Goal: Task Accomplishment & Management: Use online tool/utility

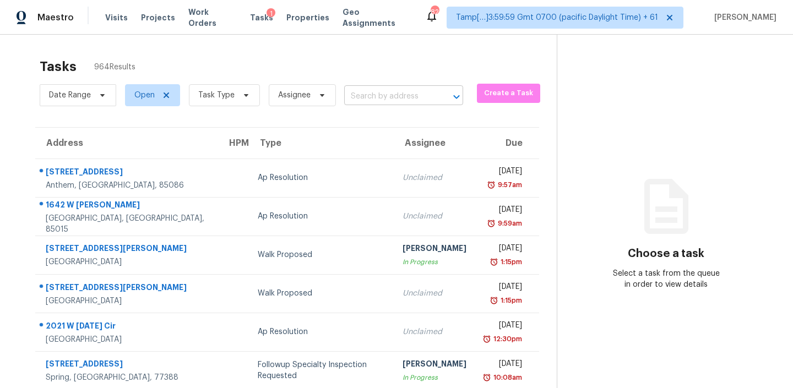
click at [376, 89] on input "text" at bounding box center [388, 96] width 88 height 17
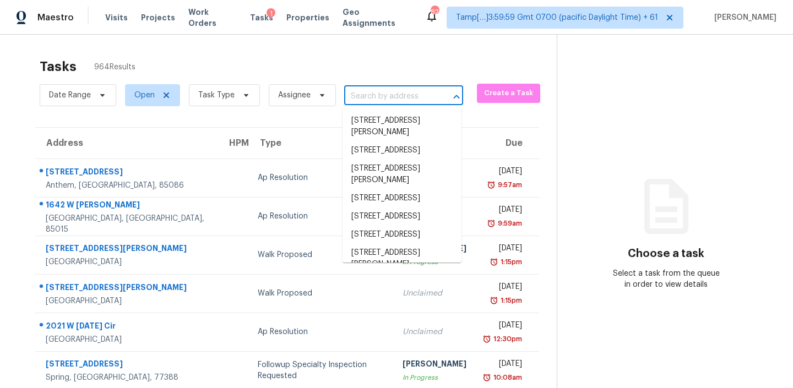
paste input "[STREET_ADDRESS]"
type input "[STREET_ADDRESS]"
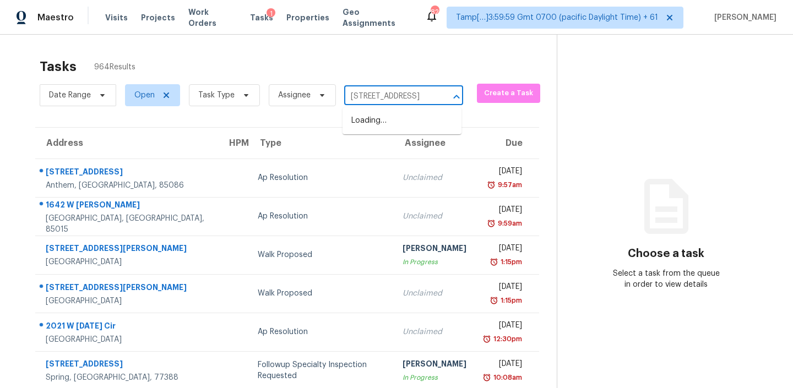
scroll to position [0, 64]
click at [373, 123] on li "[STREET_ADDRESS]" at bounding box center [401, 121] width 119 height 18
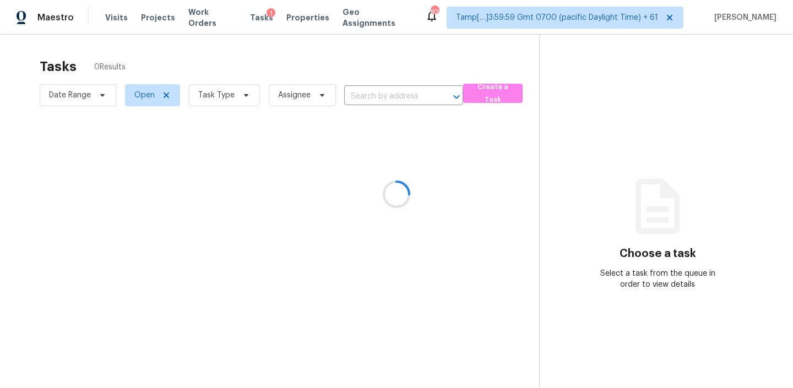
type input "[STREET_ADDRESS]"
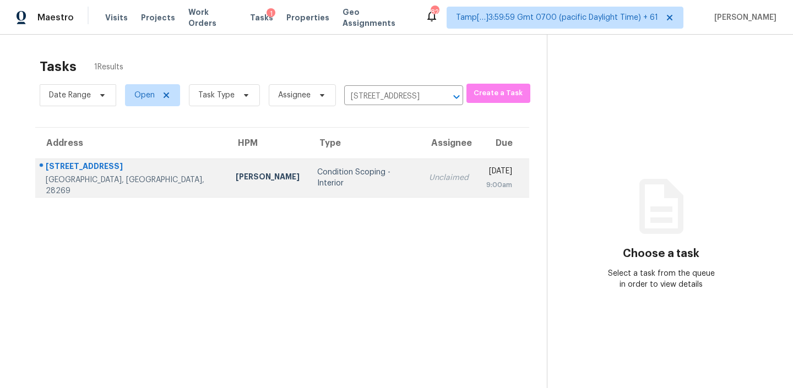
click at [324, 171] on td "Condition Scoping - Interior" at bounding box center [363, 178] width 111 height 39
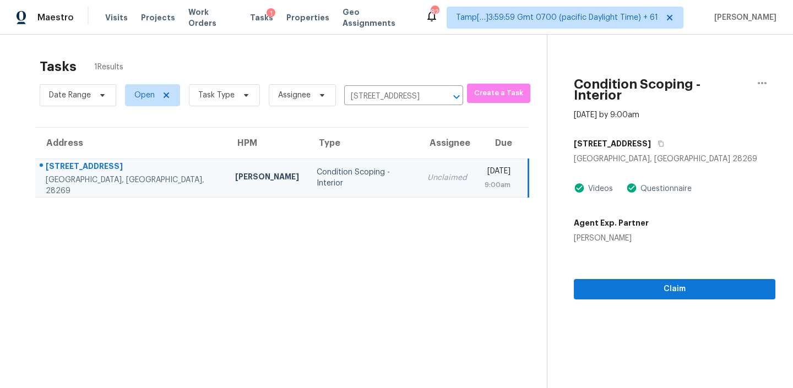
scroll to position [15, 0]
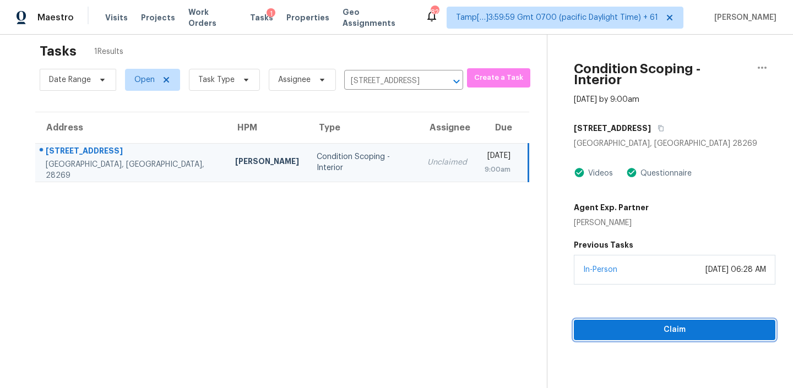
click at [637, 323] on span "Claim" at bounding box center [674, 330] width 184 height 14
click at [652, 323] on span "Claim" at bounding box center [674, 330] width 184 height 14
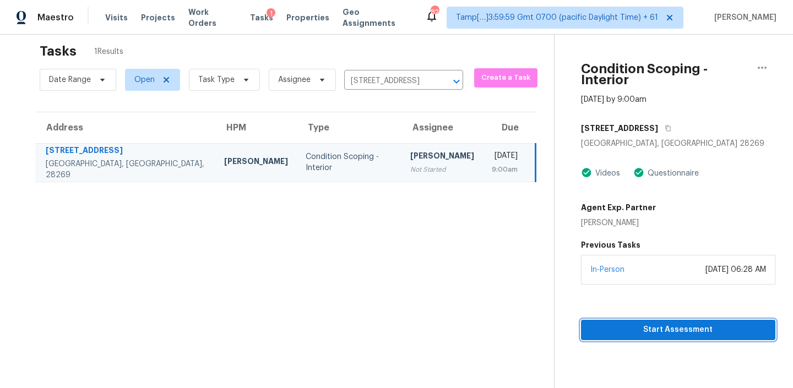
click at [652, 323] on span "Start Assessment" at bounding box center [678, 330] width 177 height 14
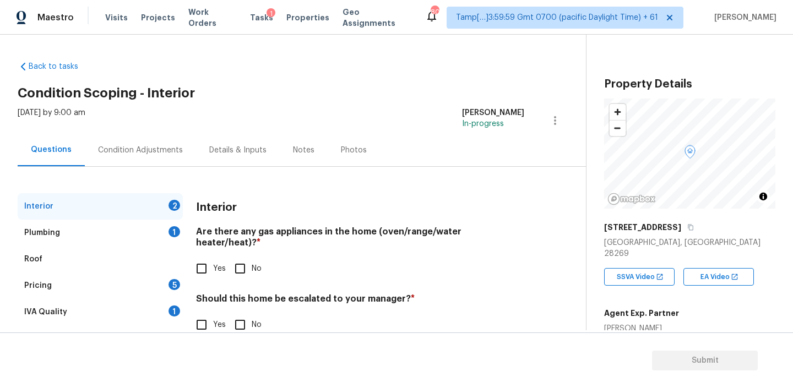
scroll to position [25, 0]
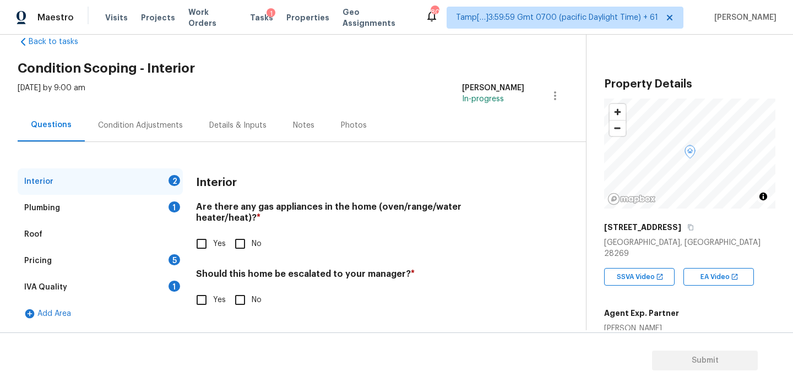
click at [198, 232] on input "Yes" at bounding box center [201, 243] width 23 height 23
checkbox input "true"
click at [238, 288] on input "No" at bounding box center [239, 299] width 23 height 23
checkbox input "true"
click at [120, 193] on div "Interior" at bounding box center [100, 181] width 165 height 26
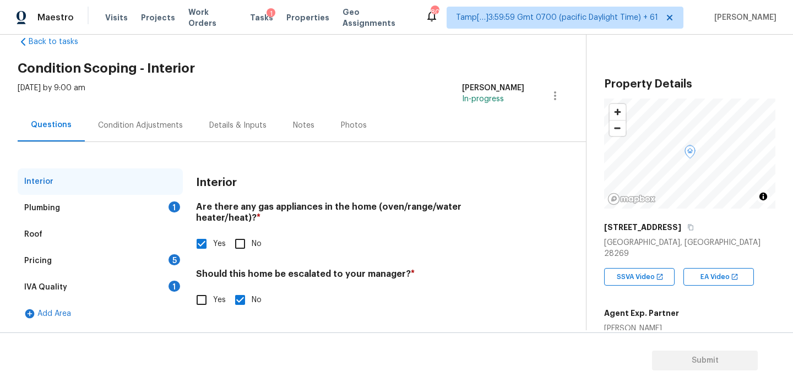
click at [99, 210] on div "Plumbing 1" at bounding box center [100, 208] width 165 height 26
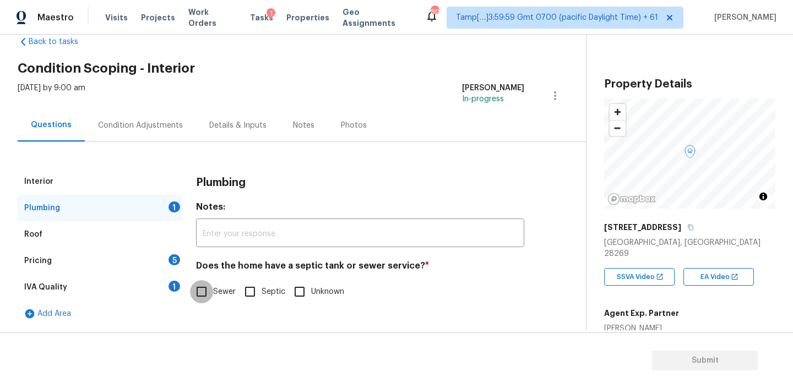
click at [212, 291] on input "Sewer" at bounding box center [201, 291] width 23 height 23
checkbox input "true"
click at [91, 252] on div "Pricing 5" at bounding box center [100, 261] width 165 height 26
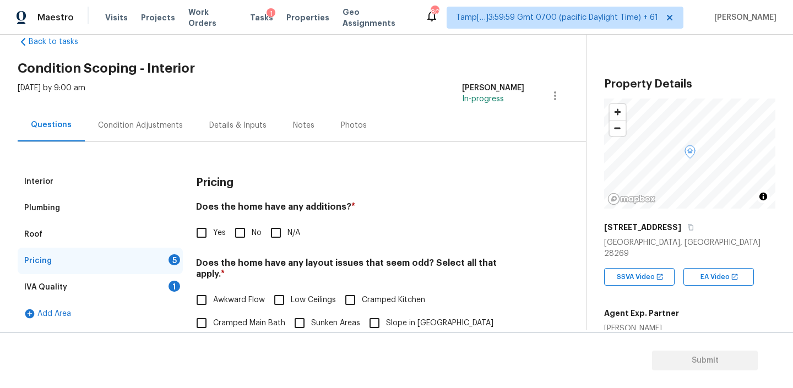
click at [324, 204] on h4 "Does the home have any additions? *" at bounding box center [360, 208] width 328 height 15
copy h4 "additions"
click at [237, 228] on input "No" at bounding box center [239, 232] width 23 height 23
checkbox input "true"
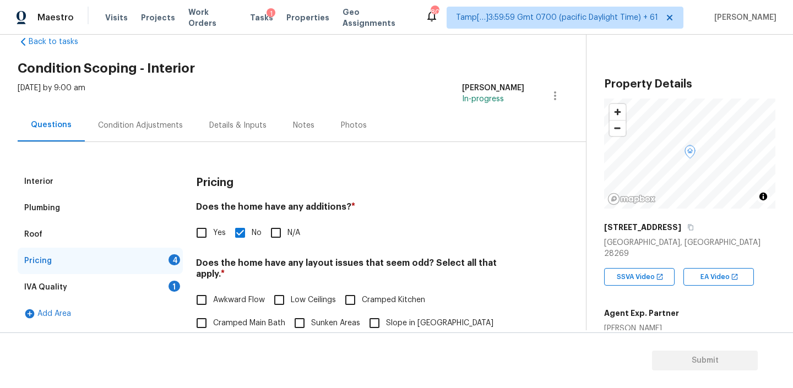
click at [318, 258] on h4 "Does the home have any layout issues that seem odd? Select all that apply. *" at bounding box center [360, 271] width 328 height 26
copy h4 "layout"
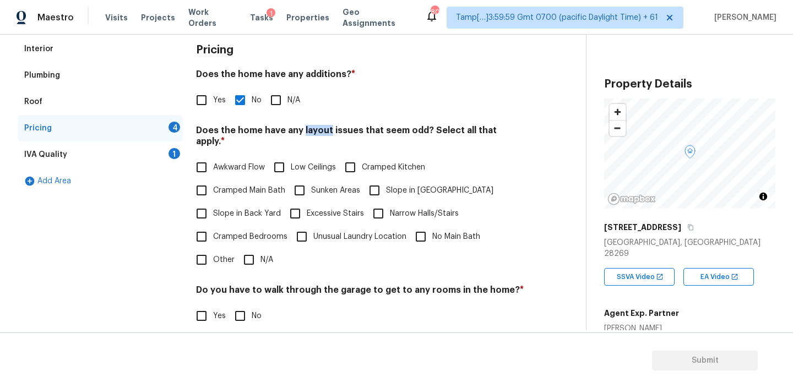
scroll to position [167, 0]
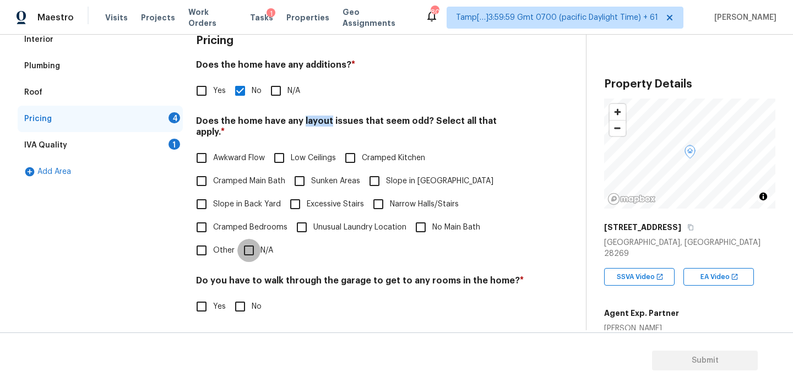
click at [250, 241] on input "N/A" at bounding box center [248, 250] width 23 height 23
checkbox input "true"
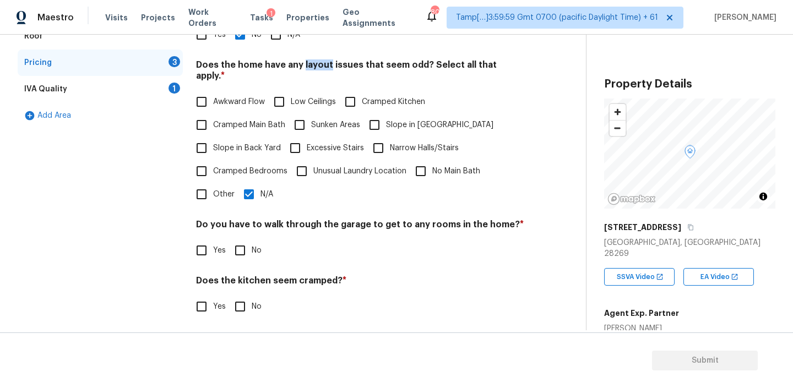
scroll to position [272, 0]
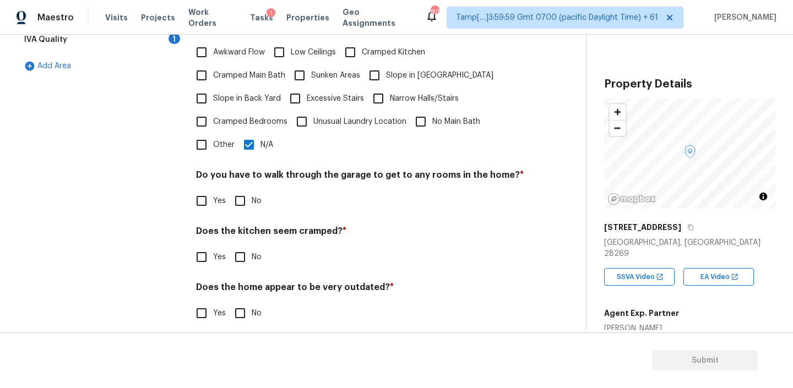
click at [241, 189] on input "No" at bounding box center [239, 200] width 23 height 23
checkbox input "true"
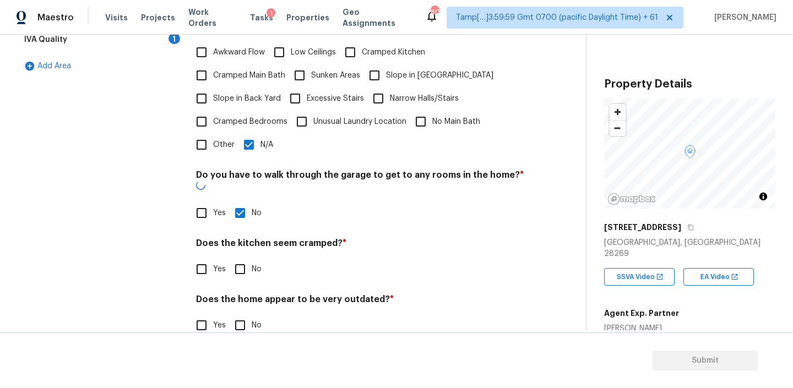
click at [238, 258] on input "No" at bounding box center [239, 269] width 23 height 23
checkbox input "true"
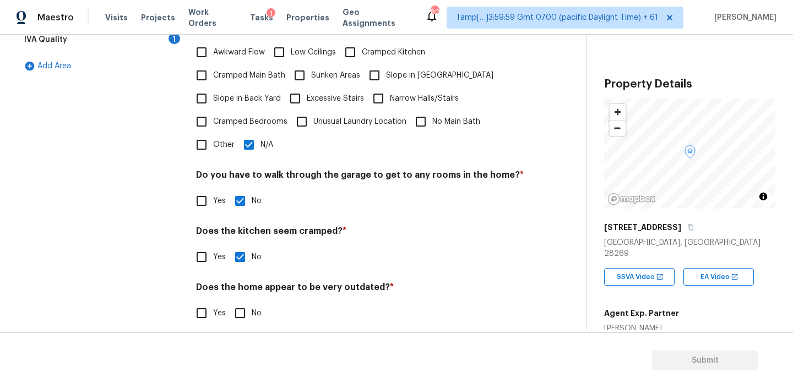
click at [241, 302] on input "No" at bounding box center [239, 313] width 23 height 23
checkbox input "true"
click at [123, 41] on div "IVA Quality 1" at bounding box center [100, 39] width 165 height 26
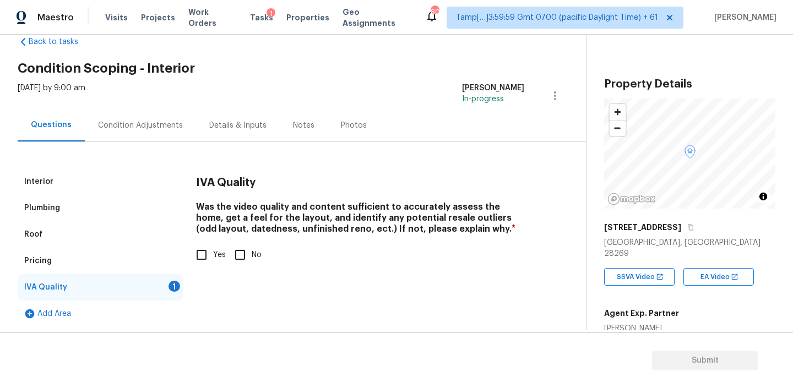
scroll to position [25, 0]
click at [196, 260] on input "Yes" at bounding box center [201, 254] width 23 height 23
checkbox input "true"
click at [137, 121] on div "Condition Adjustments" at bounding box center [140, 125] width 85 height 11
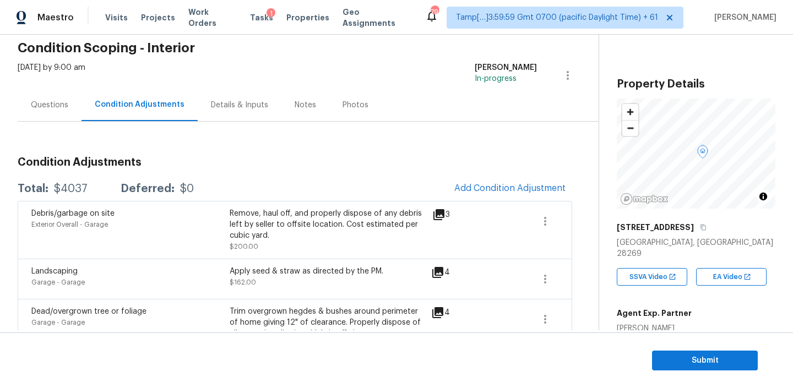
scroll to position [55, 0]
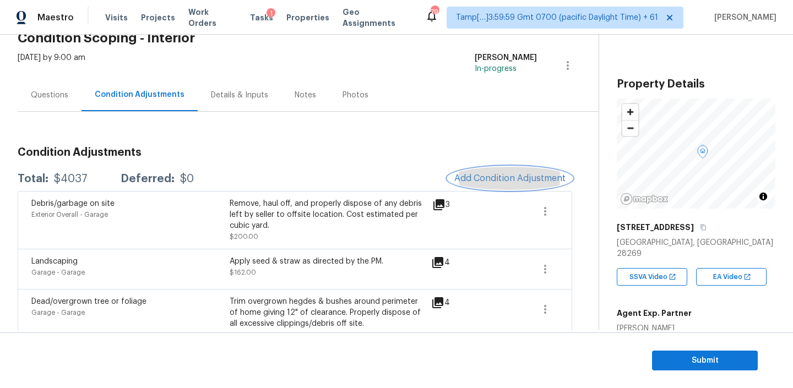
click at [501, 178] on span "Add Condition Adjustment" at bounding box center [509, 178] width 111 height 10
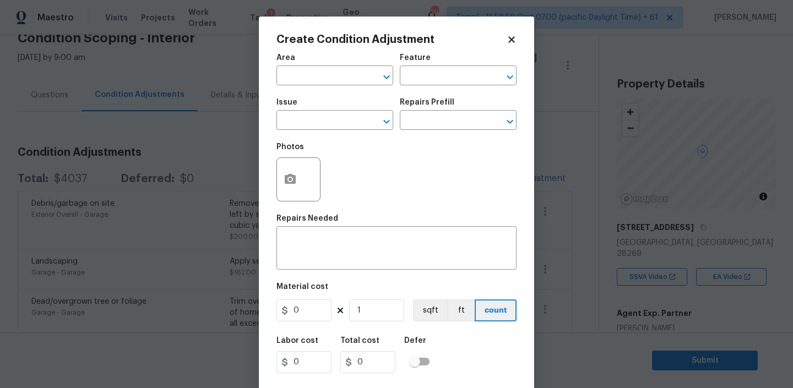
click at [301, 66] on div "Area" at bounding box center [334, 61] width 117 height 14
click at [300, 72] on input "text" at bounding box center [319, 76] width 86 height 17
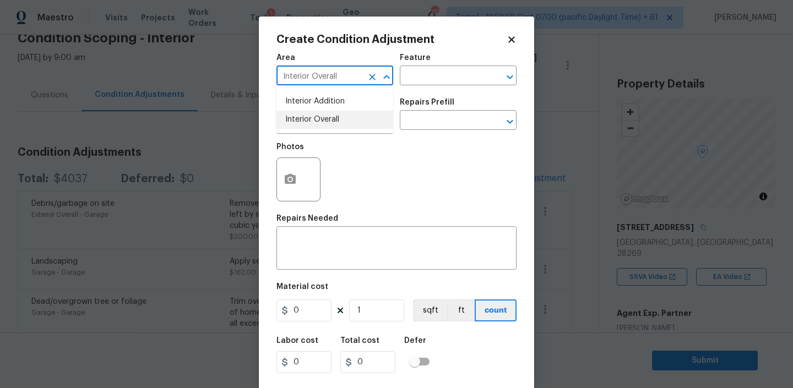
type input "Interior Overall"
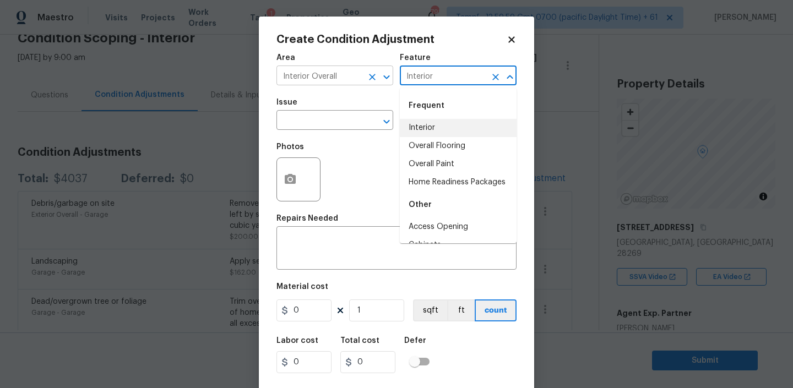
type input "Interior"
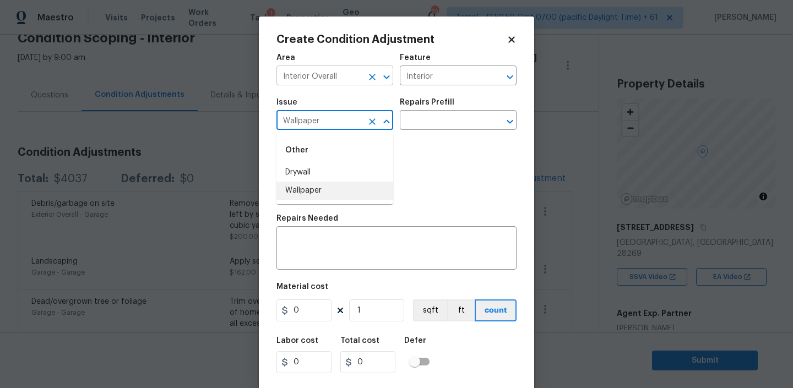
type input "Wallpaper"
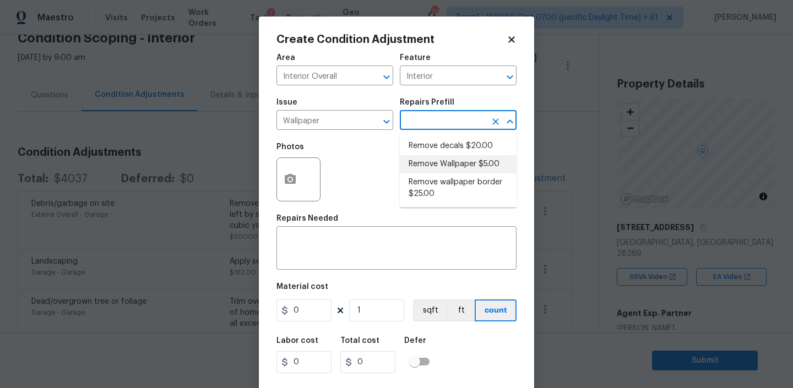
click at [477, 166] on li "Remove Wallpaper $5.00" at bounding box center [458, 164] width 117 height 18
type input "Walls and Ceiling"
type textarea "Remove wallpaper and texture walls to best match existing conditions"
type input "5"
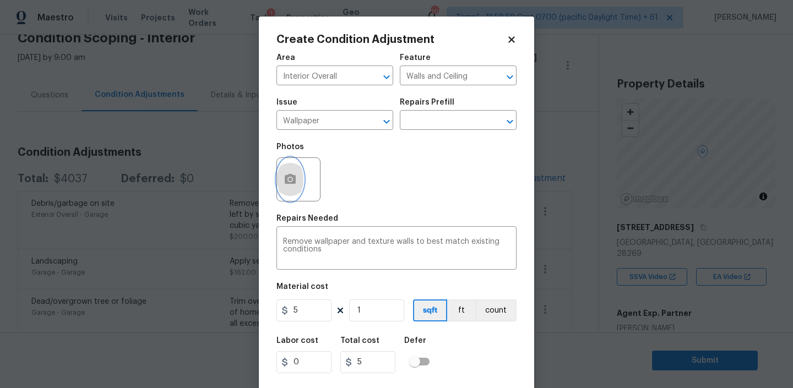
click at [299, 176] on button "button" at bounding box center [290, 179] width 26 height 43
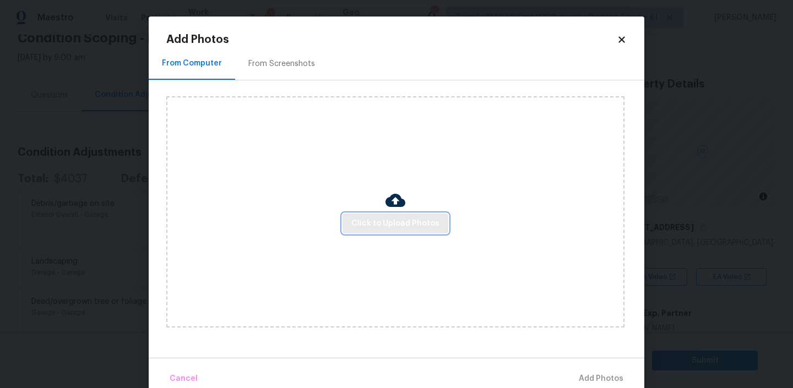
click at [407, 219] on span "Click to Upload Photos" at bounding box center [395, 224] width 88 height 14
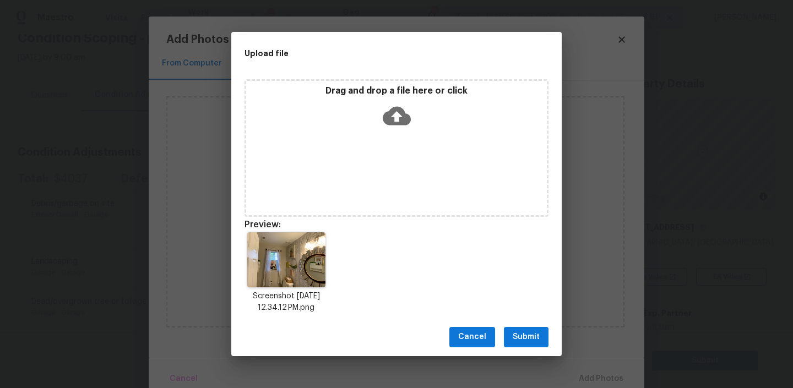
click at [528, 328] on button "Submit" at bounding box center [526, 337] width 45 height 20
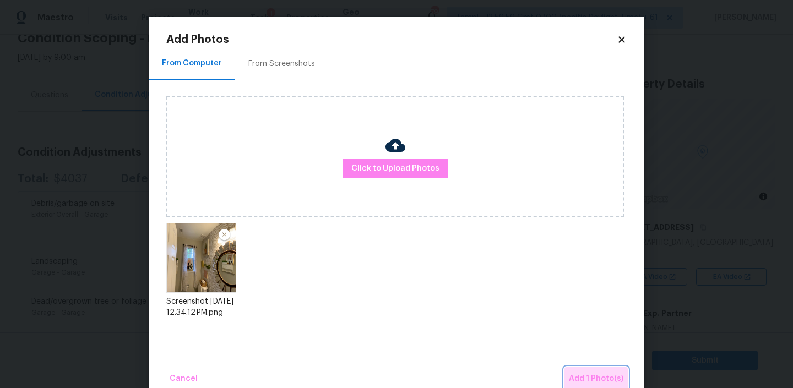
click at [601, 380] on span "Add 1 Photo(s)" at bounding box center [596, 379] width 54 height 14
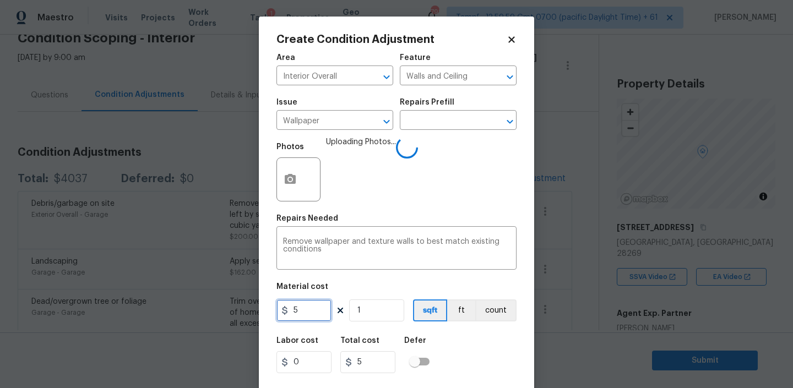
click at [319, 309] on input "5" at bounding box center [303, 310] width 55 height 22
type input "100"
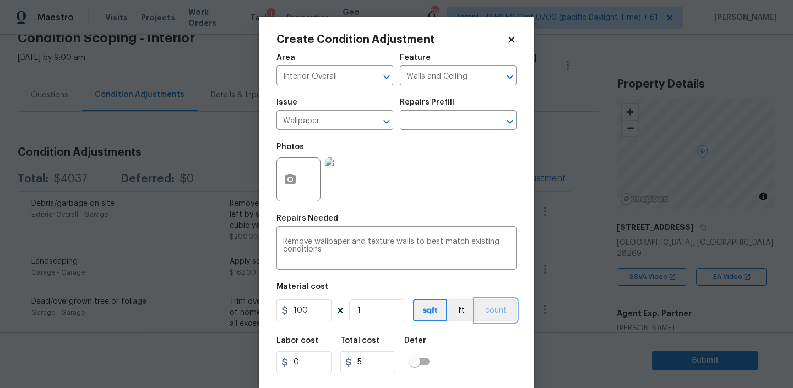
type input "100"
click at [498, 309] on button "count" at bounding box center [495, 310] width 41 height 22
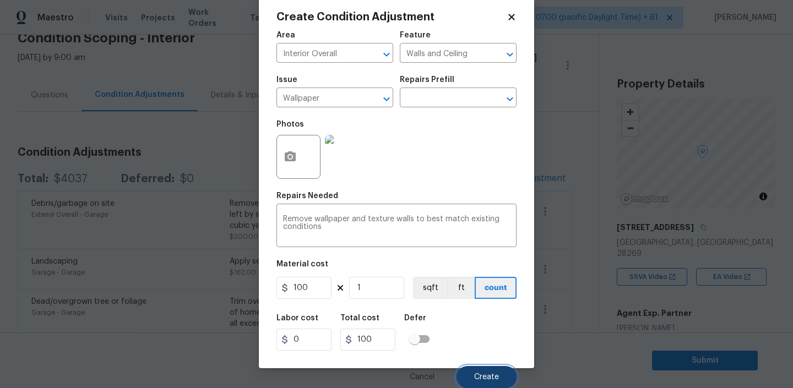
click at [481, 377] on span "Create" at bounding box center [486, 377] width 25 height 8
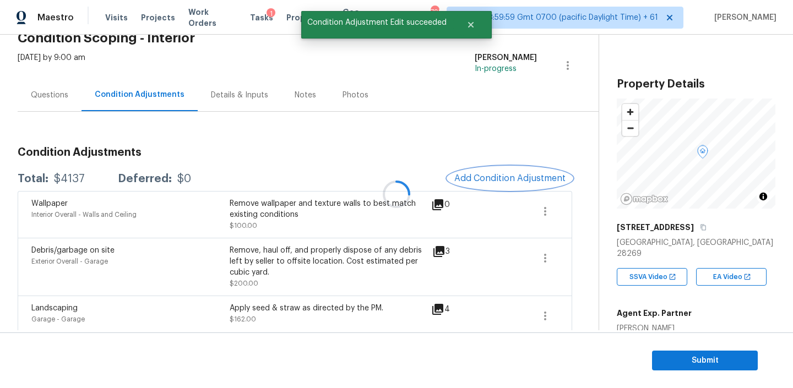
scroll to position [0, 0]
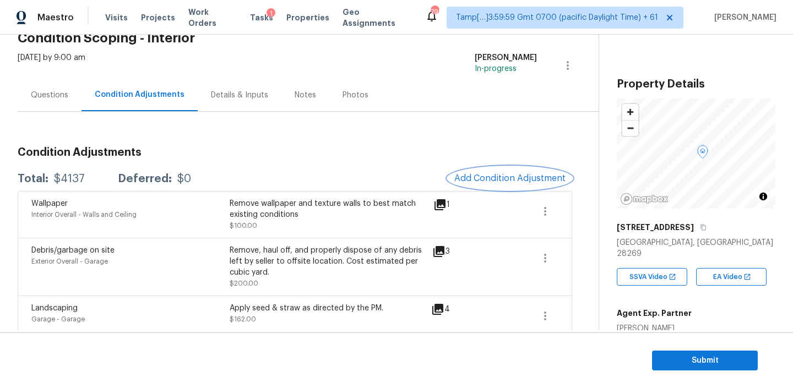
click at [467, 178] on span "Add Condition Adjustment" at bounding box center [509, 178] width 111 height 10
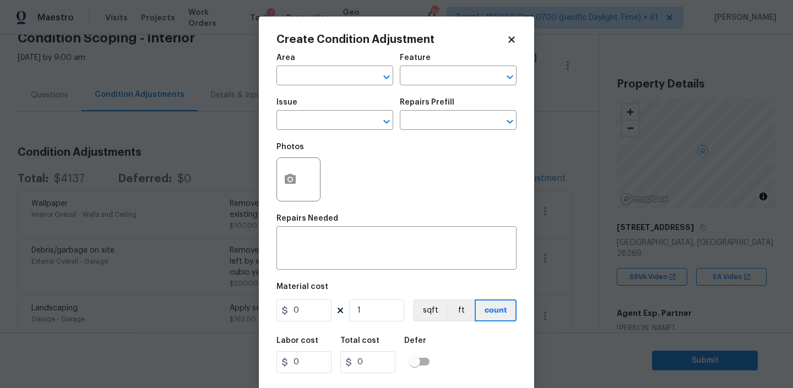
click at [161, 170] on body "Maestro Visits Projects Work Orders Tasks 1 Properties Geo Assignments 798 Tamp…" at bounding box center [396, 194] width 793 height 388
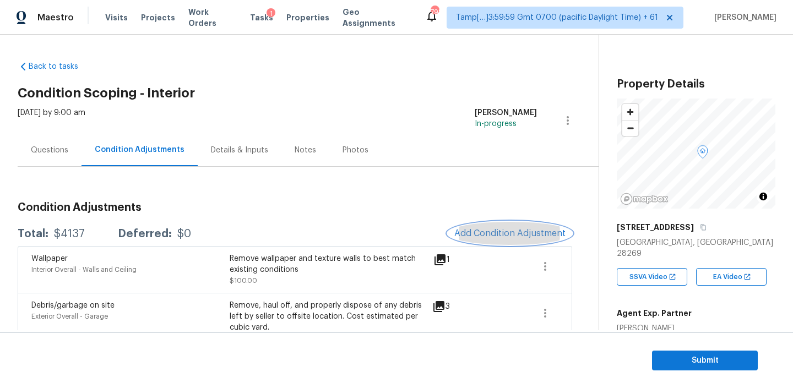
click at [505, 235] on span "Add Condition Adjustment" at bounding box center [509, 233] width 111 height 10
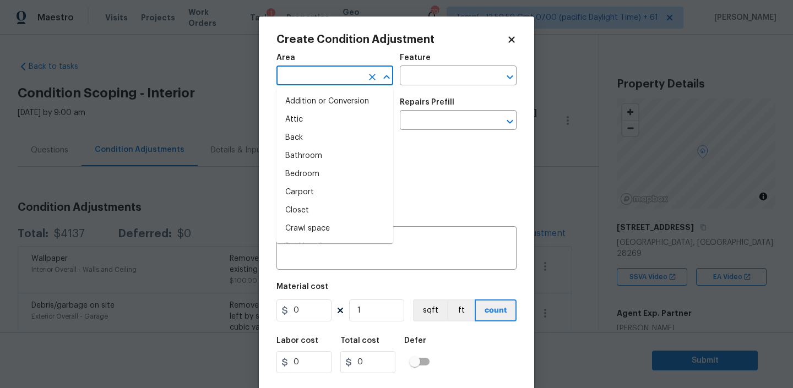
click at [320, 80] on input "text" at bounding box center [319, 76] width 86 height 17
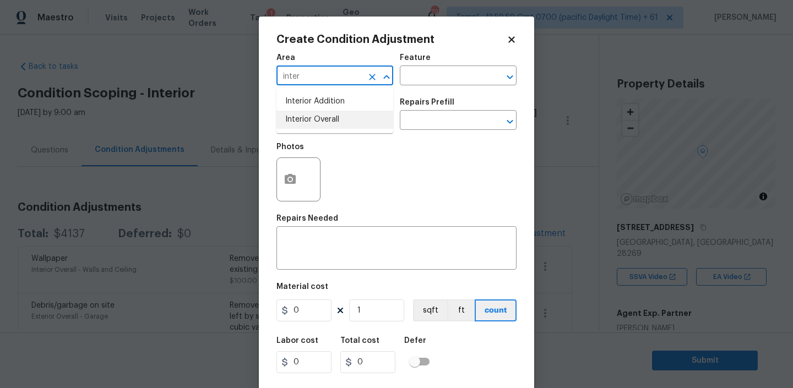
click at [326, 117] on li "Interior Overall" at bounding box center [334, 120] width 117 height 18
type input "Interior Overall"
click at [403, 81] on input "text" at bounding box center [443, 76] width 86 height 17
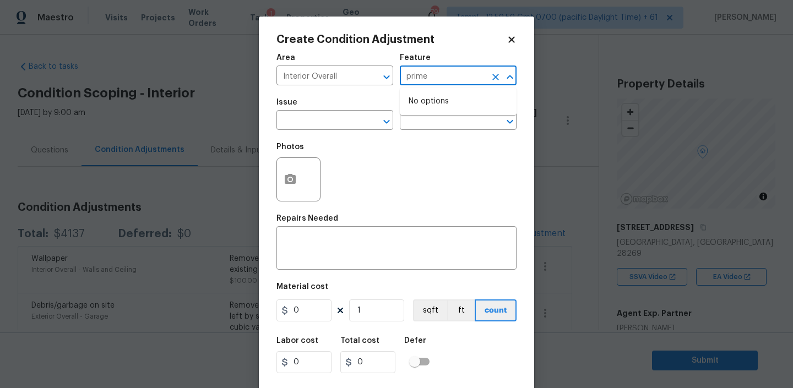
type input "primer"
click at [427, 130] on li "Interior" at bounding box center [458, 128] width 117 height 18
type input "Interior"
click at [327, 124] on input "text" at bounding box center [319, 121] width 86 height 17
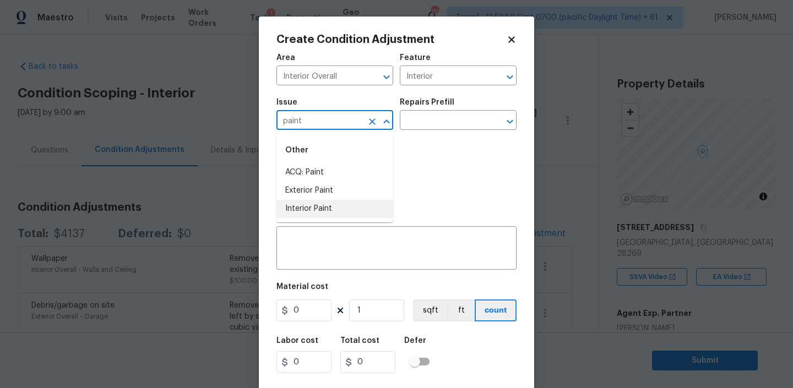
click at [314, 205] on li "Interior Paint" at bounding box center [334, 209] width 117 height 18
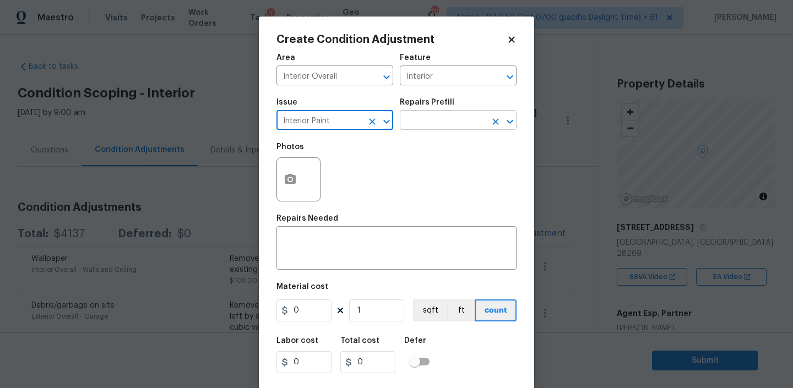
type input "Interior Paint"
click at [440, 119] on input "text" at bounding box center [443, 121] width 86 height 17
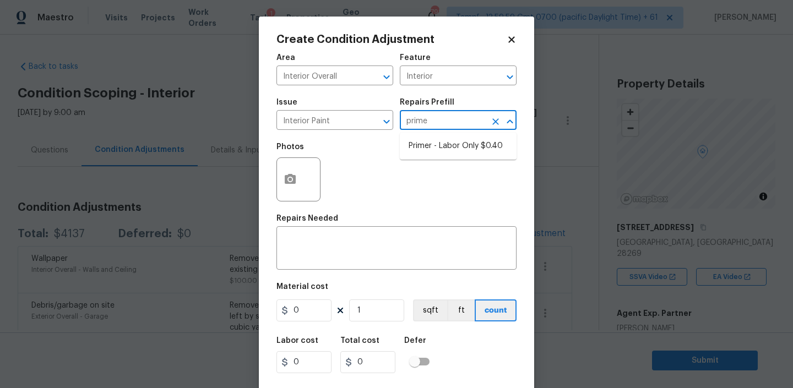
type input "primer"
click at [460, 149] on li "Primer - Labor Only $0.40" at bounding box center [458, 146] width 117 height 18
type input "Overall Paint"
type textarea "Interior primer - PRIMER PROVIDED BY OPENDOOR - All nails, screws, drywall anch…"
type input "0.4"
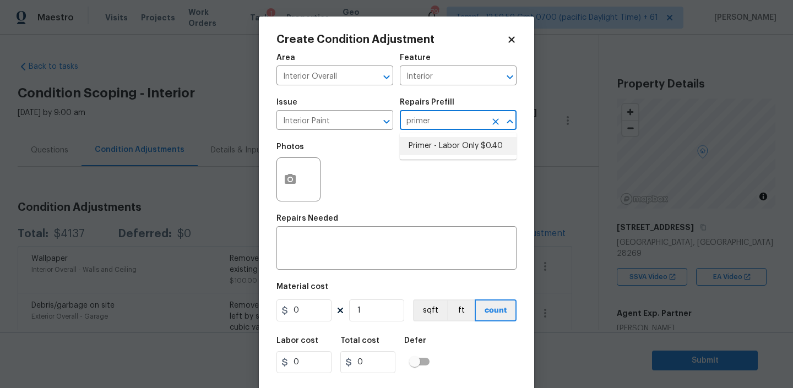
type input "0.4"
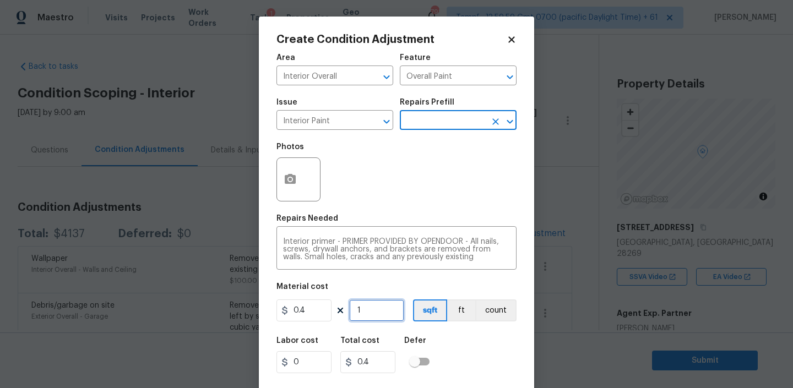
click at [375, 304] on input "1" at bounding box center [376, 310] width 55 height 22
type input "17"
type input "6.8"
type input "174"
type input "69.6"
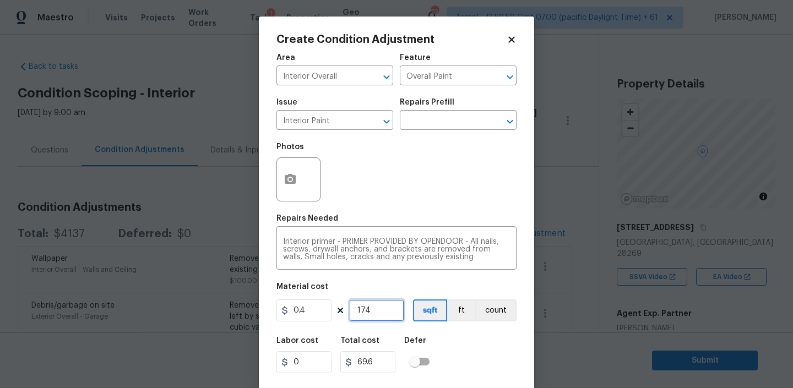
type input "1747"
type input "698.8"
type input "1747"
click at [482, 340] on div "Labor cost 0 Total cost 698.8 Defer" at bounding box center [396, 355] width 240 height 50
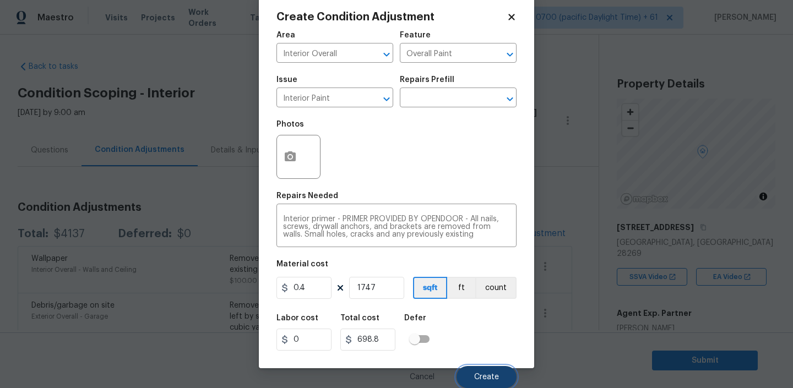
click at [489, 378] on span "Create" at bounding box center [486, 377] width 25 height 8
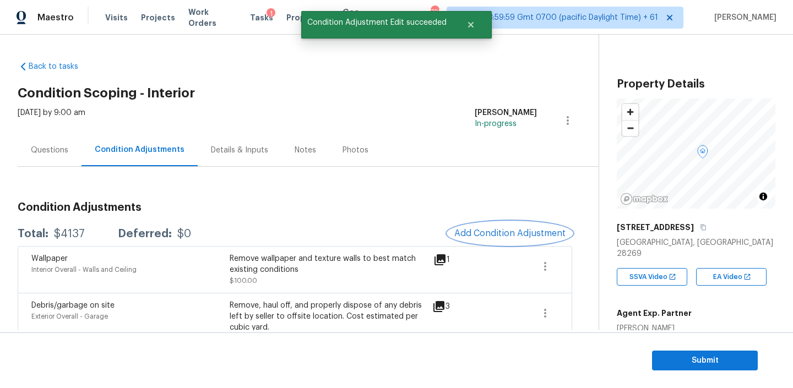
scroll to position [0, 0]
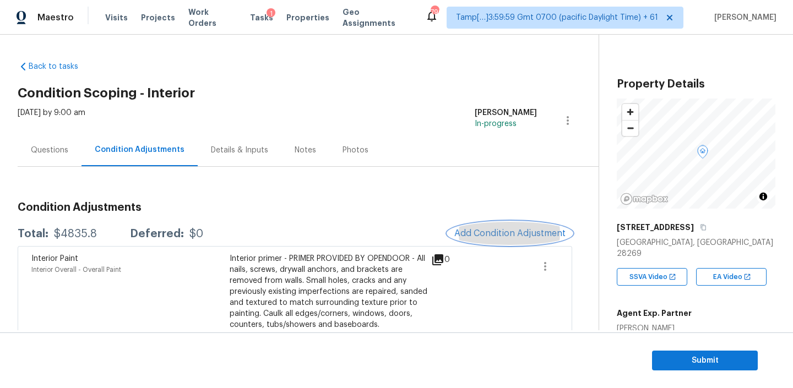
click at [495, 237] on span "Add Condition Adjustment" at bounding box center [509, 233] width 111 height 10
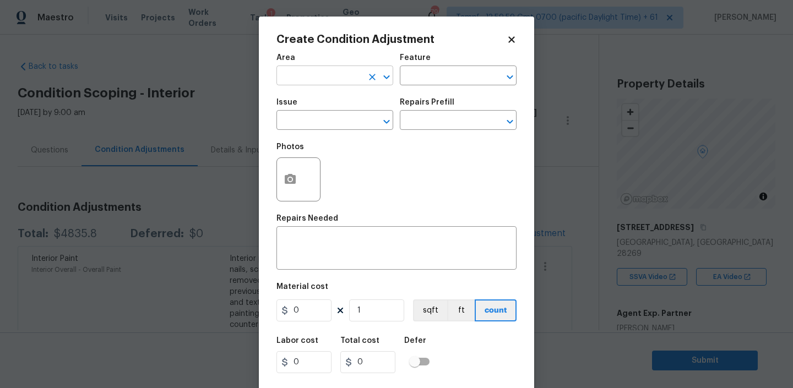
click at [334, 83] on input "text" at bounding box center [319, 76] width 86 height 17
type input "Interior Overall"
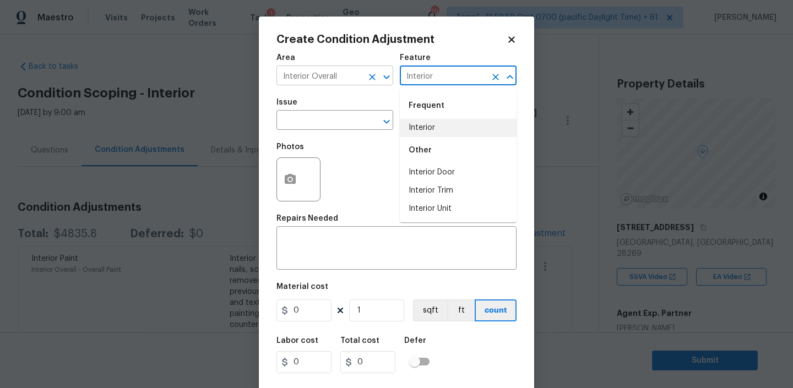
type input "Interior"
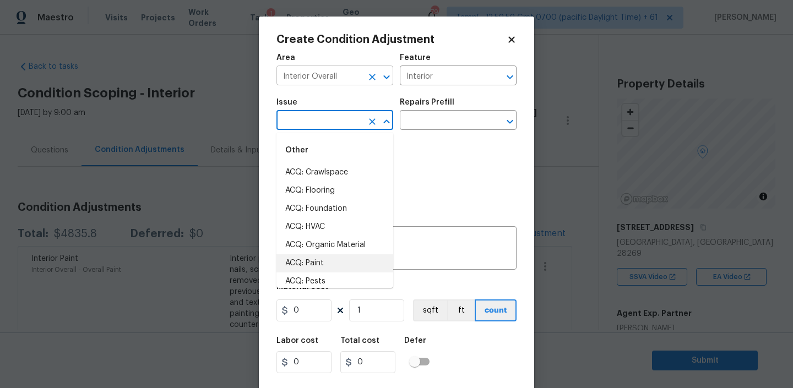
type input "ACQ: Paint"
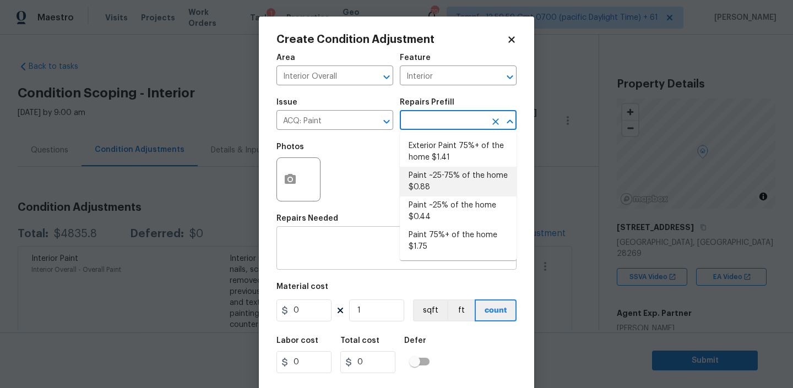
click at [332, 257] on textarea at bounding box center [396, 249] width 227 height 23
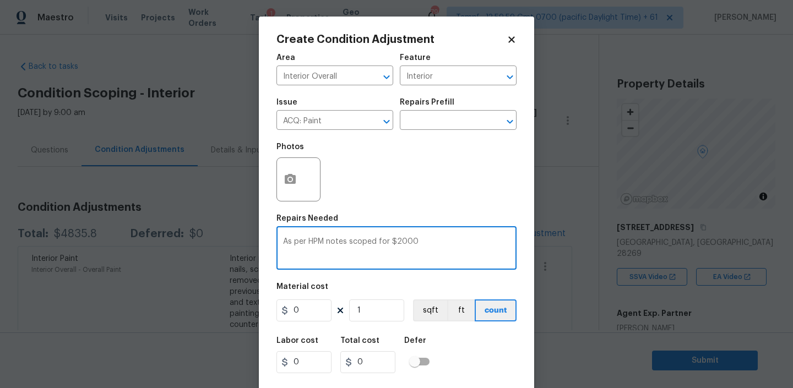
type textarea "As per HPM notes scoped for $2000"
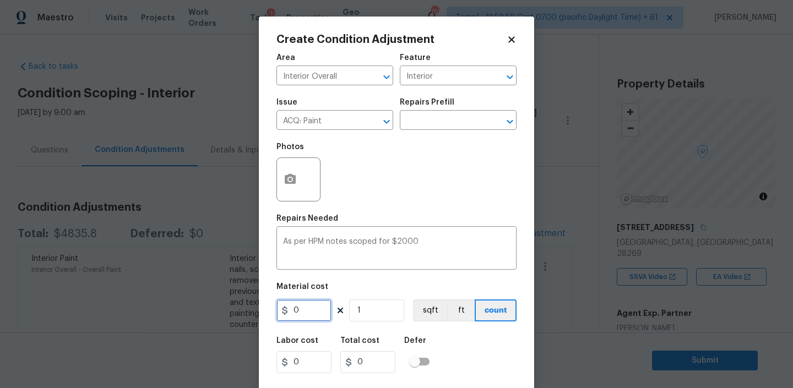
click at [311, 317] on input "0" at bounding box center [303, 310] width 55 height 22
type input "2000"
click at [465, 337] on div "Labor cost 0 Total cost 2000 Defer" at bounding box center [396, 355] width 240 height 50
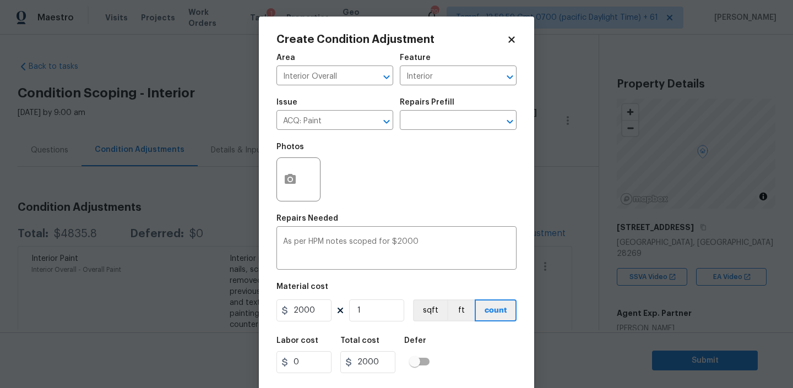
scroll to position [23, 0]
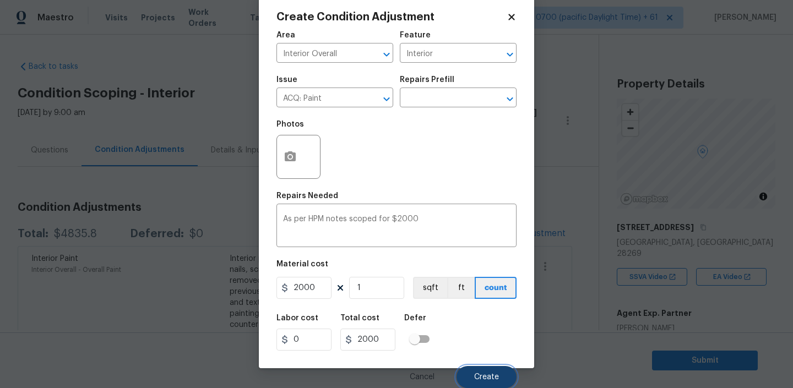
click at [477, 370] on button "Create" at bounding box center [486, 377] width 60 height 22
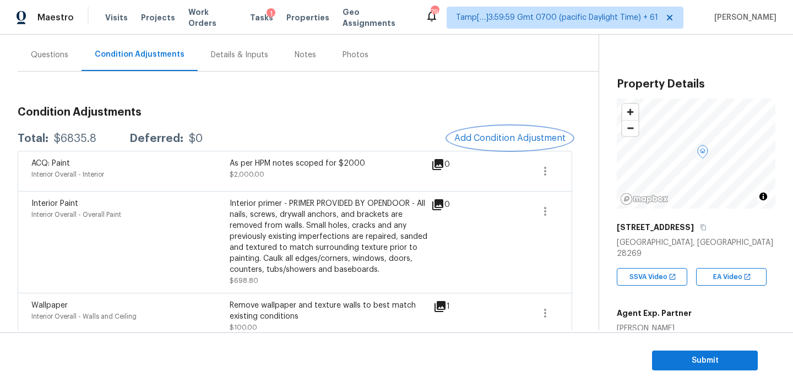
scroll to position [97, 0]
click at [544, 212] on icon "button" at bounding box center [545, 209] width 2 height 9
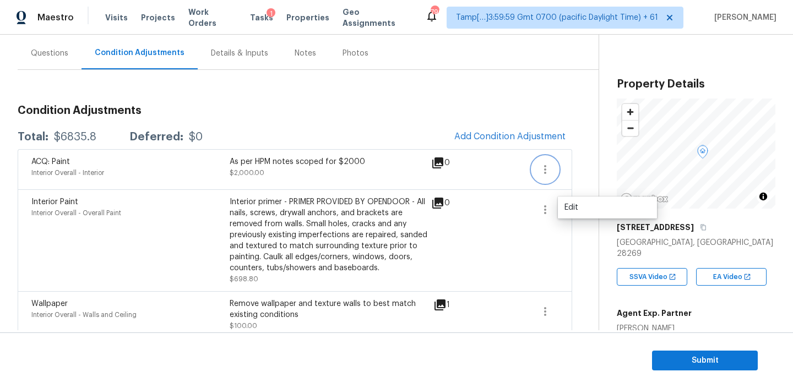
click at [543, 171] on icon "button" at bounding box center [544, 169] width 13 height 13
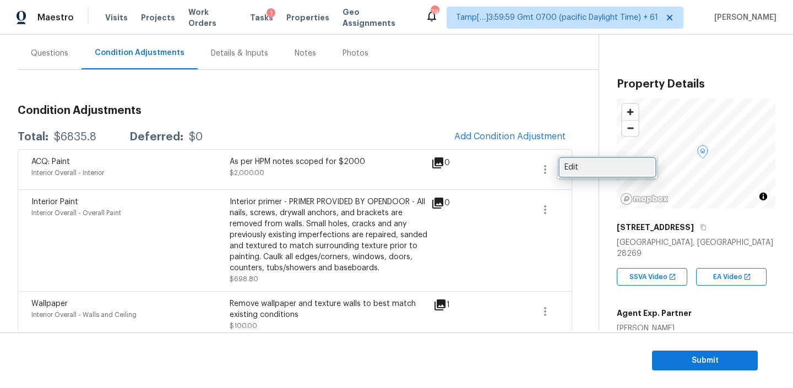
click at [570, 171] on div "Edit" at bounding box center [607, 167] width 86 height 11
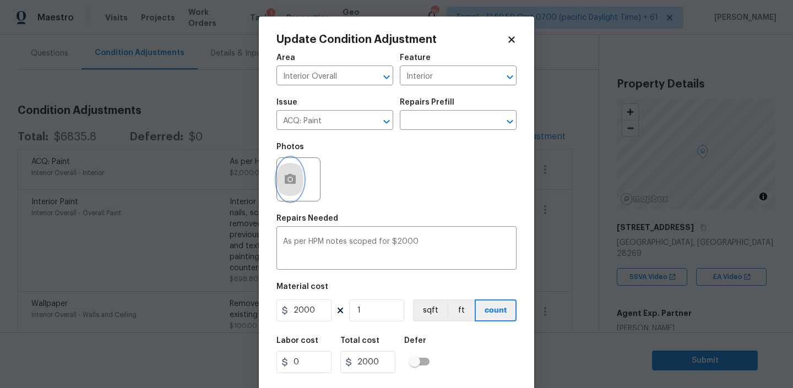
click at [284, 168] on button "button" at bounding box center [290, 179] width 26 height 43
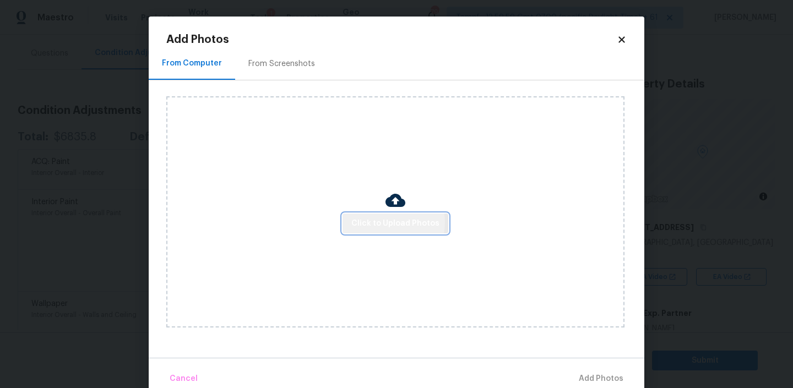
click at [386, 222] on span "Click to Upload Photos" at bounding box center [395, 224] width 88 height 14
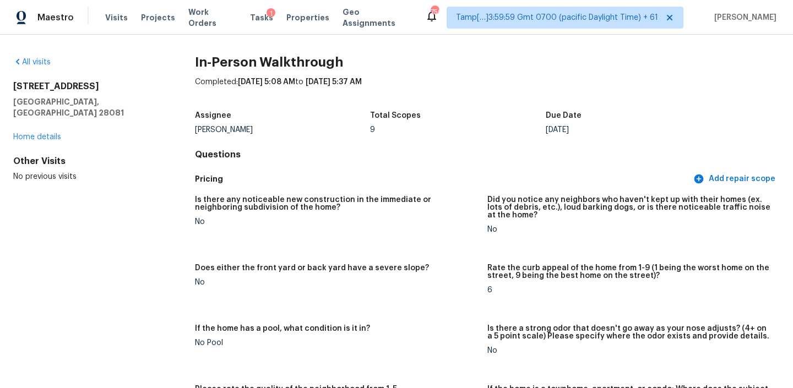
scroll to position [2932, 0]
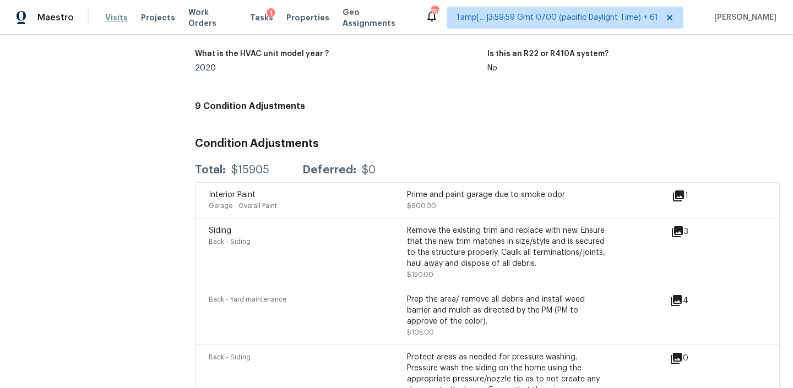
click at [117, 17] on span "Visits" at bounding box center [116, 17] width 23 height 11
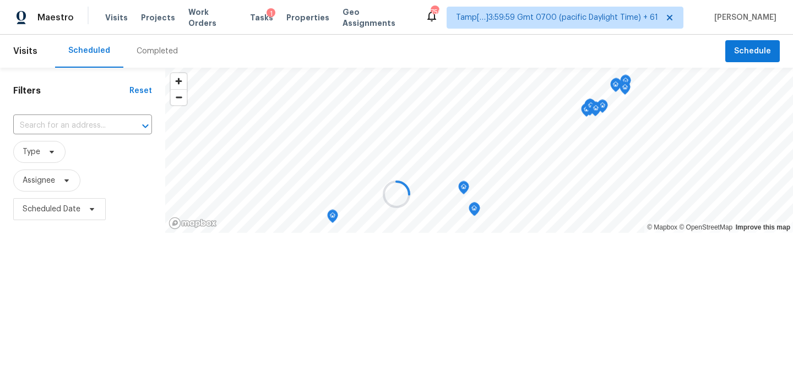
click at [149, 56] on div at bounding box center [396, 194] width 793 height 388
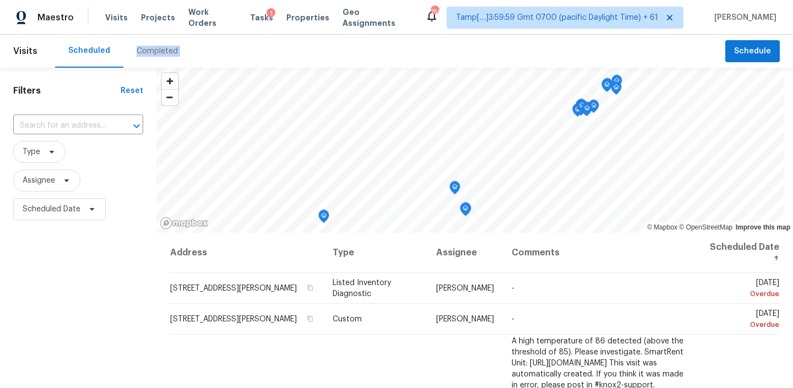
click at [149, 56] on div "Completed" at bounding box center [157, 51] width 41 height 11
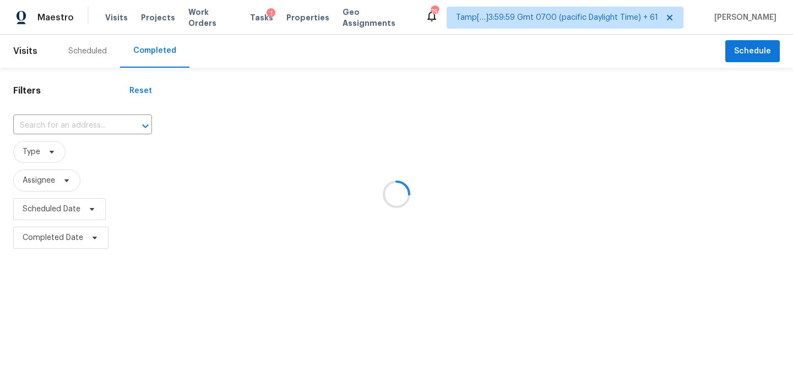
click at [81, 126] on div at bounding box center [396, 194] width 793 height 388
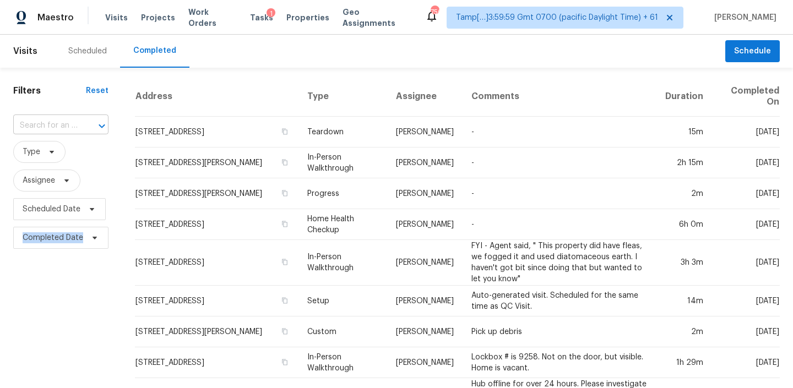
click at [81, 124] on div at bounding box center [94, 125] width 29 height 15
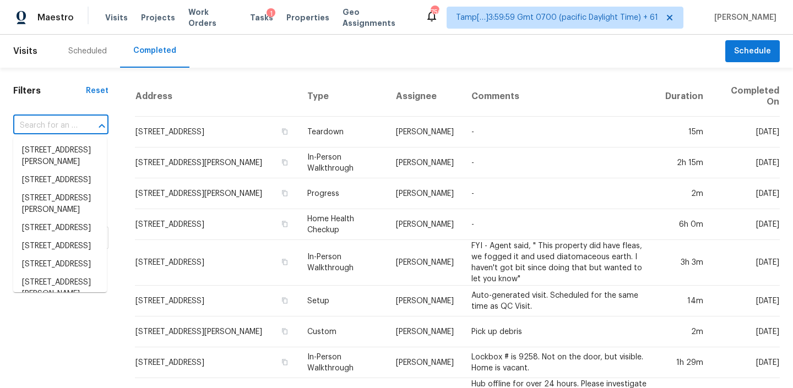
paste input "5017 Haybridge Rd, Charlotte, NC 28269"
type input "5017 Haybridge Rd, Charlotte, NC 28269"
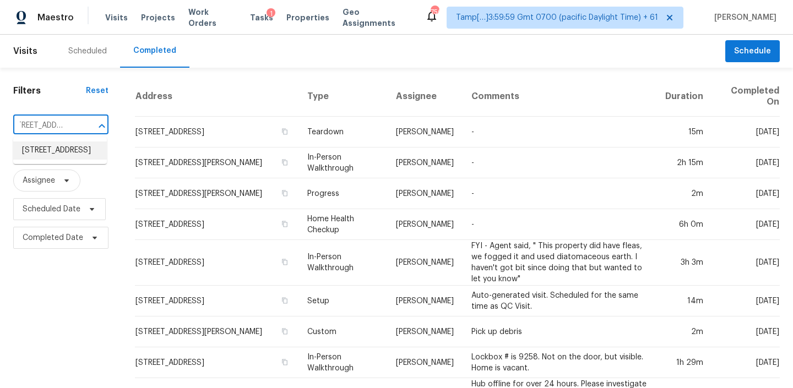
click at [58, 150] on li "5017 Haybridge Rd, Charlotte, NC 28269" at bounding box center [60, 150] width 94 height 18
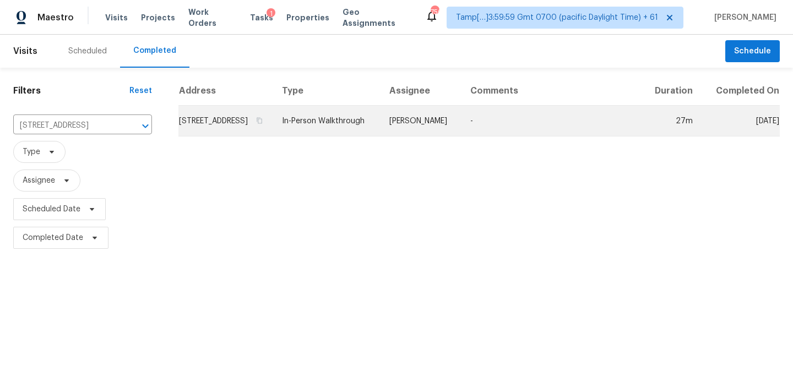
click at [380, 137] on td "In-Person Walkthrough" at bounding box center [326, 121] width 107 height 31
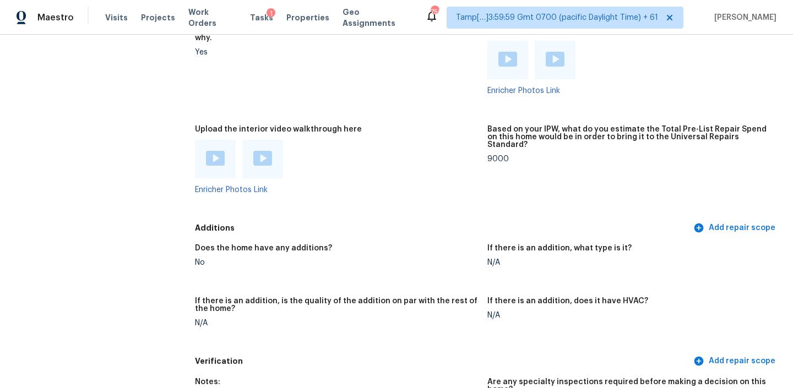
scroll to position [1533, 0]
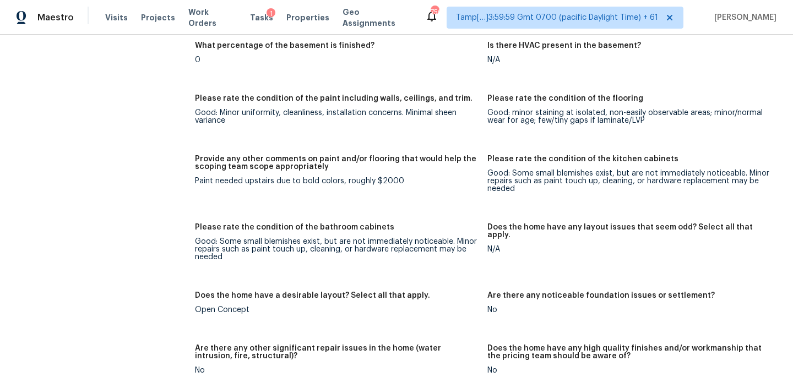
click at [411, 223] on div "Please rate the condition of the bathroom cabinets" at bounding box center [336, 230] width 283 height 14
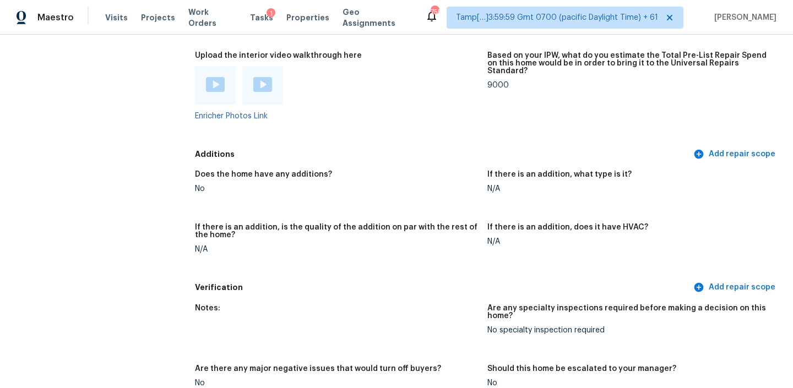
scroll to position [2132, 0]
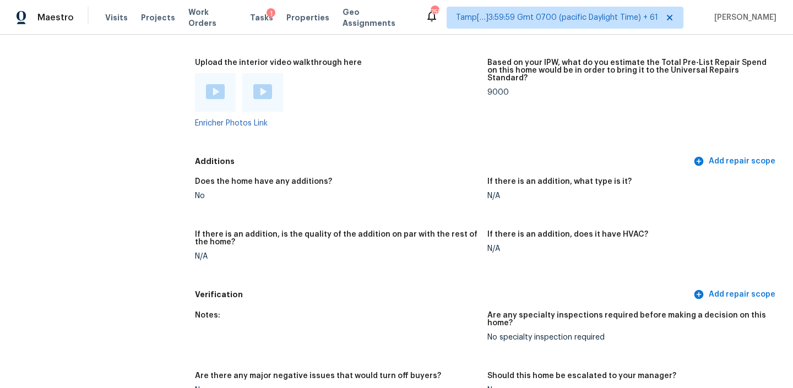
click at [218, 84] on img at bounding box center [215, 91] width 19 height 15
click at [259, 84] on img at bounding box center [262, 91] width 19 height 15
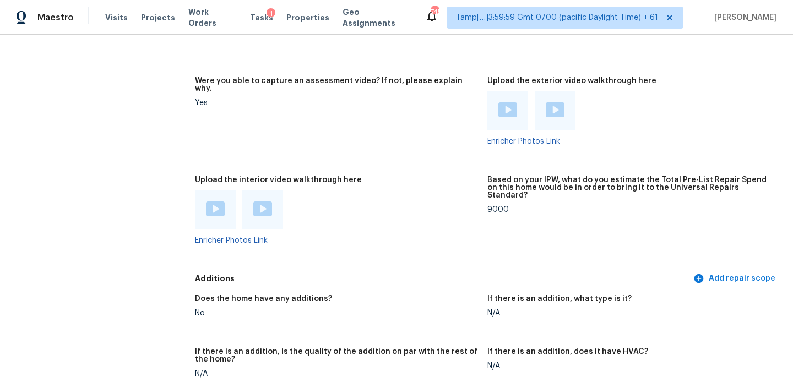
scroll to position [2080, 0]
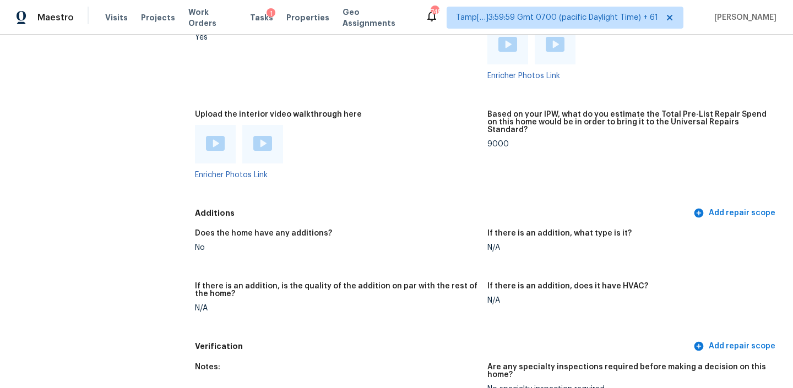
click at [494, 140] on div "9000" at bounding box center [628, 144] width 283 height 8
copy div "9000"
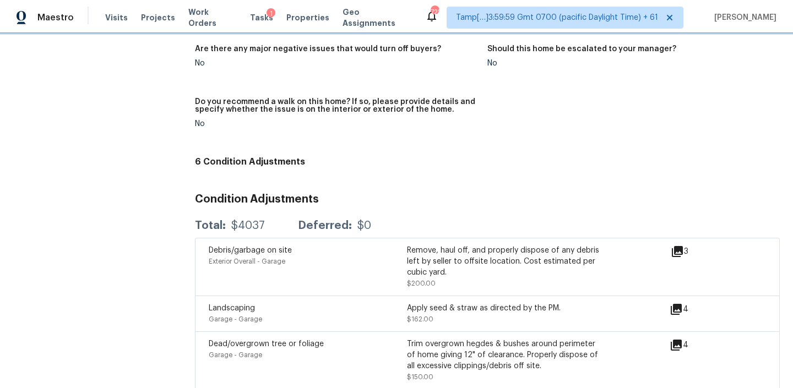
scroll to position [2779, 0]
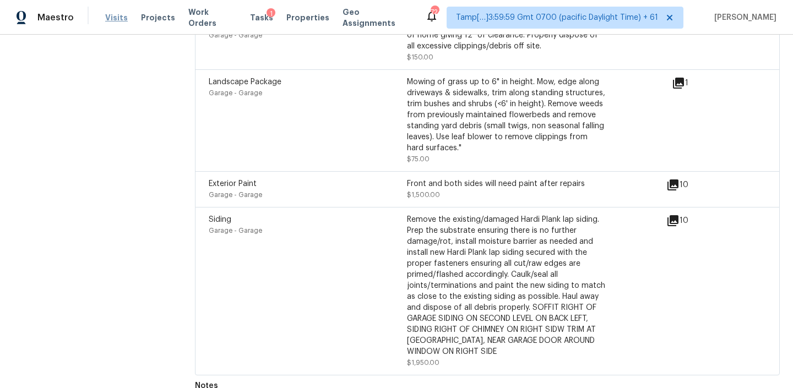
click at [112, 15] on span "Visits" at bounding box center [116, 17] width 23 height 11
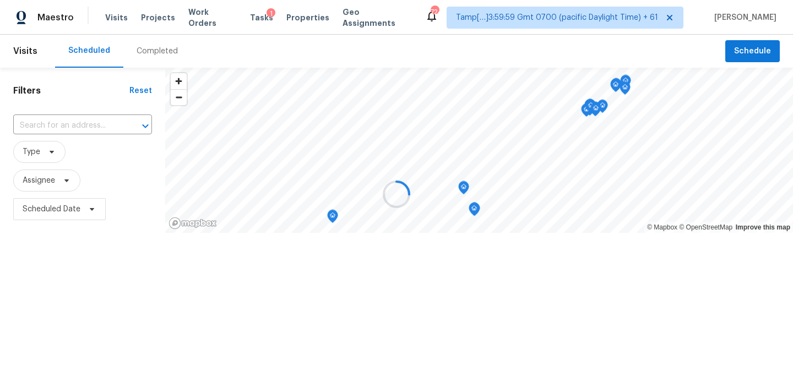
click at [139, 51] on div at bounding box center [396, 194] width 793 height 388
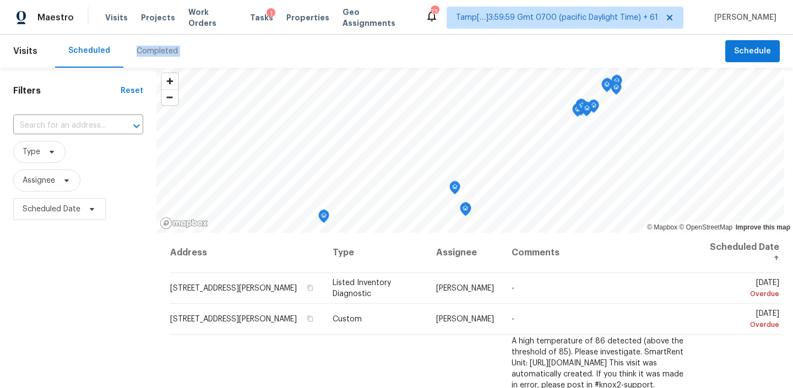
click at [139, 51] on div "Completed" at bounding box center [157, 51] width 41 height 11
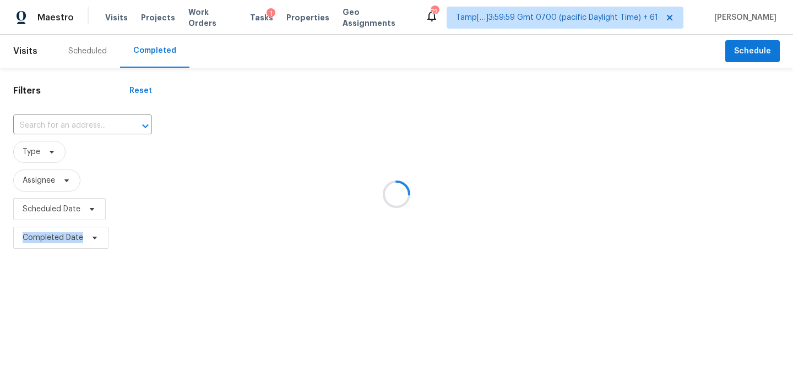
click at [139, 51] on div at bounding box center [396, 194] width 793 height 388
click at [74, 117] on div at bounding box center [396, 194] width 793 height 388
click at [62, 122] on div at bounding box center [396, 194] width 793 height 388
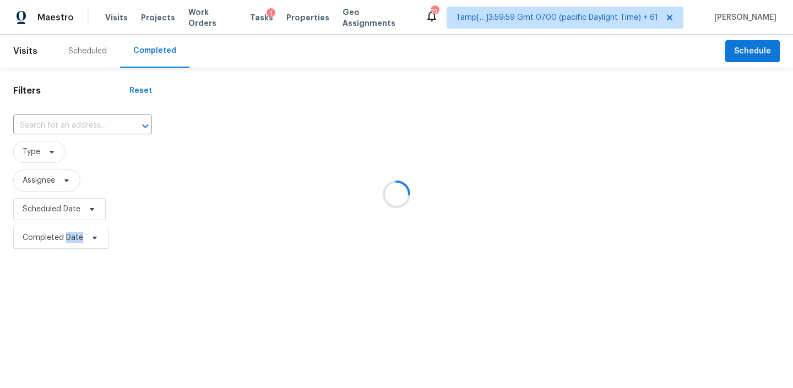
click at [62, 122] on div at bounding box center [396, 194] width 793 height 388
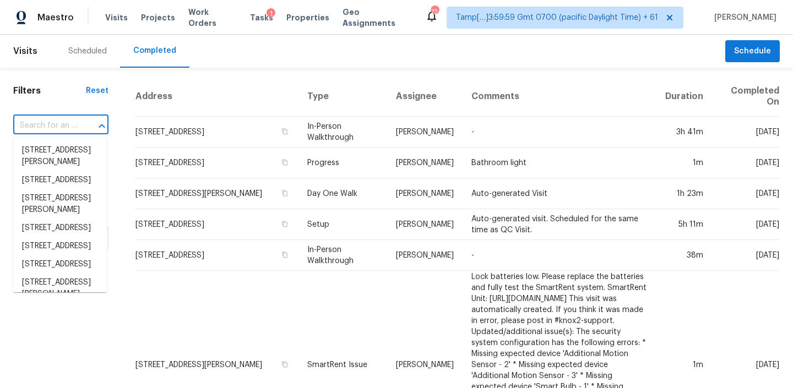
click at [62, 122] on input "text" at bounding box center [45, 125] width 64 height 17
paste input "5430 W 102nd Pl Westminster, CO, 80020"
type input "5430 W 102nd Pl Westminster, CO, 80020"
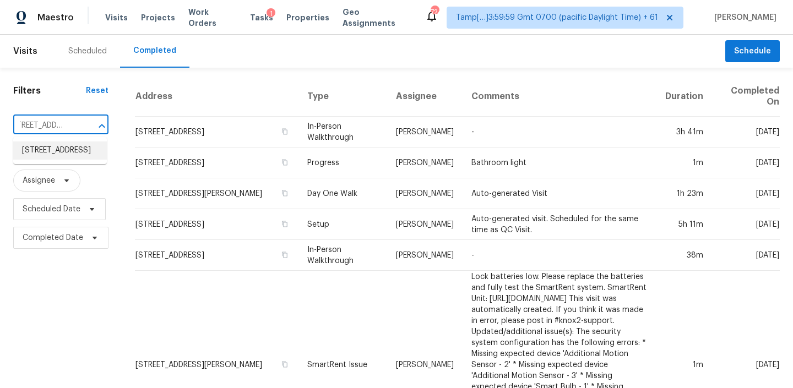
click at [54, 154] on li "5430 W 102nd Pl, Westminster, CO 80020" at bounding box center [60, 150] width 94 height 18
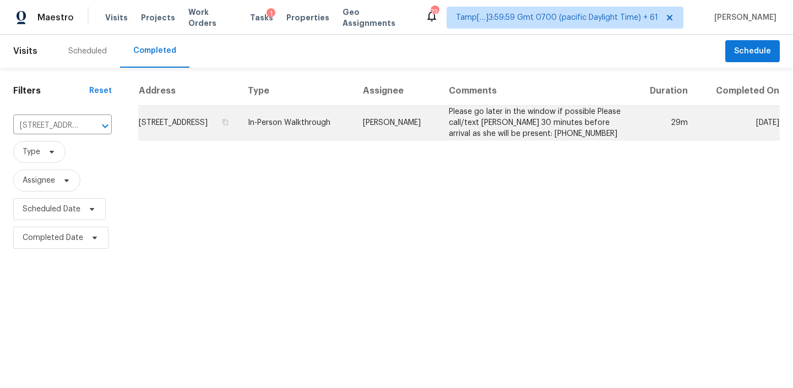
click at [322, 137] on td "In-Person Walkthrough" at bounding box center [296, 123] width 114 height 35
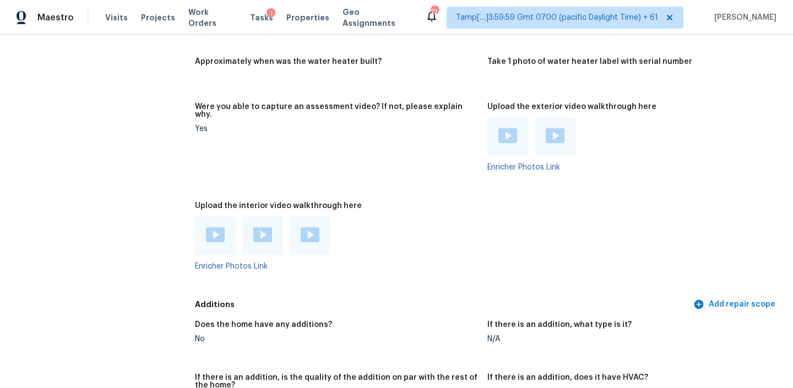
scroll to position [2100, 0]
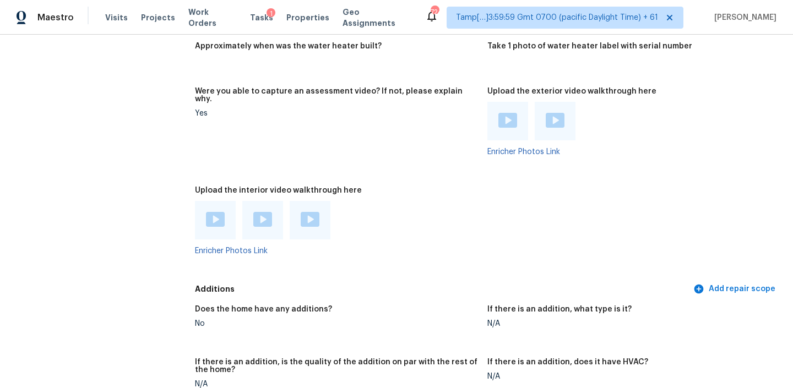
click at [204, 201] on div at bounding box center [215, 220] width 41 height 39
click at [208, 212] on img at bounding box center [215, 219] width 19 height 15
click at [266, 212] on div at bounding box center [262, 220] width 19 height 17
click at [308, 212] on img at bounding box center [310, 219] width 19 height 15
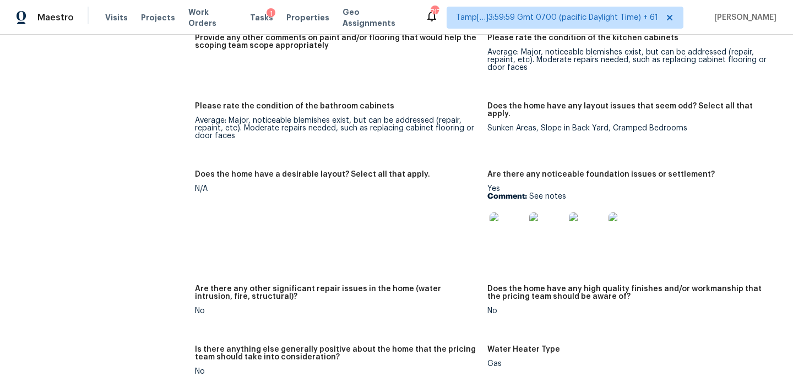
scroll to position [1132, 0]
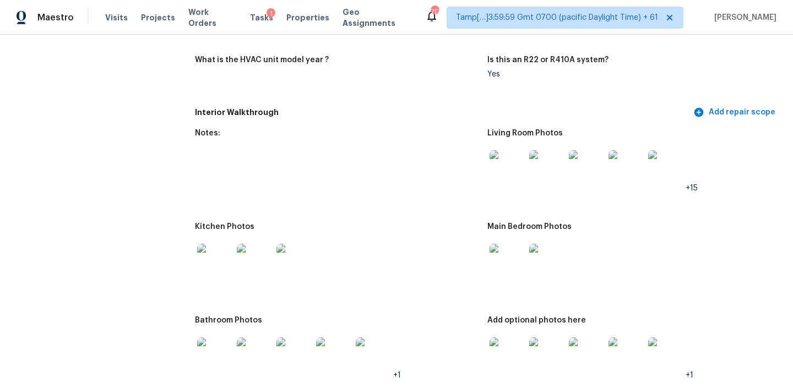
click at [213, 249] on img at bounding box center [214, 261] width 35 height 35
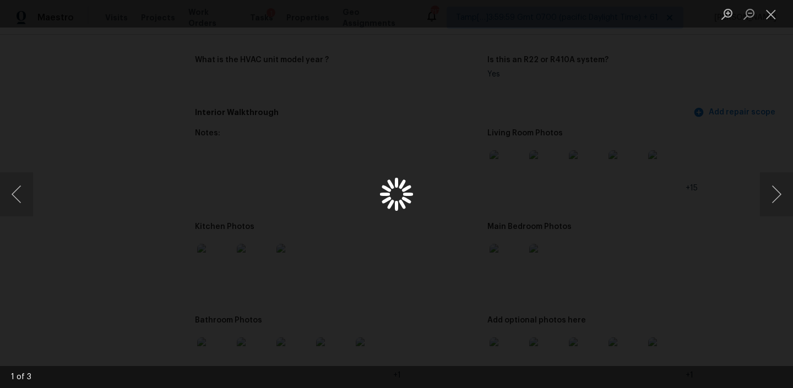
click at [213, 249] on div "Lightbox" at bounding box center [396, 194] width 793 height 388
click at [775, 194] on button "Next image" at bounding box center [776, 194] width 33 height 44
click at [768, 19] on button "Close lightbox" at bounding box center [771, 13] width 22 height 19
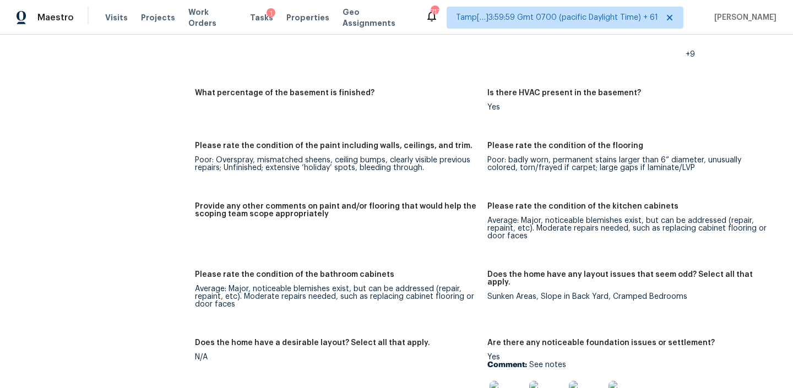
scroll to position [1568, 0]
click at [387, 221] on figure "Provide any other comments on paint and/or flooring that would help the scoping…" at bounding box center [341, 229] width 292 height 55
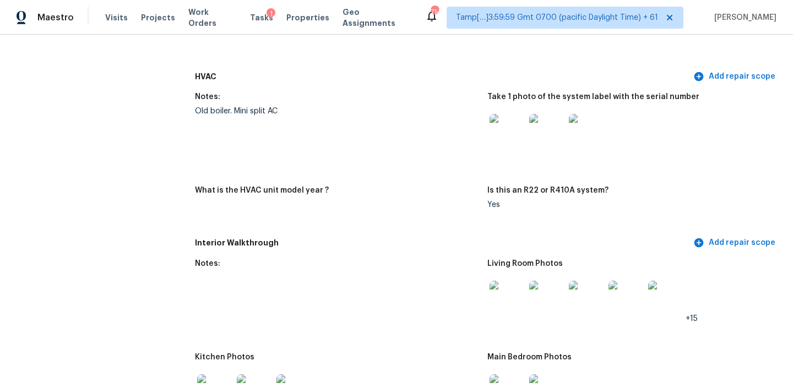
scroll to position [1001, 0]
click at [549, 126] on img at bounding box center [546, 131] width 35 height 35
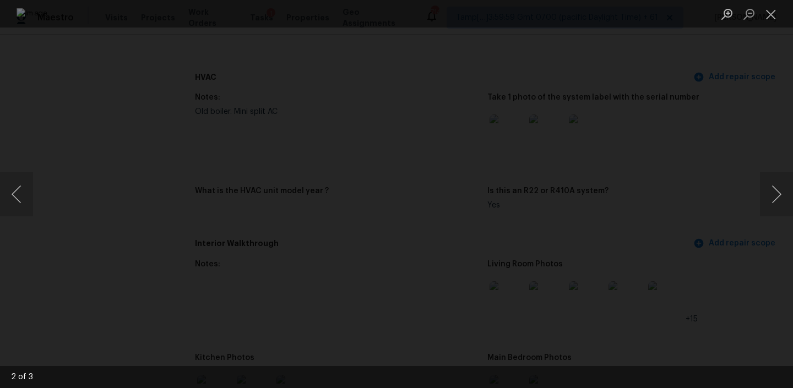
click at [530, 121] on img "Lightbox" at bounding box center [397, 194] width 760 height 372
click at [773, 194] on button "Next image" at bounding box center [776, 194] width 33 height 44
click at [384, 154] on img "Lightbox" at bounding box center [397, 194] width 760 height 372
click at [765, 14] on button "Close lightbox" at bounding box center [771, 13] width 22 height 19
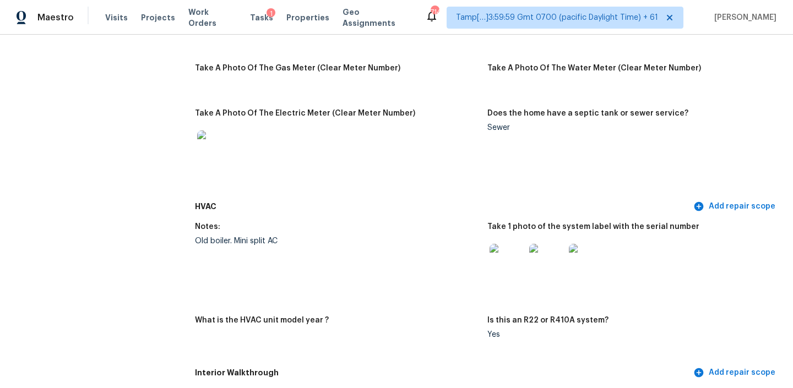
scroll to position [921, 0]
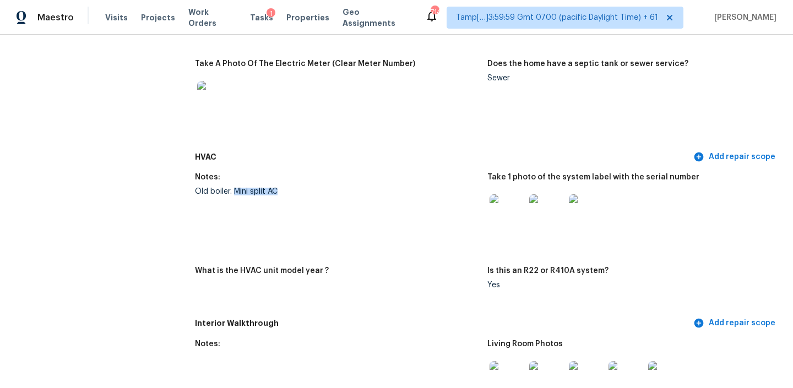
copy div "Mini split AC"
drag, startPoint x: 236, startPoint y: 176, endPoint x: 282, endPoint y: 176, distance: 46.8
click at [282, 188] on div "Old boiler. Mini split AC" at bounding box center [336, 192] width 283 height 8
click at [544, 194] on img at bounding box center [546, 211] width 35 height 35
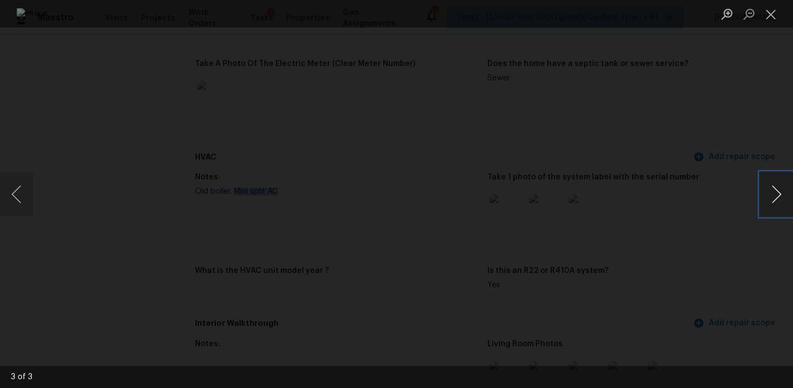
click at [770, 187] on button "Next image" at bounding box center [776, 194] width 33 height 44
click at [771, 185] on button "Next image" at bounding box center [776, 194] width 33 height 44
click at [548, 199] on img "Lightbox" at bounding box center [397, 194] width 760 height 372
click at [489, 175] on img "Lightbox" at bounding box center [397, 194] width 760 height 372
click at [772, 17] on button "Close lightbox" at bounding box center [771, 13] width 22 height 19
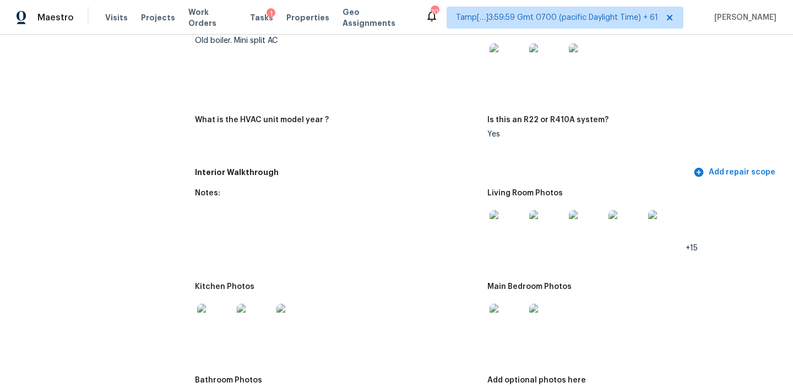
scroll to position [1509, 0]
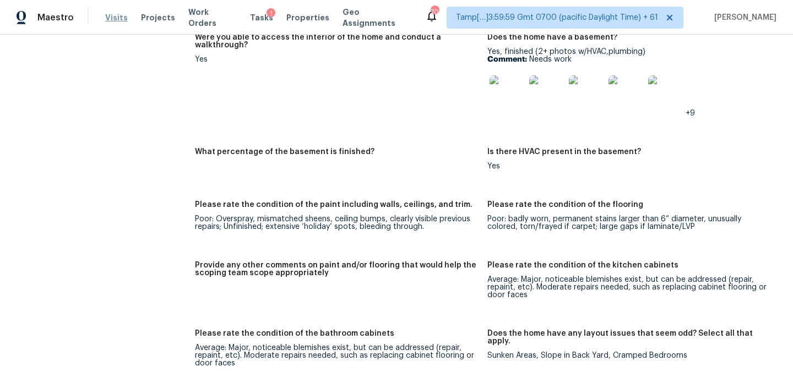
click at [111, 21] on span "Visits" at bounding box center [116, 17] width 23 height 11
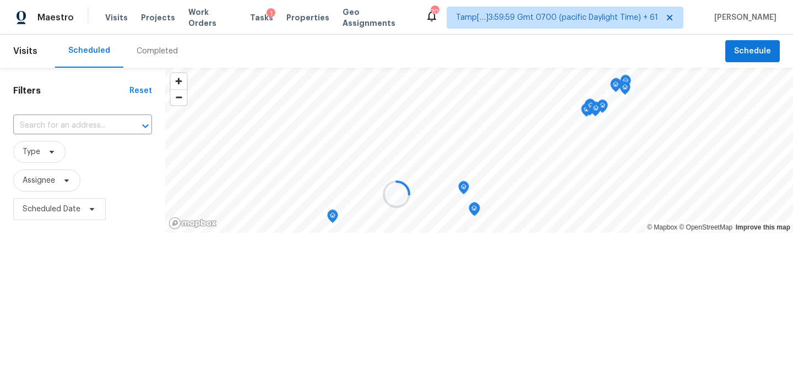
click at [163, 49] on div at bounding box center [396, 194] width 793 height 388
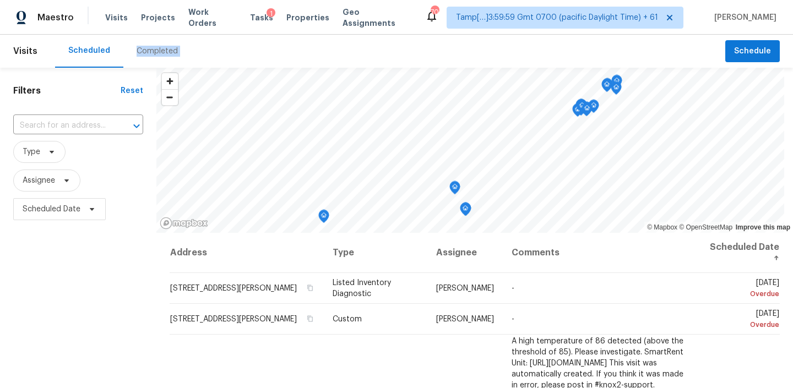
click at [163, 49] on div "Completed" at bounding box center [157, 51] width 41 height 11
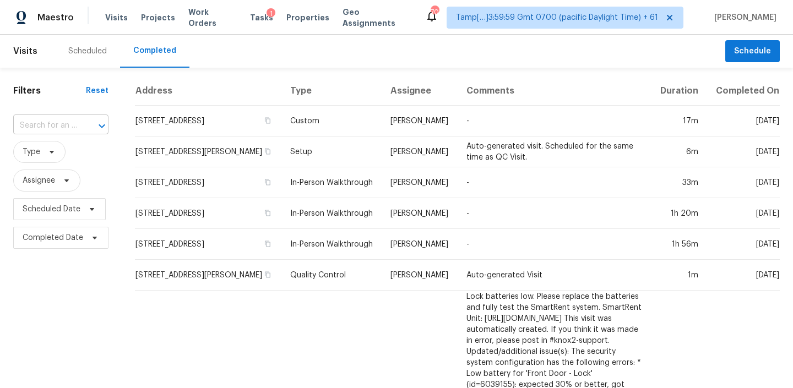
click at [73, 118] on input "text" at bounding box center [45, 125] width 64 height 17
paste input "1202 Amthor Ave Copperas Cove, TX, 76522"
type input "1202 Amthor Ave Copperas Cove, TX, 76522"
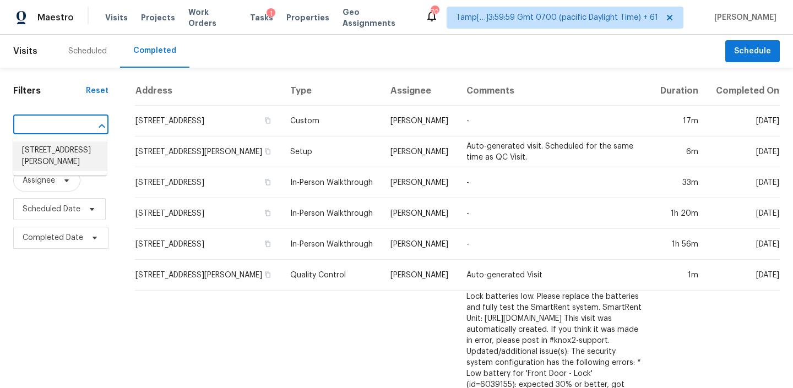
click at [48, 161] on li "1202 Amthor Ave, Copperas Cove, TX 76522" at bounding box center [60, 156] width 94 height 30
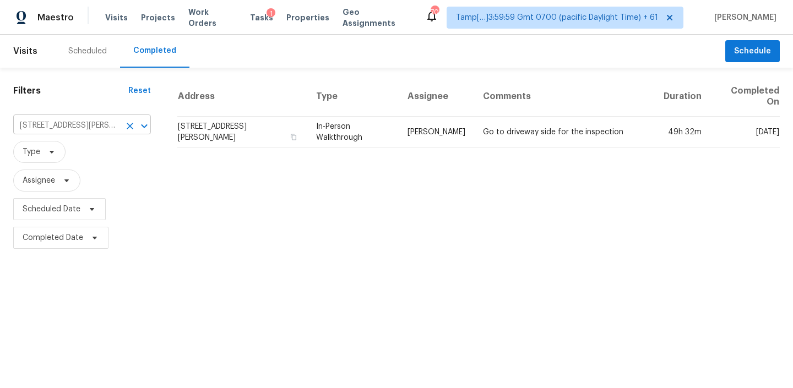
click at [81, 133] on input "1202 Amthor Ave, Copperas Cove, TX 76522" at bounding box center [66, 125] width 107 height 17
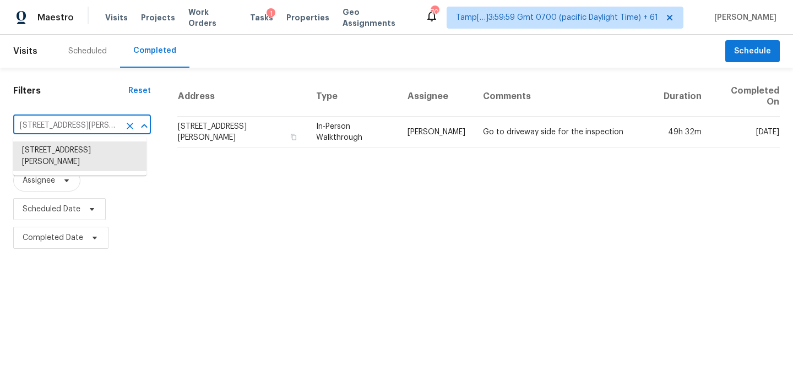
click at [81, 133] on input "1202 Amthor Ave, Copperas Cove, TX 76522" at bounding box center [66, 125] width 107 height 17
paste input "Copperas Cove, TX,"
click at [124, 154] on li "1202 Amthor Ave, Copperas Cove, TX 76522" at bounding box center [79, 156] width 133 height 30
type input "1202 Amthor Ave, Copperas Cove, TX 76522"
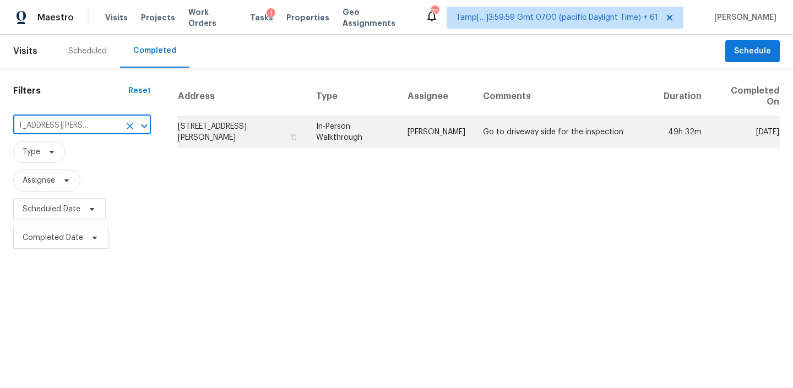
click at [343, 133] on td "In-Person Walkthrough" at bounding box center [352, 132] width 91 height 31
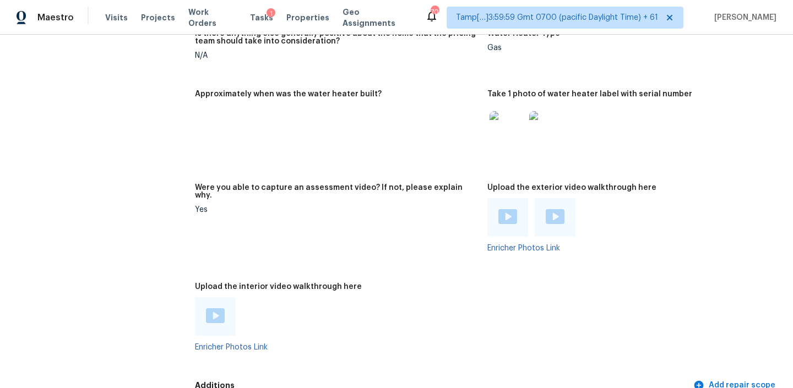
scroll to position [1992, 0]
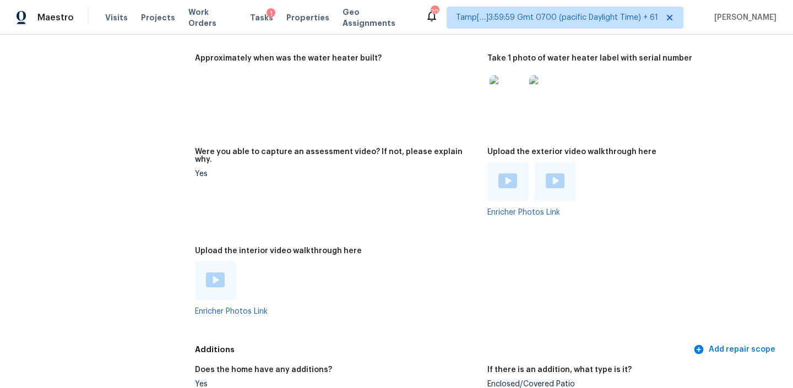
click at [215, 272] on img at bounding box center [215, 279] width 19 height 15
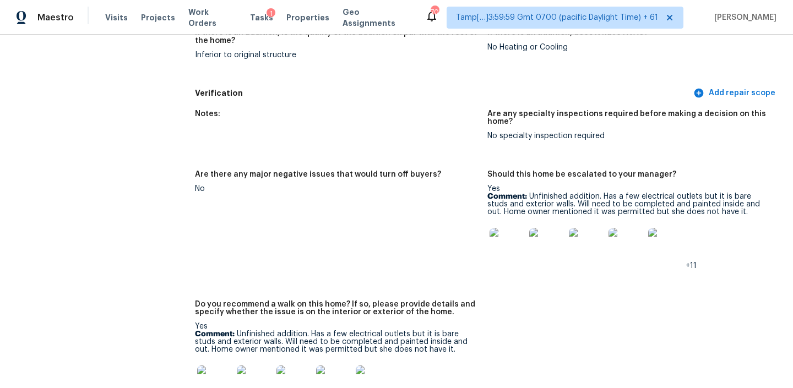
scroll to position [2555, 0]
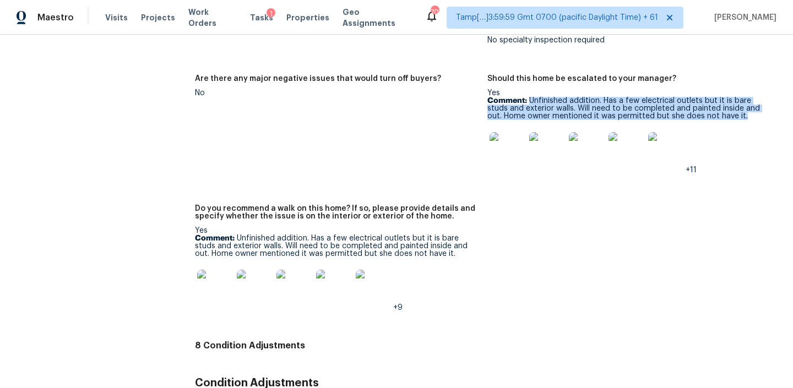
drag, startPoint x: 531, startPoint y: 82, endPoint x: 751, endPoint y: 100, distance: 221.4
click at [751, 100] on p "Comment: Unfinished addition. Has a few electrical outlets but it is bare studs…" at bounding box center [628, 108] width 283 height 23
copy p "Unfinished addition. Has a few electrical outlets but it is bare studs and exte…"
click at [500, 134] on img at bounding box center [506, 149] width 35 height 35
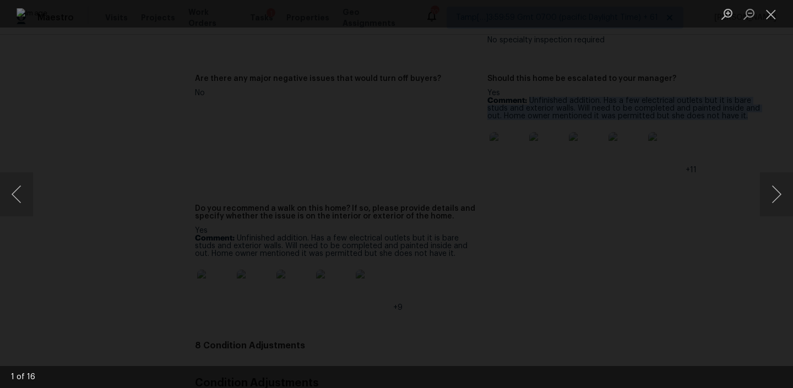
click at [500, 134] on img "Lightbox" at bounding box center [397, 194] width 760 height 372
click at [770, 197] on button "Next image" at bounding box center [776, 194] width 33 height 44
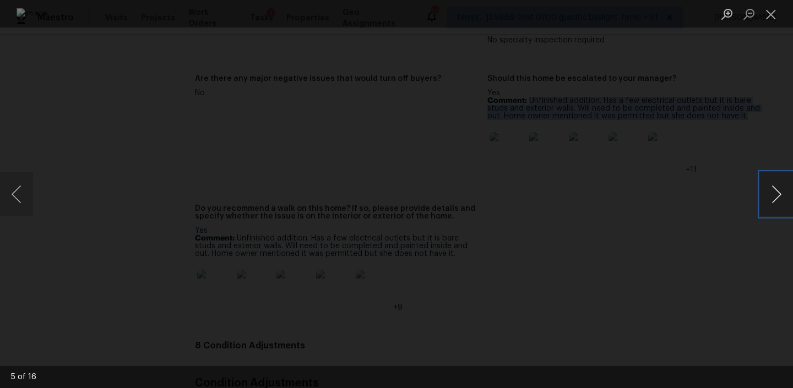
click at [770, 197] on button "Next image" at bounding box center [776, 194] width 33 height 44
click at [767, 13] on button "Close lightbox" at bounding box center [771, 13] width 22 height 19
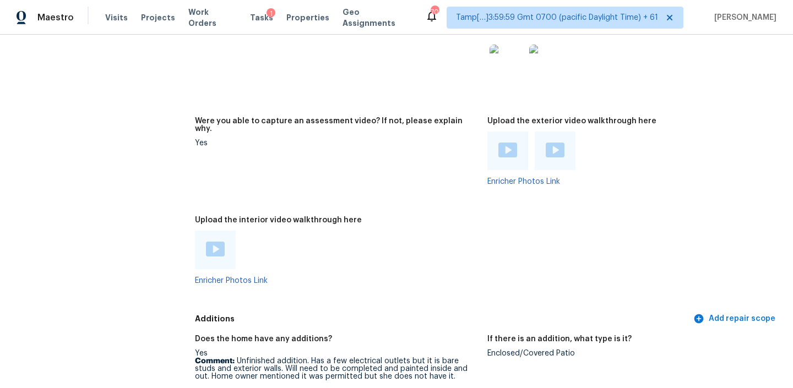
scroll to position [1984, 0]
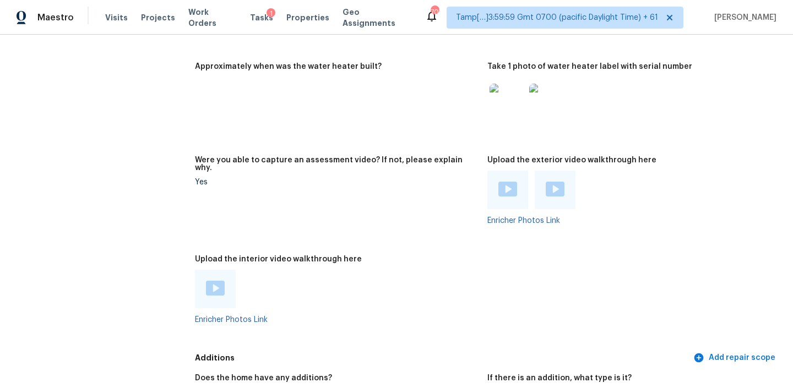
click at [513, 182] on img at bounding box center [507, 189] width 19 height 15
click at [547, 182] on img at bounding box center [555, 189] width 19 height 15
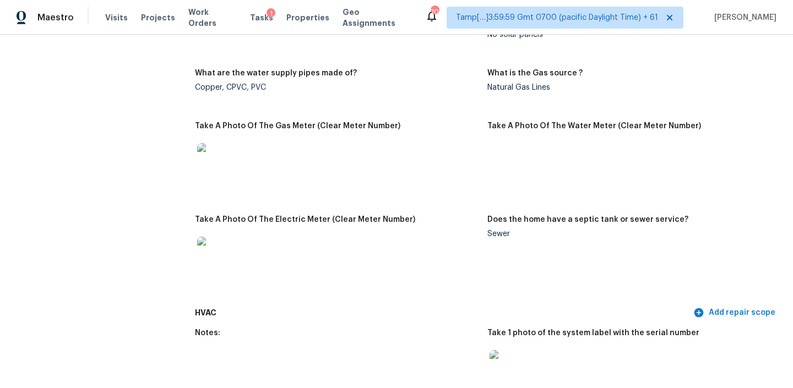
scroll to position [2114, 0]
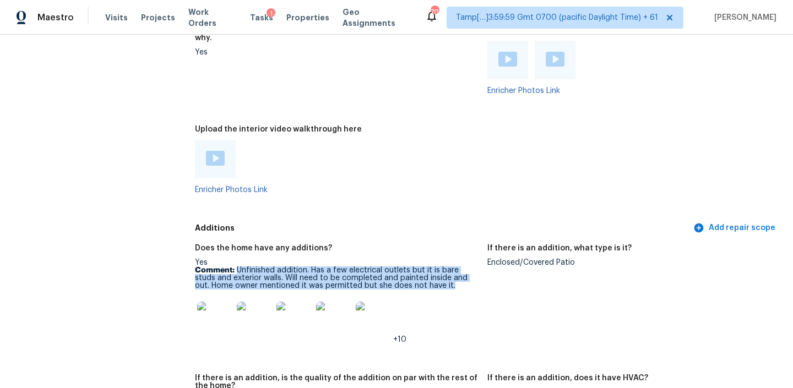
drag, startPoint x: 237, startPoint y: 252, endPoint x: 471, endPoint y: 270, distance: 234.6
click at [471, 270] on p "Comment: Unfinished addition. Has a few electrical outlets but it is bare studs…" at bounding box center [336, 277] width 283 height 23
copy p "Unfinished addition. Has a few electrical outlets but it is bare studs and exte…"
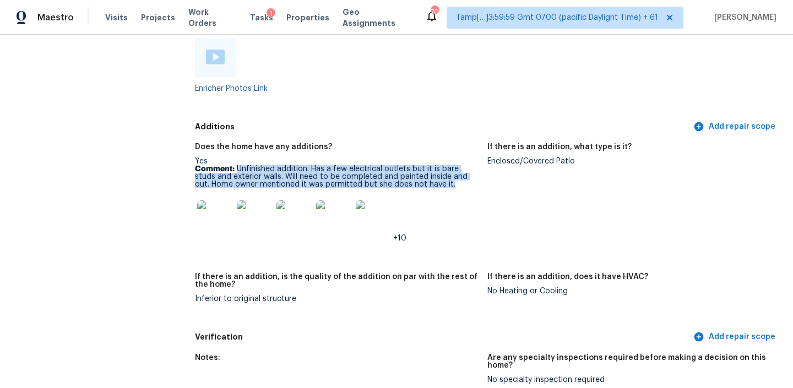
click at [220, 205] on img at bounding box center [214, 217] width 35 height 35
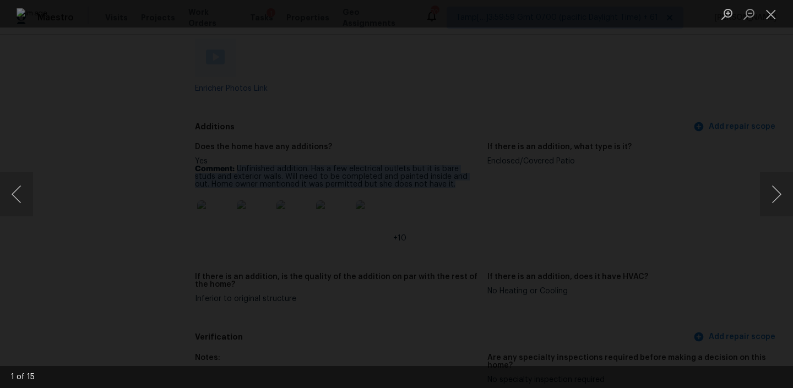
click at [505, 168] on img "Lightbox" at bounding box center [397, 194] width 760 height 372
click at [483, 171] on img "Lightbox" at bounding box center [397, 194] width 760 height 372
click at [444, 217] on img "Lightbox" at bounding box center [397, 194] width 760 height 372
click at [780, 192] on button "Next image" at bounding box center [776, 194] width 33 height 44
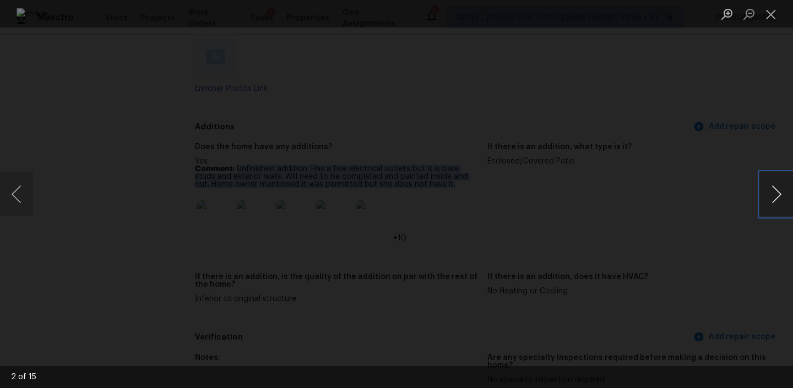
click at [775, 195] on button "Next image" at bounding box center [776, 194] width 33 height 44
click at [766, 191] on button "Next image" at bounding box center [776, 194] width 33 height 44
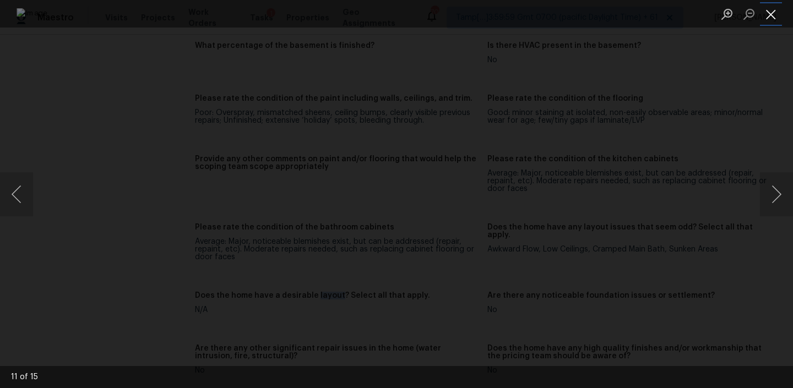
click at [775, 16] on button "Close lightbox" at bounding box center [771, 13] width 22 height 19
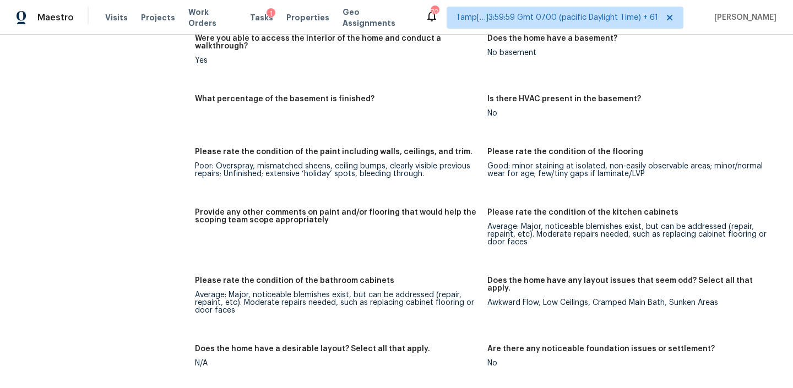
scroll to position [1536, 0]
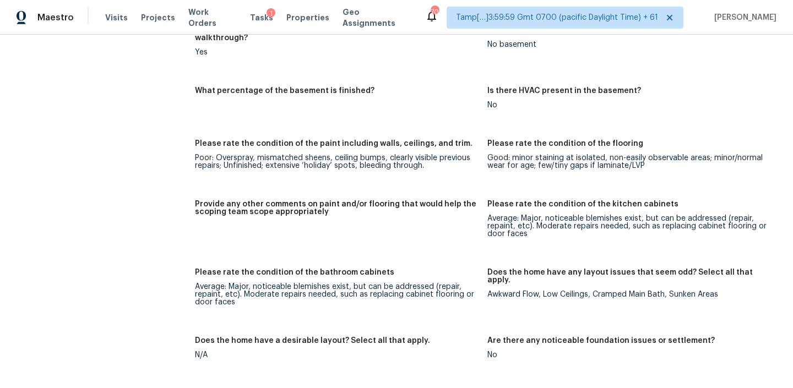
drag, startPoint x: 500, startPoint y: 224, endPoint x: 548, endPoint y: 2, distance: 226.8
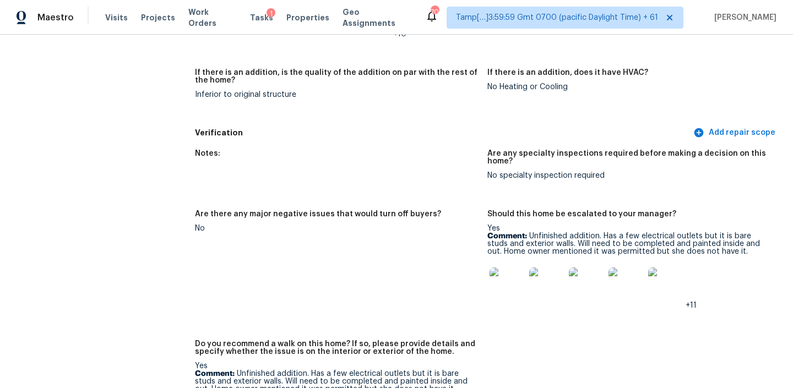
scroll to position [2420, 0]
click at [504, 275] on img at bounding box center [506, 284] width 35 height 35
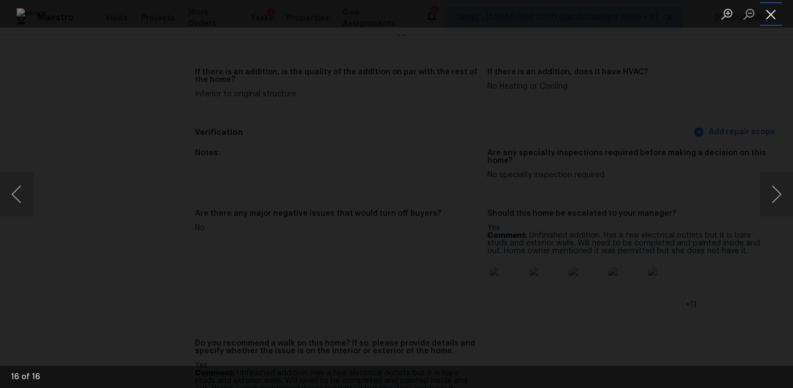
click at [768, 12] on button "Close lightbox" at bounding box center [771, 13] width 22 height 19
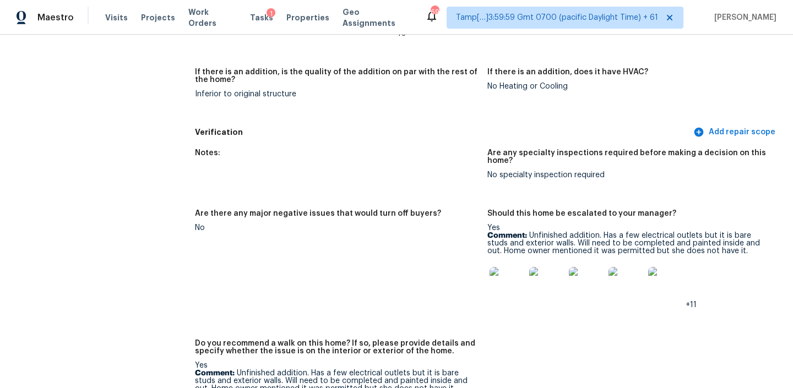
click at [495, 268] on img at bounding box center [506, 284] width 35 height 35
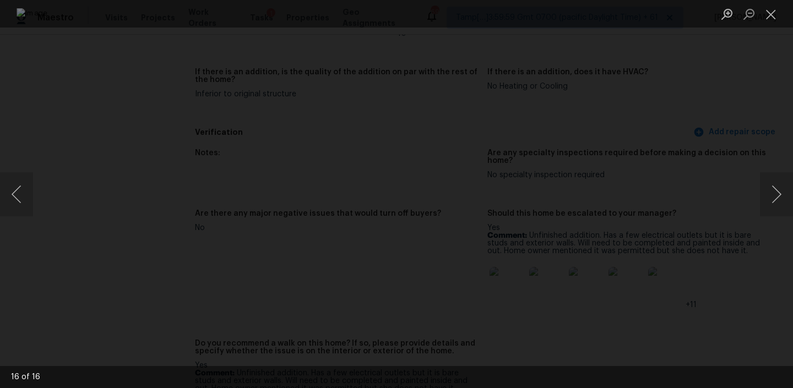
click at [585, 141] on img "Lightbox" at bounding box center [397, 194] width 760 height 372
click at [771, 193] on button "Next image" at bounding box center [776, 194] width 33 height 44
click at [427, 126] on img "Lightbox" at bounding box center [397, 194] width 760 height 372
click at [622, 73] on img "Lightbox" at bounding box center [397, 194] width 760 height 372
click at [781, 193] on button "Next image" at bounding box center [776, 194] width 33 height 44
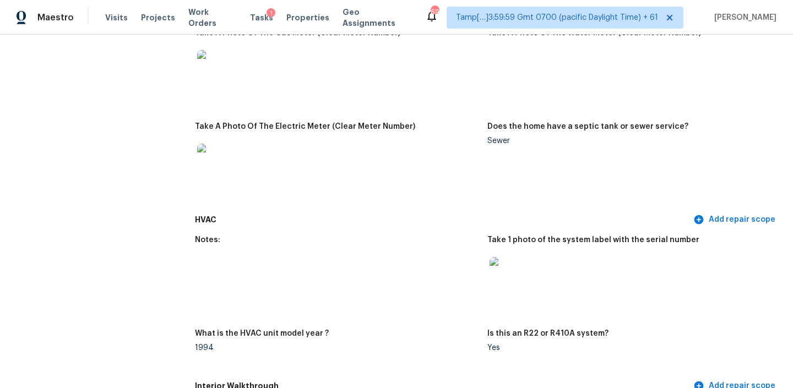
scroll to position [1103, 0]
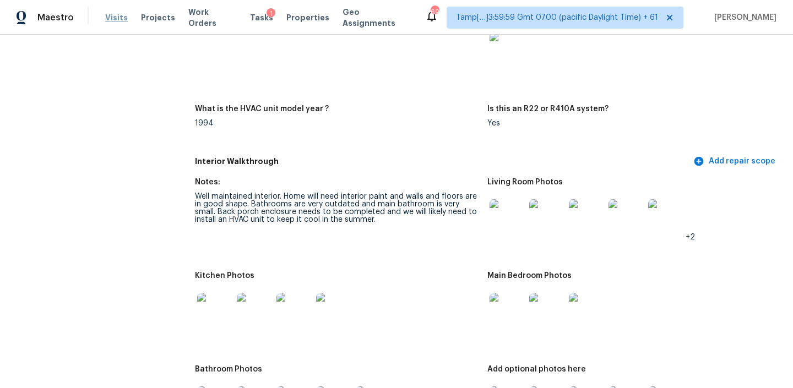
click at [121, 14] on span "Visits" at bounding box center [116, 17] width 23 height 11
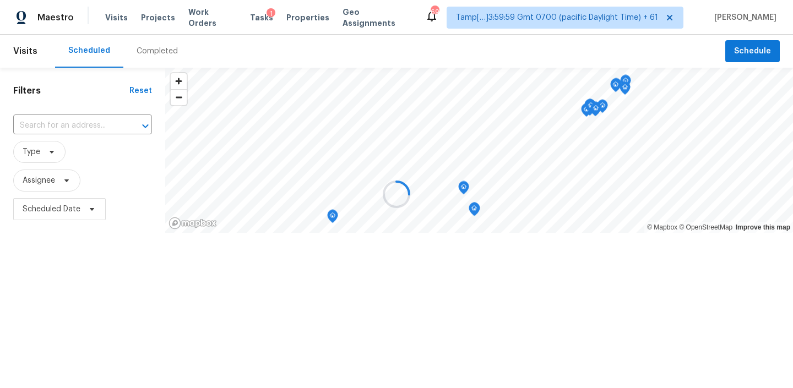
click at [139, 47] on div at bounding box center [396, 194] width 793 height 388
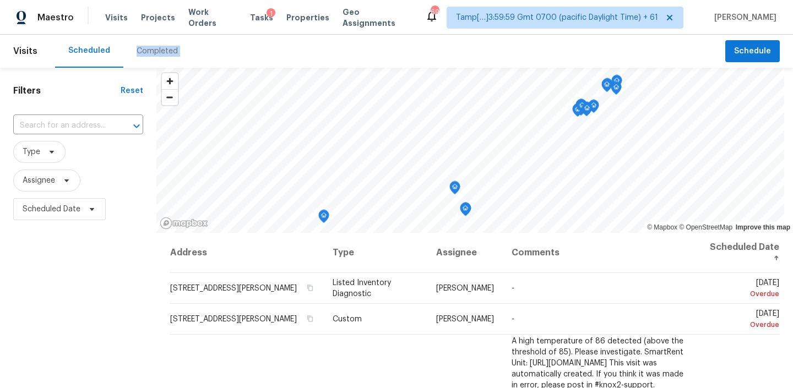
click at [139, 47] on div "Completed" at bounding box center [157, 51] width 41 height 11
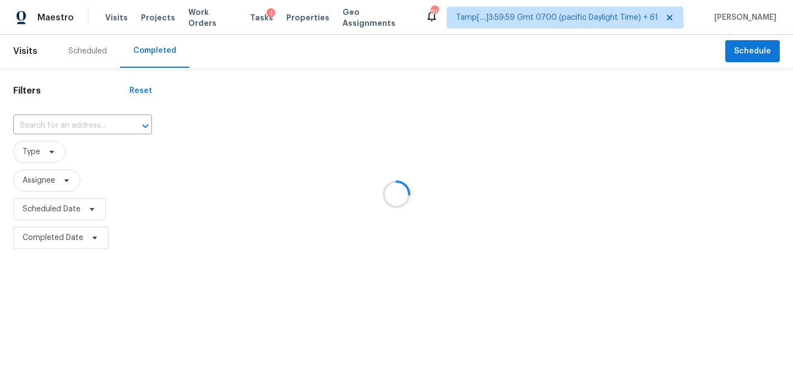
click at [77, 122] on div at bounding box center [396, 194] width 793 height 388
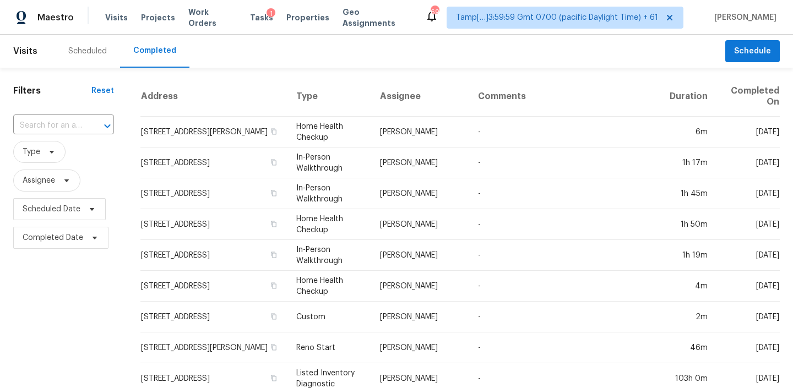
click at [77, 122] on input "text" at bounding box center [48, 125] width 70 height 17
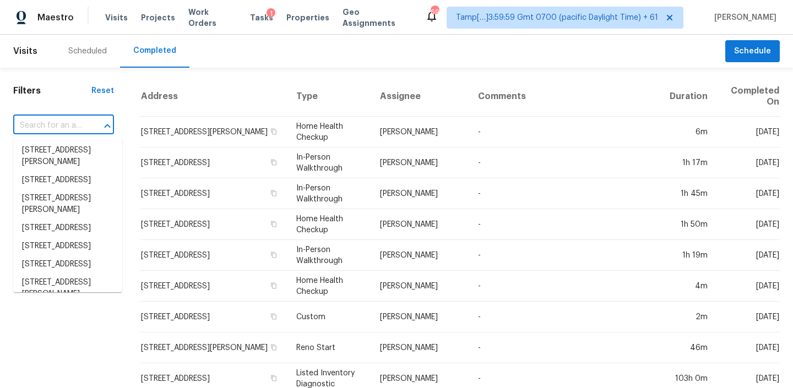
paste input "241 S Placita Arcos Green Valley, AZ, 85614"
type input "241 S Placita Arcos Green Valley, AZ, 85614"
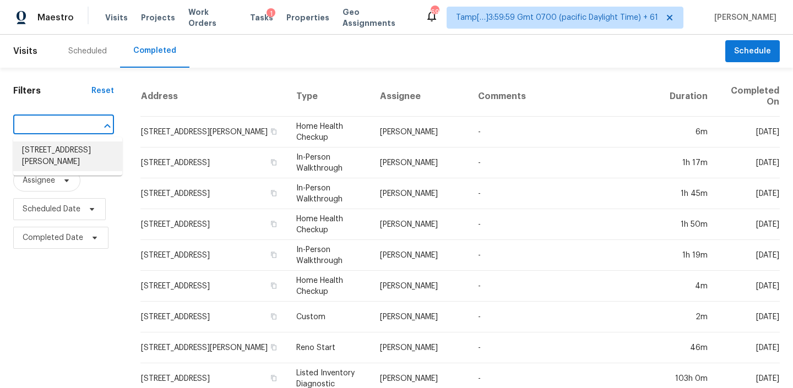
click at [69, 158] on li "[STREET_ADDRESS][PERSON_NAME]" at bounding box center [67, 156] width 109 height 30
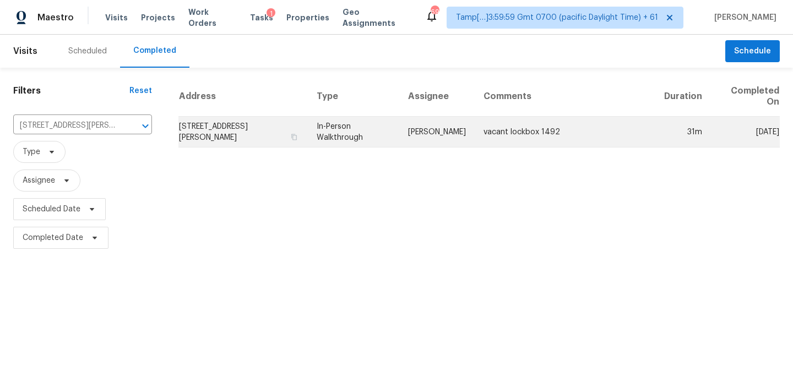
click at [284, 129] on td "[STREET_ADDRESS][PERSON_NAME]" at bounding box center [242, 132] width 129 height 31
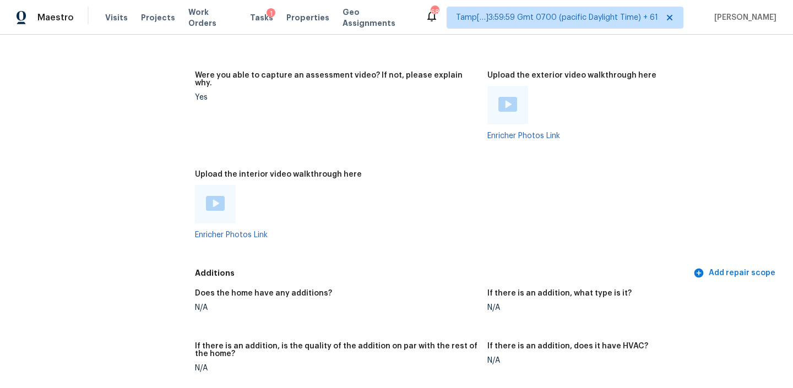
scroll to position [1931, 0]
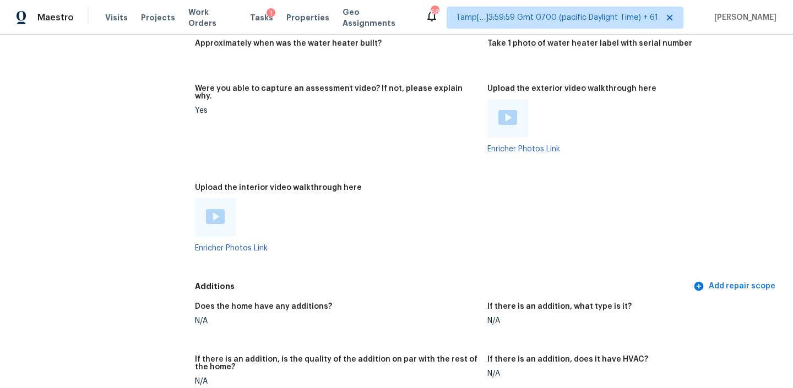
click at [222, 209] on img at bounding box center [215, 216] width 19 height 15
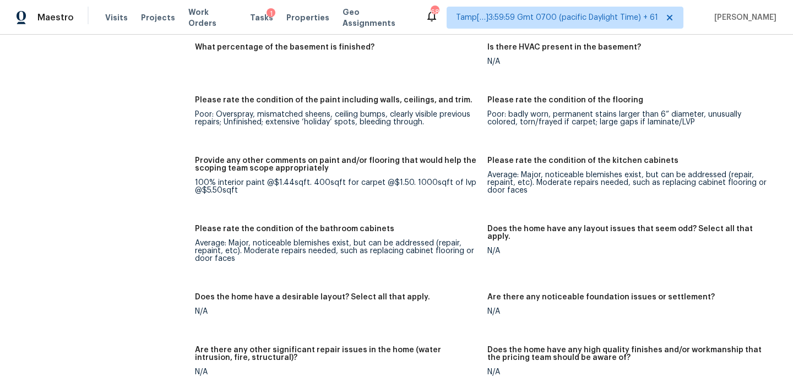
scroll to position [1529, 0]
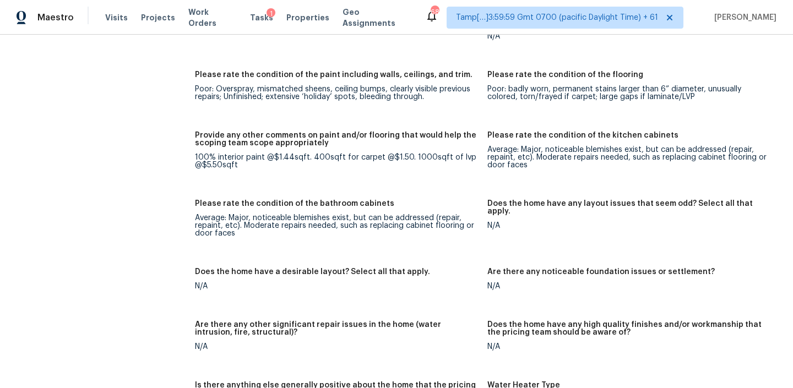
click at [318, 154] on div "100% interior paint @$1.44sqft. 400sqft for carpet @$1.50. 1000sqft of lvp @$5.…" at bounding box center [336, 161] width 283 height 15
click at [314, 154] on div "100% interior paint @$1.44sqft. 400sqft for carpet @$1.50. 1000sqft of lvp @$5.…" at bounding box center [336, 161] width 283 height 15
click at [456, 154] on div "100% interior paint @$1.44sqft. 400sqft for carpet @$1.50. 1000sqft of lvp @$5.…" at bounding box center [336, 161] width 283 height 15
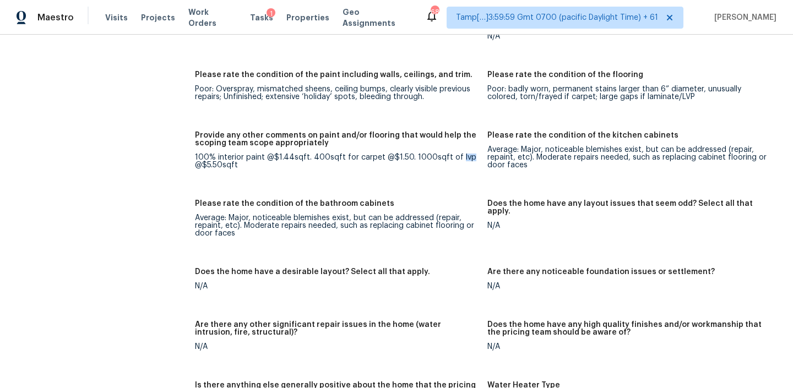
copy div "lvp"
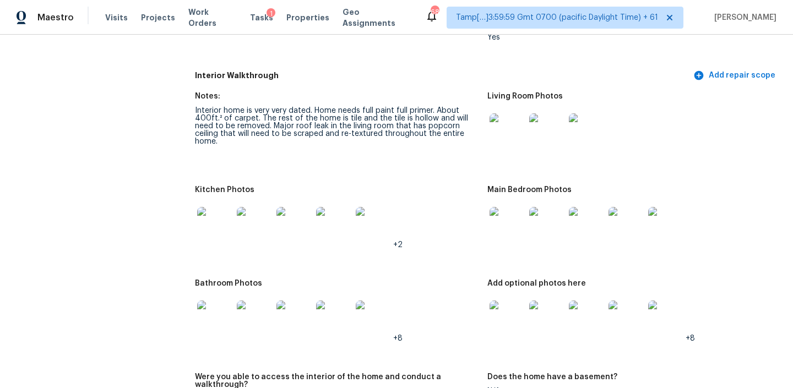
scroll to position [1086, 0]
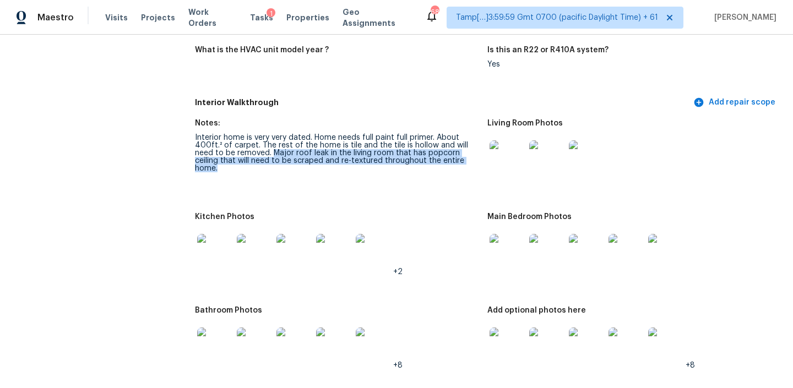
copy div "Major roof leak in the living room that has popcorn ceiling that will need to b…"
drag, startPoint x: 272, startPoint y: 144, endPoint x: 315, endPoint y: 168, distance: 49.8
click at [315, 168] on figure "Notes: Interior home is very very dated. Home needs full paint full primer. Abo…" at bounding box center [341, 159] width 292 height 80
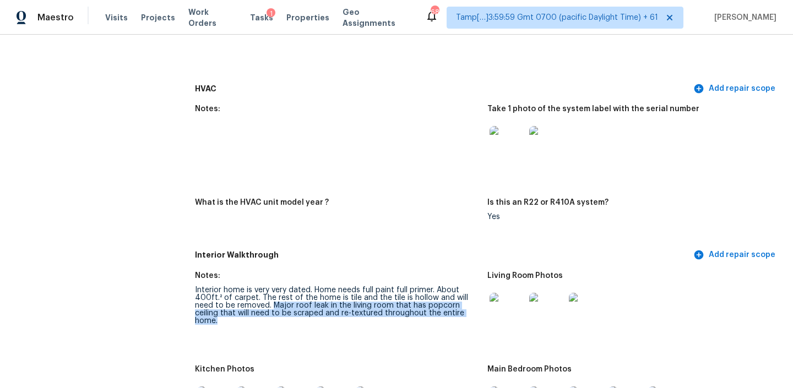
scroll to position [0, 0]
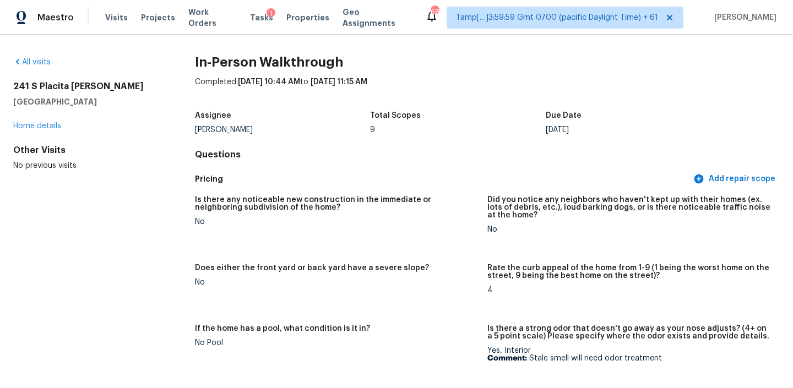
click at [52, 55] on div "All visits 241 S Placita Arcos Green Valley, AZ 85614 Home details Other Visits…" at bounding box center [396, 211] width 793 height 353
click at [41, 66] on link "All visits" at bounding box center [31, 62] width 37 height 8
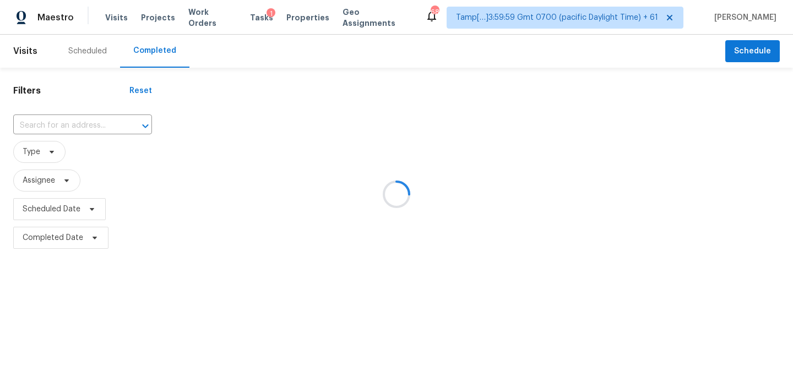
click at [98, 126] on div at bounding box center [396, 194] width 793 height 388
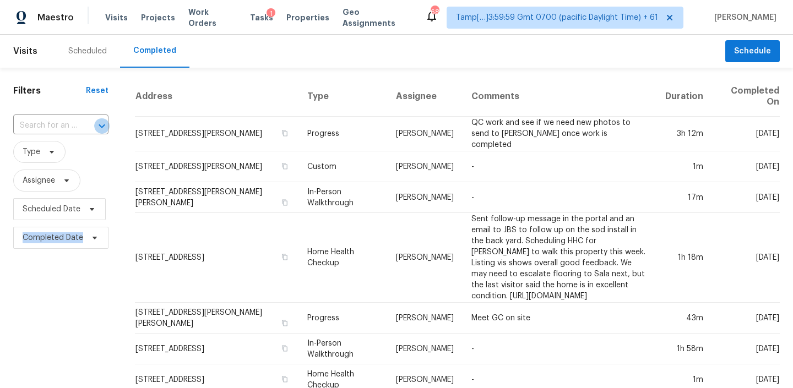
click at [99, 126] on icon "Open" at bounding box center [102, 126] width 6 height 4
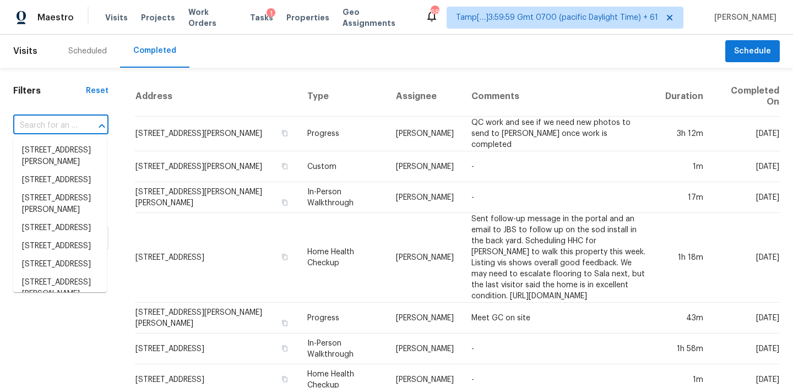
paste input "9022 Villa Park Cir Dallas, TX, 75225"
type input "9022 Villa Park Cir Dallas, TX, 75225"
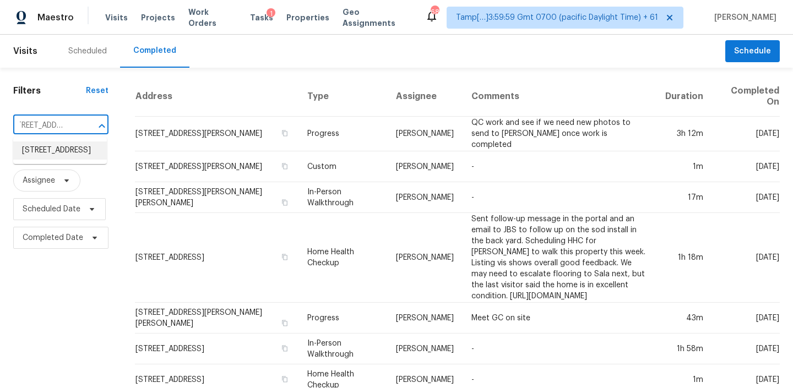
click at [74, 159] on li "[STREET_ADDRESS]" at bounding box center [60, 150] width 94 height 18
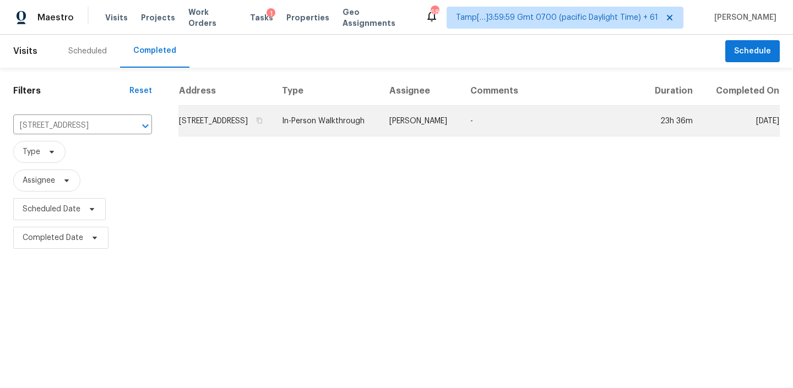
click at [358, 137] on td "In-Person Walkthrough" at bounding box center [326, 121] width 107 height 31
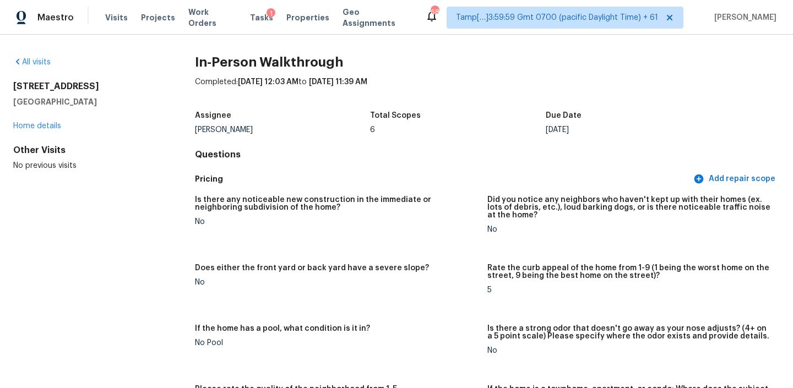
click at [667, 64] on h2 "In-Person Walkthrough" at bounding box center [487, 62] width 585 height 11
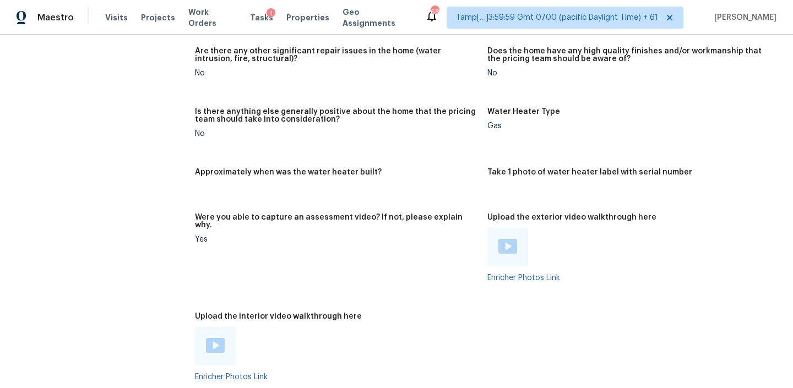
scroll to position [2041, 0]
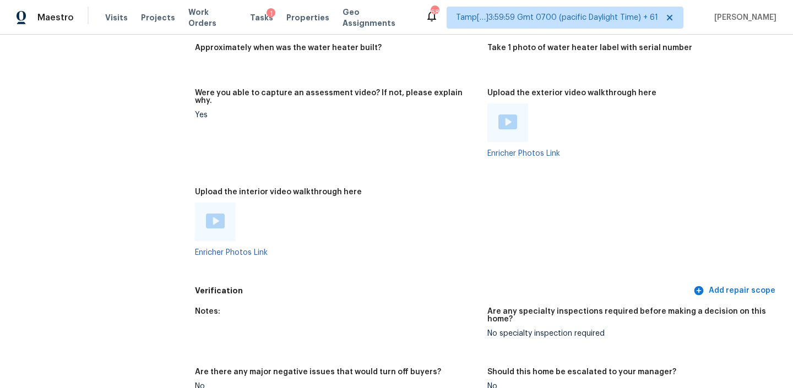
click at [221, 214] on div at bounding box center [215, 222] width 41 height 39
click at [209, 214] on img at bounding box center [215, 221] width 19 height 15
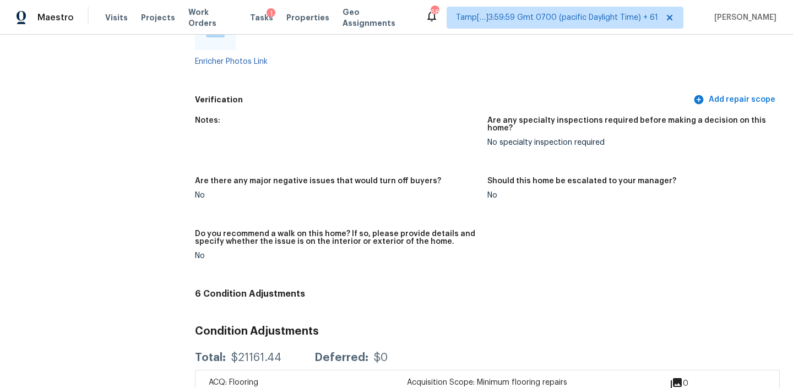
scroll to position [2180, 0]
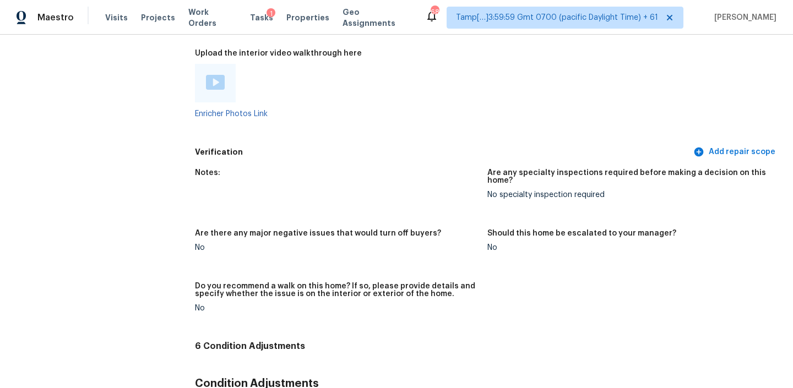
click at [227, 75] on div at bounding box center [215, 83] width 41 height 39
click at [225, 73] on div at bounding box center [215, 83] width 41 height 39
click at [213, 75] on img at bounding box center [215, 82] width 19 height 15
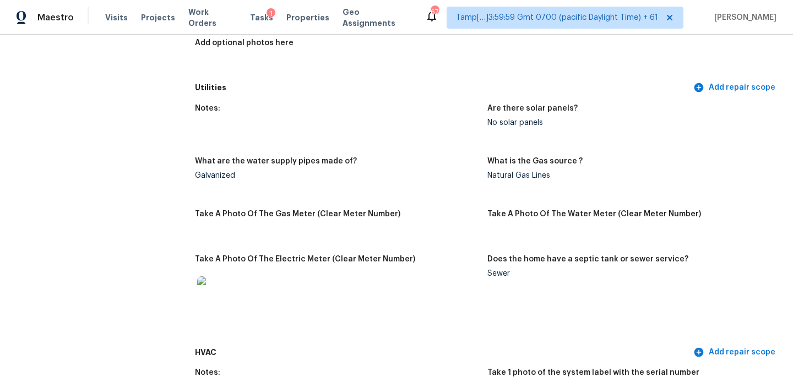
scroll to position [672, 0]
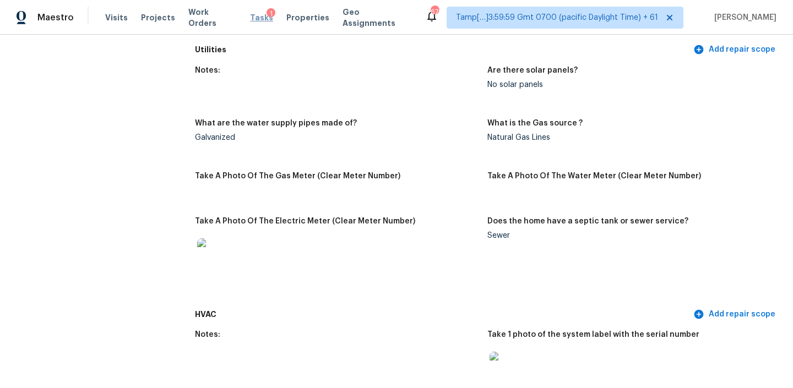
click at [250, 18] on span "Tasks" at bounding box center [261, 18] width 23 height 8
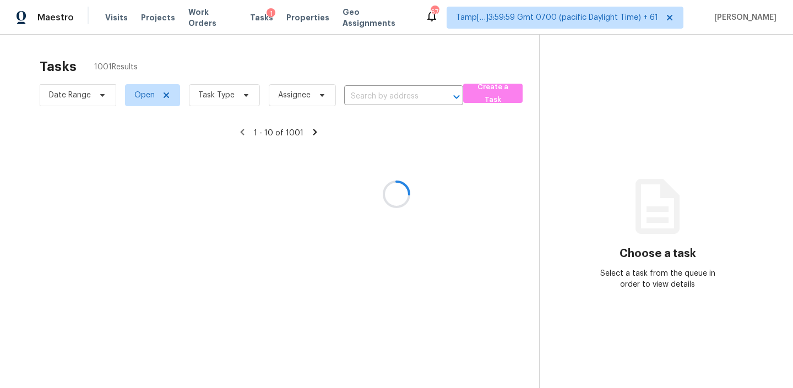
click at [114, 17] on div at bounding box center [396, 194] width 793 height 388
click at [116, 18] on div at bounding box center [396, 194] width 793 height 388
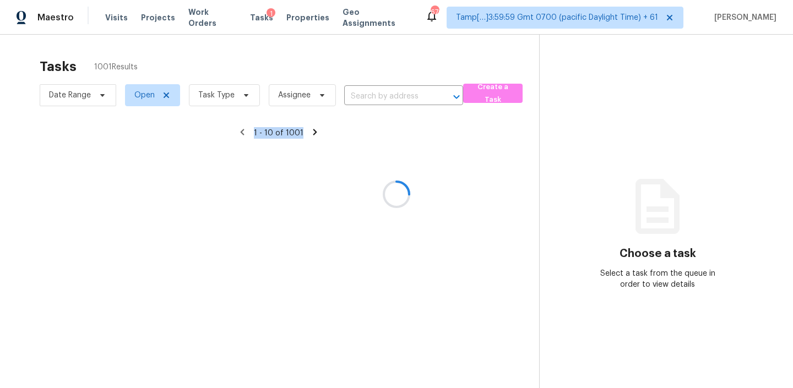
click at [116, 18] on div at bounding box center [396, 194] width 793 height 388
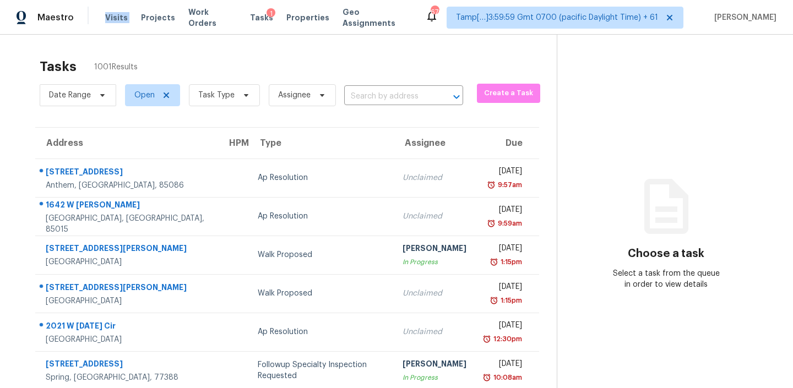
click at [116, 18] on span "Visits" at bounding box center [116, 17] width 23 height 11
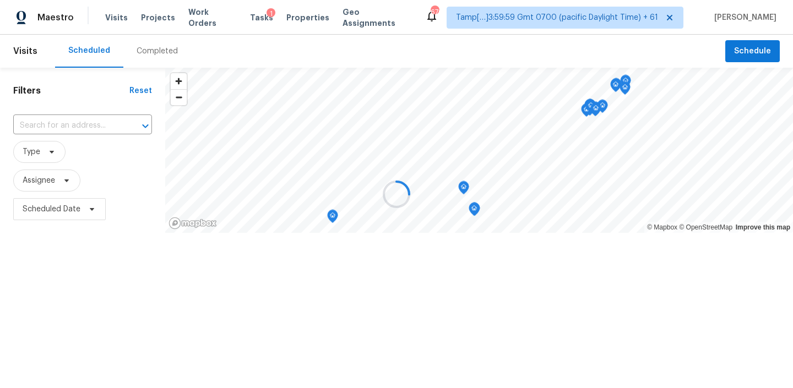
click at [148, 58] on div at bounding box center [396, 194] width 793 height 388
click at [148, 58] on div "Completed" at bounding box center [157, 51] width 68 height 33
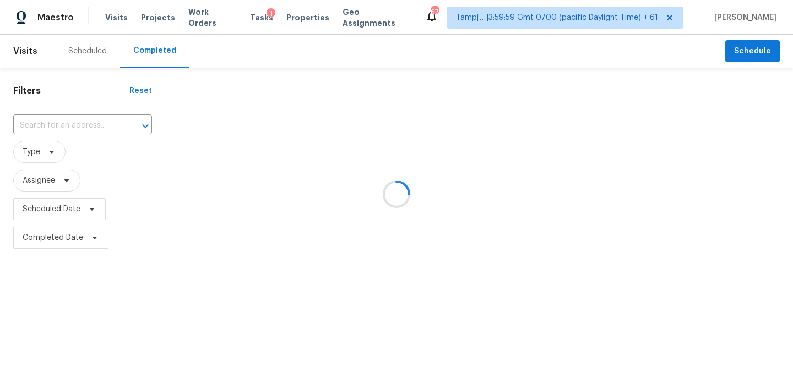
click at [85, 119] on div at bounding box center [396, 194] width 793 height 388
click at [78, 123] on div at bounding box center [396, 194] width 793 height 388
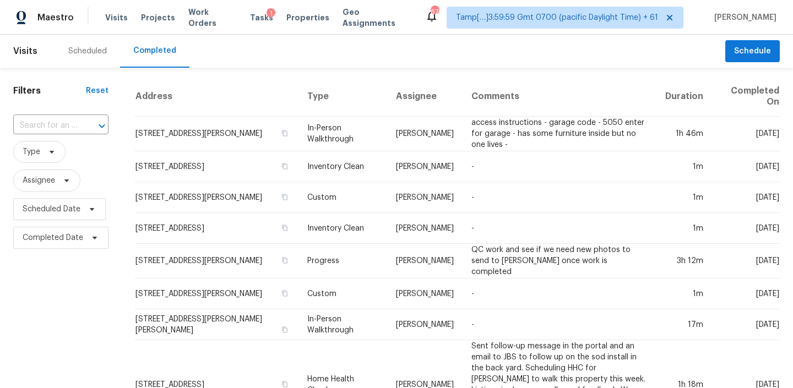
click at [80, 123] on div at bounding box center [94, 125] width 29 height 15
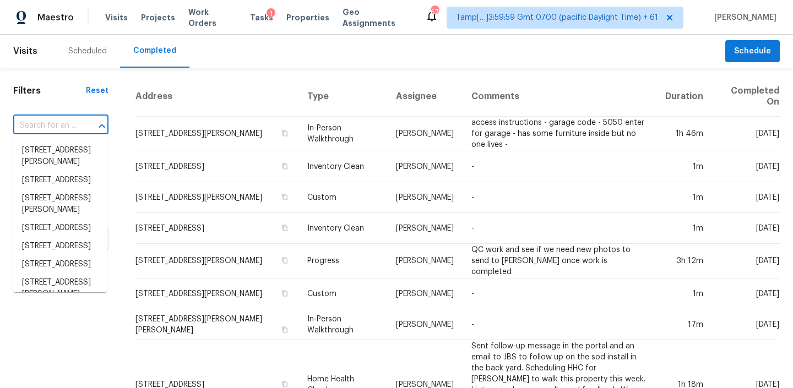
paste input "20379 NE Thompson St Fairview, OR, 97024"
type input "20379 NE Thompson St Fairview, OR, 97024"
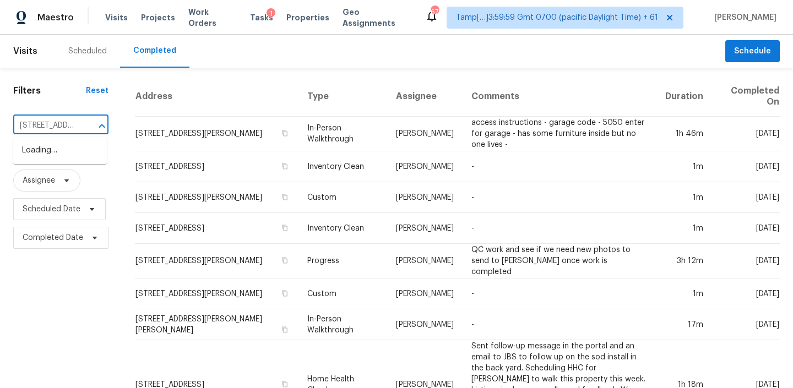
scroll to position [0, 101]
click at [67, 157] on li "[STREET_ADDRESS][PERSON_NAME]" at bounding box center [60, 156] width 94 height 30
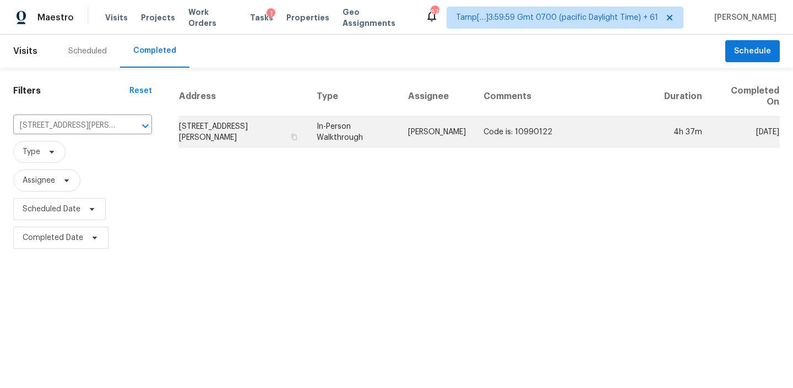
click at [350, 140] on td "In-Person Walkthrough" at bounding box center [353, 132] width 91 height 31
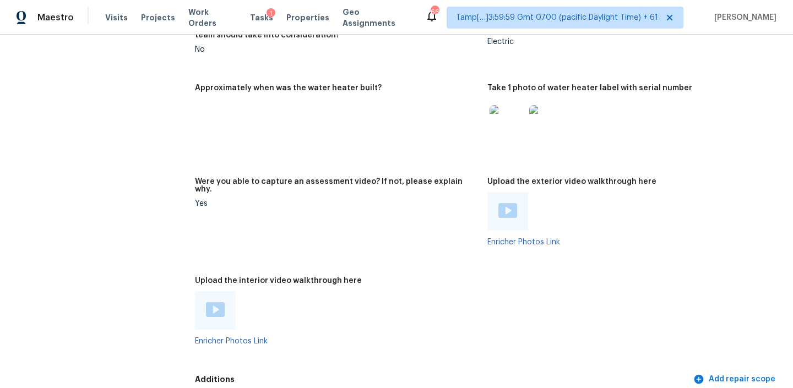
scroll to position [2354, 0]
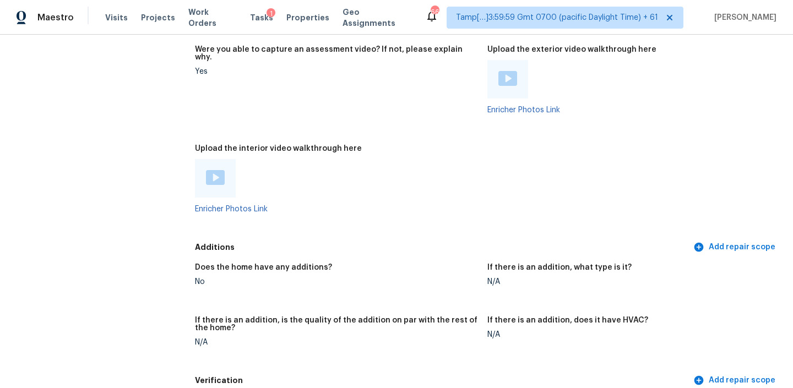
click at [203, 159] on div at bounding box center [215, 178] width 41 height 39
click at [205, 159] on div at bounding box center [215, 178] width 41 height 39
click at [221, 170] on img at bounding box center [215, 177] width 19 height 15
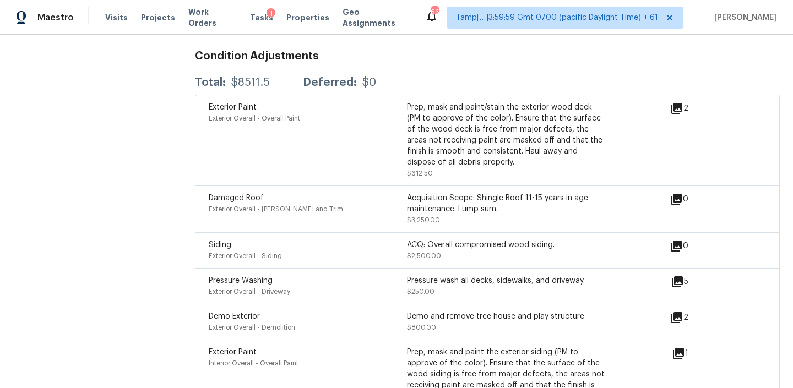
scroll to position [2976, 0]
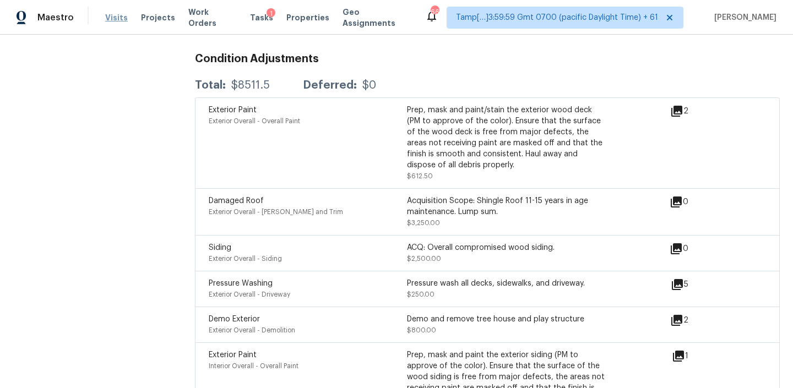
click at [119, 14] on span "Visits" at bounding box center [116, 17] width 23 height 11
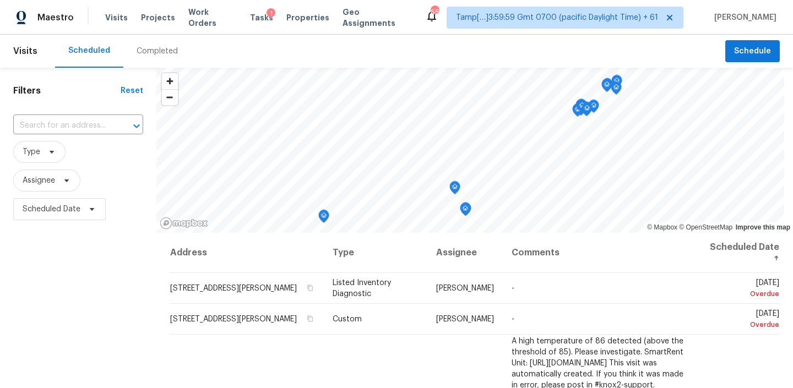
drag, startPoint x: 195, startPoint y: 35, endPoint x: 182, endPoint y: 37, distance: 12.9
click at [195, 35] on div "Scheduled Completed" at bounding box center [390, 51] width 670 height 33
click at [163, 48] on div "Completed" at bounding box center [157, 51] width 41 height 11
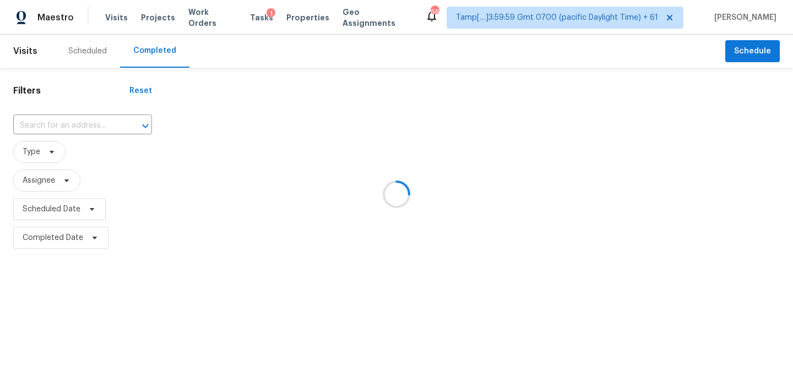
click at [95, 122] on div at bounding box center [396, 194] width 793 height 388
click at [139, 122] on icon "Open" at bounding box center [145, 125] width 13 height 13
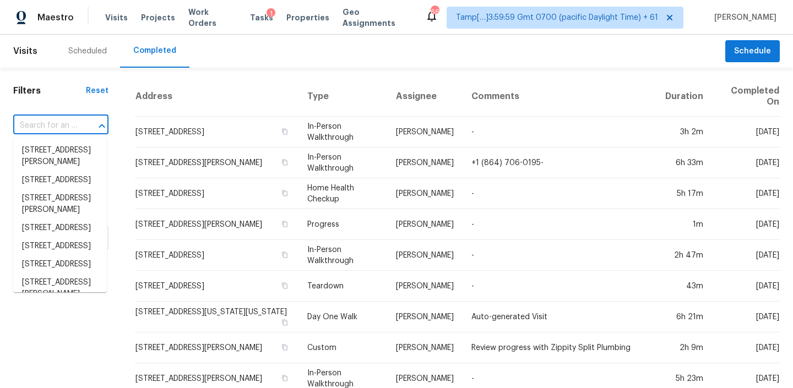
click at [95, 122] on icon "Close" at bounding box center [101, 125] width 13 height 13
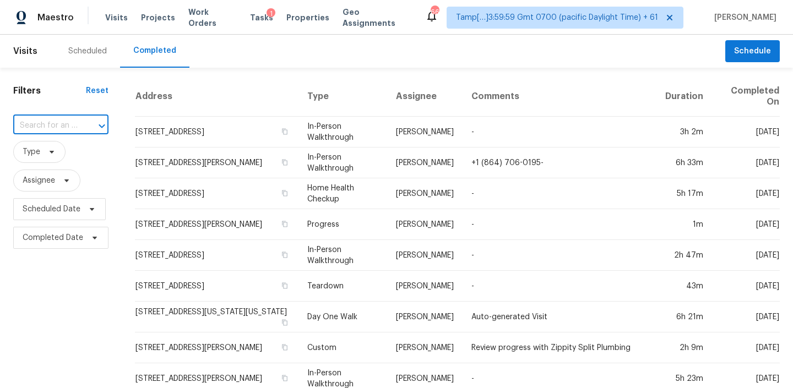
paste input "5608 Blaine St NE Washington, DC, 20019"
type input "5608 Blaine St NE Washington, DC, 20019"
click at [62, 155] on li "5608 Blaine St NE, Washington, DC 20019" at bounding box center [60, 161] width 94 height 41
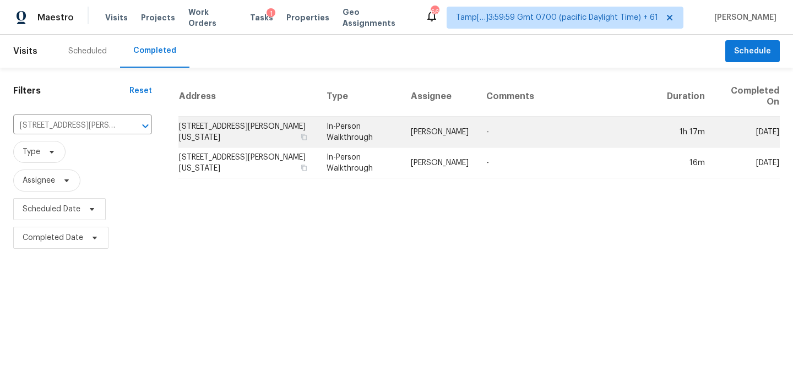
click at [501, 126] on td "-" at bounding box center [567, 132] width 181 height 31
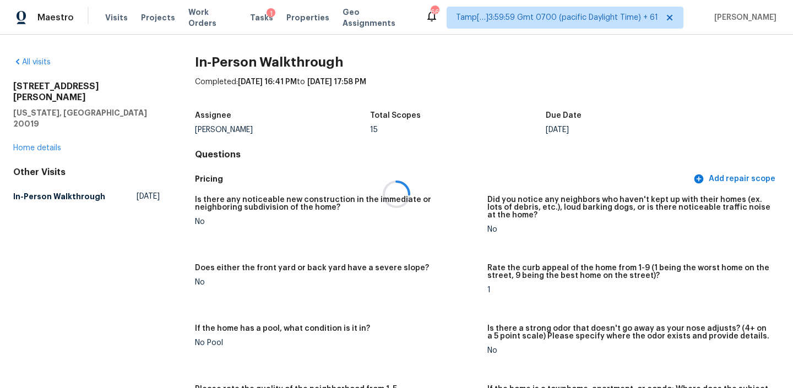
click at [673, 87] on div at bounding box center [396, 194] width 793 height 388
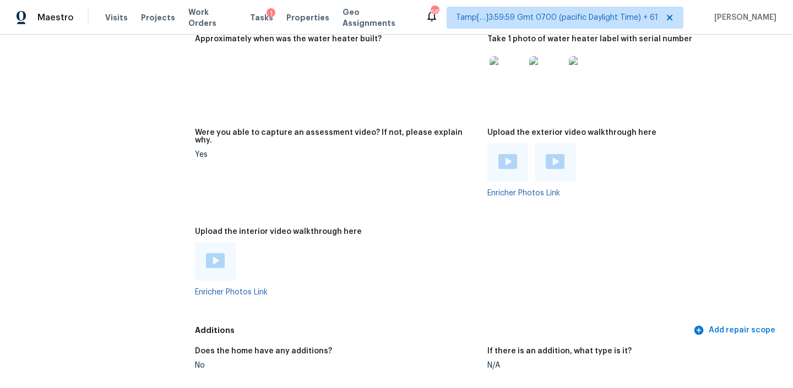
scroll to position [2419, 0]
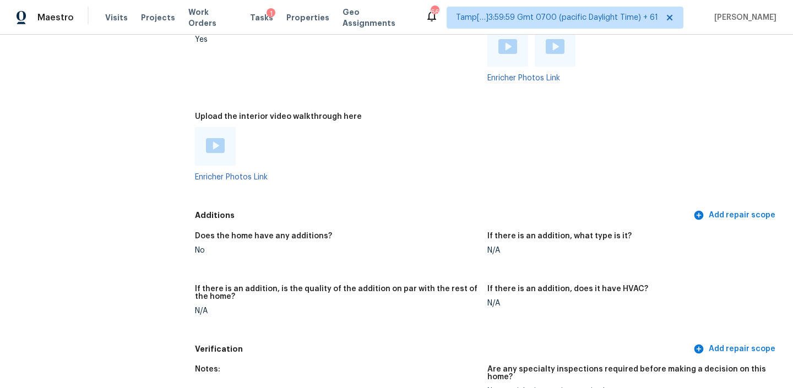
click at [210, 138] on img at bounding box center [215, 145] width 19 height 15
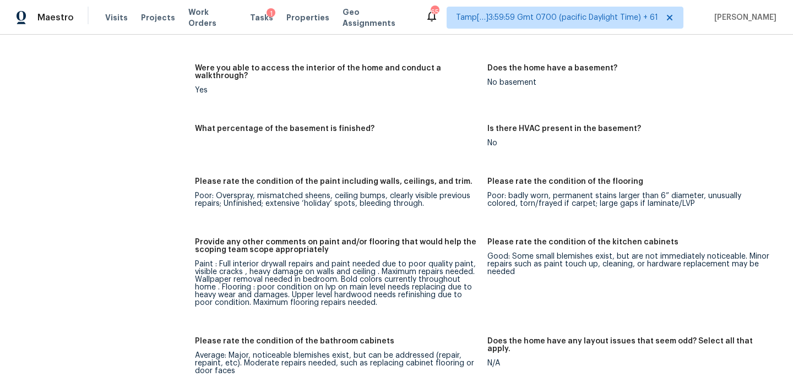
scroll to position [117, 0]
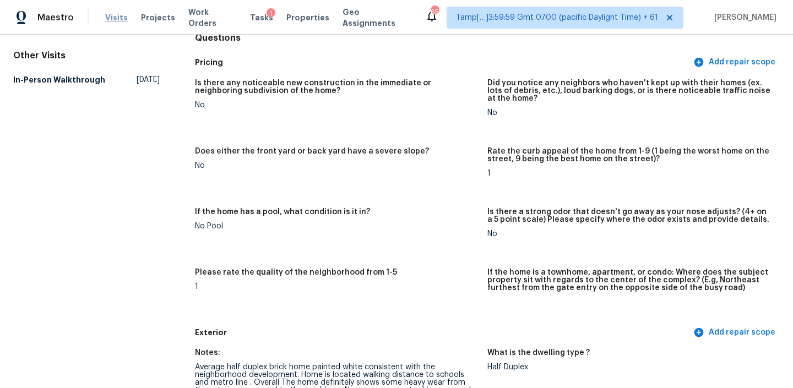
click at [114, 17] on span "Visits" at bounding box center [116, 17] width 23 height 11
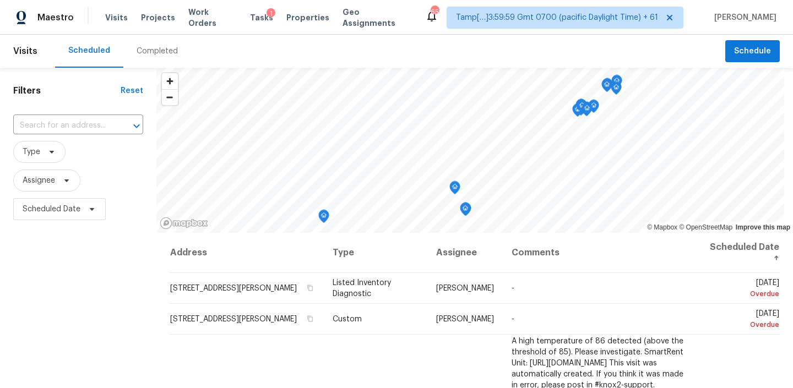
click at [163, 43] on div "Completed" at bounding box center [157, 51] width 68 height 33
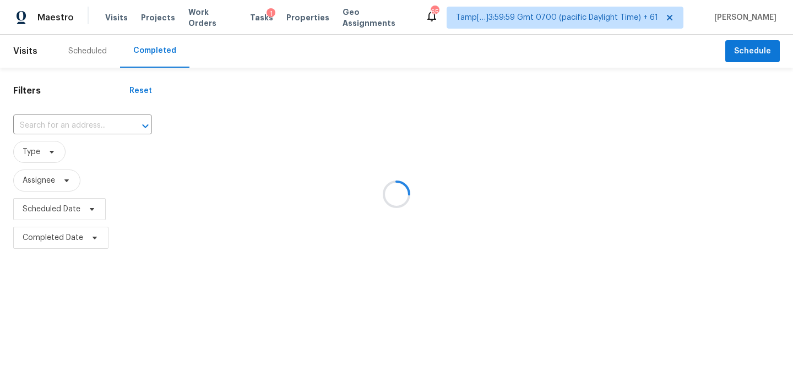
click at [92, 125] on div at bounding box center [396, 194] width 793 height 388
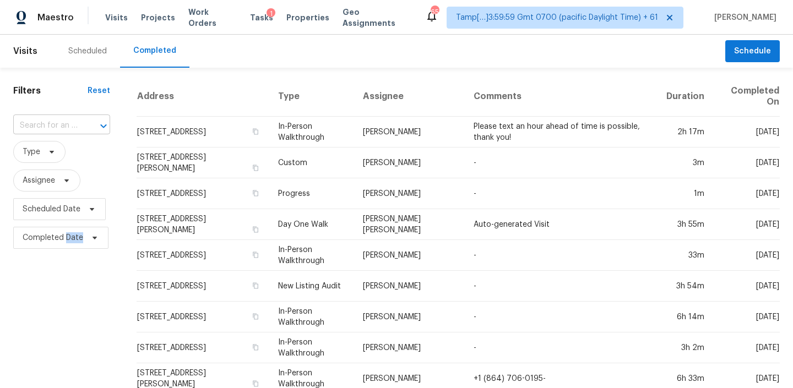
click at [80, 127] on div "​" at bounding box center [61, 125] width 97 height 17
paste input "1192 Sarabeth Way Austin, TX, 78721"
type input "1192 Sarabeth Way Austin, TX, 78721"
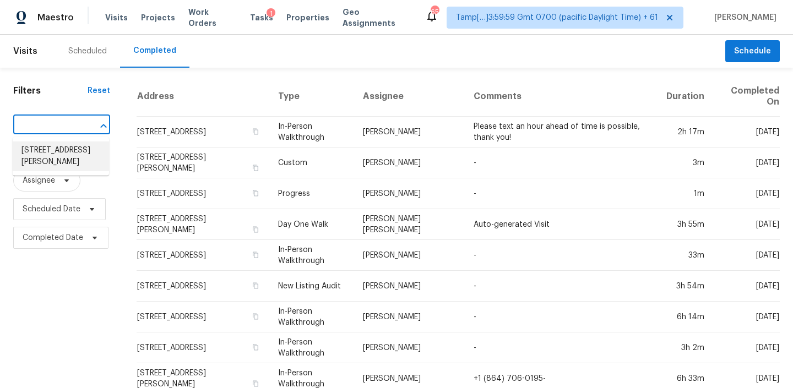
click at [54, 153] on li "[STREET_ADDRESS][PERSON_NAME]" at bounding box center [61, 156] width 96 height 30
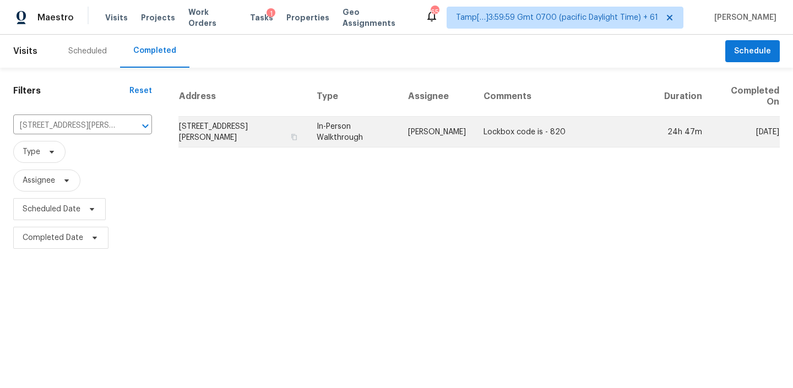
click at [366, 135] on td "In-Person Walkthrough" at bounding box center [353, 132] width 91 height 31
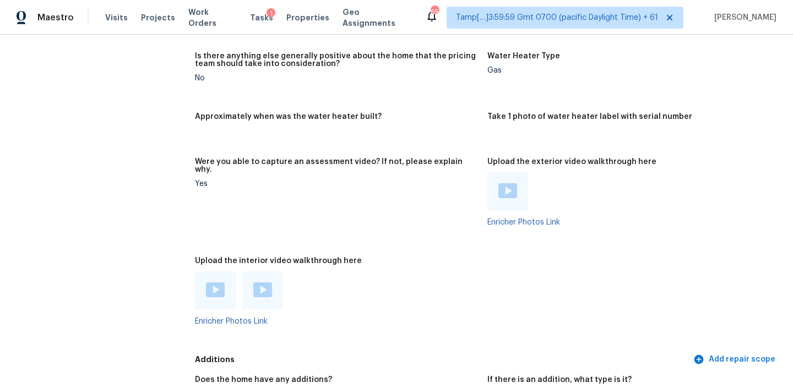
scroll to position [1855, 0]
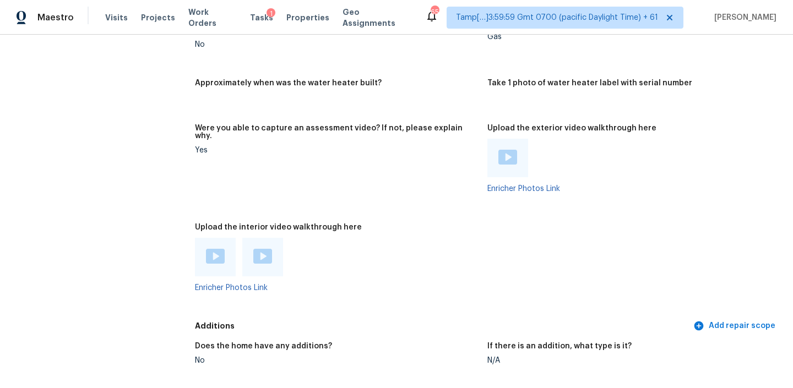
click at [334, 262] on div "Enricher Photos Link" at bounding box center [336, 265] width 283 height 54
click at [213, 249] on img at bounding box center [215, 256] width 19 height 15
click at [268, 249] on img at bounding box center [262, 256] width 19 height 15
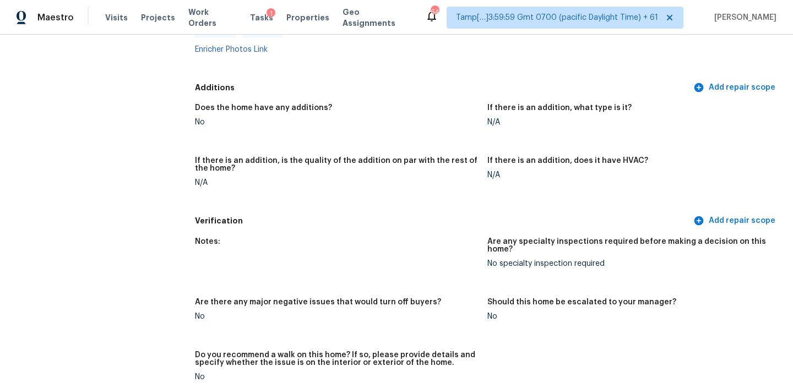
scroll to position [1965, 0]
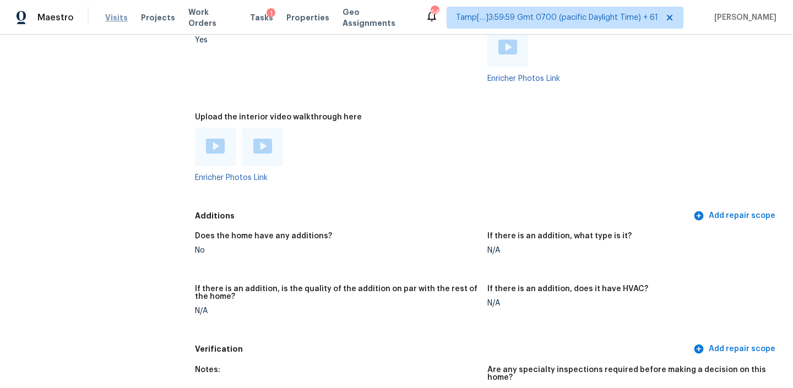
click at [118, 17] on span "Visits" at bounding box center [116, 17] width 23 height 11
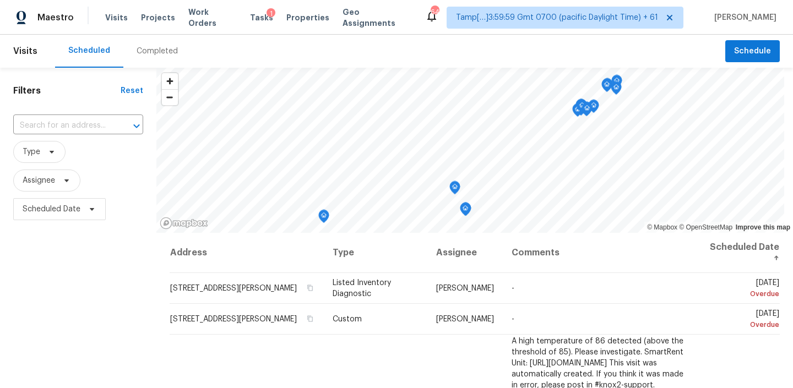
click at [133, 66] on div "Completed" at bounding box center [157, 51] width 68 height 33
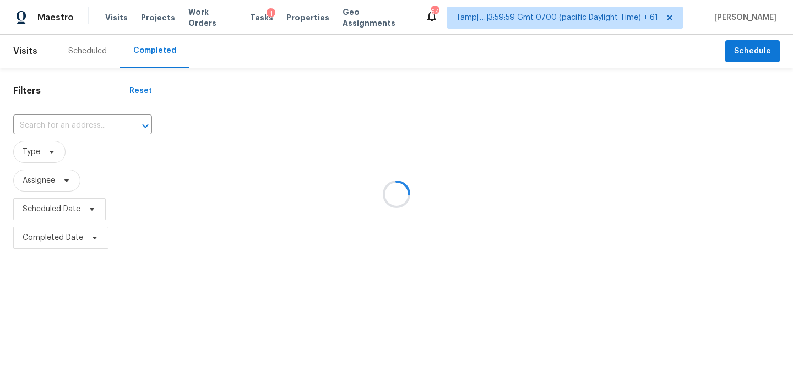
click at [108, 100] on div at bounding box center [396, 194] width 793 height 388
click at [95, 119] on div at bounding box center [396, 194] width 793 height 388
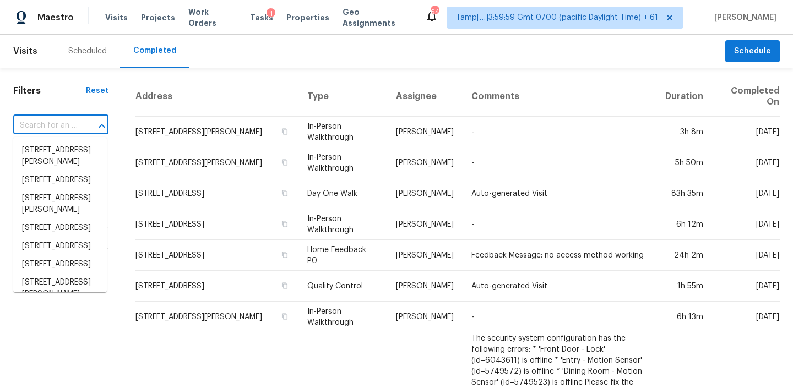
click at [62, 130] on input "text" at bounding box center [45, 125] width 64 height 17
paste input "5608 Blaine St NE, Washington, DC 20019"
type input "5608 Blaine St NE, Washington, DC 20019"
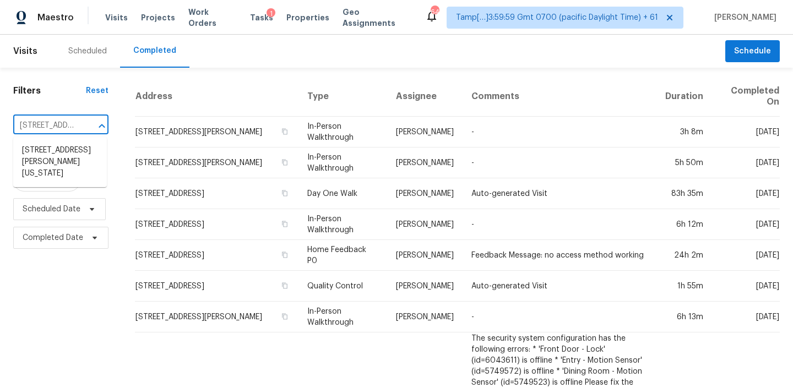
scroll to position [0, 95]
click at [55, 155] on li "5608 Blaine St NE, Washington, DC 20019" at bounding box center [60, 161] width 94 height 41
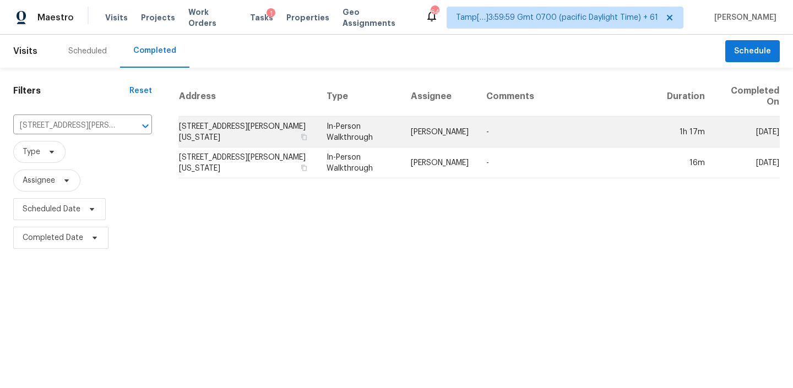
click at [456, 133] on td "Nelson Flores" at bounding box center [439, 132] width 75 height 31
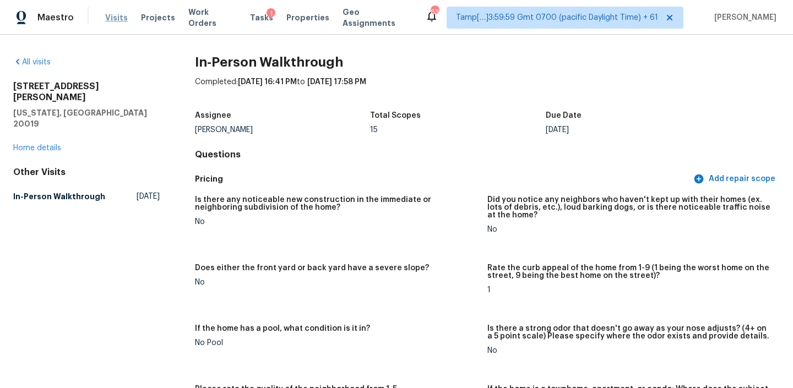
click at [113, 20] on span "Visits" at bounding box center [116, 17] width 23 height 11
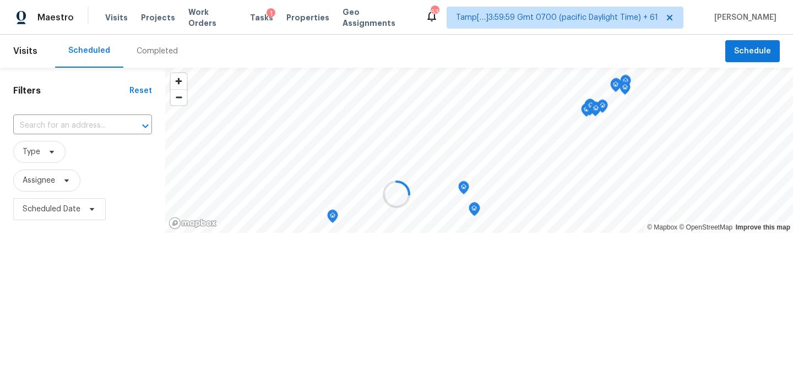
click at [146, 59] on div at bounding box center [396, 194] width 793 height 388
click at [146, 59] on div "Completed" at bounding box center [157, 51] width 68 height 33
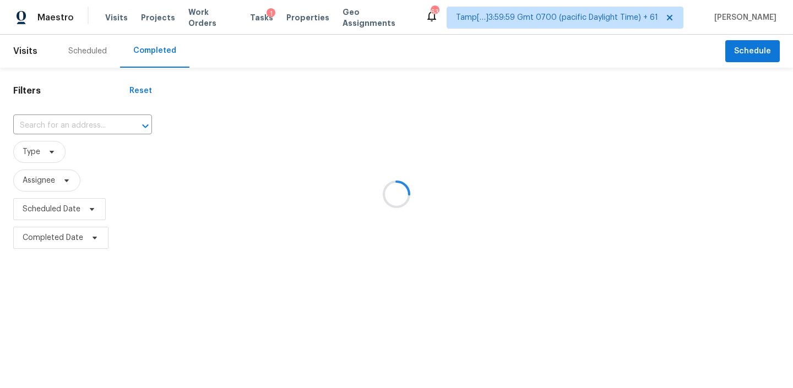
click at [85, 123] on div at bounding box center [396, 194] width 793 height 388
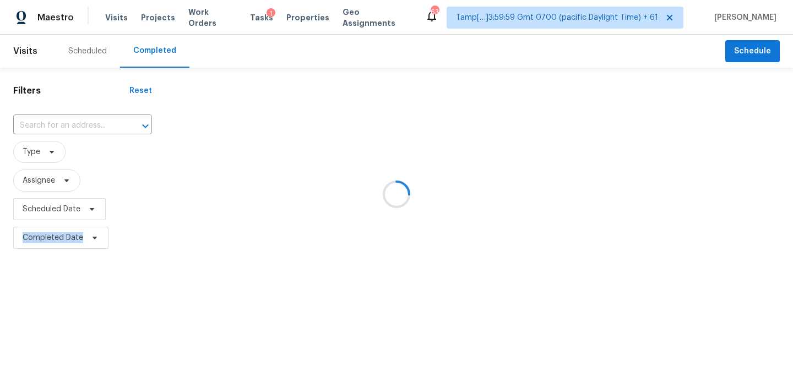
click at [85, 123] on div at bounding box center [396, 194] width 793 height 388
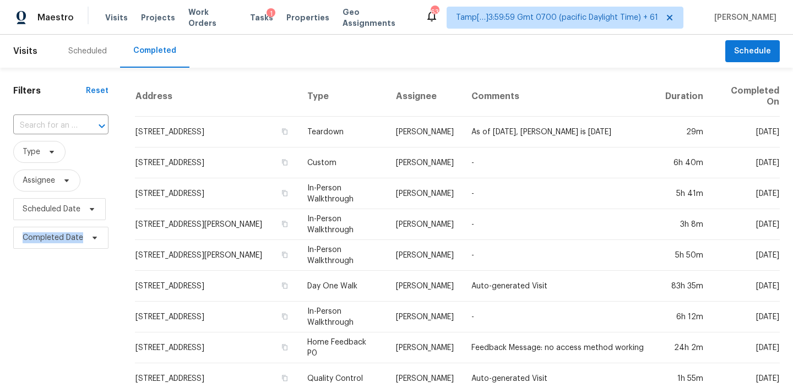
click at [85, 123] on div at bounding box center [94, 125] width 29 height 15
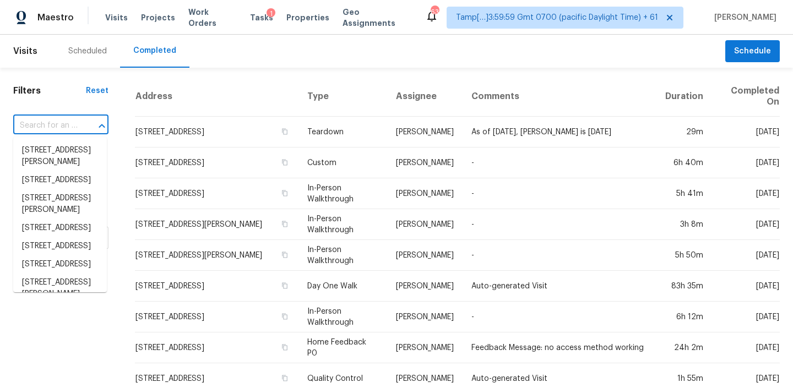
click at [85, 123] on div at bounding box center [94, 125] width 29 height 15
paste input "5430 W 102nd Pl, Westminster, CO 80020"
type input "5430 W 102nd Pl, Westminster, CO 80020"
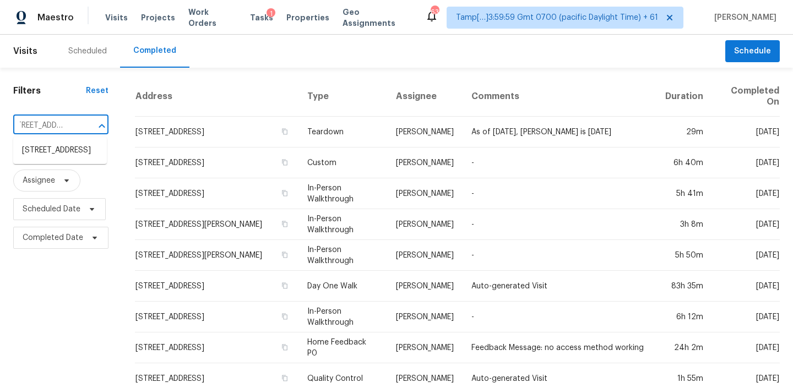
click at [64, 140] on ul "5430 W 102nd Pl, Westminster, CO 80020" at bounding box center [60, 150] width 94 height 27
click at [59, 158] on li "5430 W 102nd Pl, Westminster, CO 80020" at bounding box center [60, 150] width 94 height 18
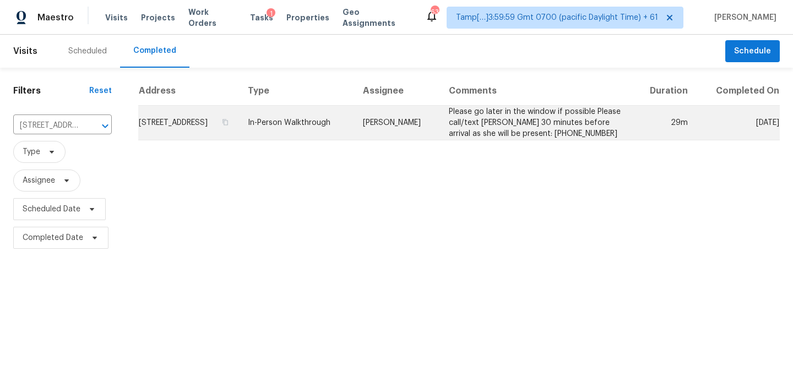
click at [440, 140] on td "Andrew McCuskey" at bounding box center [397, 123] width 86 height 35
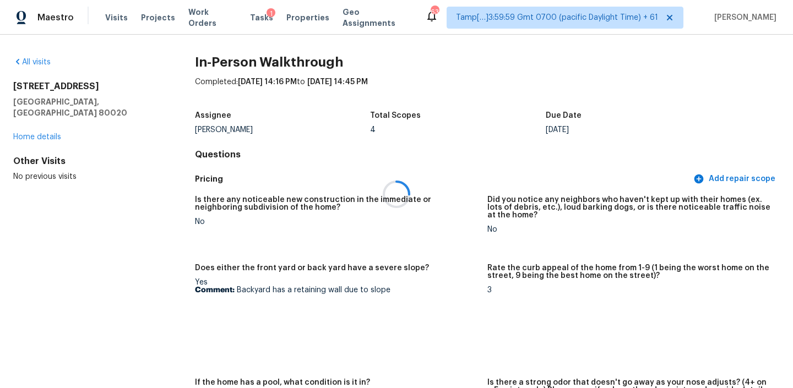
scroll to position [342, 0]
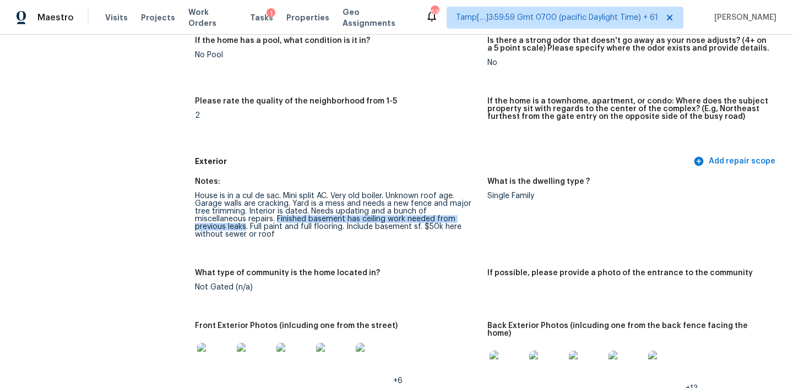
drag, startPoint x: 223, startPoint y: 219, endPoint x: 454, endPoint y: 218, distance: 231.2
click at [454, 218] on div "House is in a cul de sac. Mini split AC. Very old boiler. Unknown roof age. Gar…" at bounding box center [336, 215] width 283 height 46
copy div "Finished basement has ceiling work needed from previous leaks"
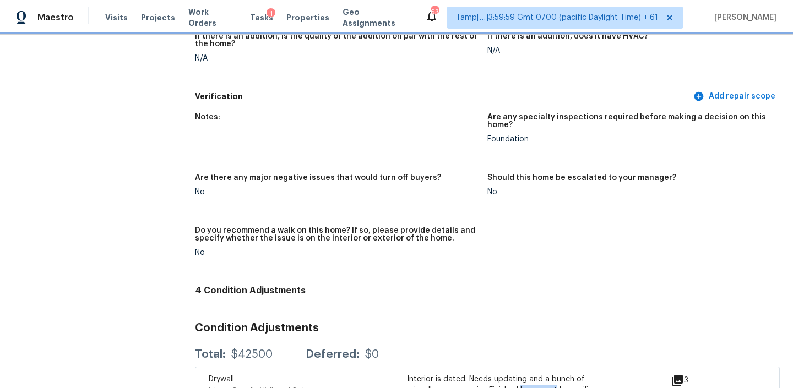
scroll to position [2629, 0]
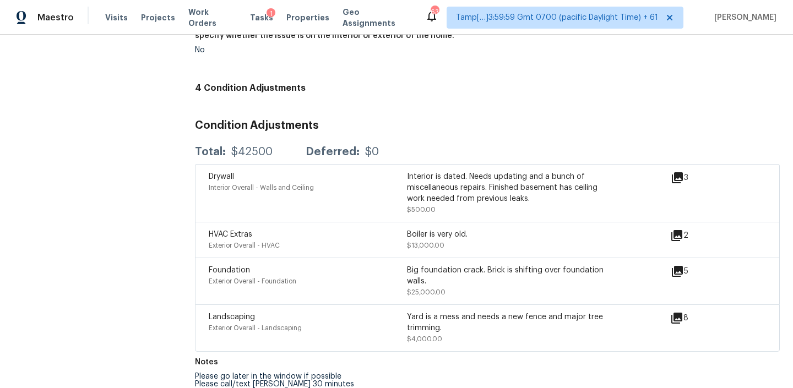
click at [463, 123] on div "Condition Adjustments Total: $42500 Deferred: $0 Drywall Interior Overall - Wal…" at bounding box center [487, 231] width 585 height 241
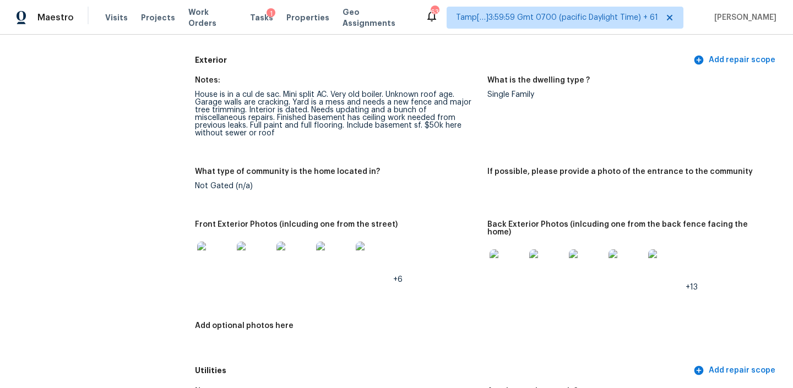
scroll to position [439, 0]
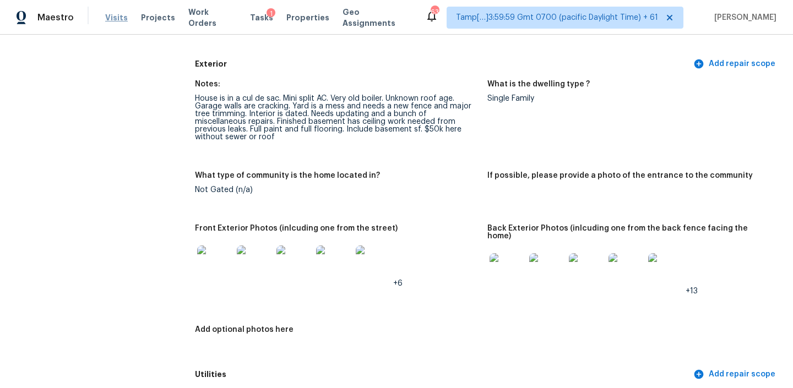
click at [112, 21] on span "Visits" at bounding box center [116, 17] width 23 height 11
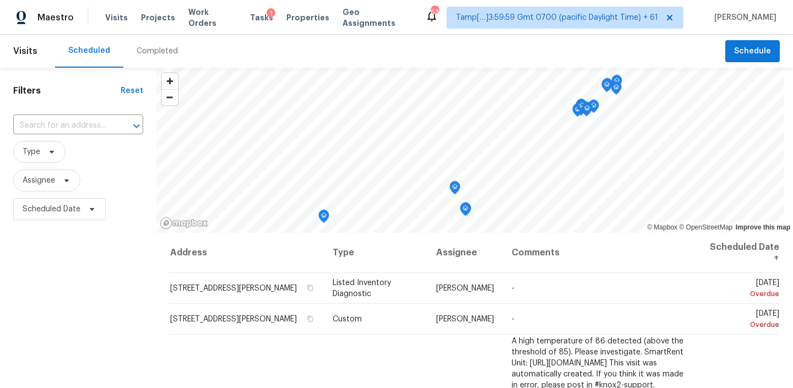
click at [155, 62] on div "Completed" at bounding box center [157, 51] width 68 height 33
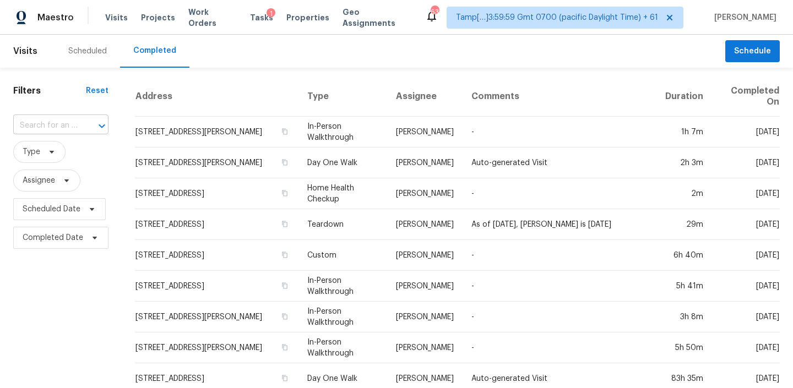
click at [61, 127] on input "text" at bounding box center [45, 125] width 64 height 17
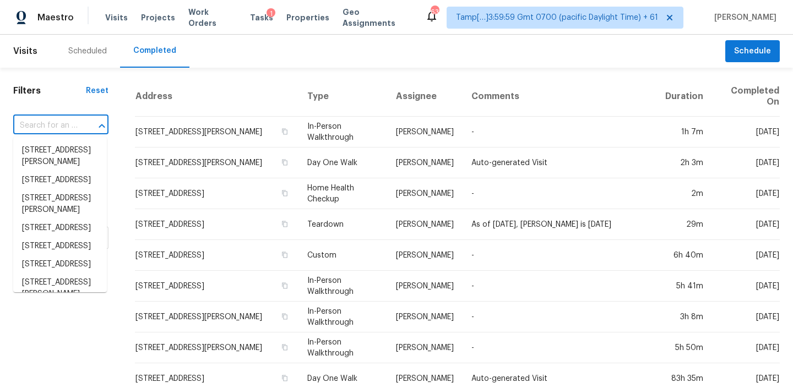
paste input "[STREET_ADDRESS][PERSON_NAME]"
type input "[STREET_ADDRESS][PERSON_NAME]"
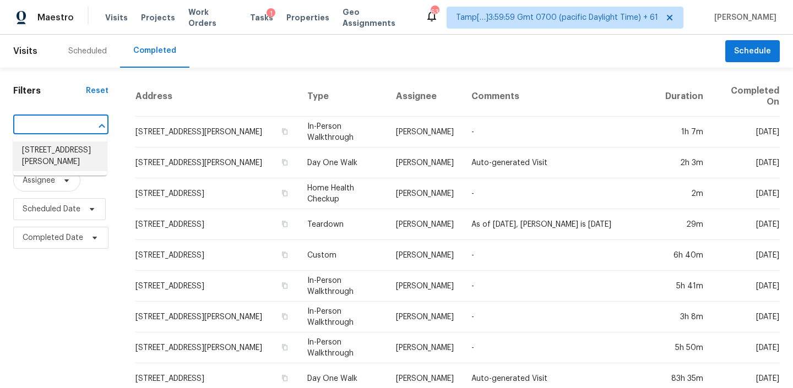
click at [52, 154] on li "[STREET_ADDRESS][PERSON_NAME]" at bounding box center [60, 156] width 94 height 30
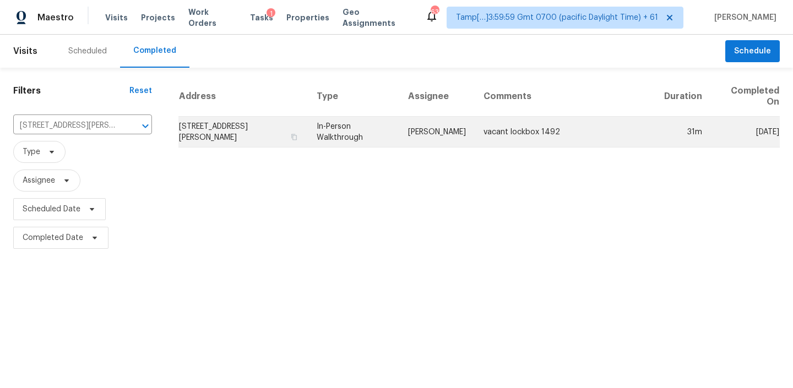
click at [271, 130] on td "[STREET_ADDRESS][PERSON_NAME]" at bounding box center [242, 132] width 129 height 31
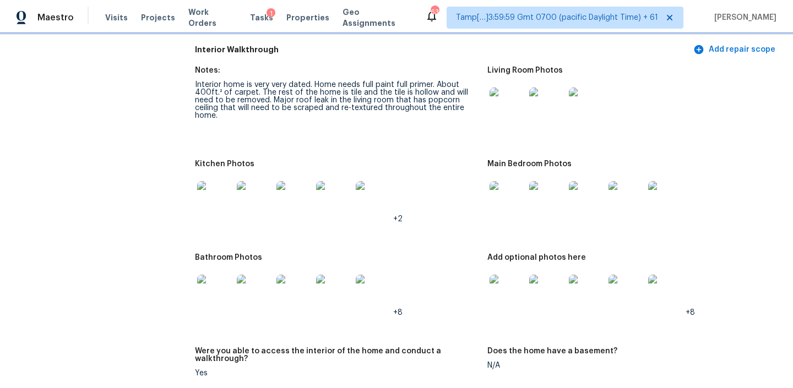
scroll to position [1119, 0]
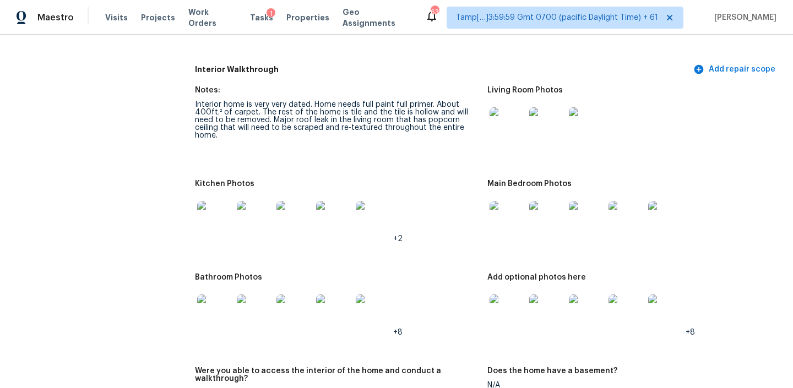
click at [512, 119] on img at bounding box center [506, 124] width 35 height 35
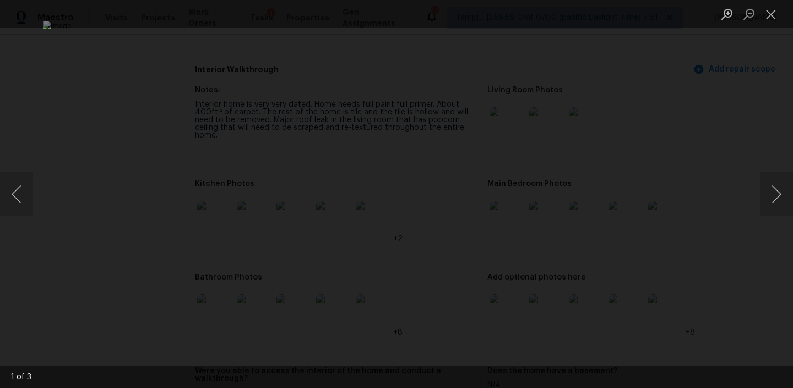
click at [632, 114] on img "Lightbox" at bounding box center [396, 194] width 707 height 346
click at [108, 176] on div "Lightbox" at bounding box center [396, 194] width 793 height 388
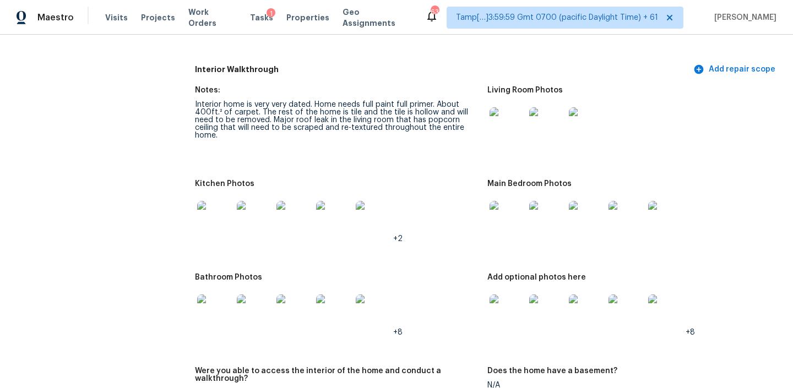
click at [205, 208] on img at bounding box center [214, 218] width 35 height 35
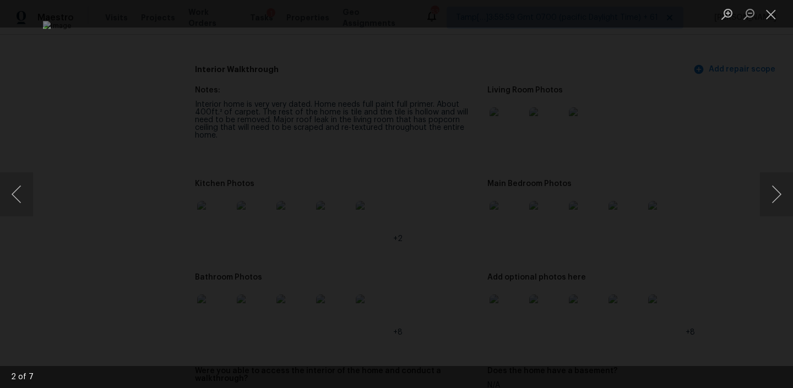
click at [715, 179] on div "Lightbox" at bounding box center [396, 194] width 793 height 388
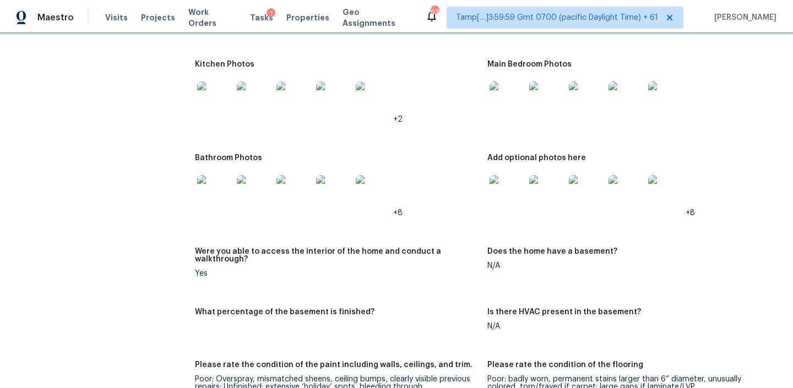
scroll to position [1230, 0]
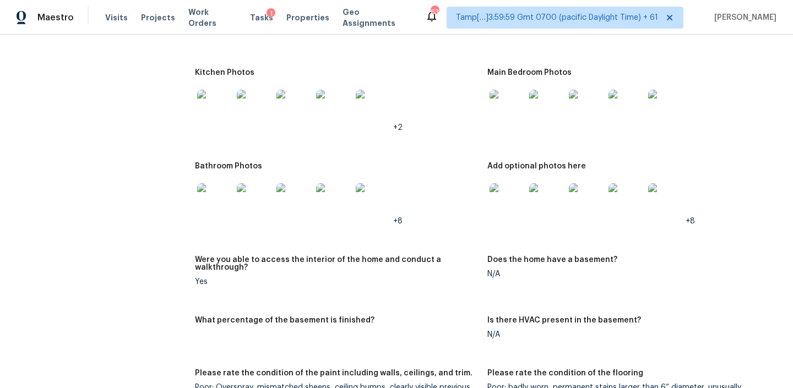
click at [502, 96] on img at bounding box center [506, 107] width 35 height 35
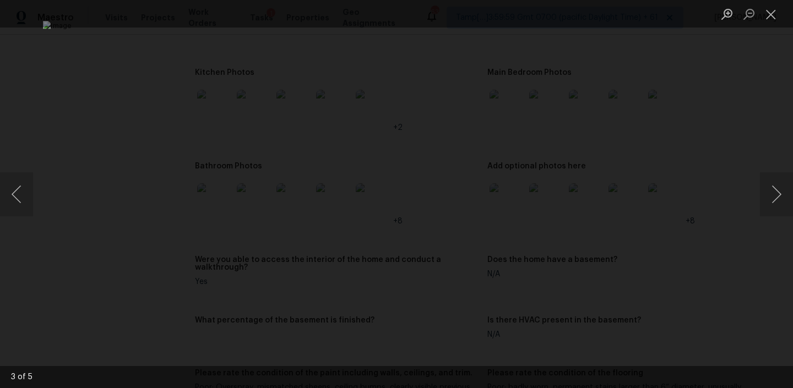
click at [638, 121] on img "Lightbox" at bounding box center [396, 194] width 707 height 346
click at [676, 132] on div "Lightbox" at bounding box center [396, 194] width 793 height 388
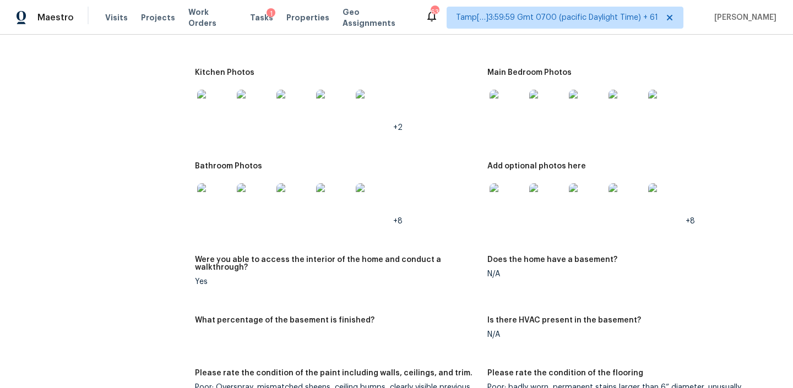
click at [501, 199] on img at bounding box center [506, 200] width 35 height 35
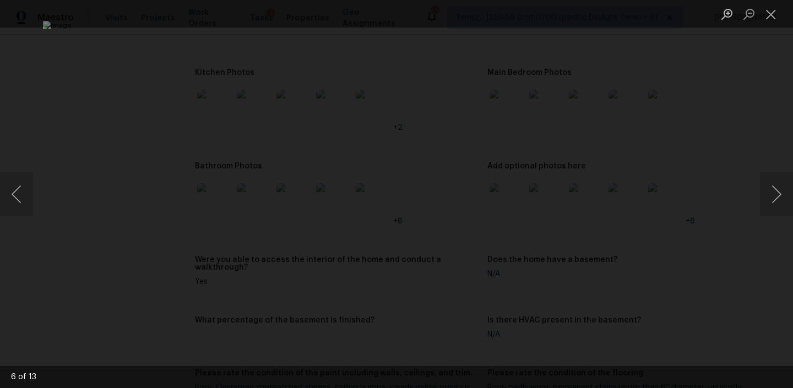
click at [692, 227] on div "Lightbox" at bounding box center [396, 194] width 793 height 388
click at [677, 278] on div "Lightbox" at bounding box center [396, 194] width 793 height 388
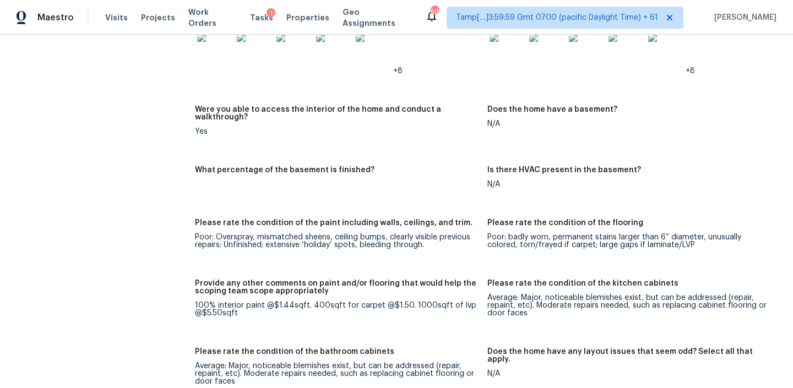
scroll to position [1259, 0]
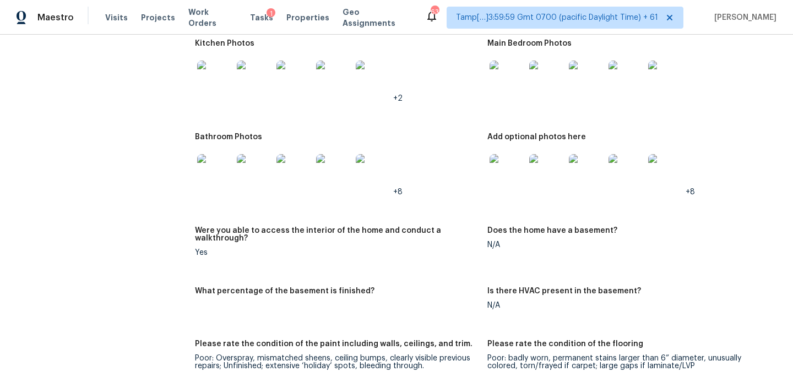
click at [508, 157] on img at bounding box center [506, 171] width 35 height 35
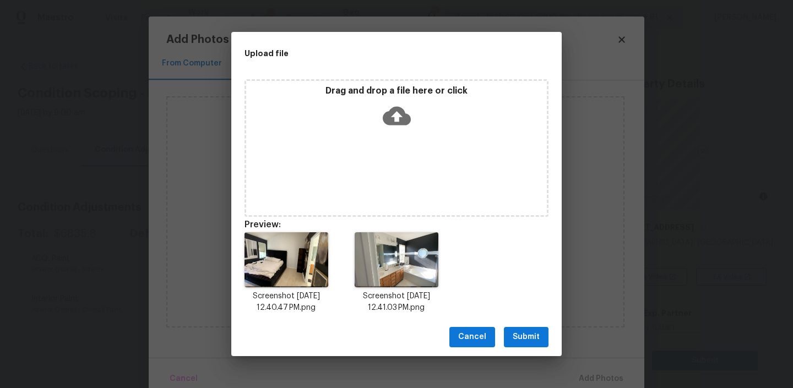
scroll to position [97, 0]
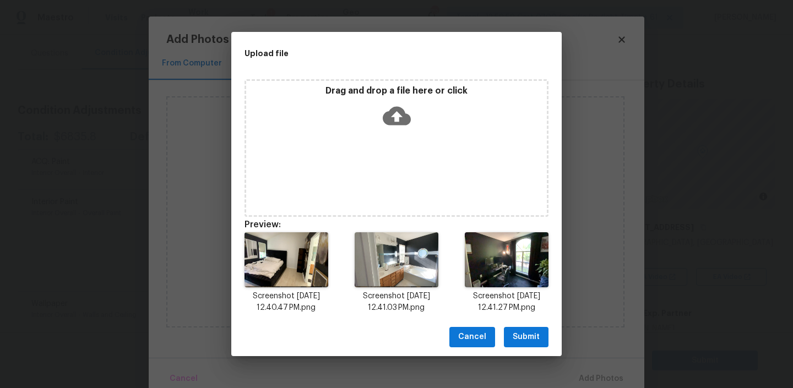
click at [515, 328] on button "Submit" at bounding box center [526, 337] width 45 height 20
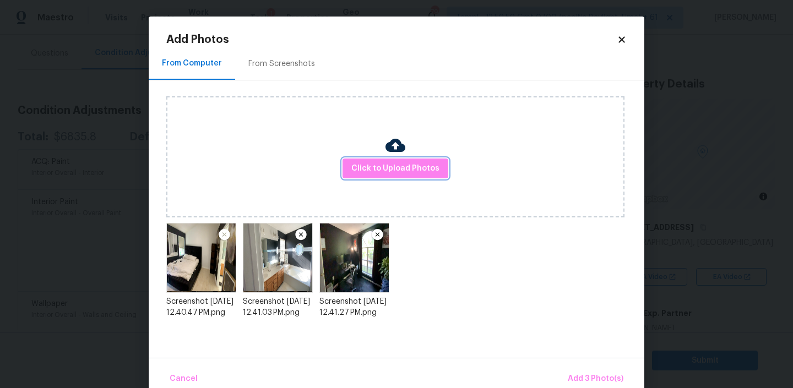
scroll to position [19, 0]
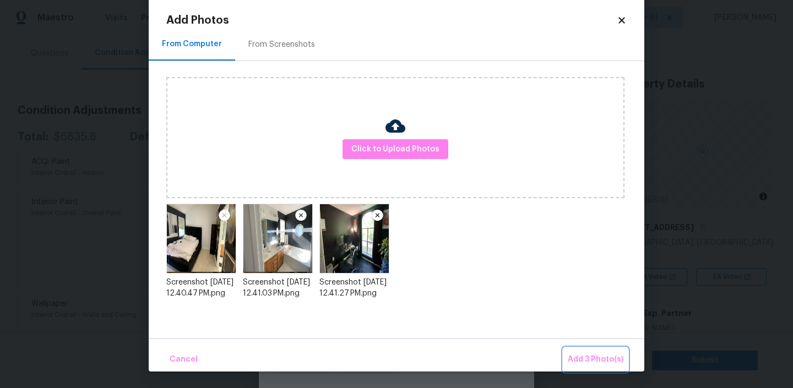
click at [580, 365] on span "Add 3 Photo(s)" at bounding box center [596, 360] width 56 height 14
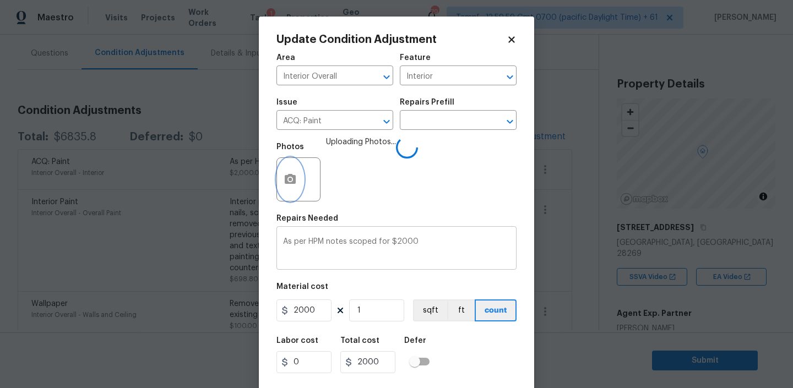
scroll to position [23, 0]
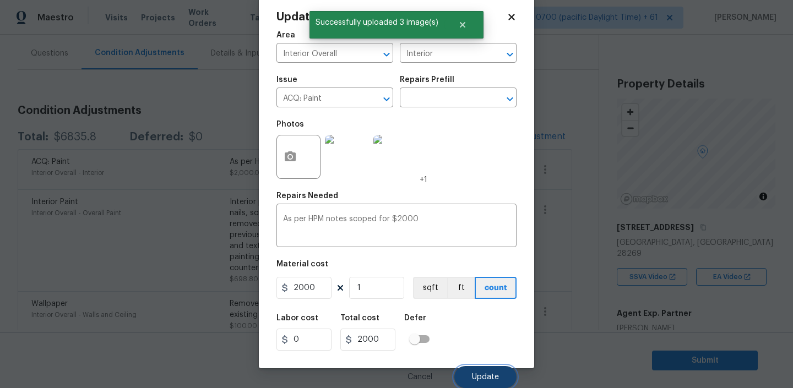
click at [486, 376] on span "Update" at bounding box center [485, 377] width 27 height 8
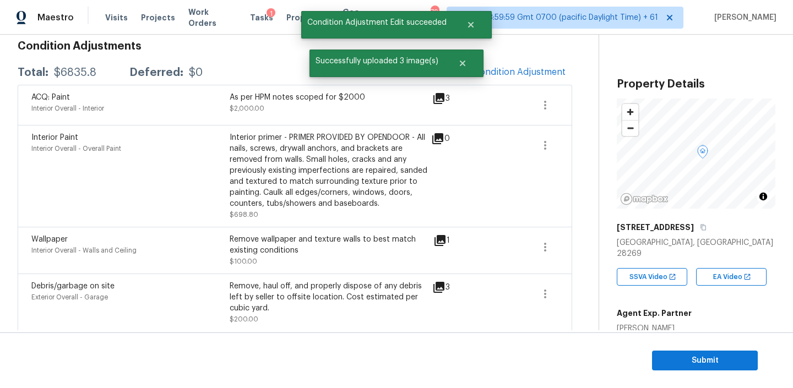
scroll to position [162, 0]
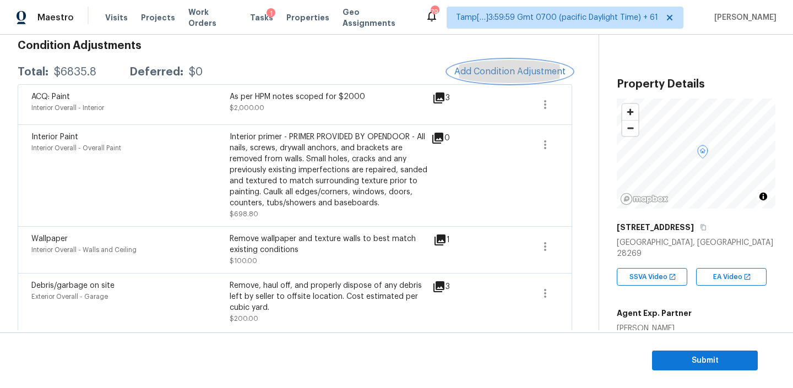
click at [486, 70] on span "Add Condition Adjustment" at bounding box center [509, 72] width 111 height 10
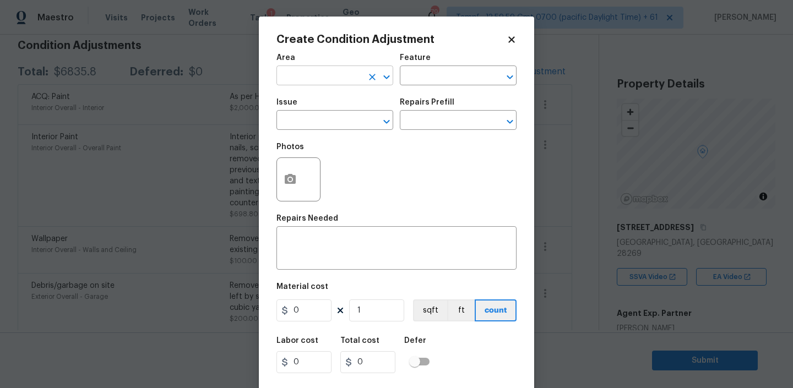
click at [329, 85] on input "text" at bounding box center [319, 76] width 86 height 17
click at [326, 75] on input "text" at bounding box center [319, 76] width 86 height 17
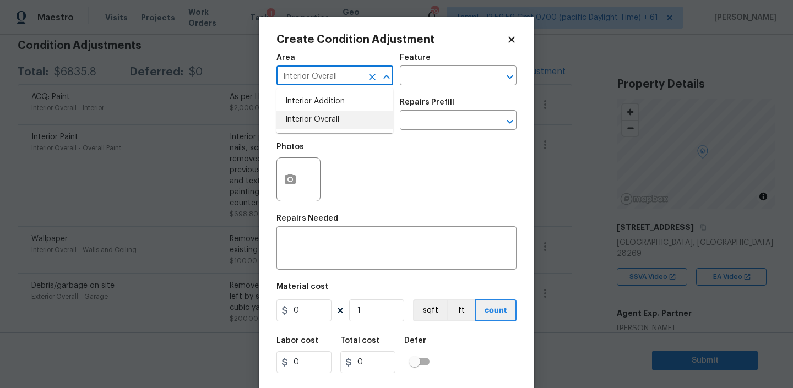
type input "Interior Overall"
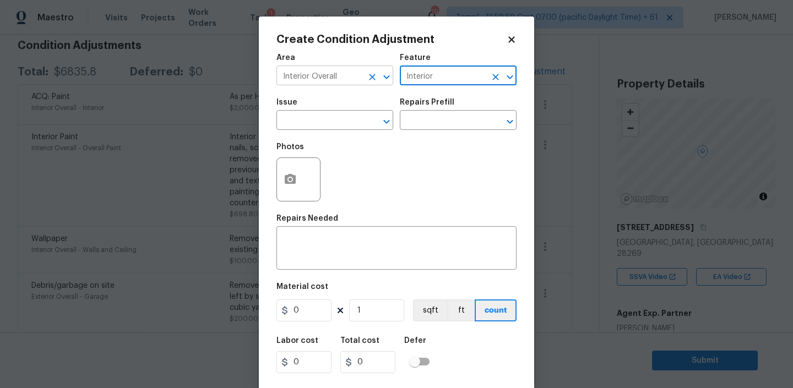
type input "Interior"
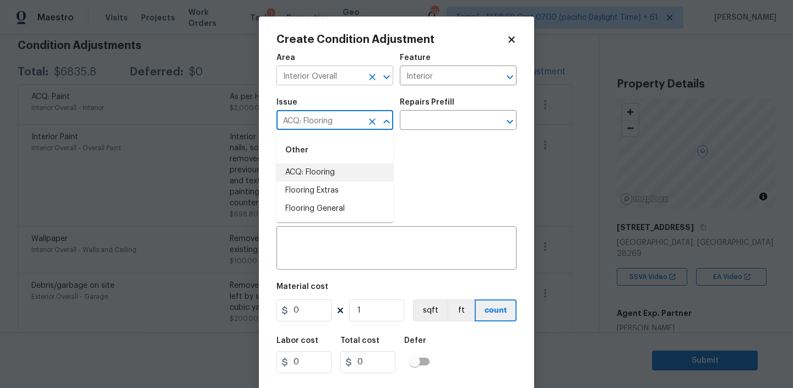
type input "ACQ: Flooring"
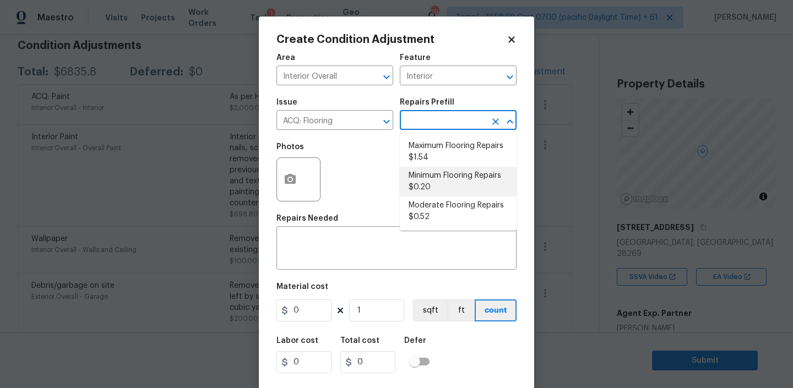
click at [421, 183] on li "Minimum Flooring Repairs $0.20" at bounding box center [458, 182] width 117 height 30
type input "Acquisition"
type textarea "Acquisition Scope: Minimum flooring repairs"
type input "0.2"
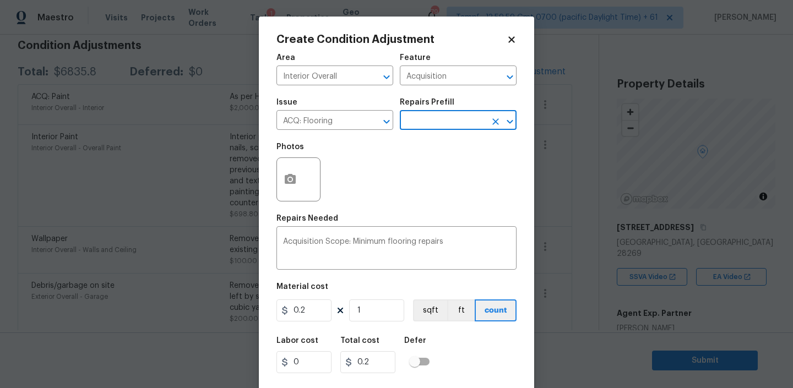
click at [301, 193] on div at bounding box center [298, 179] width 44 height 44
click at [296, 181] on icon "button" at bounding box center [289, 179] width 13 height 13
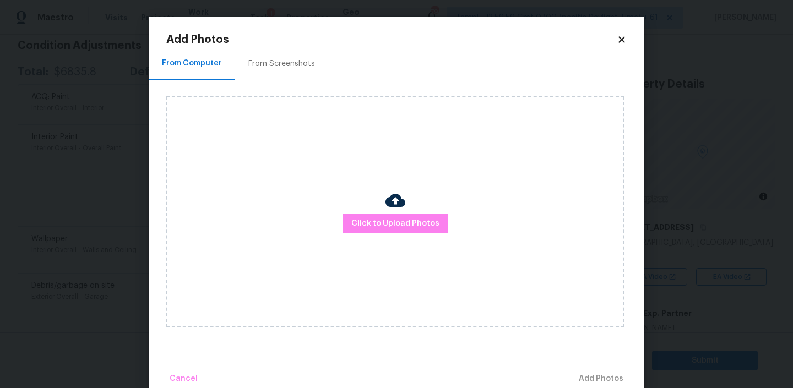
click at [402, 212] on div at bounding box center [395, 201] width 20 height 23
click at [392, 225] on span "Click to Upload Photos" at bounding box center [395, 224] width 88 height 14
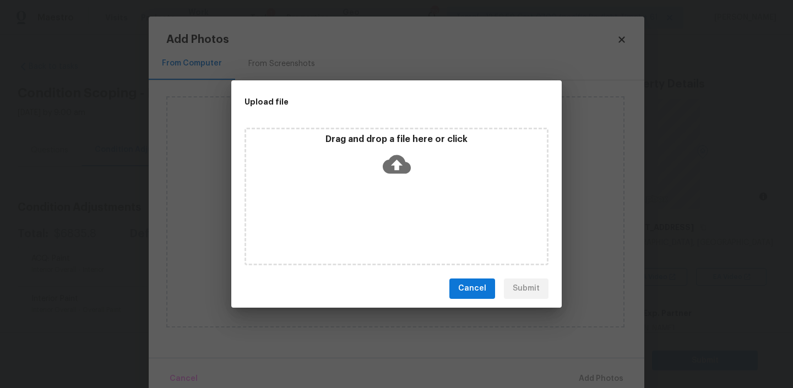
scroll to position [162, 0]
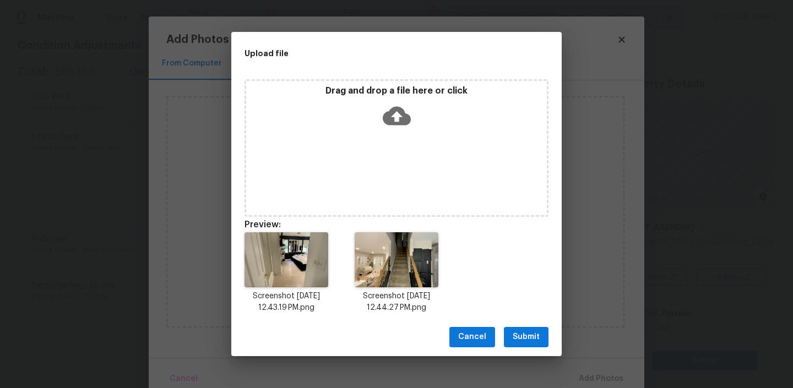
click at [532, 337] on span "Submit" at bounding box center [525, 337] width 27 height 14
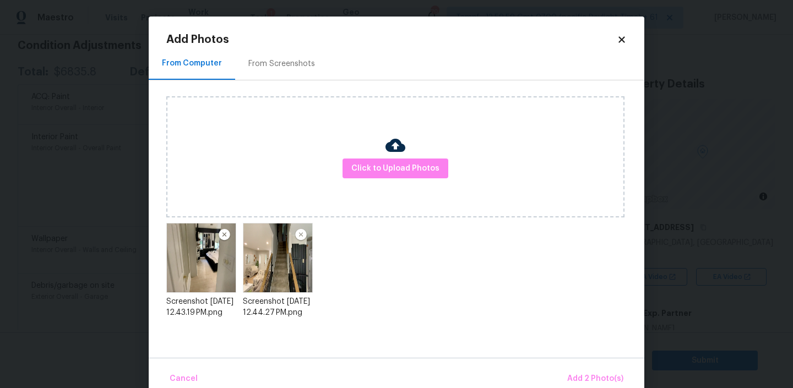
click at [532, 337] on div "Click to Upload Photos Screenshot 2025-08-18 at 12.43.19 PM.png Screenshot 2025…" at bounding box center [405, 211] width 478 height 263
click at [604, 375] on span "Add 2 Photo(s)" at bounding box center [595, 379] width 56 height 14
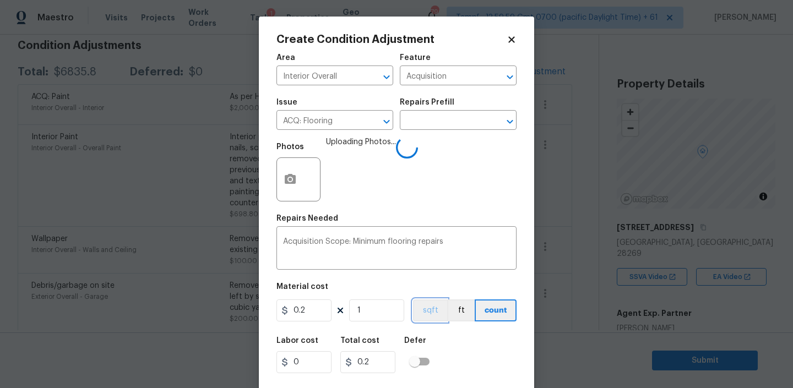
click at [427, 308] on button "sqft" at bounding box center [430, 310] width 34 height 22
click at [375, 308] on input "1" at bounding box center [376, 310] width 55 height 22
type input "17"
type input "3.4"
type input "174"
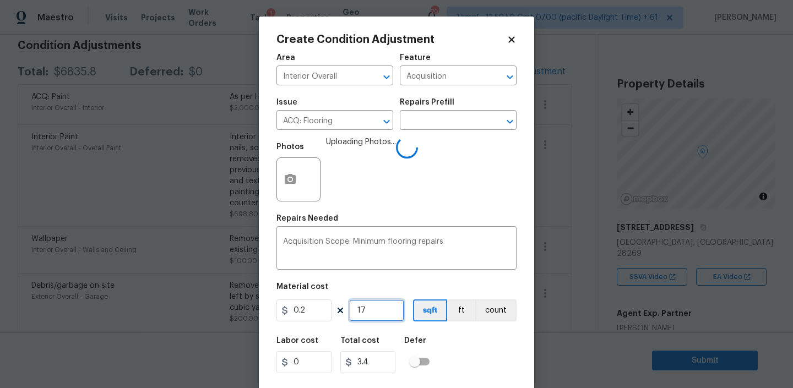
type input "34.8"
type input "1747"
type input "349.4"
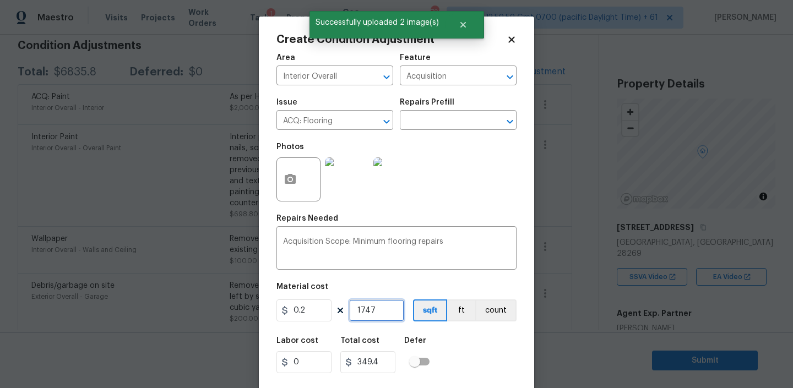
scroll to position [23, 0]
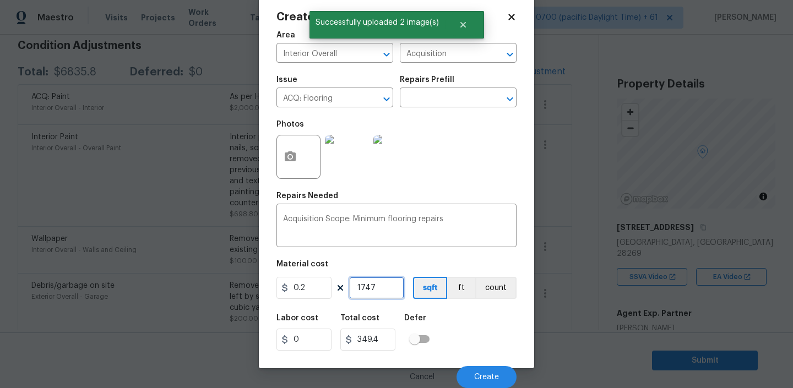
type input "1747"
click at [476, 366] on div "Cancel Create" at bounding box center [396, 372] width 240 height 31
click at [477, 371] on button "Create" at bounding box center [486, 377] width 60 height 22
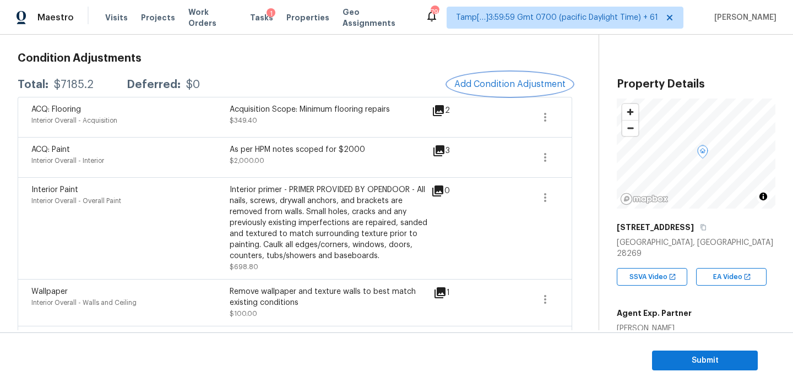
scroll to position [143, 0]
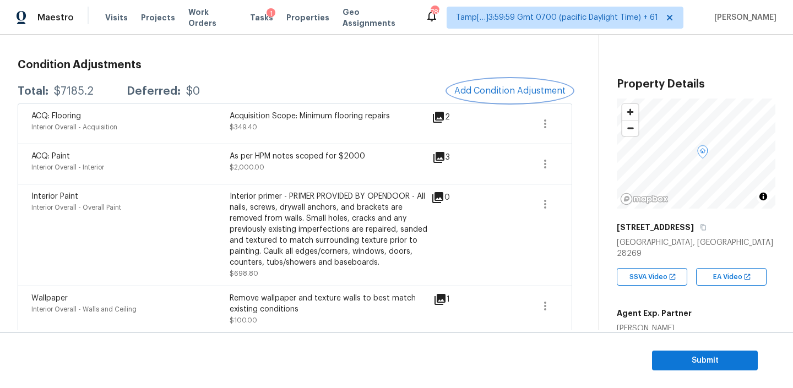
click at [493, 89] on span "Add Condition Adjustment" at bounding box center [509, 91] width 111 height 10
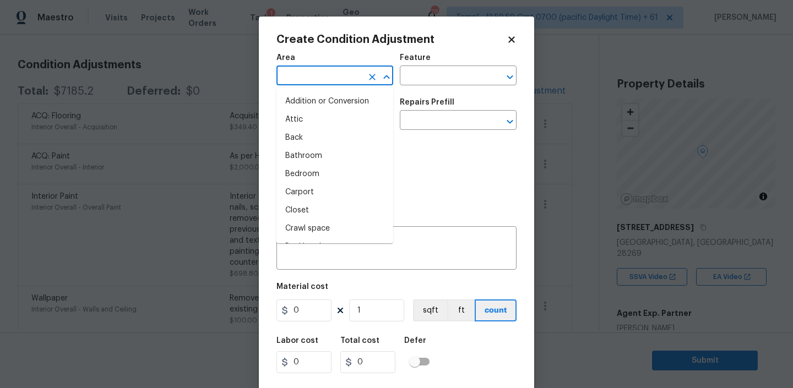
click at [324, 76] on input "text" at bounding box center [319, 76] width 86 height 17
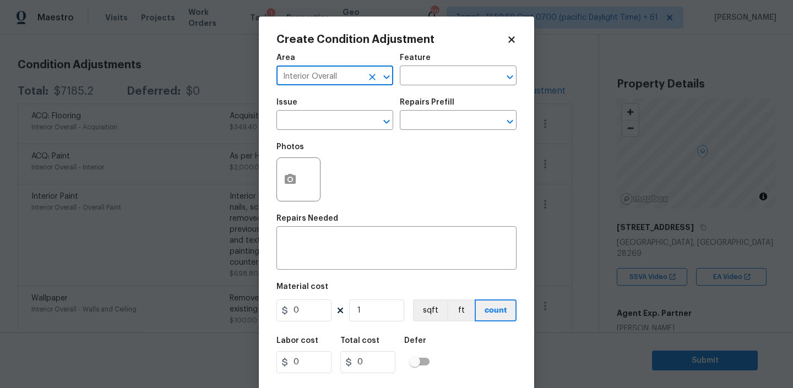
type input "Interior Overall"
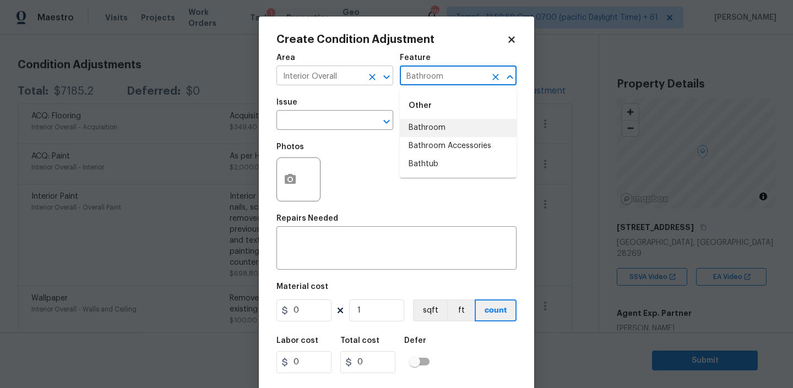
type input "Bathroom"
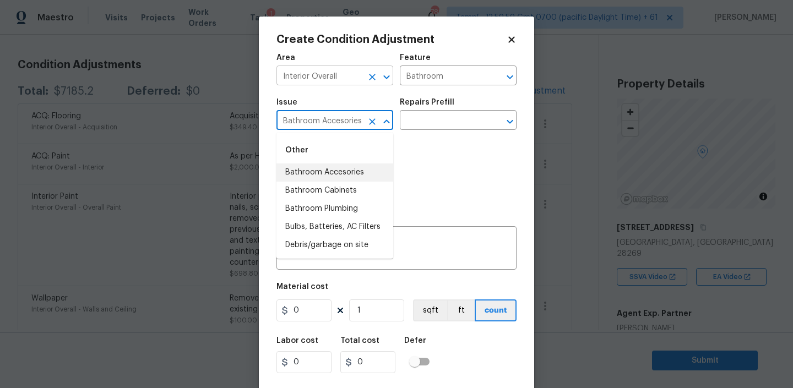
type input "Bathroom Accesories"
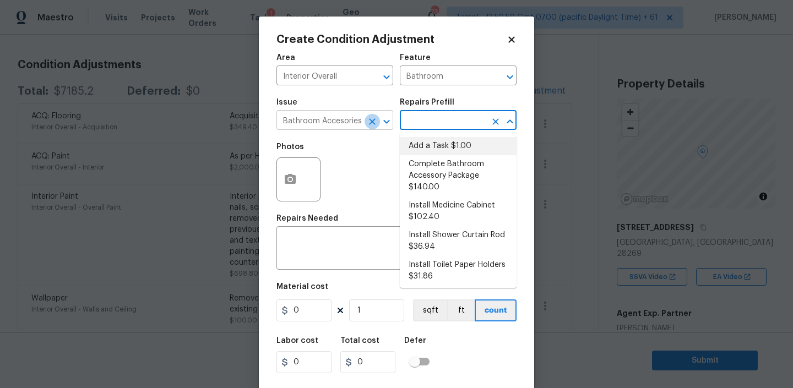
click at [370, 117] on icon "Clear" at bounding box center [372, 121] width 11 height 11
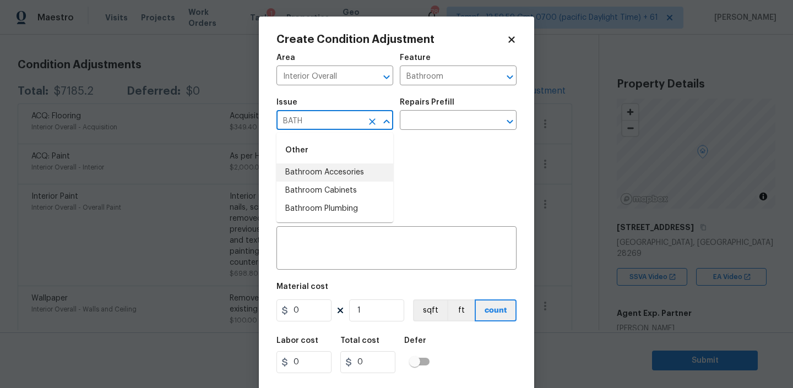
click at [343, 175] on li "Bathroom Accesories" at bounding box center [334, 172] width 117 height 18
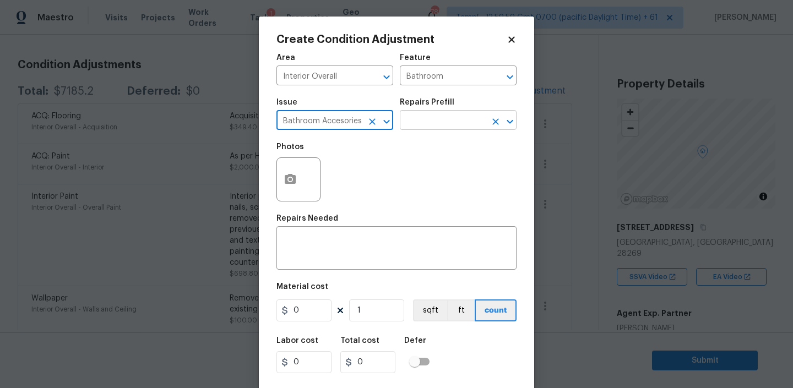
type input "Bathroom Accesories"
click at [465, 114] on input "text" at bounding box center [443, 121] width 86 height 17
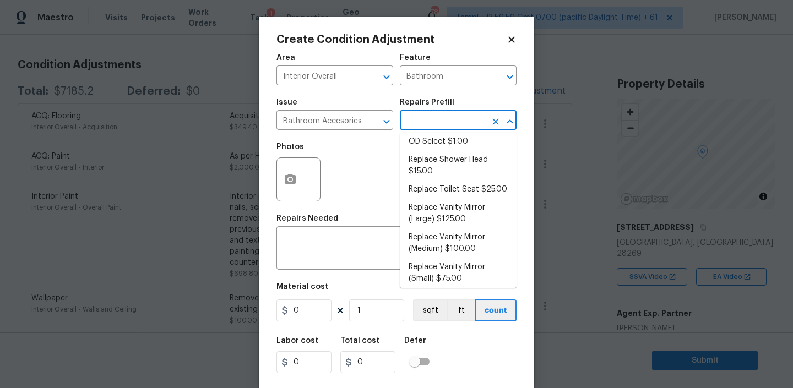
scroll to position [176, 0]
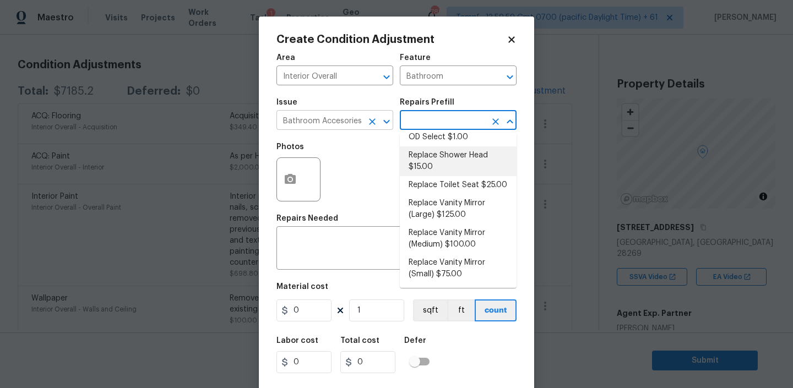
click at [372, 118] on icon "Clear" at bounding box center [372, 121] width 11 height 11
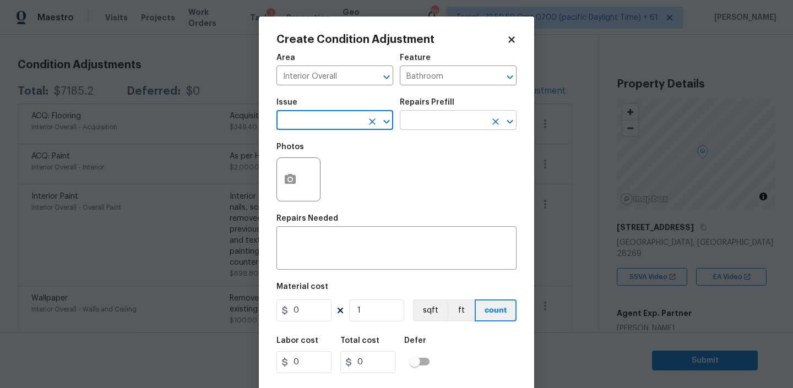
click at [440, 117] on input "text" at bounding box center [443, 121] width 86 height 17
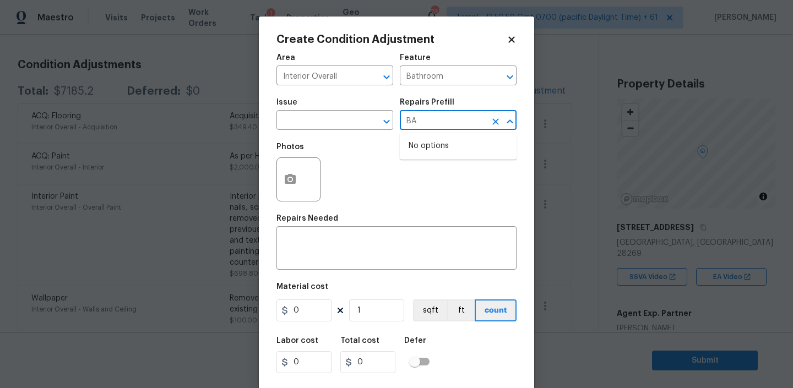
type input "B"
type input "c"
click at [499, 77] on icon "Clear" at bounding box center [495, 77] width 11 height 11
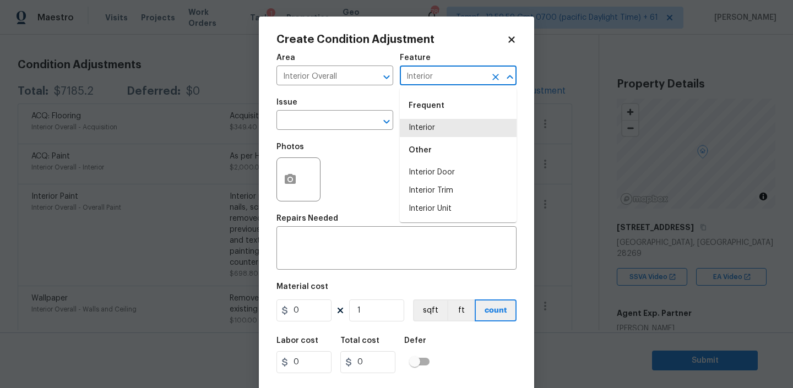
type input "Interior"
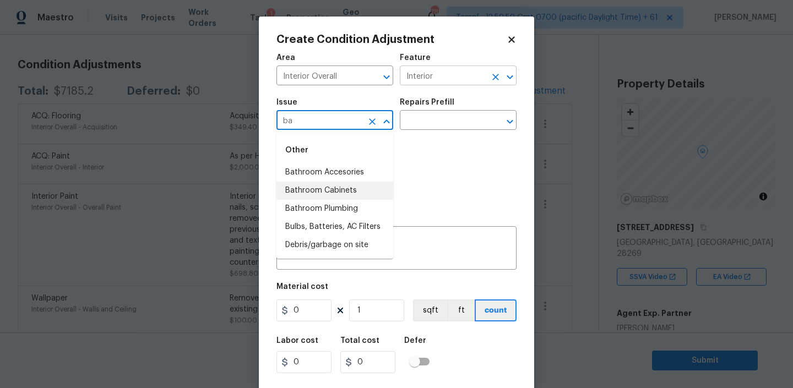
type input "ba"
click at [450, 72] on input "Interior" at bounding box center [443, 76] width 86 height 17
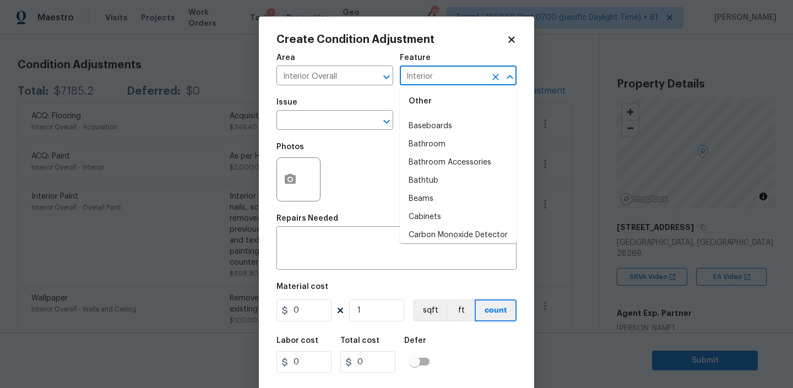
scroll to position [252, 0]
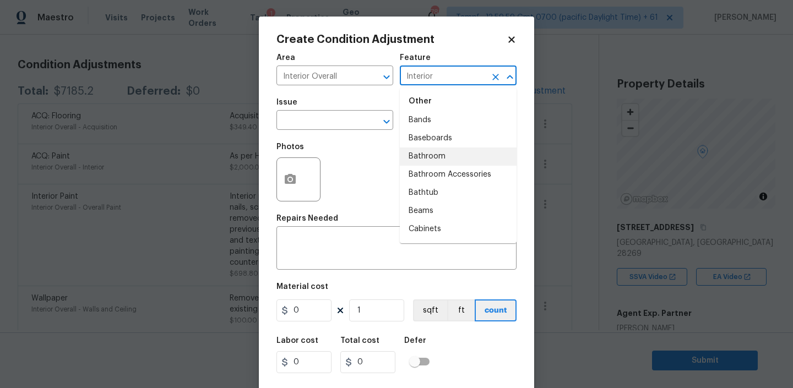
click at [431, 157] on li "Bathroom" at bounding box center [458, 157] width 117 height 18
type input "Bathroom"
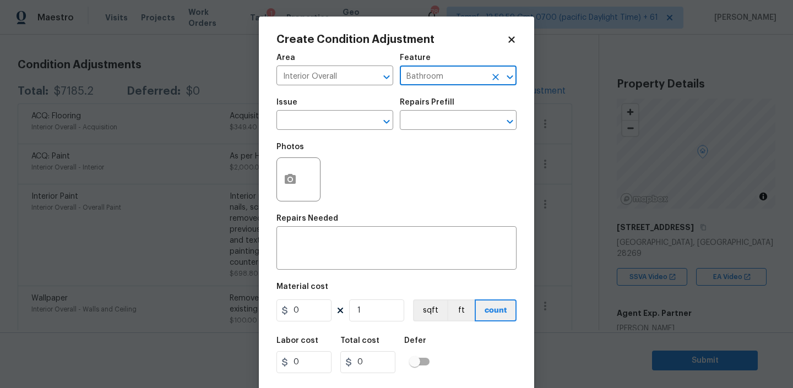
click at [333, 133] on span "Issue ​" at bounding box center [334, 114] width 117 height 45
click at [333, 116] on input "text" at bounding box center [319, 121] width 86 height 17
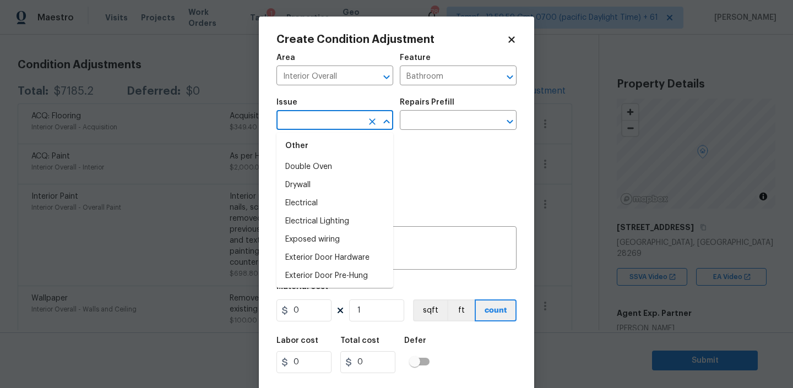
scroll to position [575, 0]
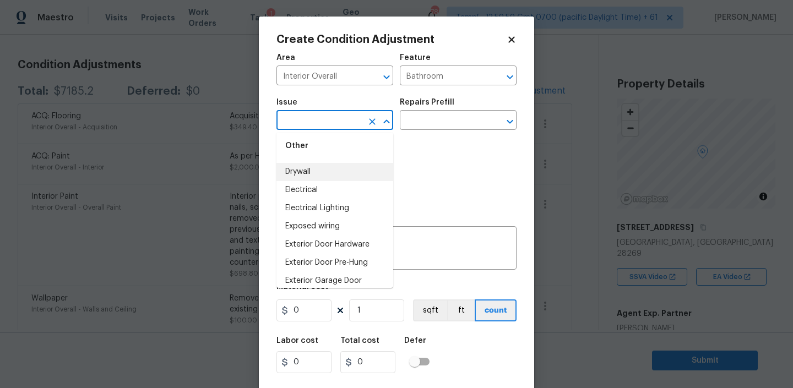
click at [432, 107] on div "Repairs Prefill" at bounding box center [458, 106] width 117 height 14
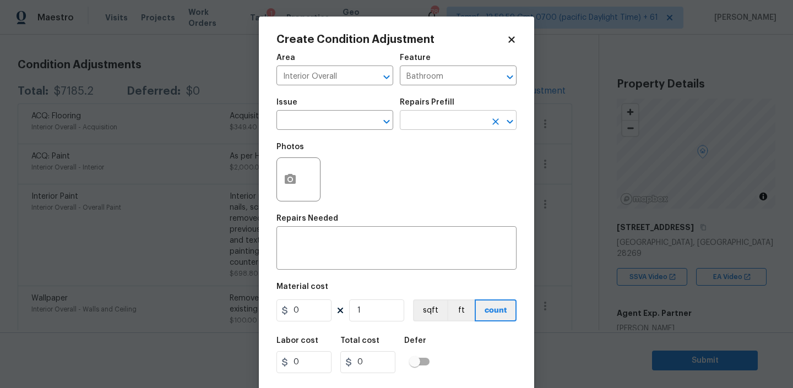
click at [427, 119] on input "text" at bounding box center [443, 121] width 86 height 17
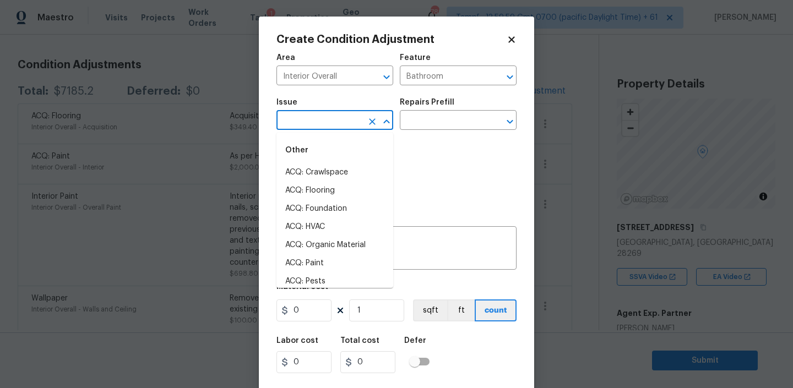
click at [343, 114] on input "text" at bounding box center [319, 121] width 86 height 17
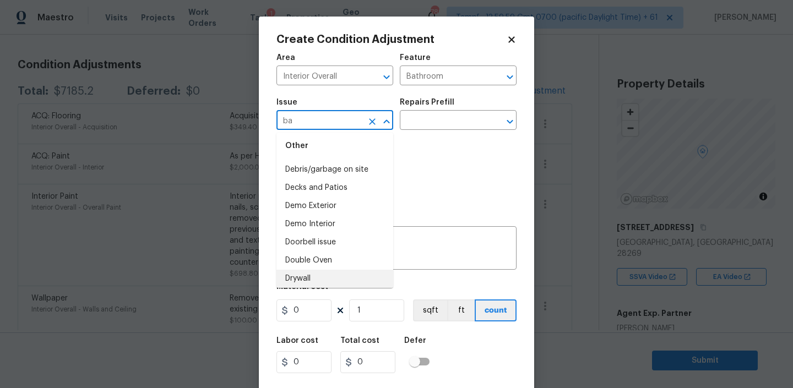
scroll to position [0, 0]
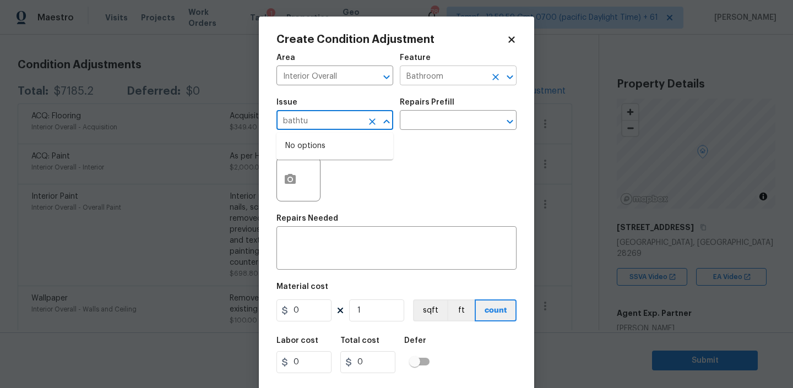
click at [493, 72] on icon "Clear" at bounding box center [495, 77] width 11 height 11
type input "bathtu"
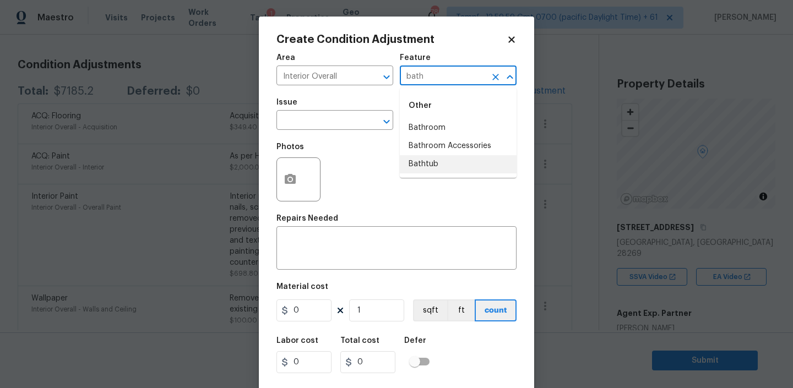
click at [432, 167] on li "Bathtub" at bounding box center [458, 164] width 117 height 18
type input "Bathtub"
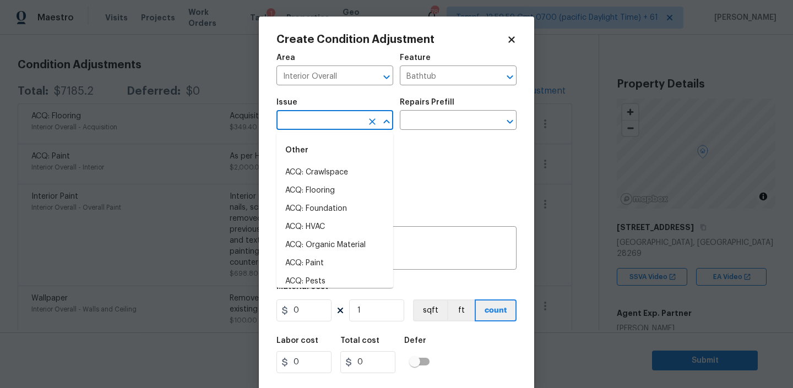
click at [340, 115] on input "text" at bounding box center [319, 121] width 86 height 17
click at [328, 169] on li "Bathroom Accesories" at bounding box center [334, 172] width 117 height 18
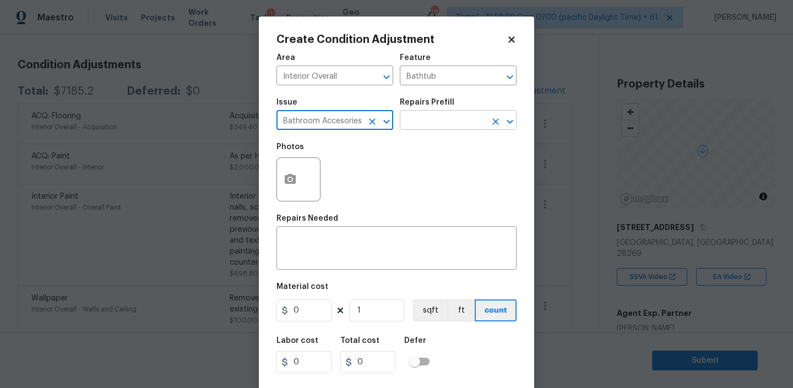
type input "Bathroom Accesories"
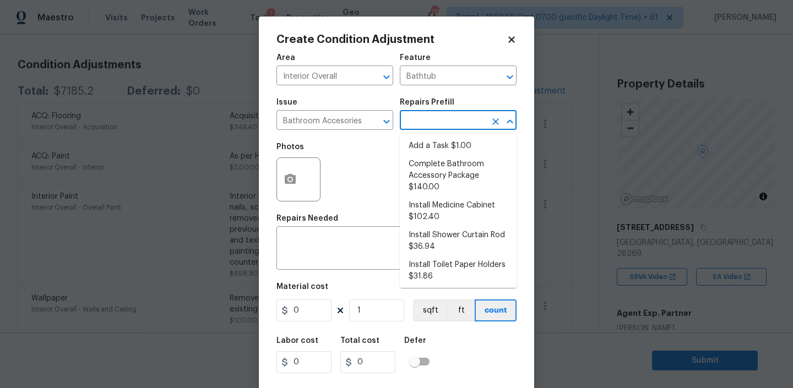
click at [439, 118] on input "text" at bounding box center [443, 121] width 86 height 17
click at [372, 121] on icon "Clear" at bounding box center [372, 121] width 7 height 7
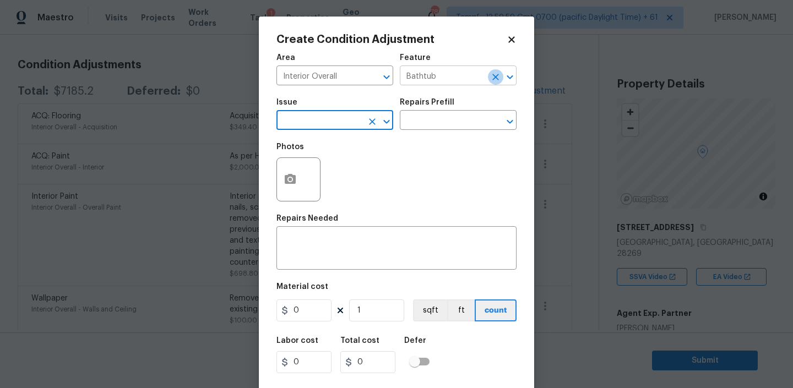
click at [498, 77] on icon "Clear" at bounding box center [495, 77] width 11 height 11
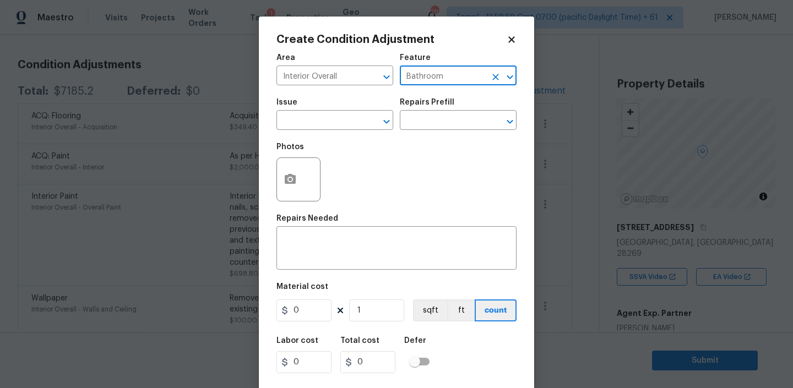
type input "Bathroom"
click at [329, 109] on div "Issue" at bounding box center [334, 106] width 117 height 14
click at [330, 118] on input "text" at bounding box center [319, 121] width 86 height 17
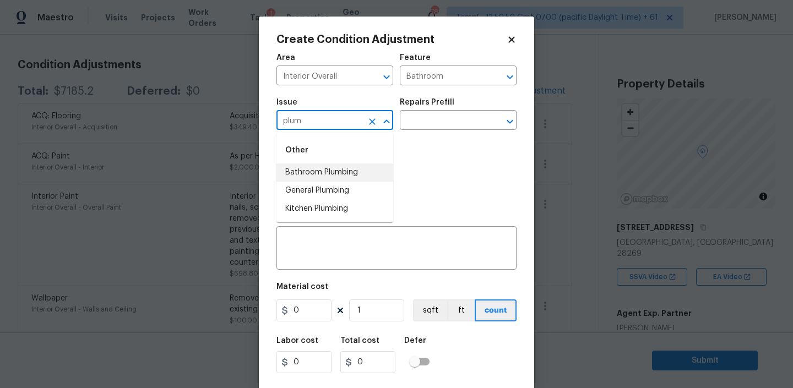
click at [311, 174] on li "Bathroom Plumbing" at bounding box center [334, 172] width 117 height 18
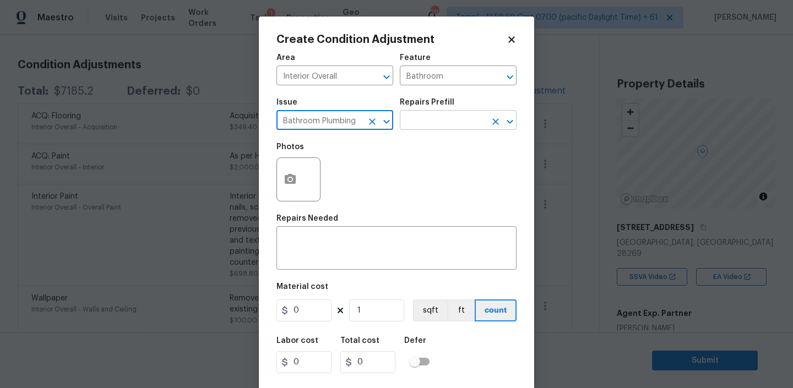
type input "Bathroom Plumbing"
click at [445, 118] on input "text" at bounding box center [443, 121] width 86 height 17
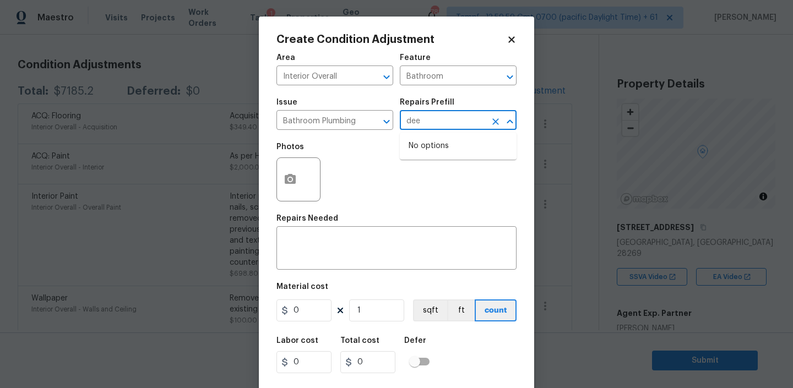
type input "deep"
type input "clea"
type input "acid"
click at [440, 148] on li "Acid Wash Shower Pan $50.00" at bounding box center [458, 152] width 117 height 30
type input "Plumbing"
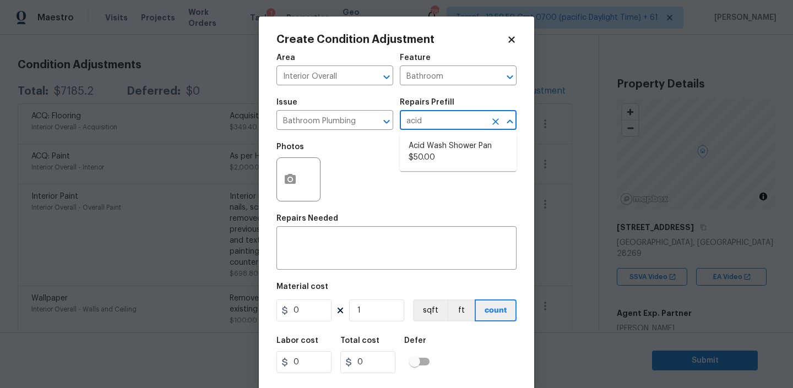
type textarea "Prep and acid wash/deep clean the shower pan."
type input "50"
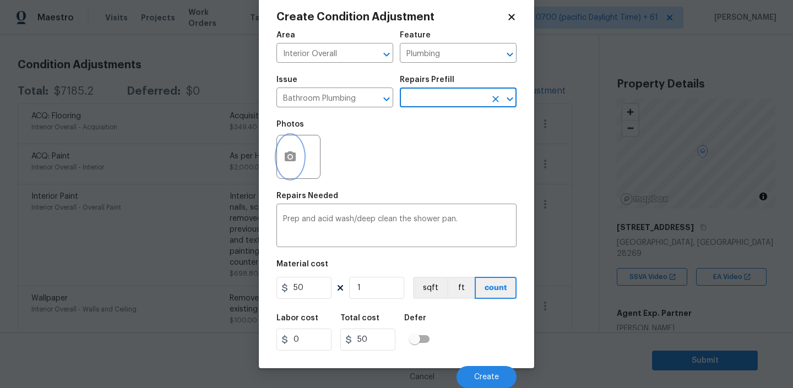
click at [290, 155] on circle "button" at bounding box center [289, 156] width 3 height 3
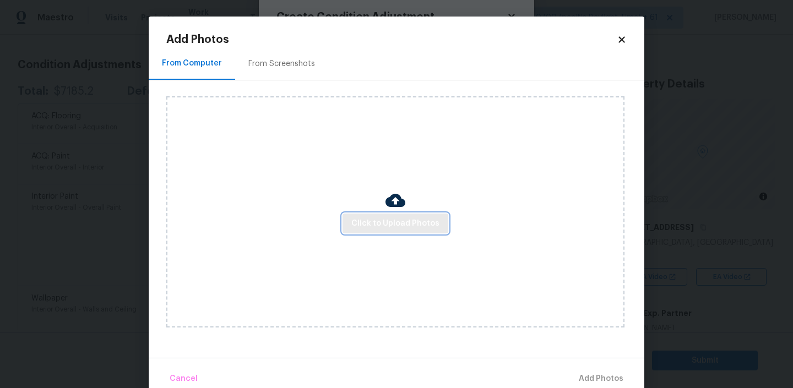
click at [384, 226] on span "Click to Upload Photos" at bounding box center [395, 224] width 88 height 14
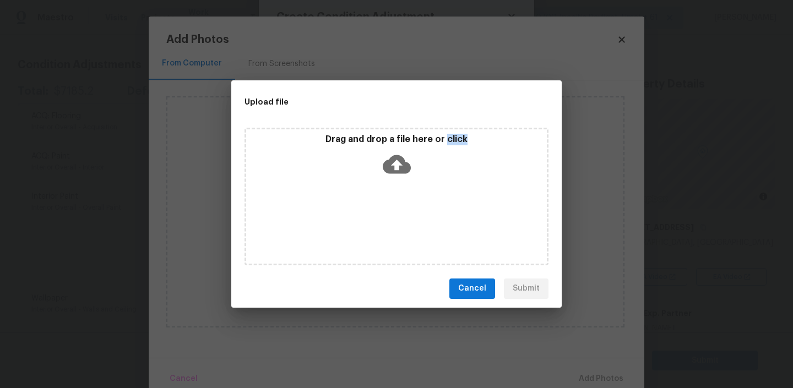
click at [384, 226] on div "Drag and drop a file here or click" at bounding box center [396, 197] width 304 height 138
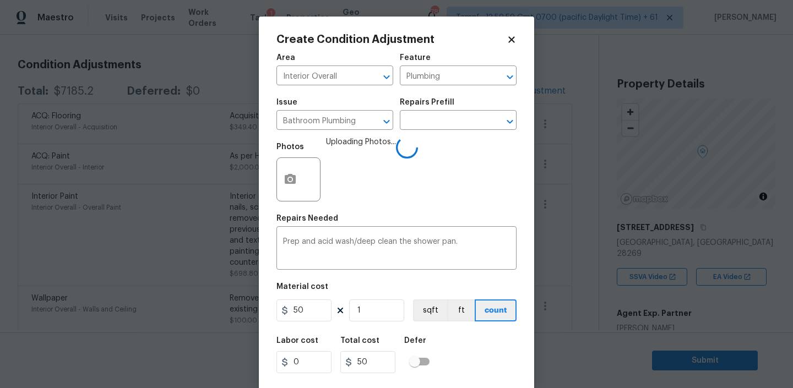
scroll to position [23, 0]
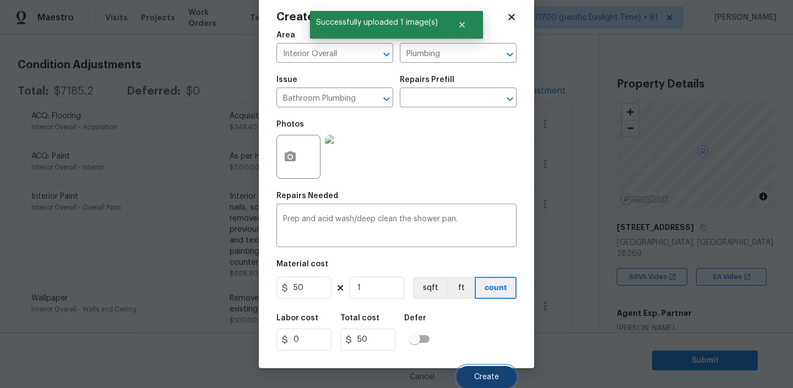
click at [497, 380] on span "Create" at bounding box center [486, 377] width 25 height 8
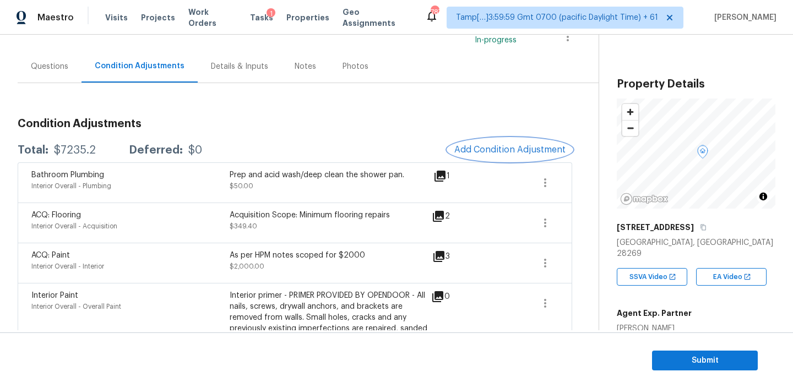
scroll to position [0, 0]
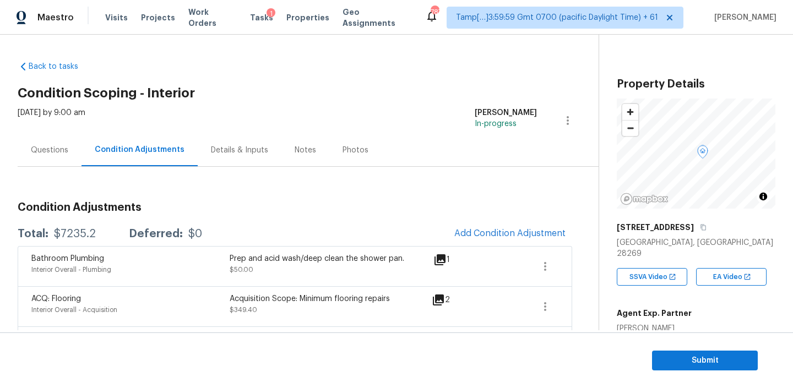
click at [76, 230] on div "$7235.2" at bounding box center [75, 233] width 42 height 11
copy div "$7235.2"
click at [494, 236] on span "Add Condition Adjustment" at bounding box center [509, 233] width 111 height 10
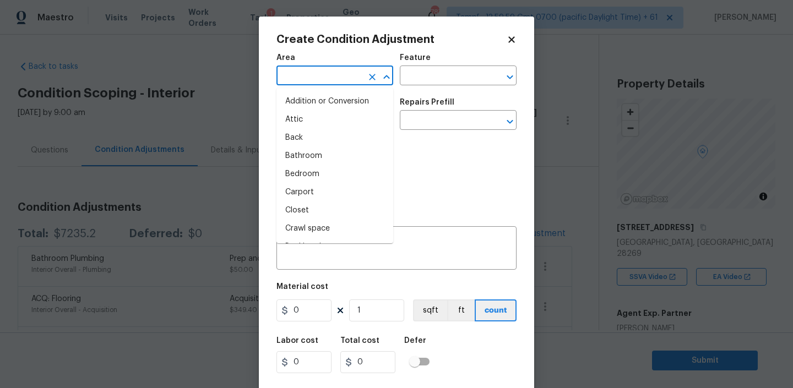
click at [332, 70] on input "text" at bounding box center [319, 76] width 86 height 17
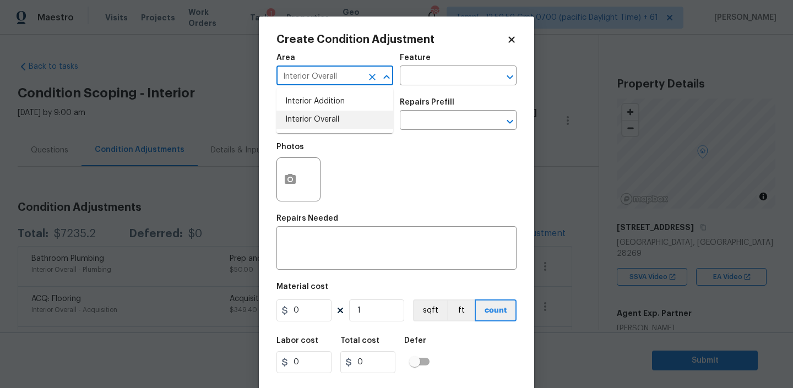
type input "Interior Overall"
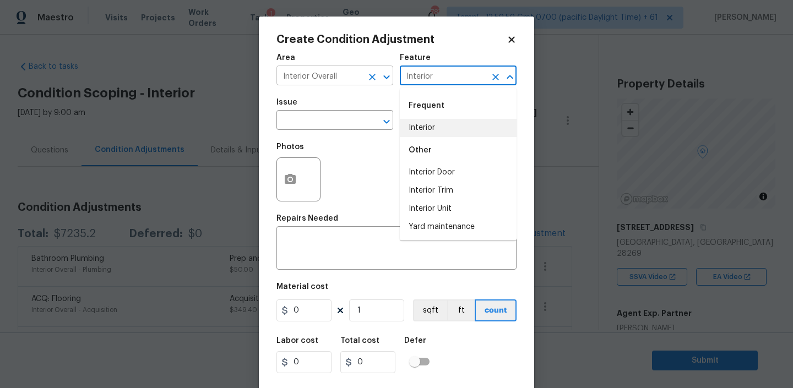
type input "Interior"
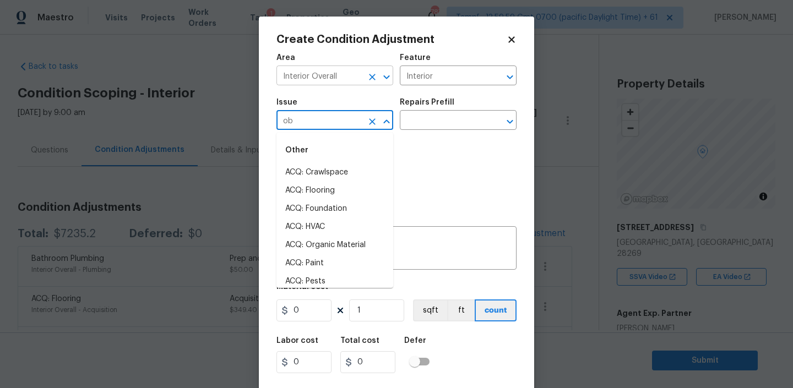
type input "o"
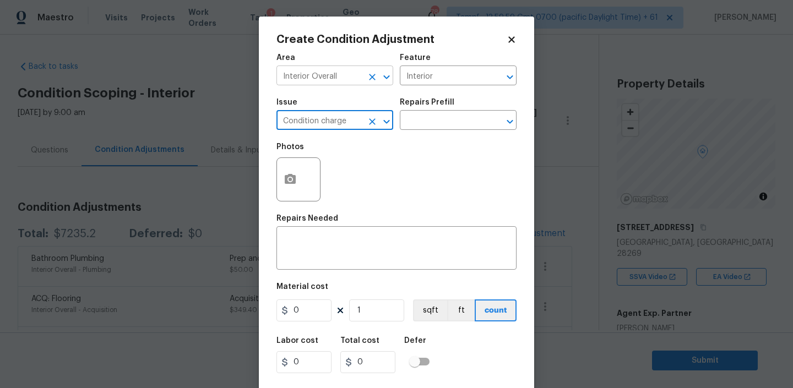
type input "Condition charge"
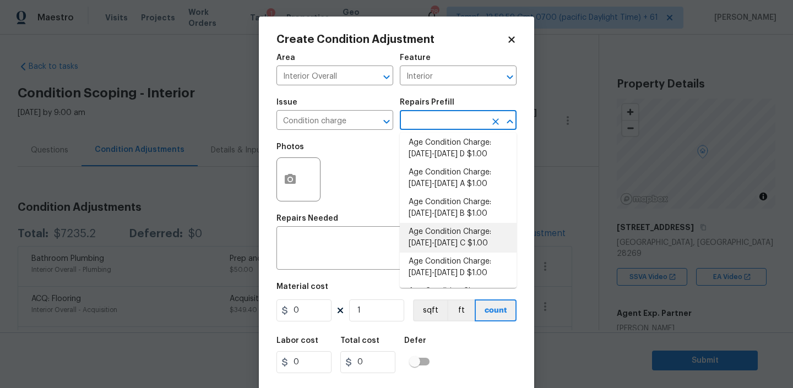
scroll to position [222, 0]
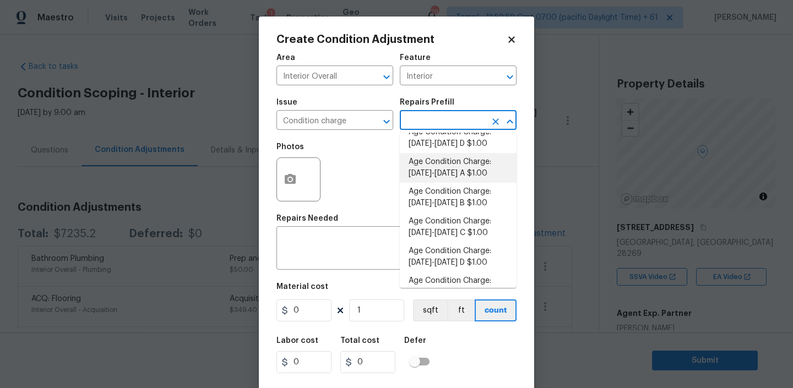
click at [433, 170] on li "Age Condition Charge: 1993-2008 A $1.00" at bounding box center [458, 168] width 117 height 30
type input "Home Readiness Packages"
type textarea "Age Condition Charge: 1993-2008 A"
type input "1"
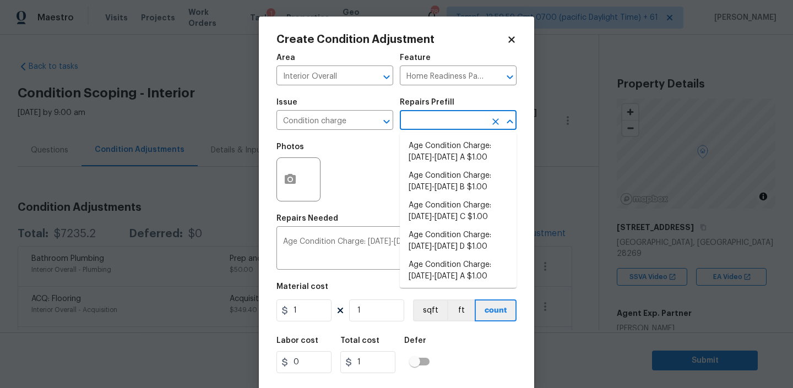
scroll to position [117, 0]
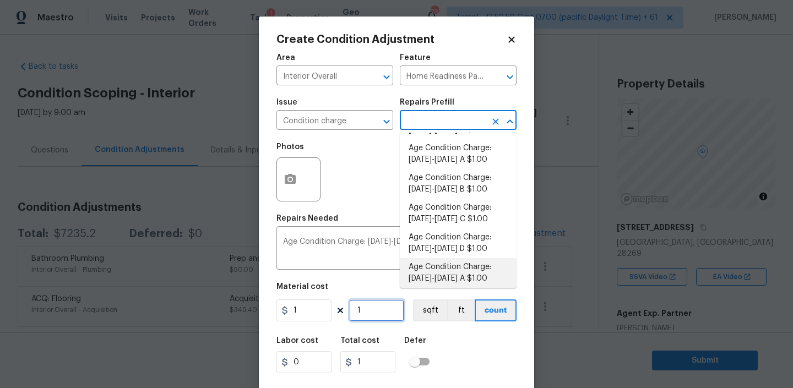
click at [369, 307] on input "1" at bounding box center [376, 310] width 55 height 22
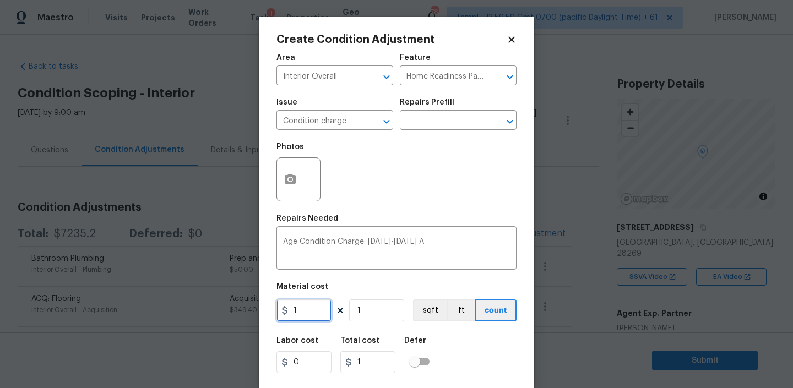
click at [311, 309] on input "1" at bounding box center [303, 310] width 55 height 22
type input "1765"
click at [445, 340] on div "Labor cost 0 Total cost 1765 Defer" at bounding box center [396, 355] width 240 height 50
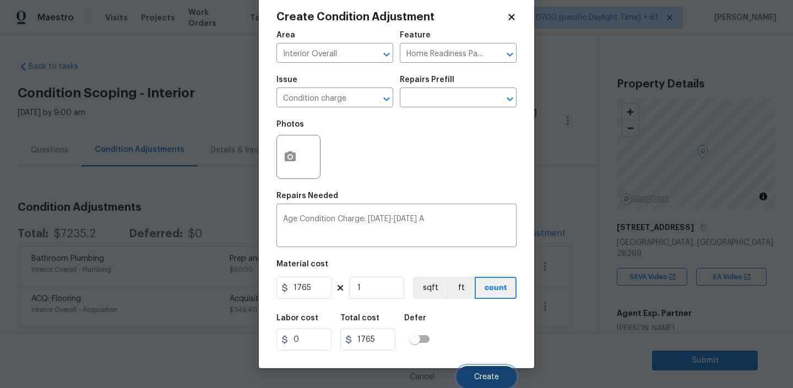
click at [478, 368] on button "Create" at bounding box center [486, 377] width 60 height 22
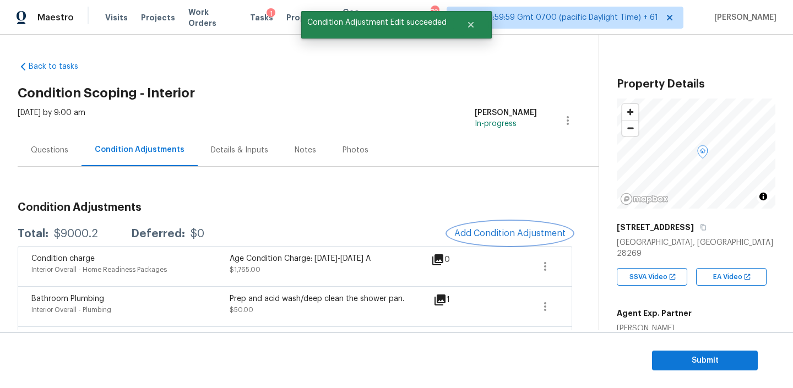
scroll to position [0, 0]
click at [486, 229] on span "Add Condition Adjustment" at bounding box center [509, 233] width 111 height 10
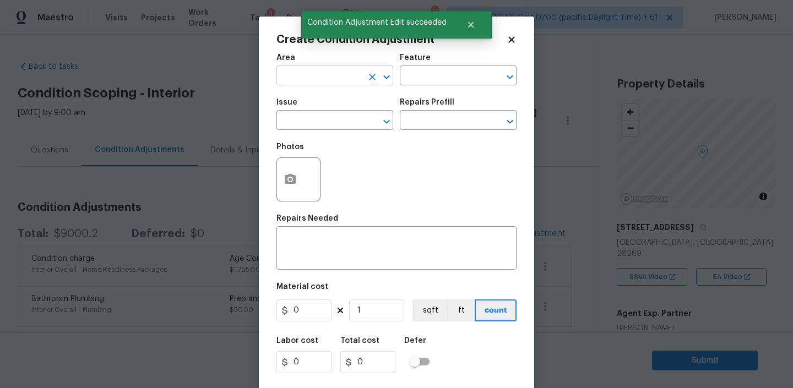
click at [329, 78] on input "text" at bounding box center [319, 76] width 86 height 17
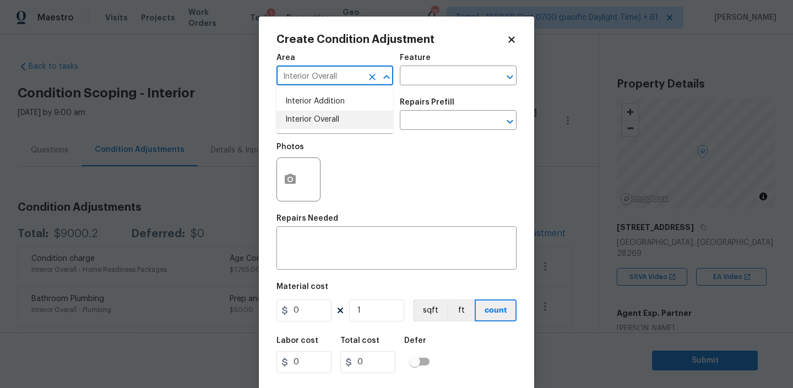
type input "Interior Overall"
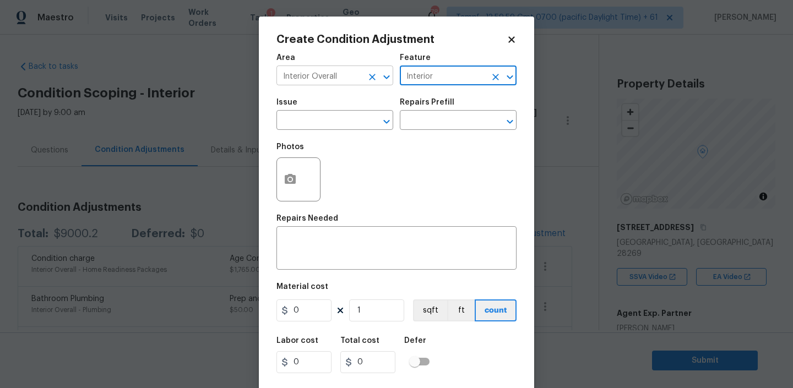
type input "Interior"
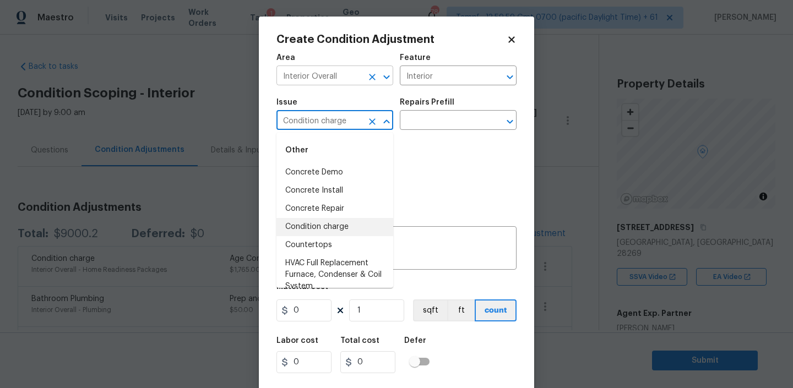
type input "Condition charge"
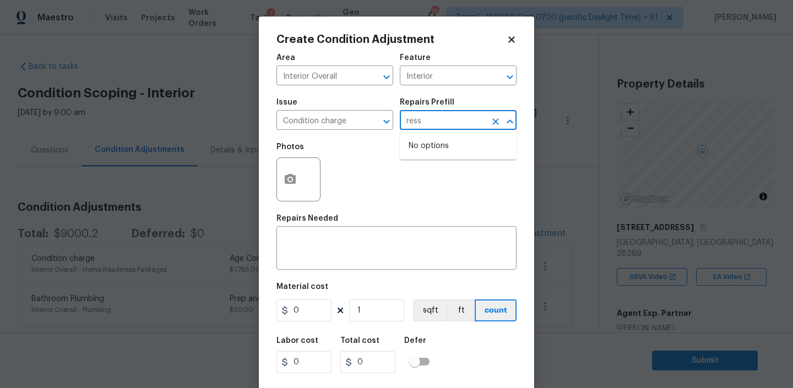
type input "res"
click at [439, 146] on li "Resale Buffer $0.01" at bounding box center [458, 146] width 117 height 18
type input "Home Readiness Packages"
type textarea "Resale Buffer"
type input "0.01"
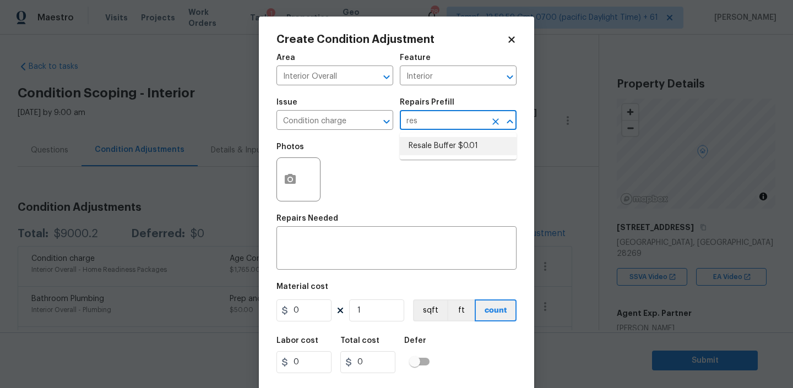
type input "0.01"
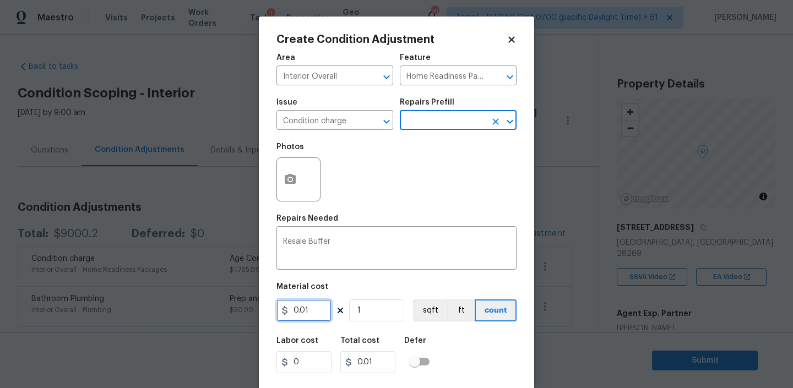
click at [312, 306] on input "0.01" at bounding box center [303, 310] width 55 height 22
type input "6600"
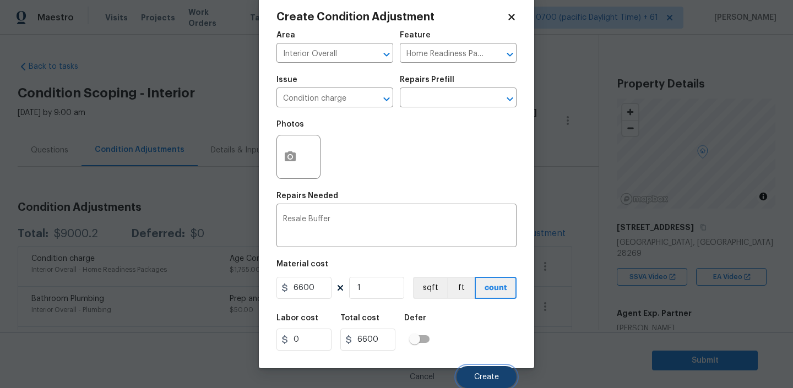
click at [492, 377] on span "Create" at bounding box center [486, 377] width 25 height 8
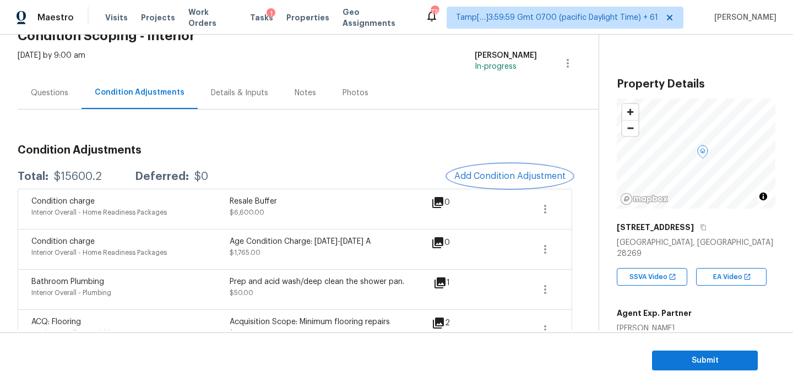
scroll to position [74, 0]
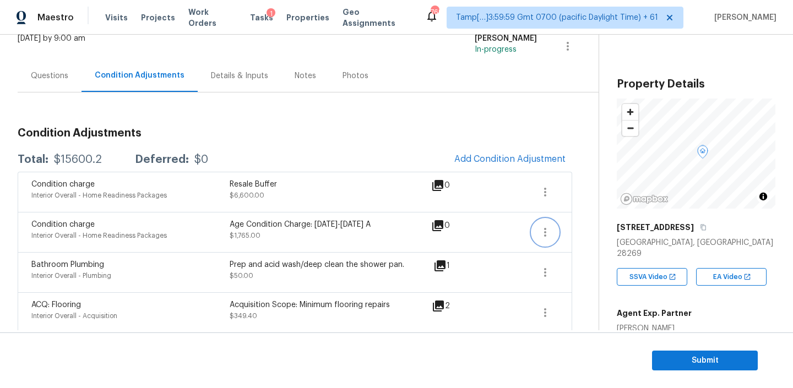
click at [546, 233] on icon "button" at bounding box center [544, 232] width 13 height 13
click at [571, 227] on div "Edit" at bounding box center [607, 230] width 86 height 11
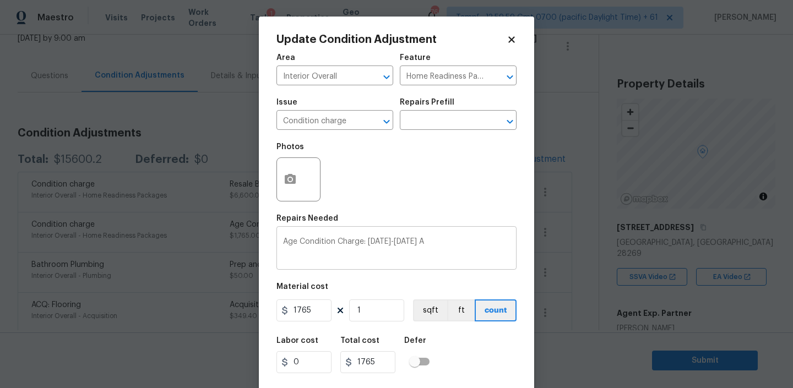
click at [421, 254] on textarea "Age Condition Charge: 1993-2008 A" at bounding box center [396, 249] width 227 height 23
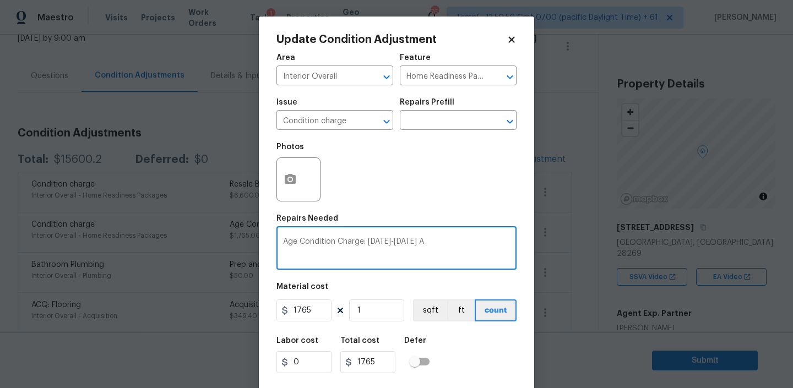
click at [421, 254] on textarea "Age Condition Charge: 1993-2008 A" at bounding box center [396, 249] width 227 height 23
click at [433, 247] on textarea "Age Condition Charge: 1993-2008 A" at bounding box center [396, 249] width 227 height 23
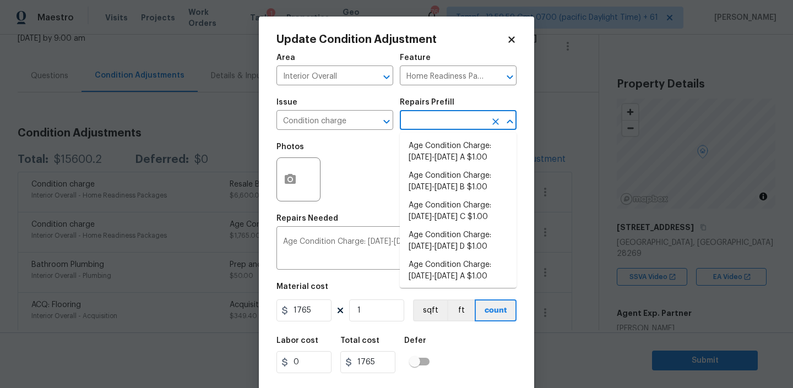
click at [435, 114] on input "text" at bounding box center [443, 121] width 86 height 17
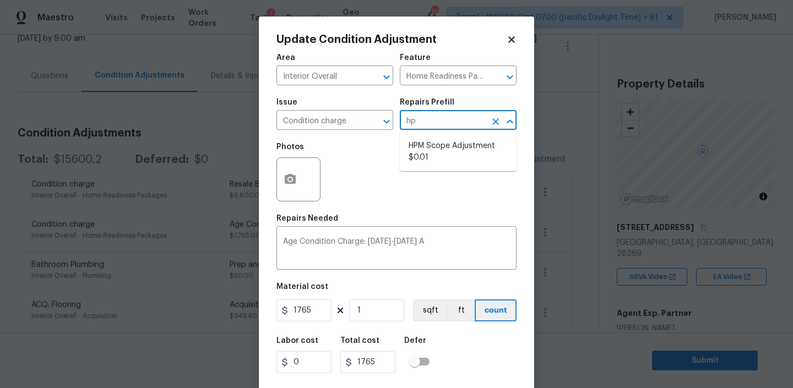
type input "hpm"
click at [432, 147] on li "HPM Scope Adjustment $0.01" at bounding box center [458, 152] width 117 height 30
type textarea "HPM Scope Adjustment"
type input "0.01"
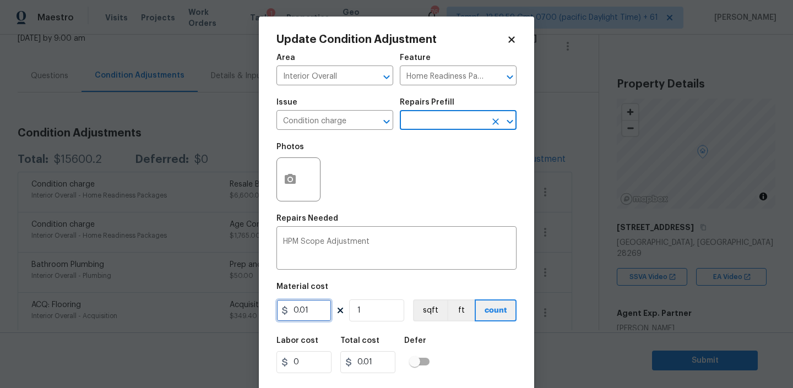
click at [320, 314] on input "0.01" at bounding box center [303, 310] width 55 height 22
paste input "text"
type input "1765"
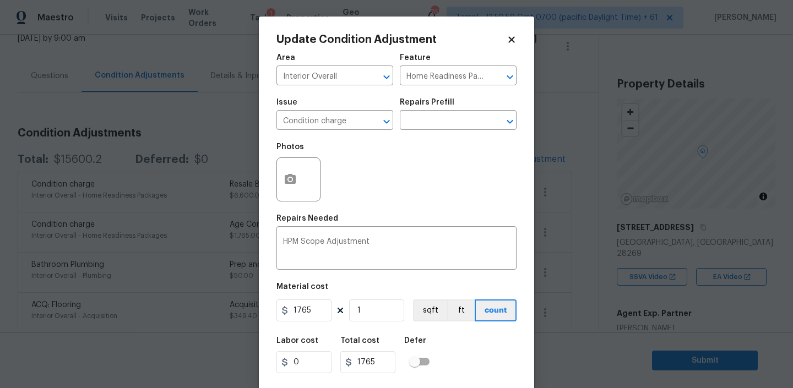
click at [500, 339] on div "Labor cost 0 Total cost 1765 Defer" at bounding box center [396, 355] width 240 height 50
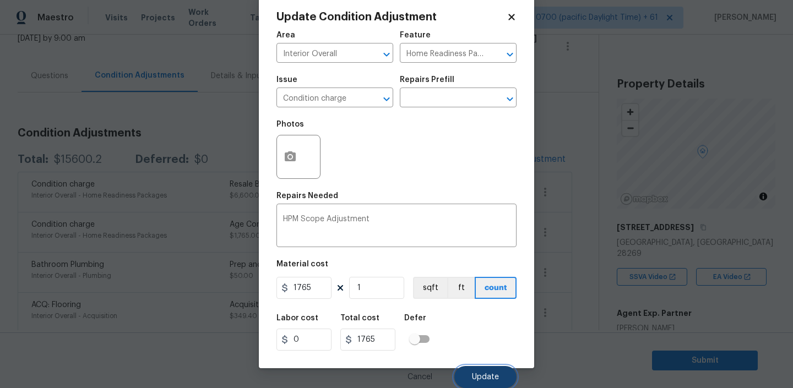
click at [483, 372] on button "Update" at bounding box center [485, 377] width 62 height 22
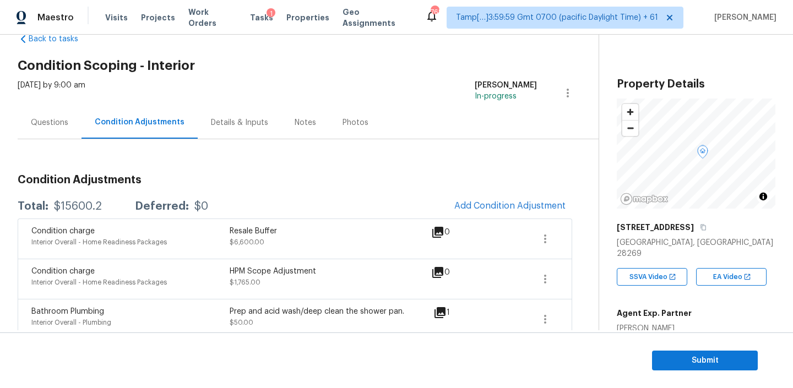
scroll to position [0, 0]
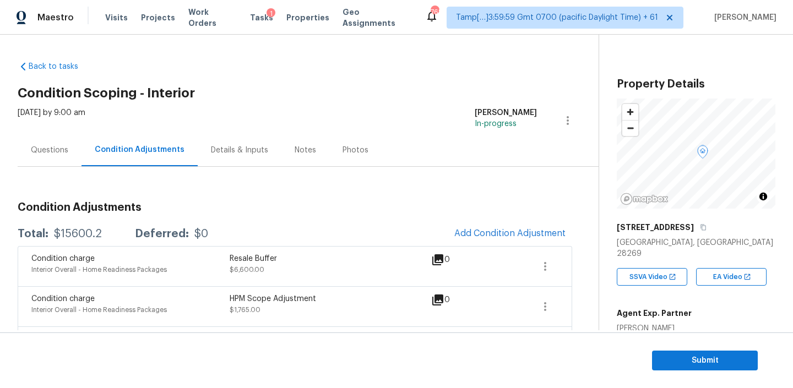
click at [295, 152] on div "Notes" at bounding box center [305, 150] width 21 height 11
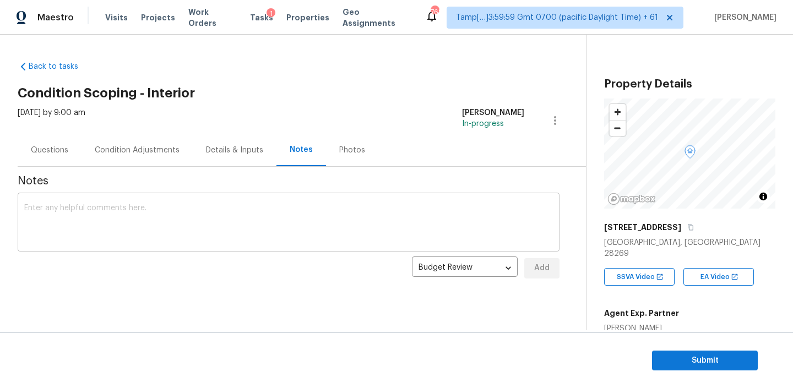
click at [149, 205] on textarea at bounding box center [288, 223] width 528 height 39
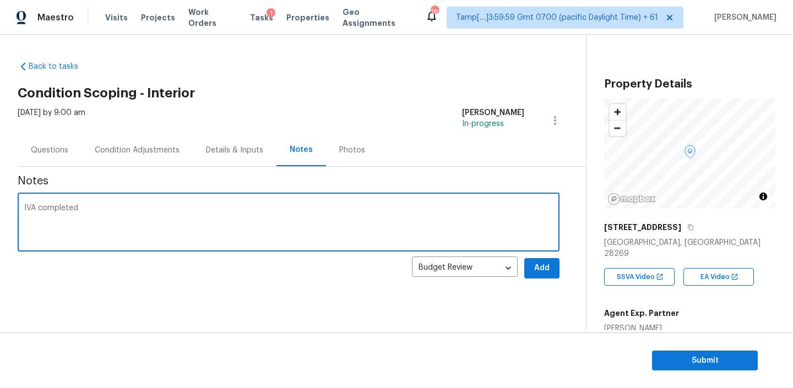
type textarea "IVA completed"
click at [555, 266] on button "Add" at bounding box center [541, 268] width 35 height 20
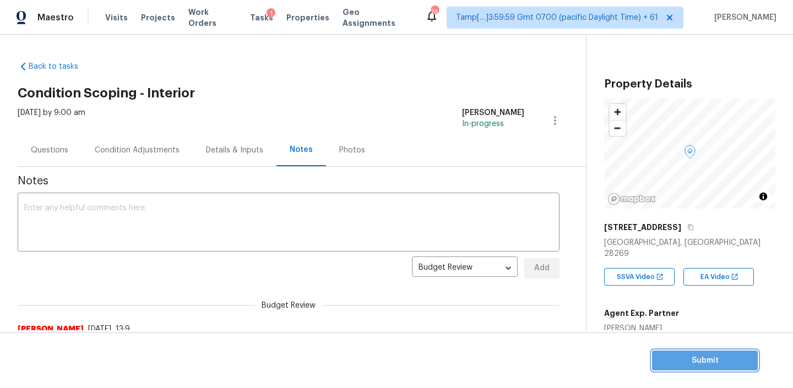
click at [677, 354] on span "Submit" at bounding box center [705, 361] width 88 height 14
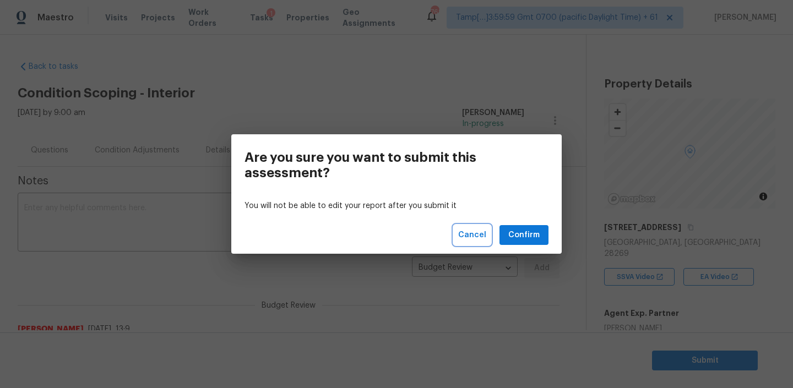
click at [473, 234] on span "Cancel" at bounding box center [472, 235] width 28 height 14
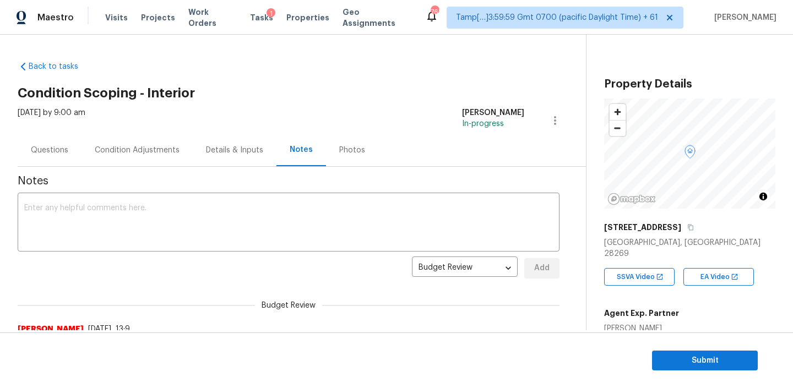
click at [68, 155] on div "Questions" at bounding box center [50, 150] width 64 height 32
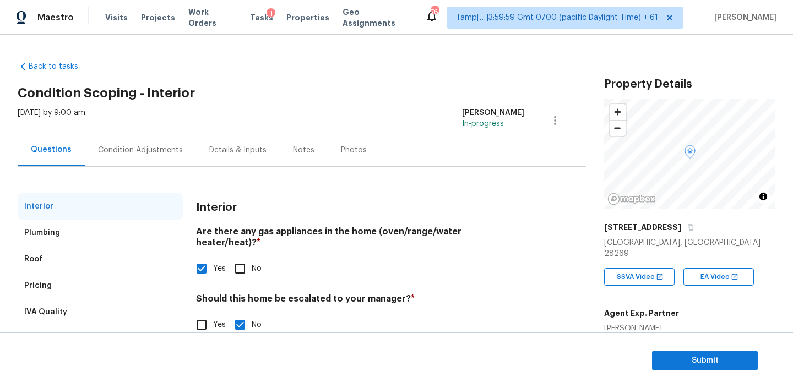
scroll to position [25, 0]
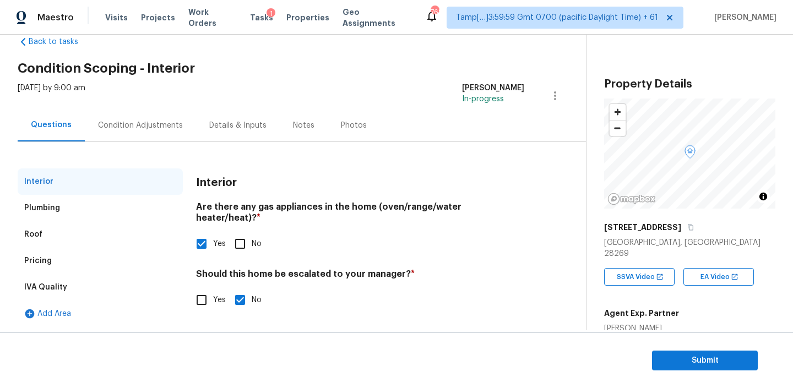
click at [57, 209] on div "Plumbing" at bounding box center [42, 208] width 36 height 11
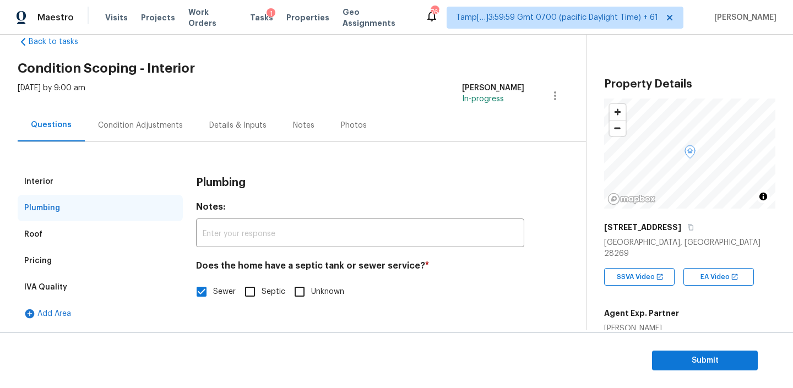
click at [40, 248] on div "Pricing" at bounding box center [100, 261] width 165 height 26
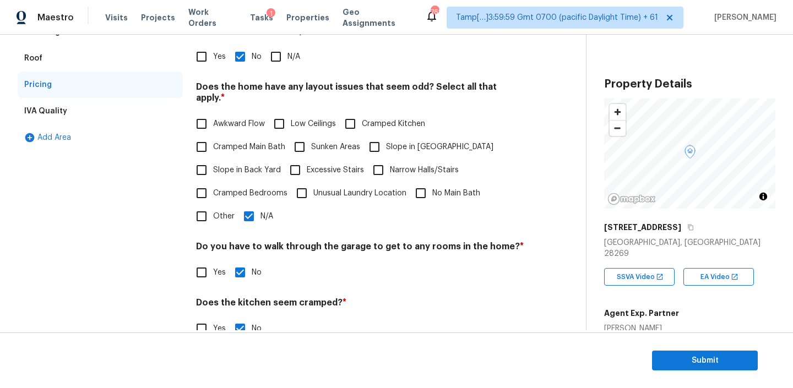
click at [83, 103] on div "IVA Quality" at bounding box center [100, 111] width 165 height 26
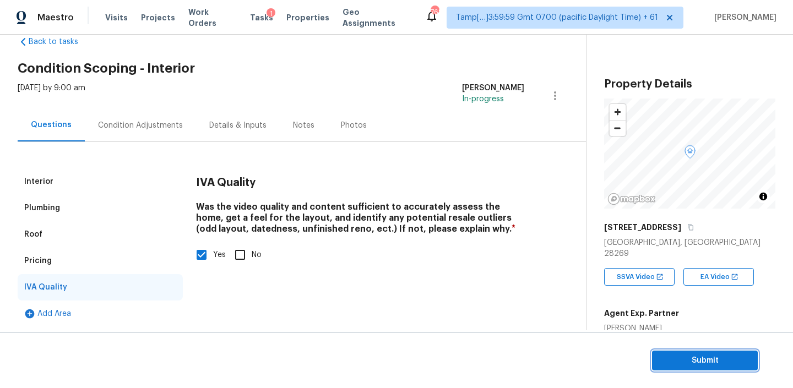
click at [666, 360] on span "Submit" at bounding box center [705, 361] width 88 height 14
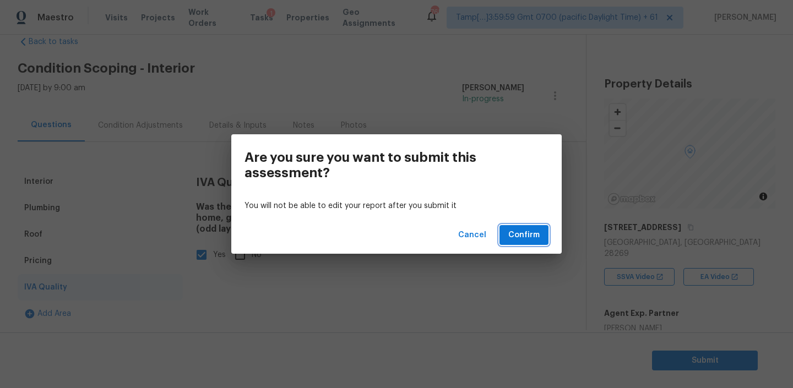
click at [531, 238] on span "Confirm" at bounding box center [523, 235] width 31 height 14
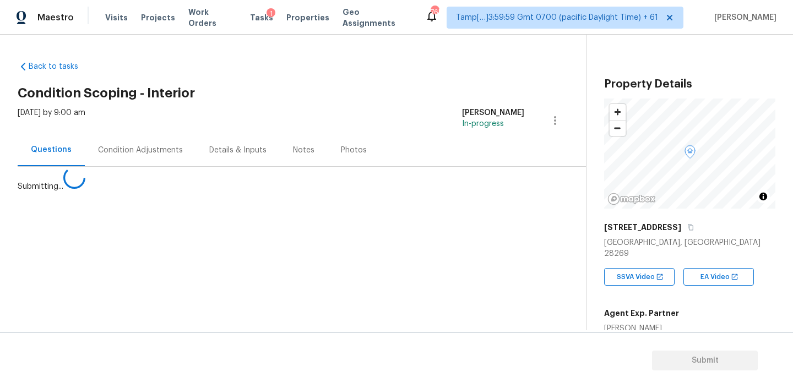
scroll to position [0, 0]
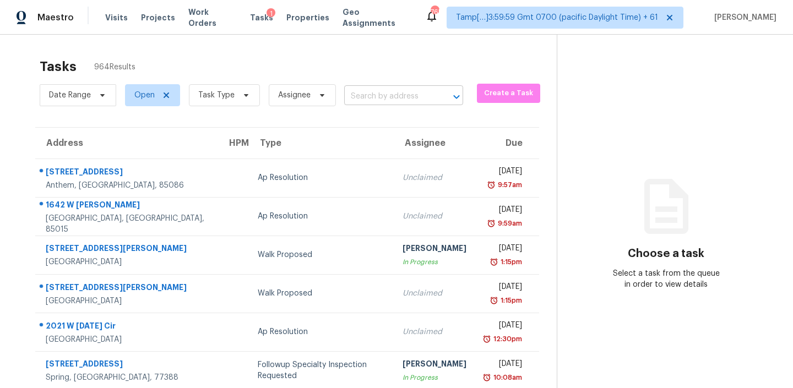
click at [392, 97] on input "text" at bounding box center [388, 96] width 88 height 17
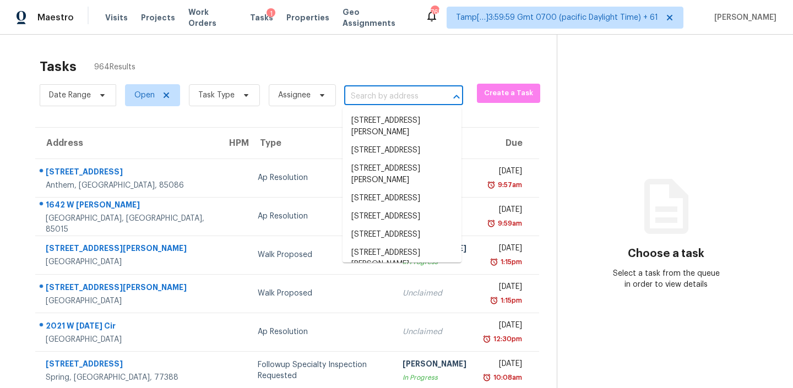
paste input "5430 W 102nd Pl Westminster, CO, 80020"
type input "5430 W 102nd Pl Westminster, CO, 80020"
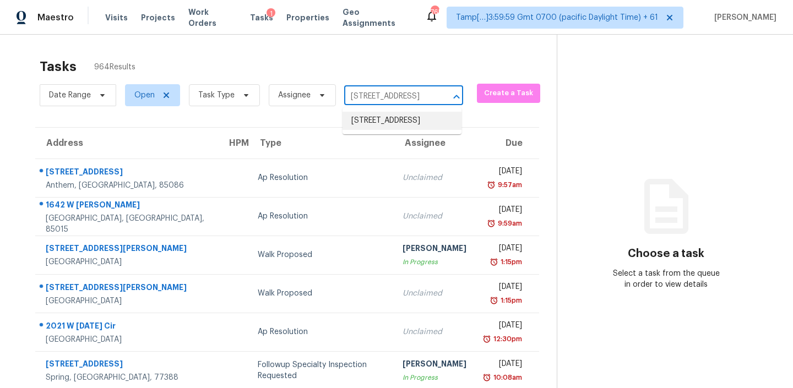
click at [373, 126] on li "5430 W 102nd Pl, Westminster, CO 80020" at bounding box center [401, 121] width 119 height 18
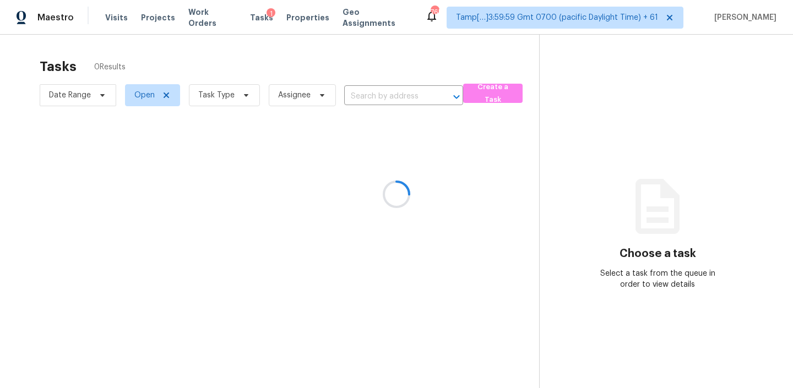
type input "5430 W 102nd Pl, Westminster, CO 80020"
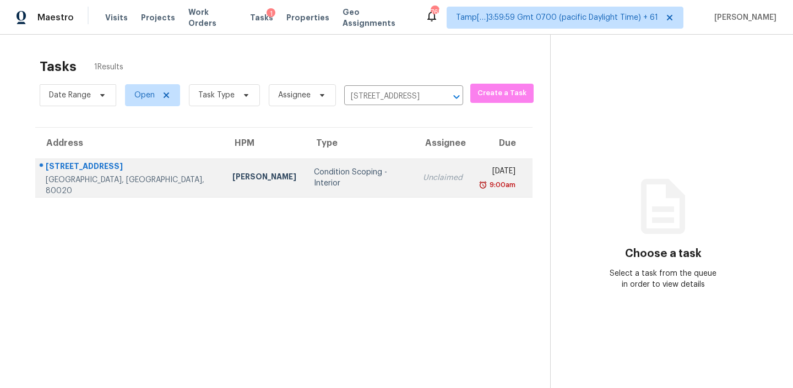
click at [314, 181] on div "Condition Scoping - Interior" at bounding box center [359, 178] width 91 height 22
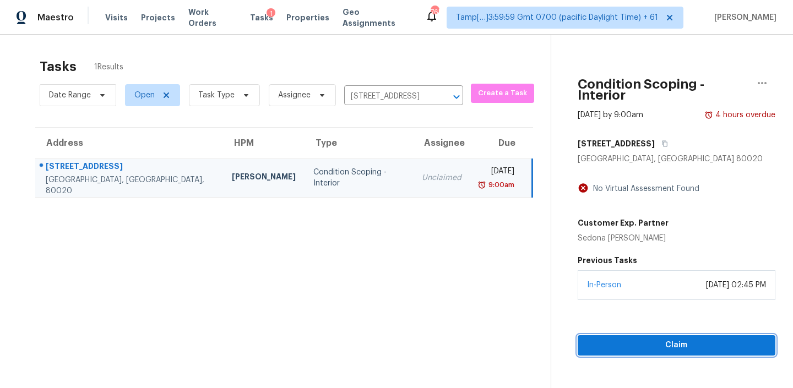
click at [641, 339] on span "Claim" at bounding box center [676, 346] width 180 height 14
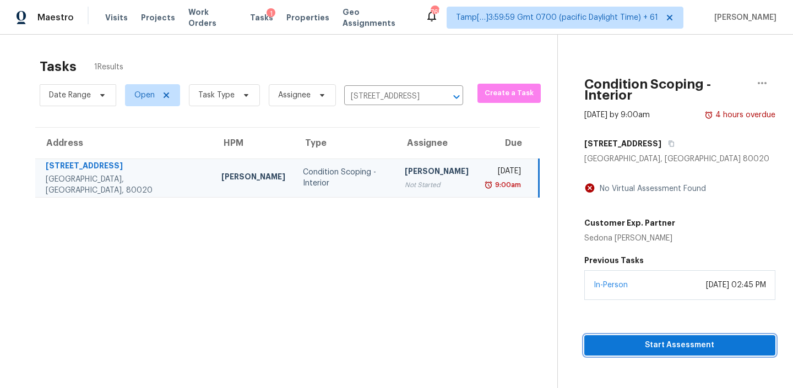
click at [639, 339] on span "Start Assessment" at bounding box center [679, 346] width 173 height 14
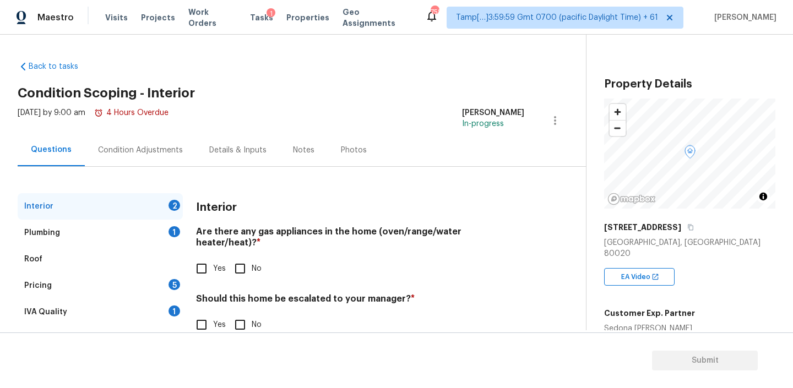
click at [197, 264] on input "Yes" at bounding box center [201, 268] width 23 height 23
checkbox input "true"
click at [372, 293] on h4 "Should this home be escalated to your manager? *" at bounding box center [360, 300] width 328 height 15
copy h4 "manager"
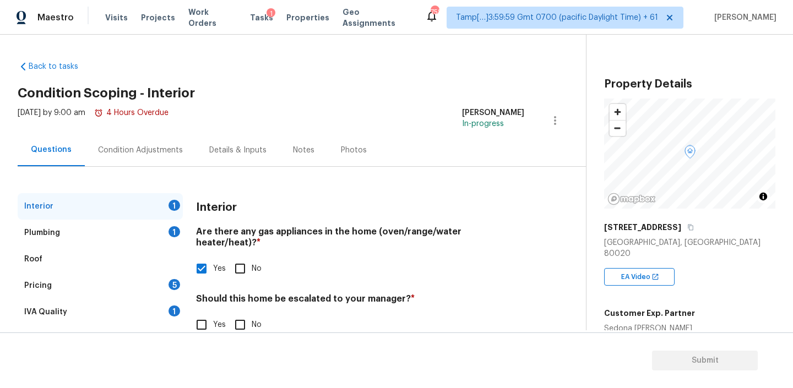
click at [236, 318] on input "No" at bounding box center [239, 324] width 23 height 23
checkbox input "true"
click at [149, 231] on div "Plumbing 1" at bounding box center [100, 233] width 165 height 26
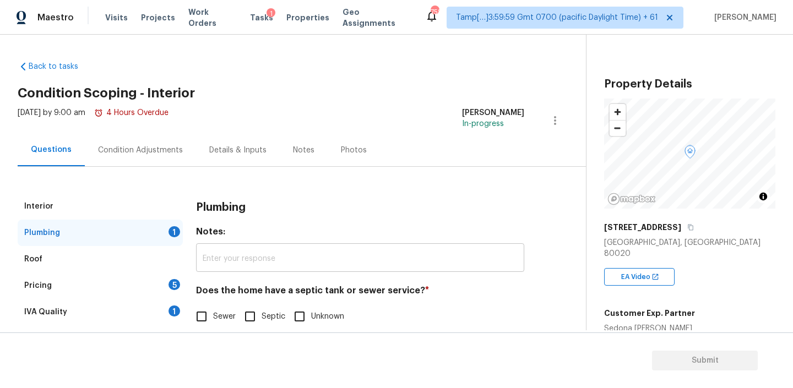
scroll to position [25, 0]
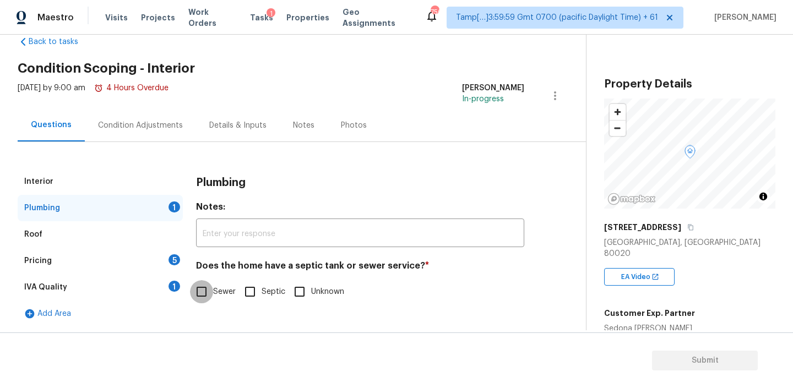
click at [207, 285] on input "Sewer" at bounding box center [201, 291] width 23 height 23
checkbox input "true"
click at [150, 260] on div "Pricing 5" at bounding box center [100, 261] width 165 height 26
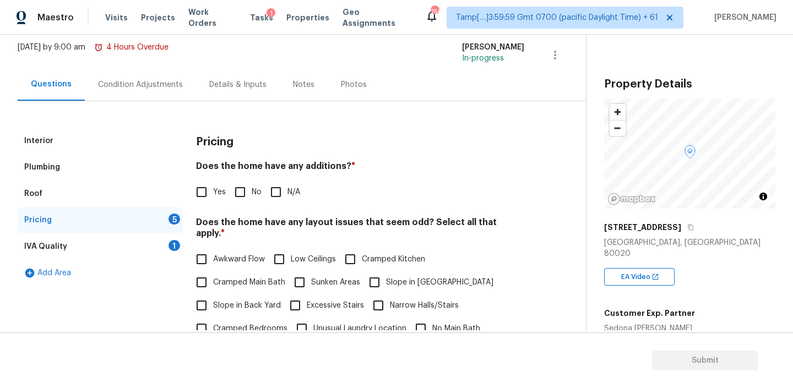
scroll to position [108, 0]
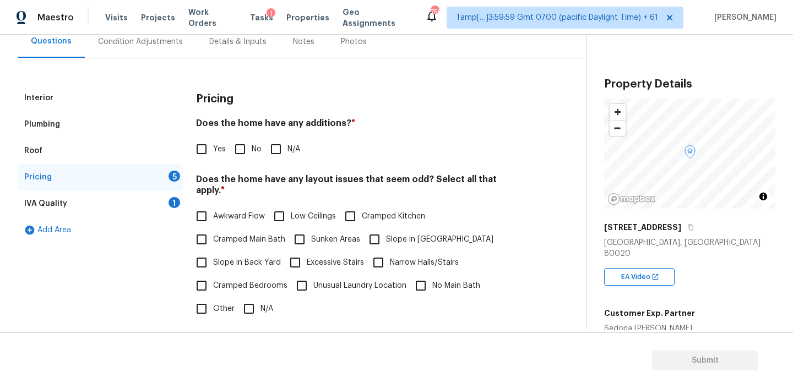
click at [332, 114] on div "Pricing Does the home have any additions? * Yes No N/A Does the home have any l…" at bounding box center [360, 293] width 328 height 417
click at [331, 118] on h4 "Does the home have any additions? *" at bounding box center [360, 125] width 328 height 15
copy h4 "additions"
click at [315, 126] on h4 "Does the home have any additions? *" at bounding box center [360, 125] width 328 height 15
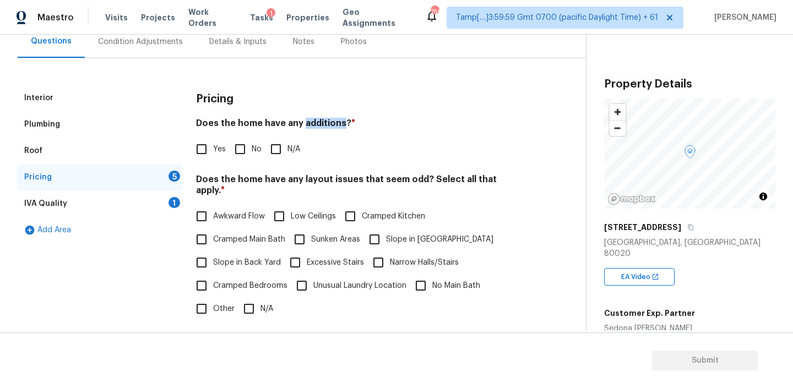
click at [315, 126] on h4 "Does the home have any additions? *" at bounding box center [360, 125] width 328 height 15
copy h4 "additions"
click at [250, 149] on input "No" at bounding box center [239, 149] width 23 height 23
checkbox input "true"
click at [313, 178] on h4 "Does the home have any layout issues that seem odd? Select all that apply. *" at bounding box center [360, 187] width 328 height 26
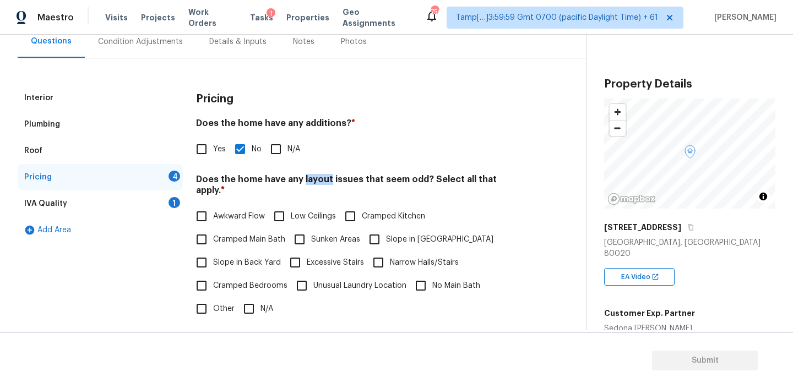
click at [313, 178] on h4 "Does the home have any layout issues that seem odd? Select all that apply. *" at bounding box center [360, 187] width 328 height 26
copy h4 "layout"
click at [320, 234] on span "Sunken Areas" at bounding box center [335, 240] width 49 height 12
click at [311, 228] on input "Sunken Areas" at bounding box center [299, 239] width 23 height 23
checkbox input "true"
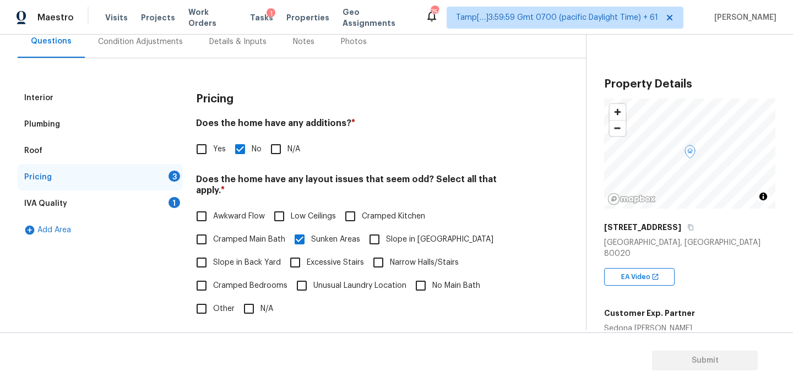
click at [386, 251] on input "Narrow Halls/Stairs" at bounding box center [378, 262] width 23 height 23
click at [378, 260] on input "Narrow Halls/Stairs" at bounding box center [378, 262] width 23 height 23
checkbox input "false"
click at [257, 263] on label "Slope in Back Yard" at bounding box center [235, 262] width 91 height 23
click at [213, 263] on input "Slope in Back Yard" at bounding box center [201, 262] width 23 height 23
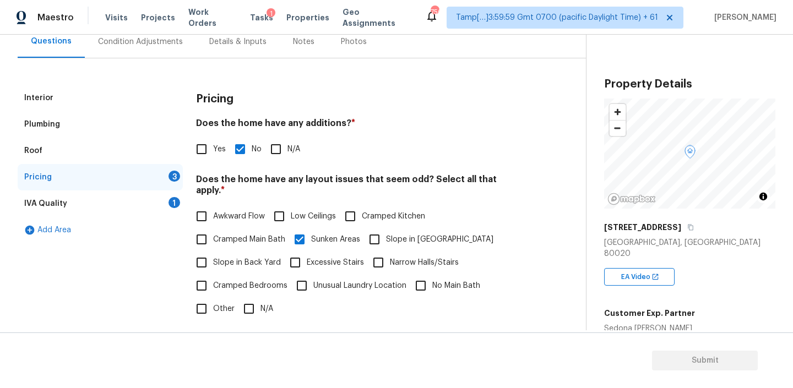
checkbox input "true"
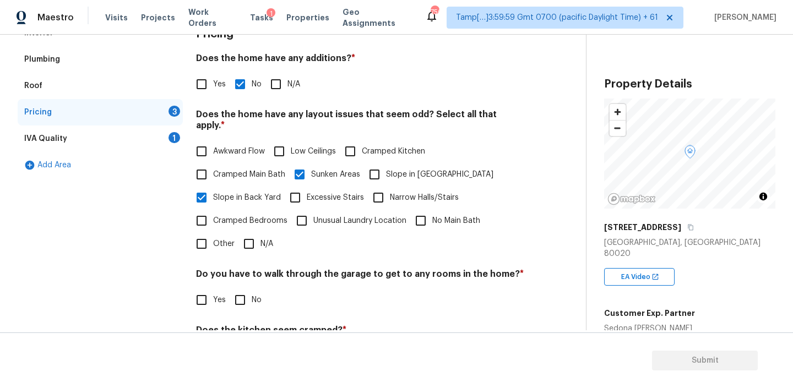
scroll to position [185, 0]
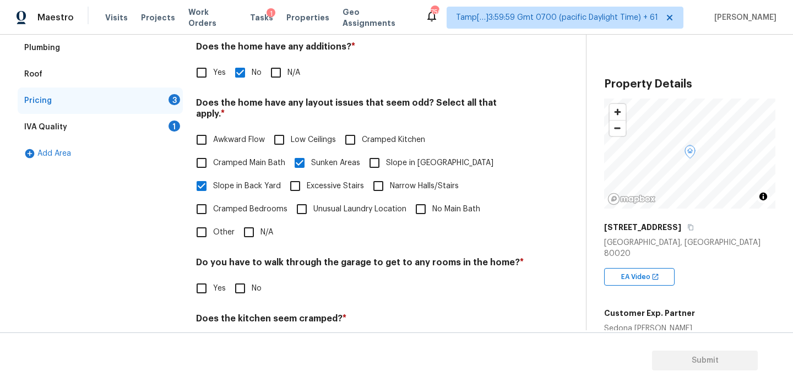
click at [243, 204] on span "Cramped Bedrooms" at bounding box center [250, 210] width 74 height 12
click at [213, 201] on input "Cramped Bedrooms" at bounding box center [201, 209] width 23 height 23
checkbox input "true"
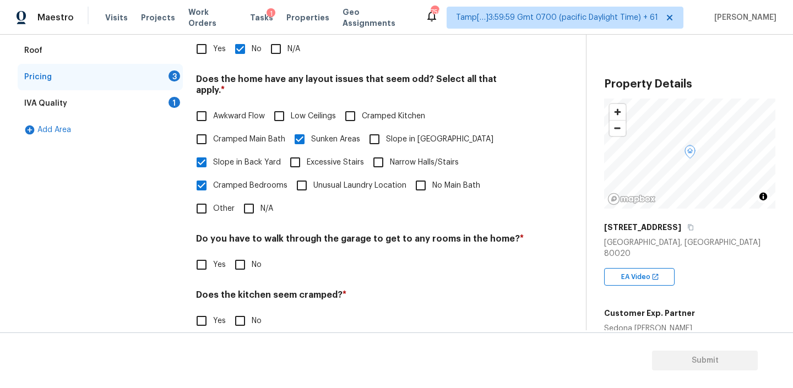
scroll to position [234, 0]
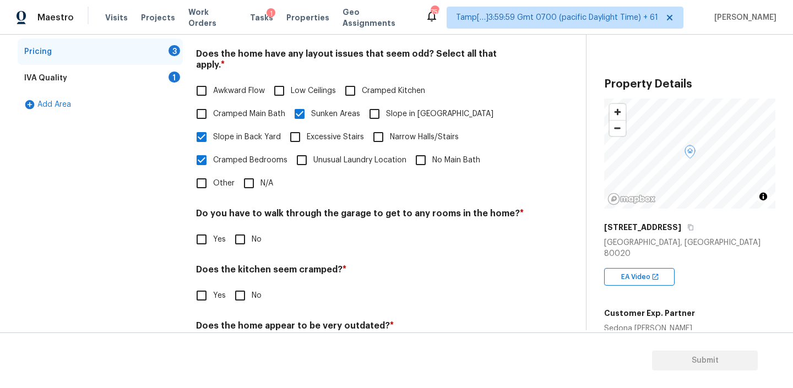
click at [243, 228] on input "No" at bounding box center [239, 239] width 23 height 23
checkbox input "true"
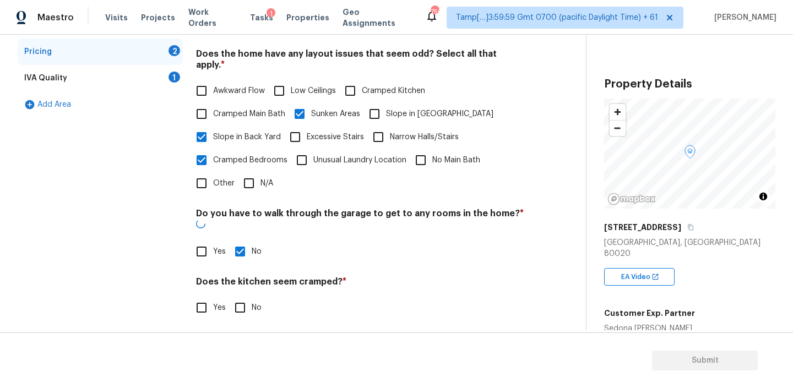
click at [243, 296] on input "No" at bounding box center [239, 307] width 23 height 23
checkbox input "true"
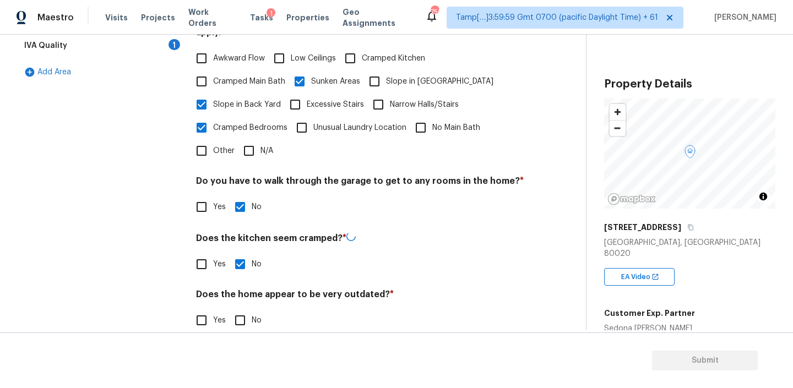
scroll to position [272, 0]
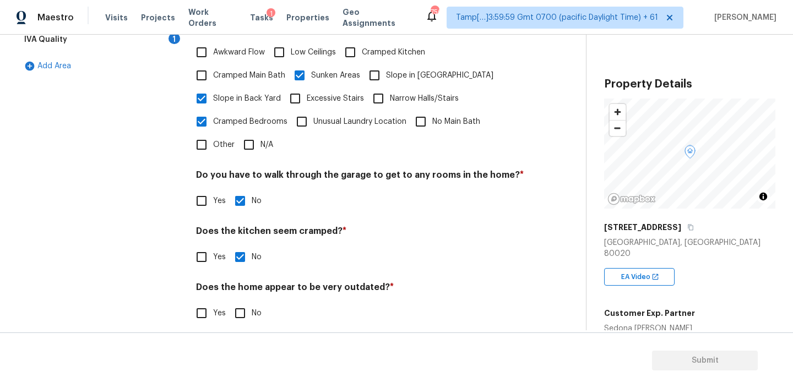
click at [241, 302] on input "No" at bounding box center [239, 313] width 23 height 23
checkbox input "true"
click at [251, 226] on h4 "Does the kitchen seem cramped? *" at bounding box center [360, 233] width 328 height 15
copy h4 "kitchen"
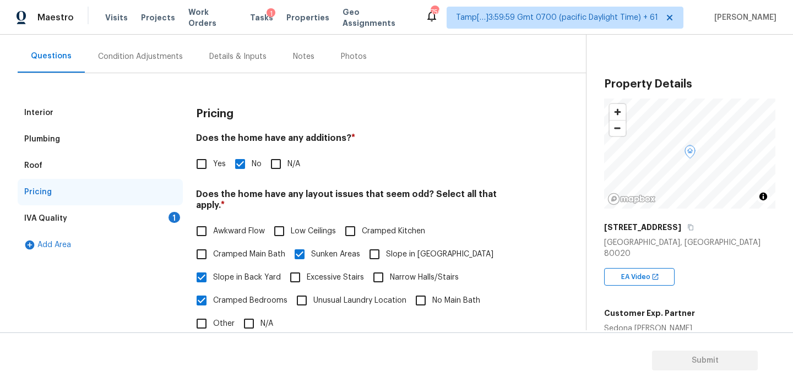
click at [70, 222] on div "IVA Quality 1" at bounding box center [100, 218] width 165 height 26
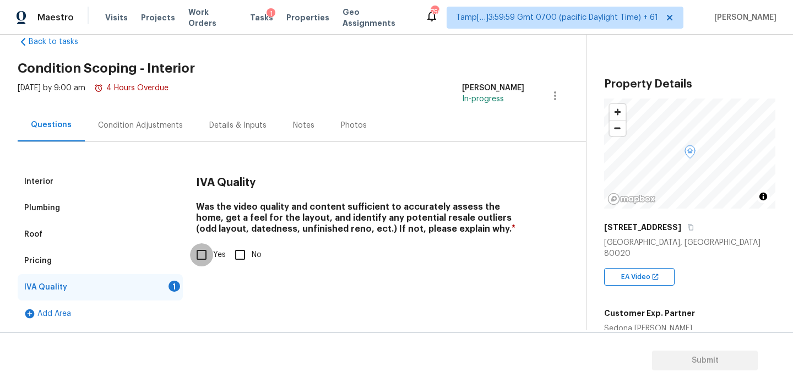
click at [203, 254] on input "Yes" at bounding box center [201, 254] width 23 height 23
checkbox input "true"
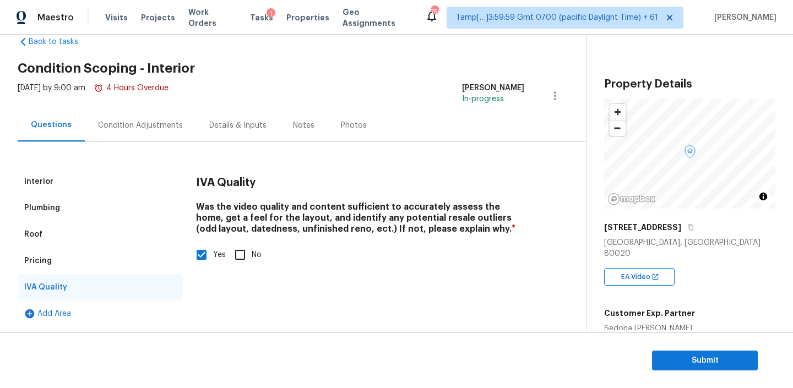
click at [149, 128] on div "Condition Adjustments" at bounding box center [140, 125] width 85 height 11
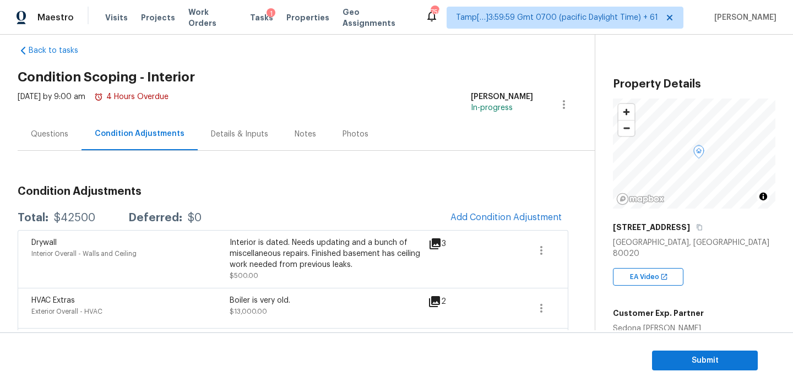
scroll to position [18, 0]
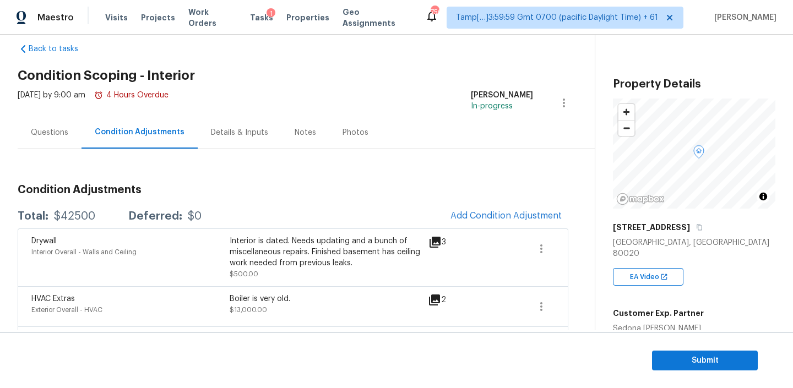
click at [438, 238] on icon at bounding box center [434, 242] width 11 height 11
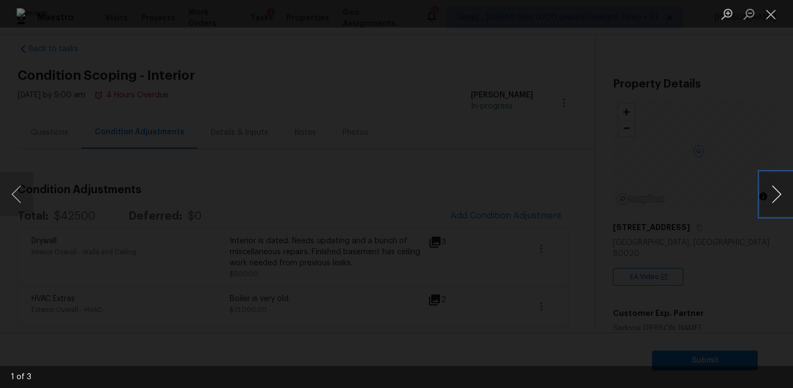
click at [775, 194] on button "Next image" at bounding box center [776, 194] width 33 height 44
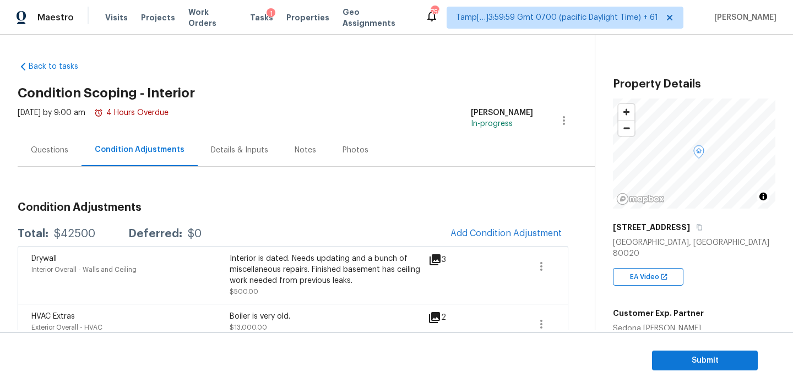
scroll to position [112, 0]
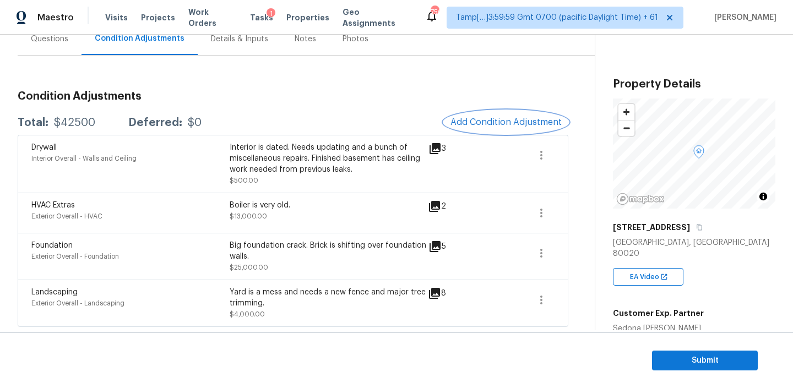
click at [504, 117] on span "Add Condition Adjustment" at bounding box center [505, 122] width 111 height 10
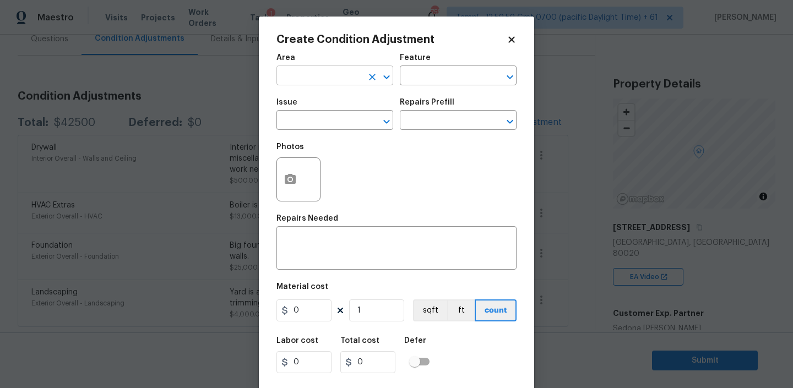
click at [340, 75] on input "text" at bounding box center [319, 76] width 86 height 17
type input "Interior Overall"
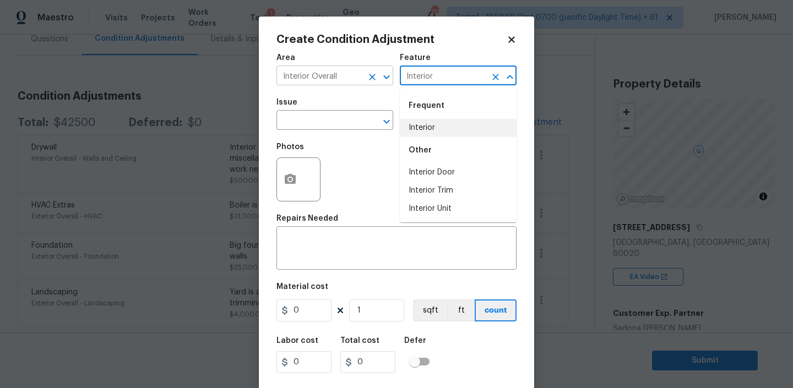
type input "Interior"
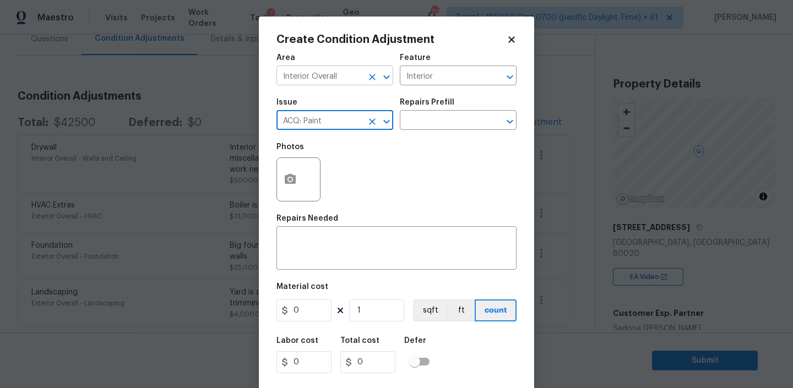
type input "ACQ: Paint"
click at [293, 176] on icon "button" at bounding box center [290, 179] width 11 height 10
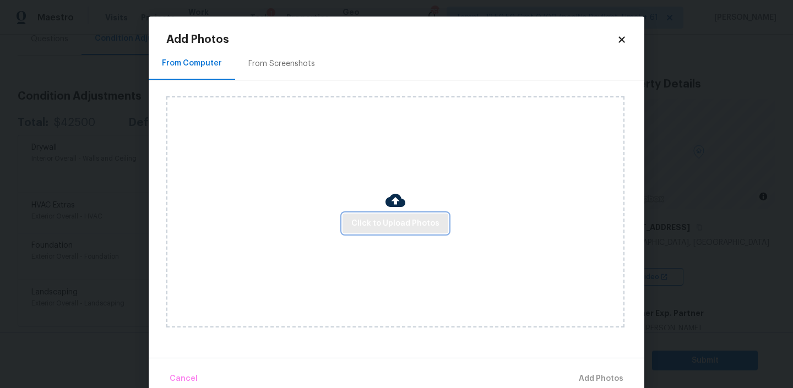
click at [378, 229] on span "Click to Upload Photos" at bounding box center [395, 224] width 88 height 14
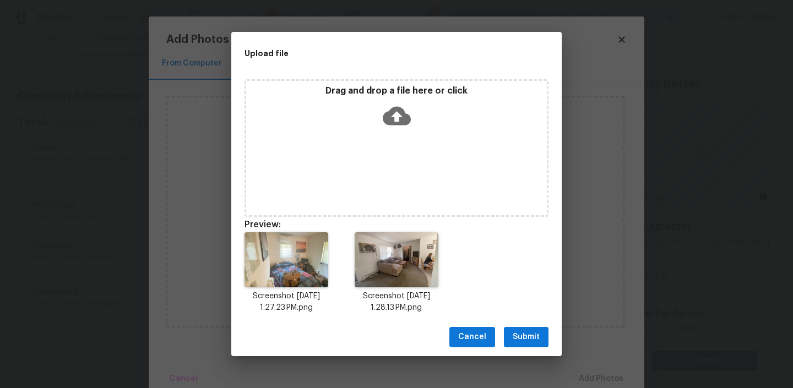
click at [532, 331] on span "Submit" at bounding box center [525, 337] width 27 height 14
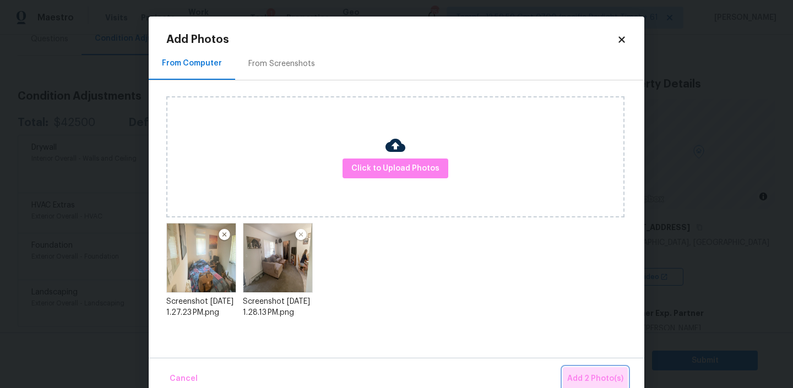
click at [596, 371] on button "Add 2 Photo(s)" at bounding box center [595, 379] width 65 height 24
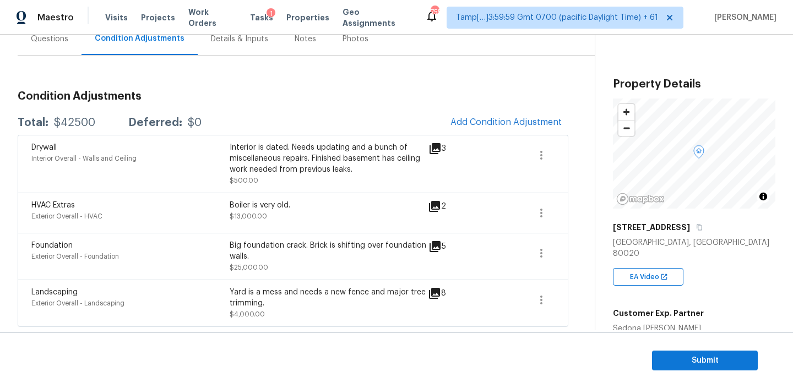
drag, startPoint x: 596, startPoint y: 371, endPoint x: 626, endPoint y: 26, distance: 346.5
click at [626, 26] on body "Maestro Visits Projects Work Orders Tasks 1 Properties Geo Assignments 755 Tamp…" at bounding box center [396, 194] width 793 height 388
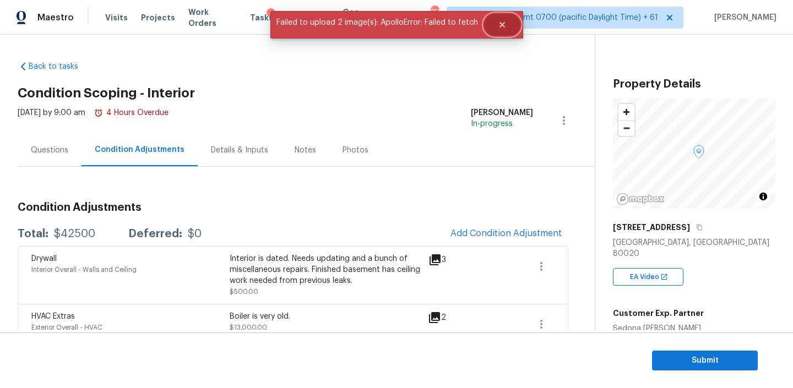
click at [500, 30] on button "Close" at bounding box center [502, 25] width 36 height 22
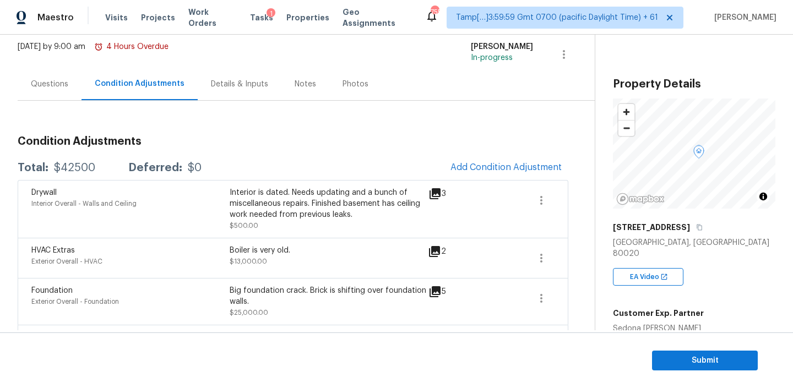
scroll to position [112, 0]
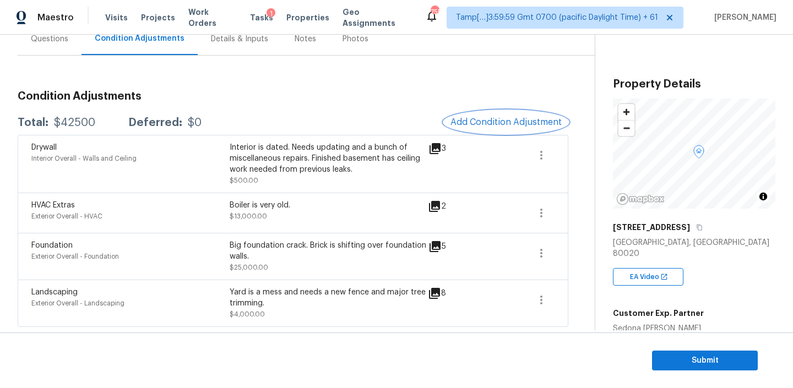
click at [500, 128] on button "Add Condition Adjustment" at bounding box center [506, 122] width 124 height 23
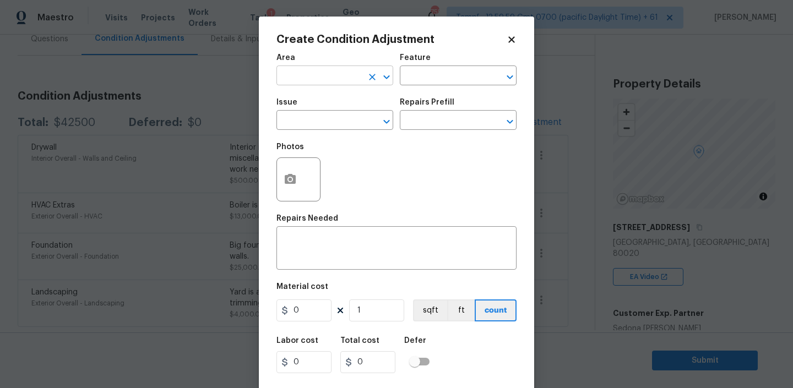
click at [323, 73] on input "text" at bounding box center [319, 76] width 86 height 17
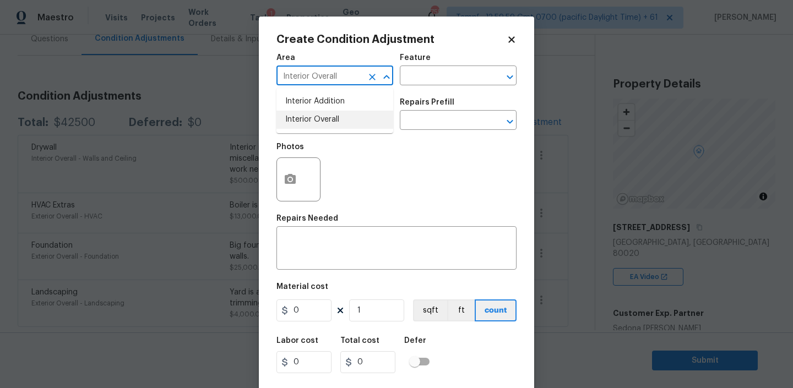
type input "Interior Overall"
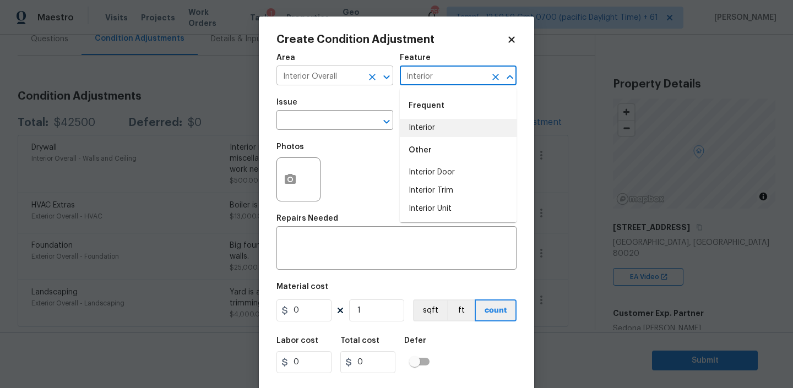
type input "Interior"
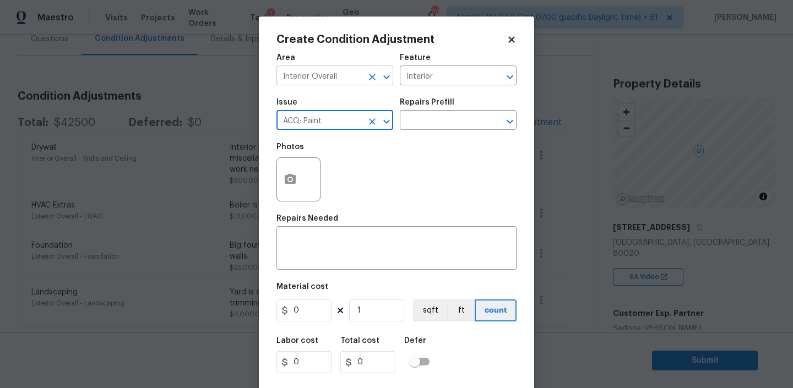
type input "ACQ: Paint"
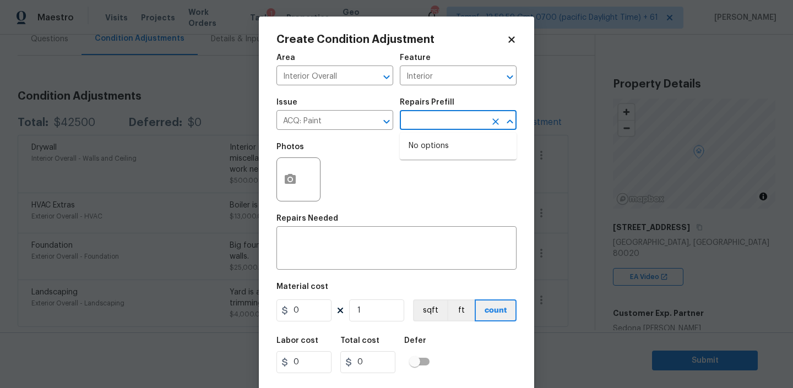
click at [446, 119] on input "text" at bounding box center [443, 121] width 86 height 17
click at [438, 118] on input "text" at bounding box center [443, 121] width 86 height 17
click at [509, 41] on icon at bounding box center [511, 39] width 6 height 6
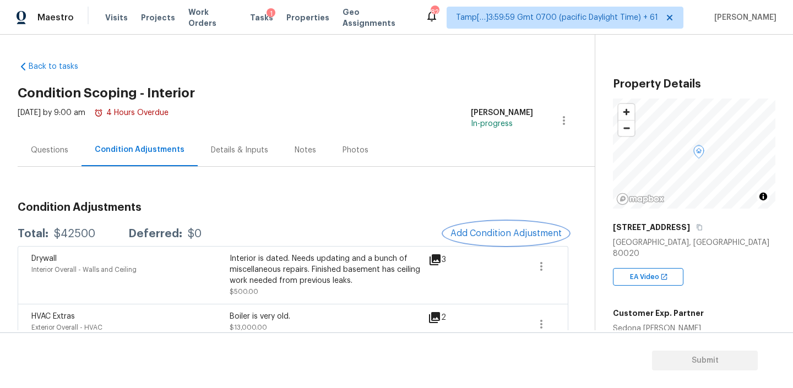
click at [482, 237] on span "Add Condition Adjustment" at bounding box center [505, 233] width 111 height 10
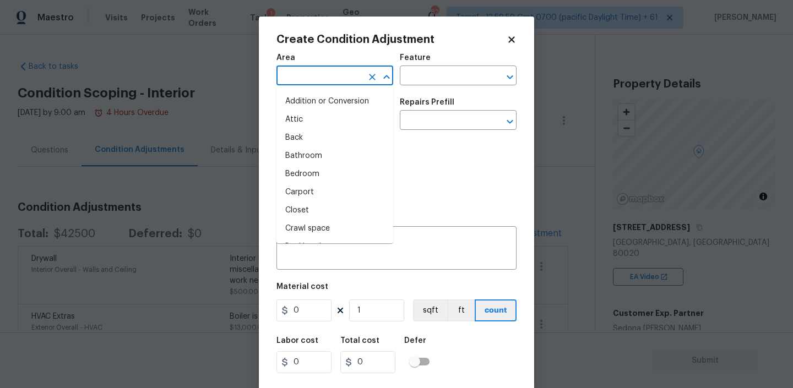
click at [324, 78] on input "text" at bounding box center [319, 76] width 86 height 17
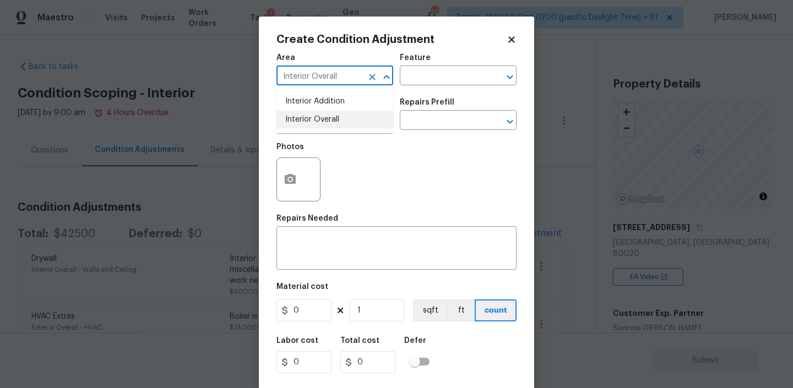
type input "Interior Overall"
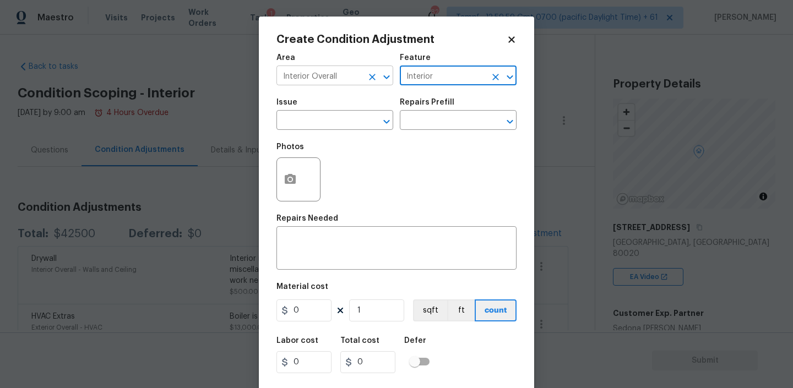
type input "Interior"
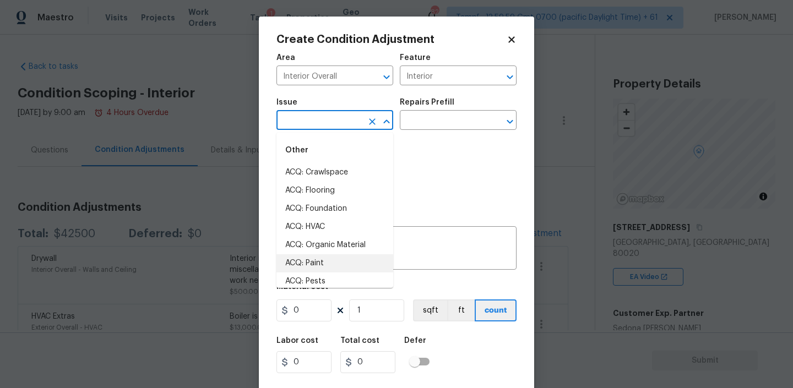
click at [303, 261] on li "ACQ: Paint" at bounding box center [334, 263] width 117 height 18
type input "ACQ: Paint"
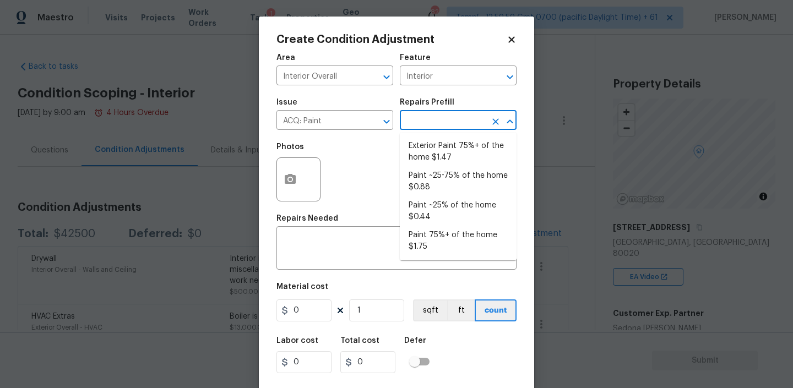
click at [462, 120] on input "text" at bounding box center [443, 121] width 86 height 17
click at [425, 181] on li "Paint ~25-75% of the home $0.88" at bounding box center [458, 182] width 117 height 30
type input "Acquisition"
type textarea "Acquisition Scope: ~25 - 75% of the home needs interior paint"
type input "0.88"
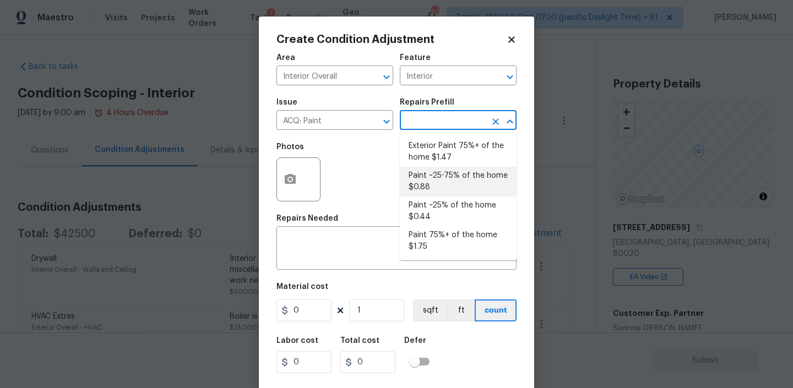
type input "0.88"
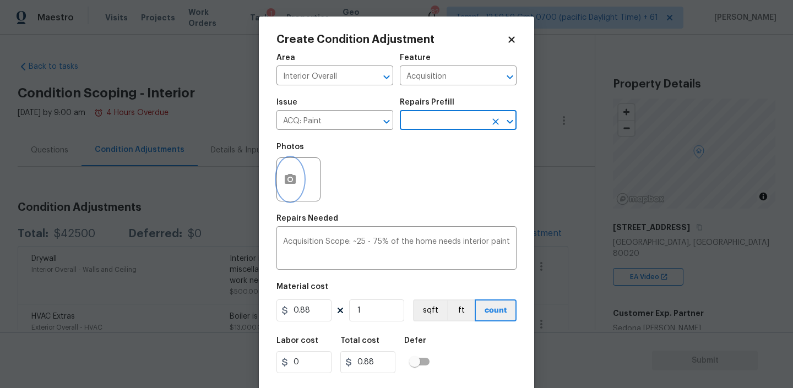
click at [287, 187] on button "button" at bounding box center [290, 179] width 26 height 43
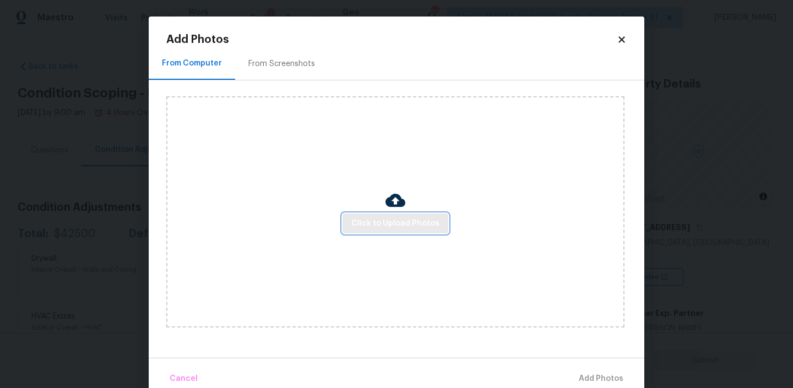
click at [394, 232] on button "Click to Upload Photos" at bounding box center [395, 224] width 106 height 20
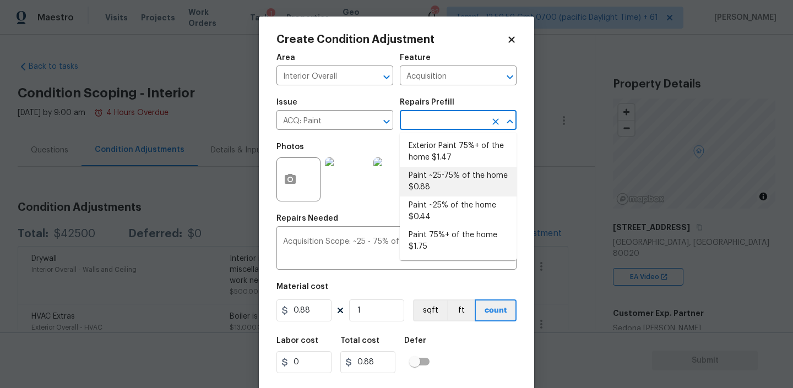
click at [426, 171] on li "Paint ~25-75% of the home $0.88" at bounding box center [458, 182] width 117 height 30
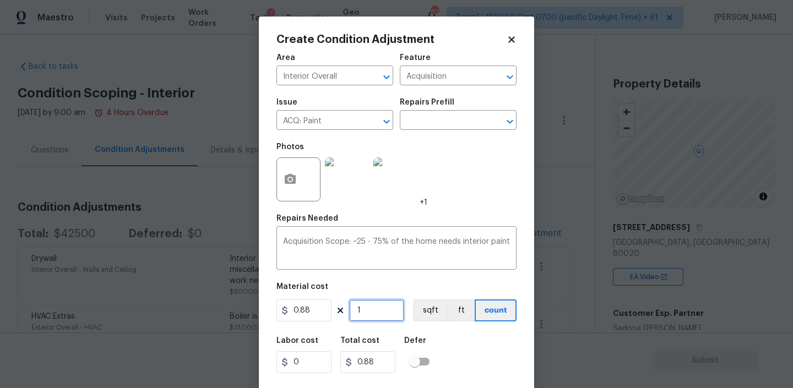
click at [367, 306] on input "1" at bounding box center [376, 310] width 55 height 22
click at [443, 311] on button "sqft" at bounding box center [430, 310] width 34 height 22
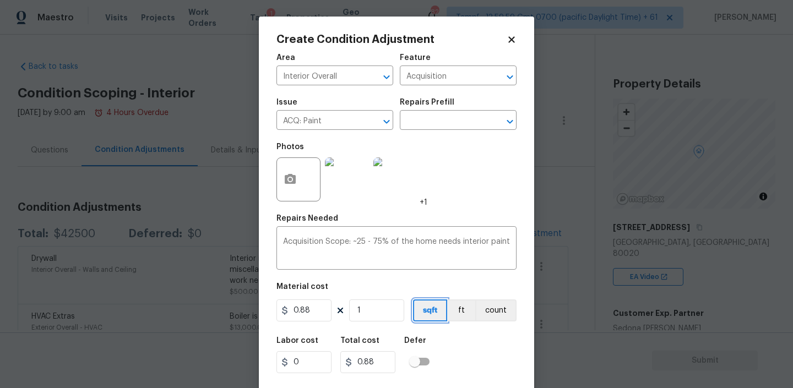
click at [427, 309] on button "sqft" at bounding box center [430, 310] width 34 height 22
click at [364, 308] on input "1" at bounding box center [376, 310] width 55 height 22
type input "19"
type input "16.72"
type input "198"
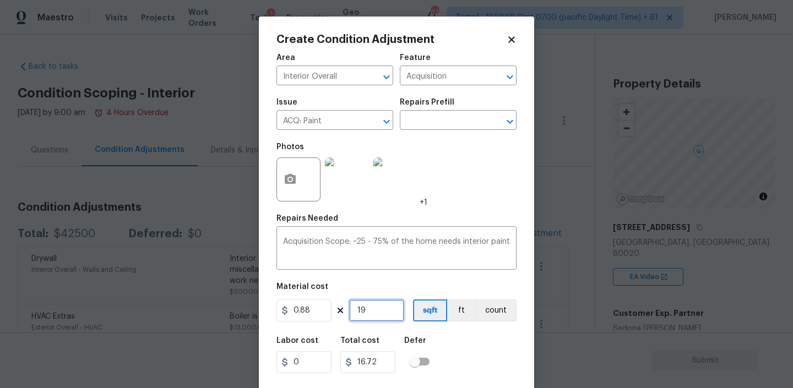
type input "174.24"
type input "1980"
type input "1742.4"
type input "1980"
click at [450, 345] on div "Labor cost 0 Total cost 1742.4 Defer" at bounding box center [396, 355] width 240 height 50
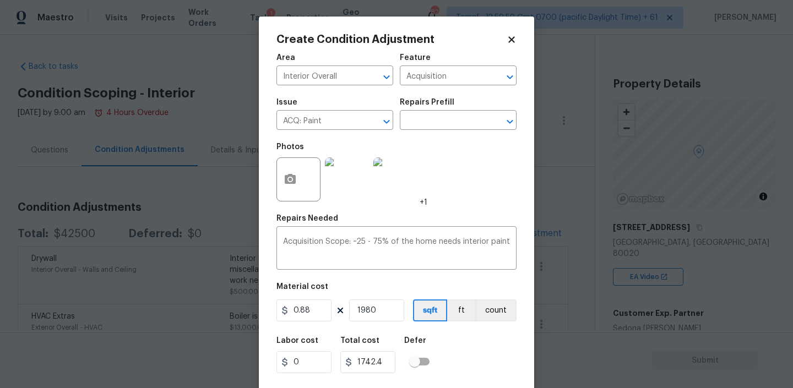
scroll to position [23, 0]
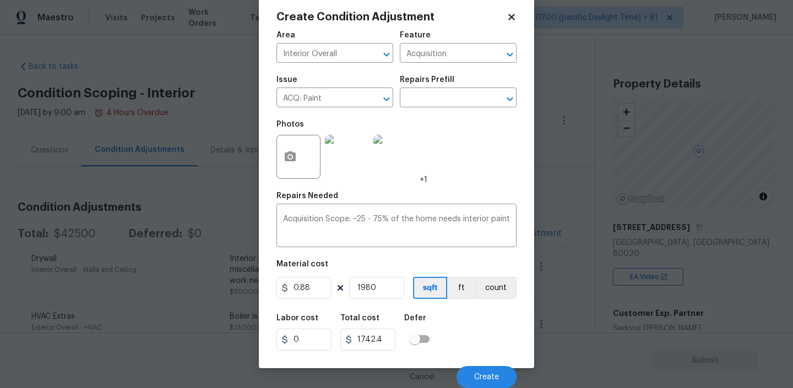
click at [487, 362] on div "Cancel Create" at bounding box center [396, 372] width 240 height 31
click at [481, 374] on span "Create" at bounding box center [486, 377] width 25 height 8
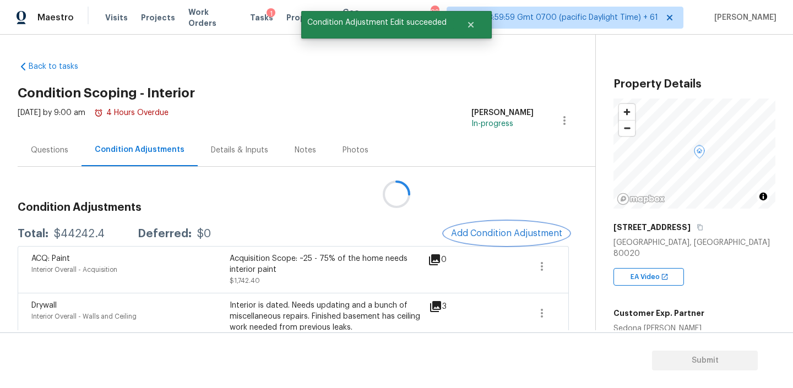
scroll to position [0, 0]
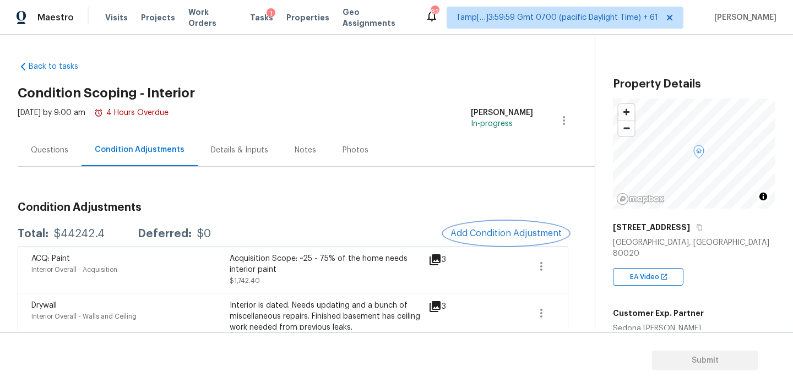
click at [512, 237] on span "Add Condition Adjustment" at bounding box center [505, 233] width 111 height 10
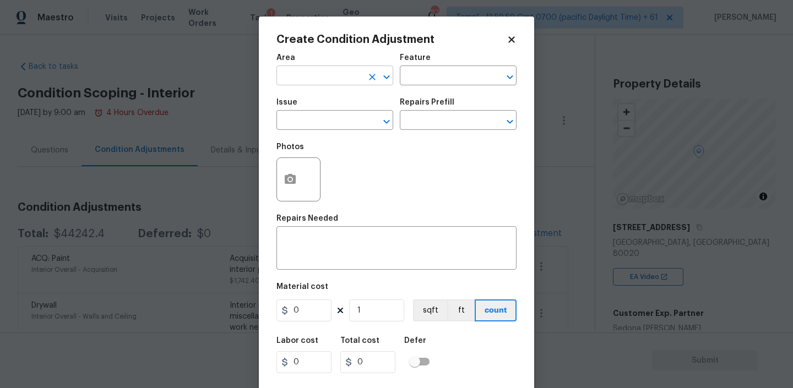
click at [352, 76] on input "text" at bounding box center [319, 76] width 86 height 17
type input "Interior Overall"
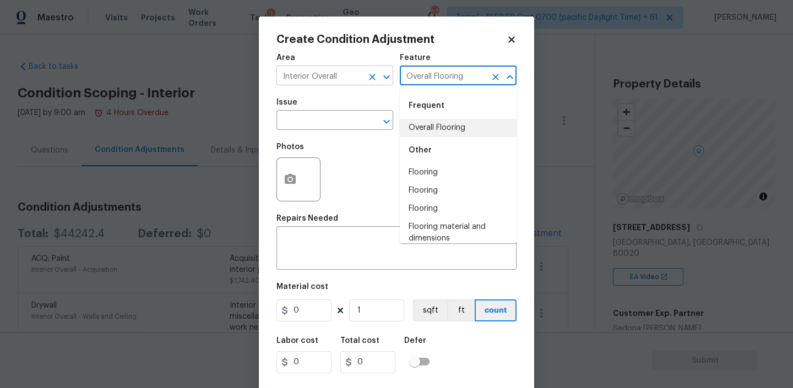
type input "Overall Flooring"
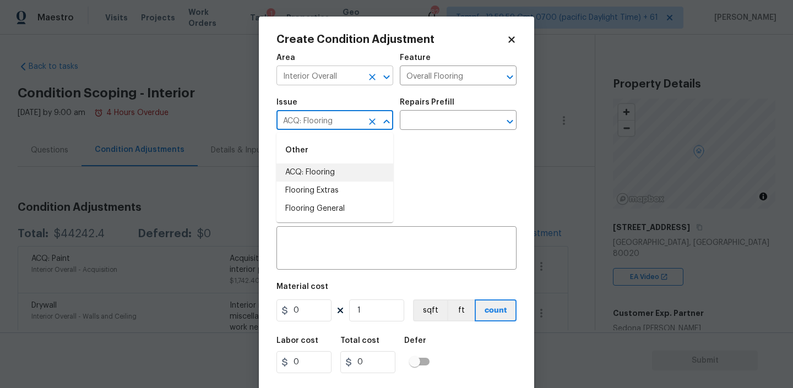
type input "ACQ: Flooring"
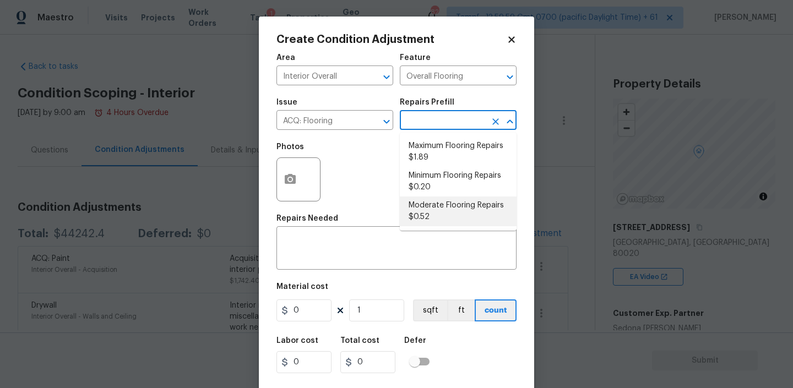
click at [445, 211] on li "Moderate Flooring Repairs $0.52" at bounding box center [458, 212] width 117 height 30
type input "Acquisition"
type textarea "Acquisition Scope: Moderate flooring repairs"
type input "0.52"
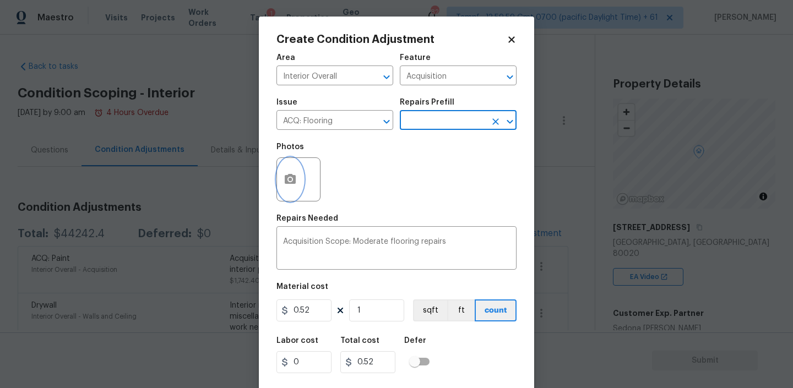
click at [297, 182] on button "button" at bounding box center [290, 179] width 26 height 43
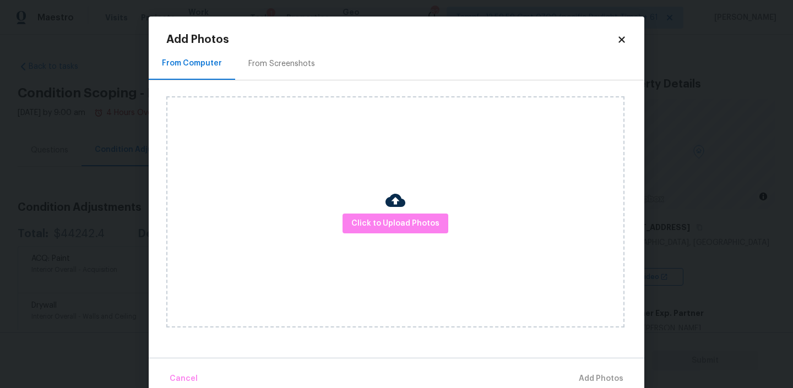
click at [370, 211] on div "Click to Upload Photos" at bounding box center [395, 211] width 458 height 231
click at [372, 221] on span "Click to Upload Photos" at bounding box center [395, 224] width 88 height 14
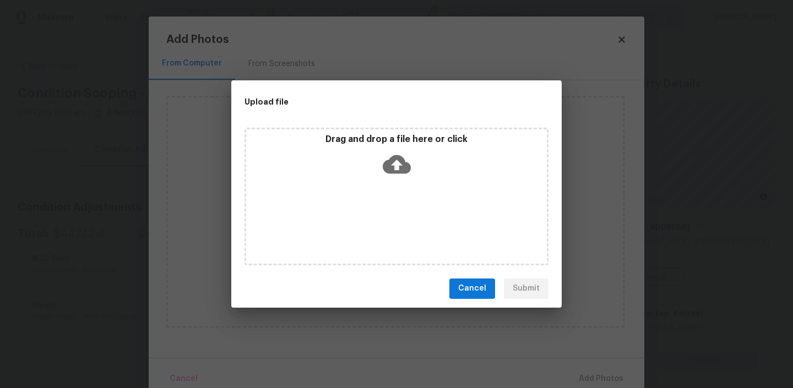
click at [399, 163] on icon at bounding box center [397, 164] width 28 height 28
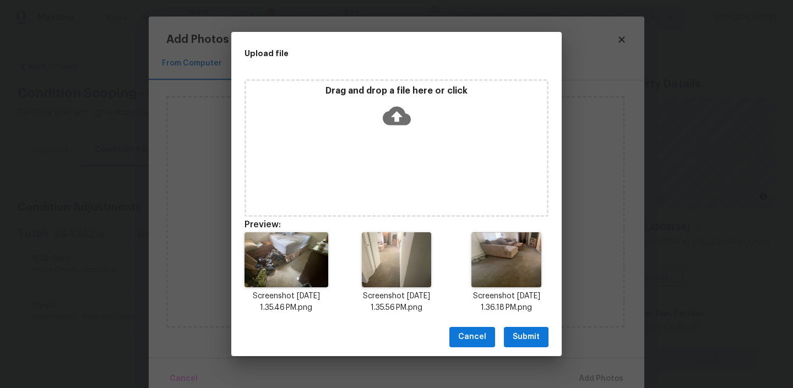
click at [522, 335] on span "Submit" at bounding box center [525, 337] width 27 height 14
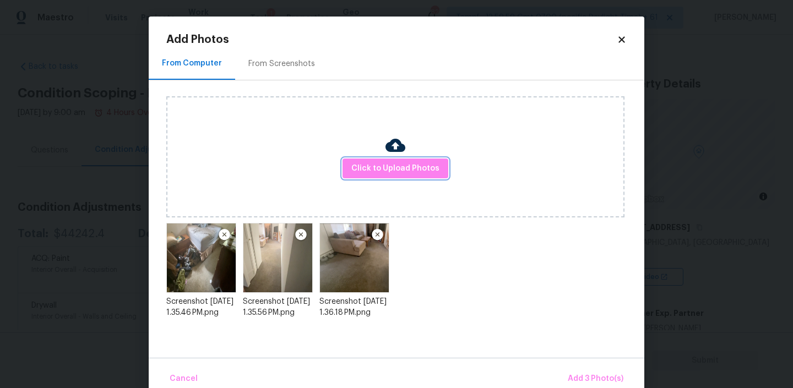
scroll to position [19, 0]
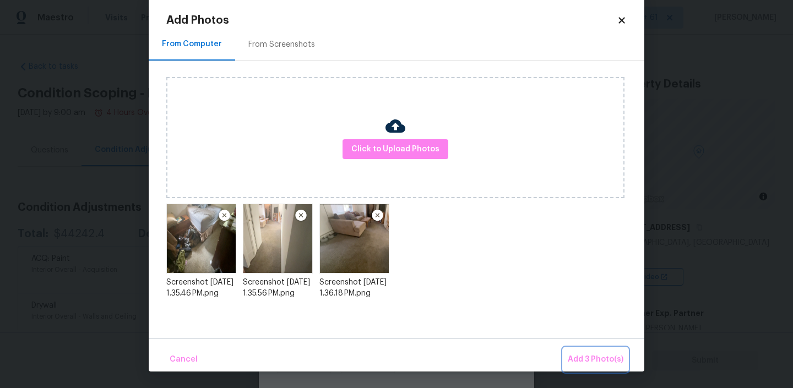
click at [584, 366] on span "Add 3 Photo(s)" at bounding box center [596, 360] width 56 height 14
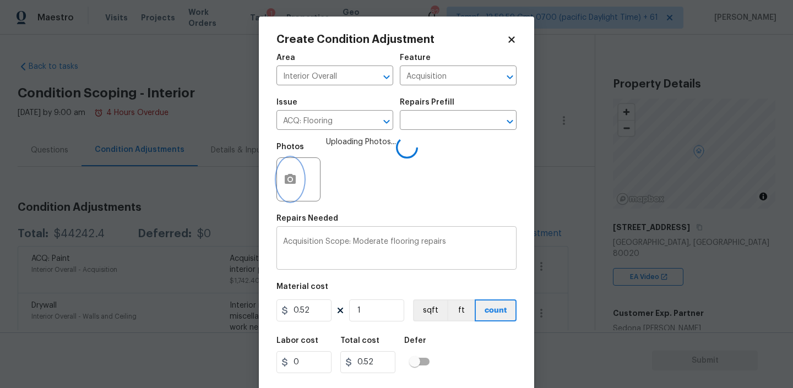
scroll to position [0, 0]
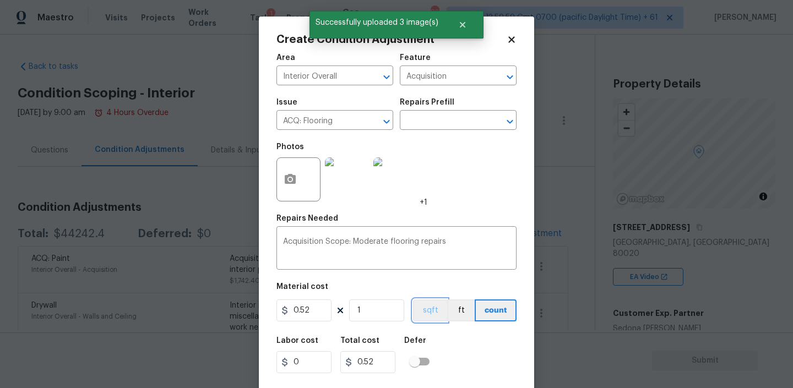
click at [428, 313] on button "sqft" at bounding box center [430, 310] width 34 height 22
click at [389, 313] on input "1" at bounding box center [376, 310] width 55 height 22
type input "19"
type input "9.88"
type input "198"
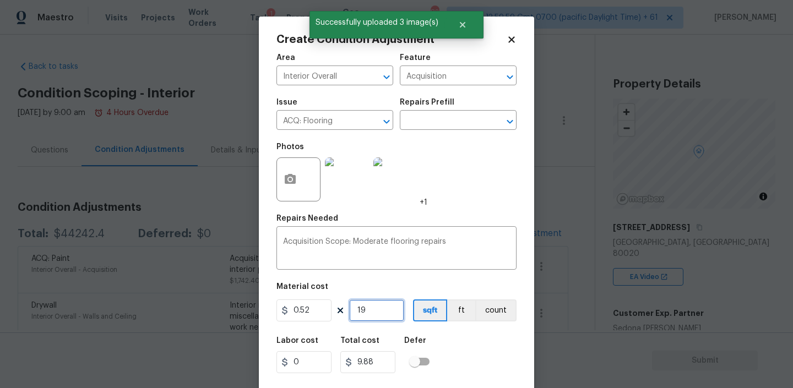
type input "102.96"
type input "1980"
type input "1029.6"
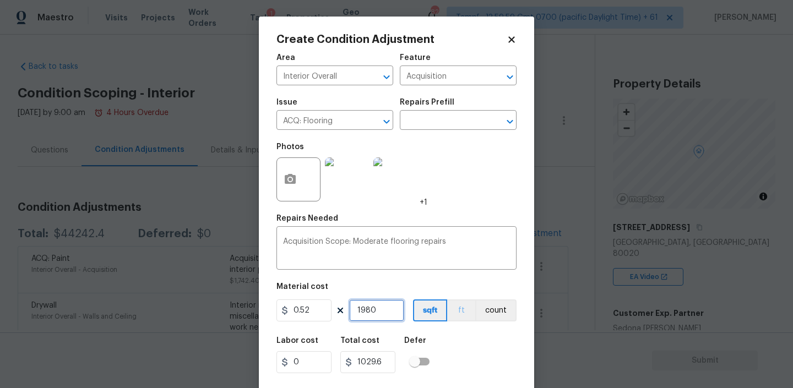
scroll to position [23, 0]
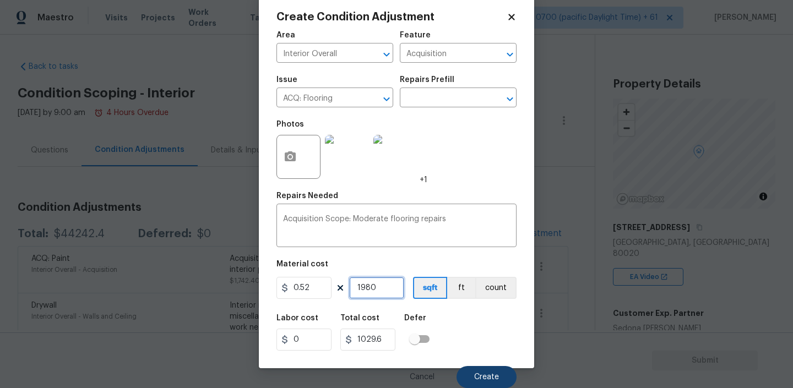
type input "1980"
click at [482, 370] on button "Create" at bounding box center [486, 377] width 60 height 22
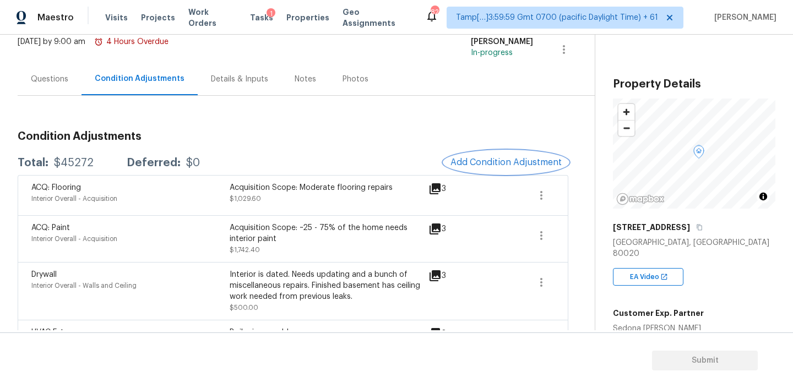
scroll to position [110, 0]
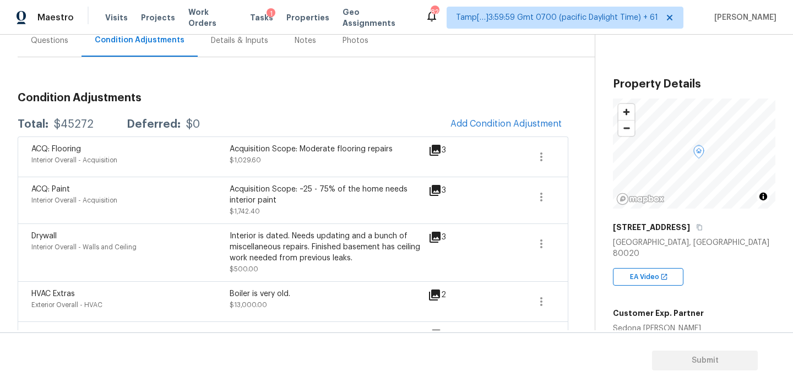
click at [67, 50] on div "Questions" at bounding box center [50, 40] width 64 height 32
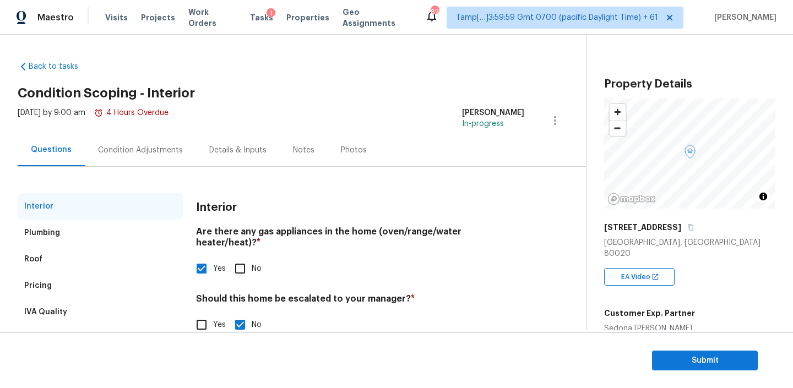
scroll to position [25, 0]
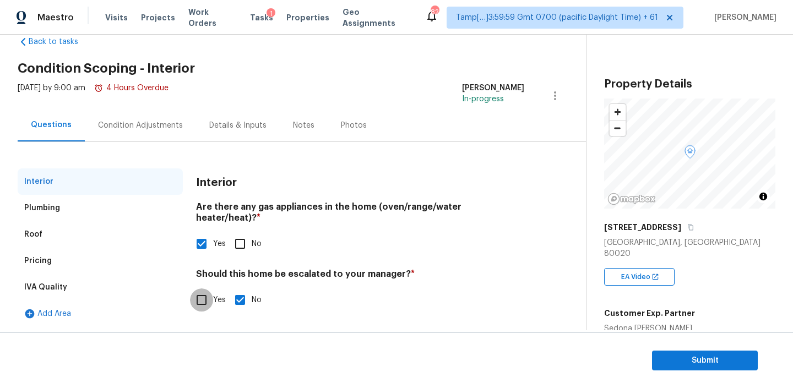
click at [204, 288] on input "Yes" at bounding box center [201, 299] width 23 height 23
checkbox input "true"
checkbox input "false"
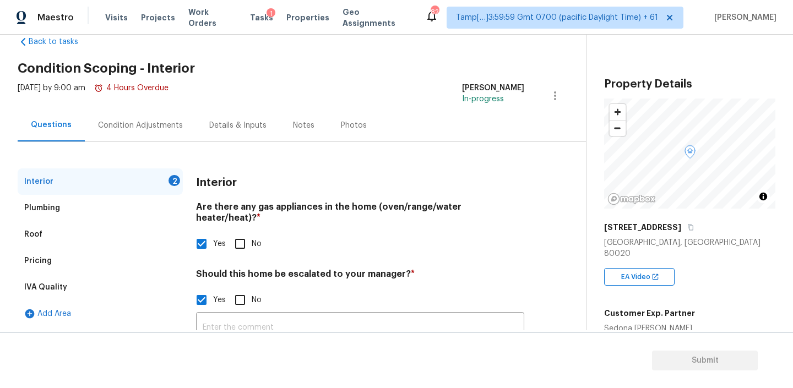
scroll to position [116, 0]
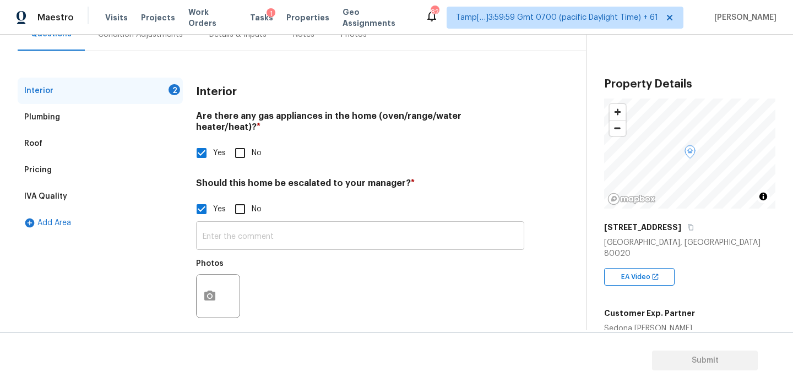
click at [230, 228] on input "text" at bounding box center [360, 237] width 328 height 26
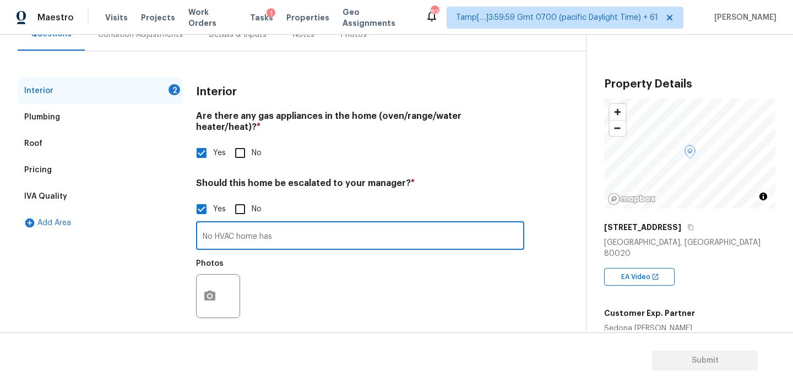
paste input "Mini split AC"
type input "No HVAC home has Mini split AC"
click at [216, 280] on button "button" at bounding box center [210, 296] width 26 height 43
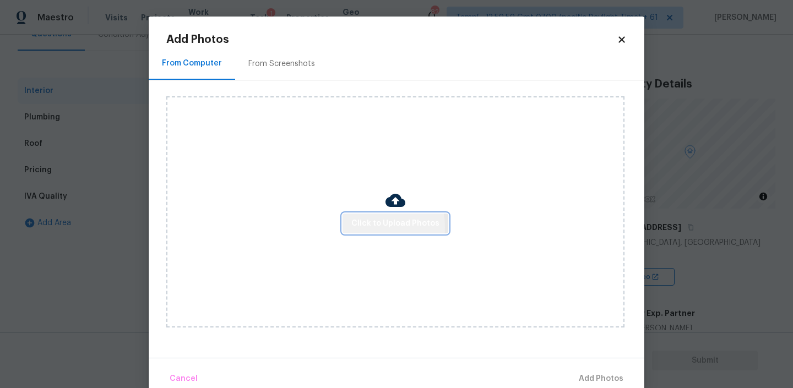
click at [369, 227] on span "Click to Upload Photos" at bounding box center [395, 224] width 88 height 14
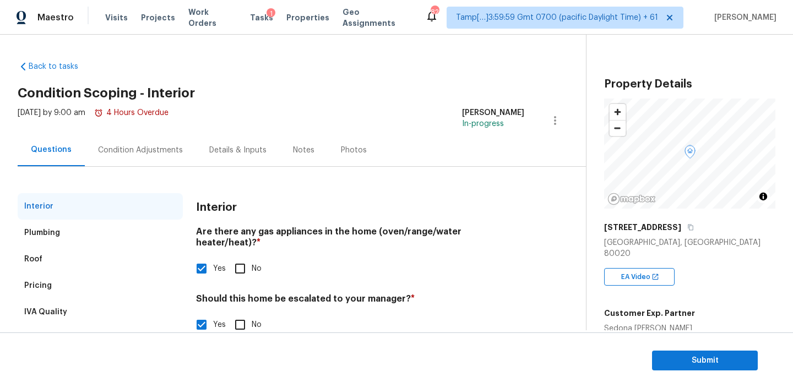
type input "No HVAC home has Mini split AC 01:34"
click at [149, 152] on div "Condition Adjustments" at bounding box center [140, 150] width 85 height 11
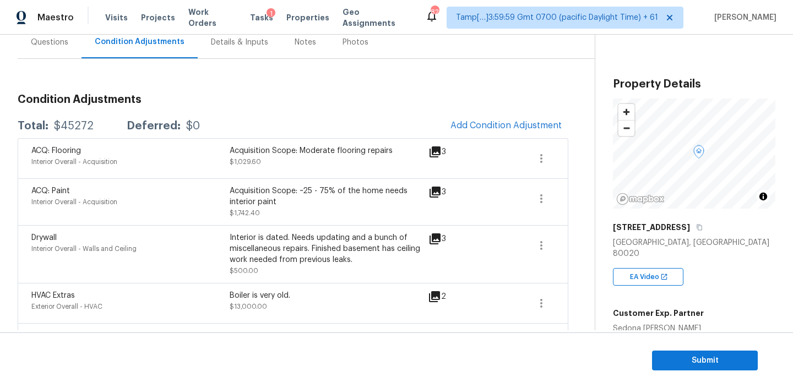
scroll to position [96, 0]
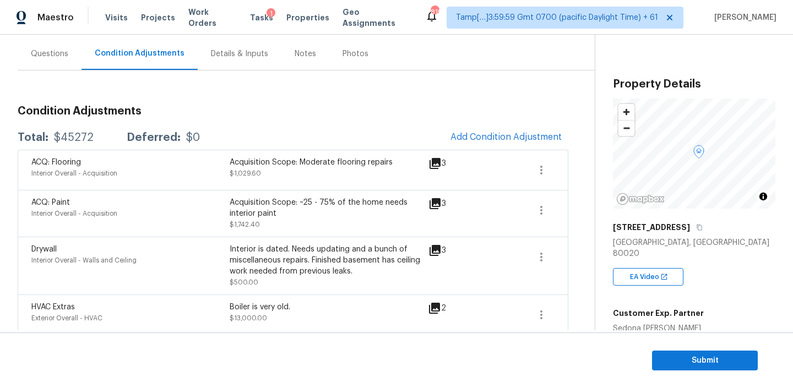
click at [69, 139] on div "$45272" at bounding box center [74, 137] width 40 height 11
copy div "$45272"
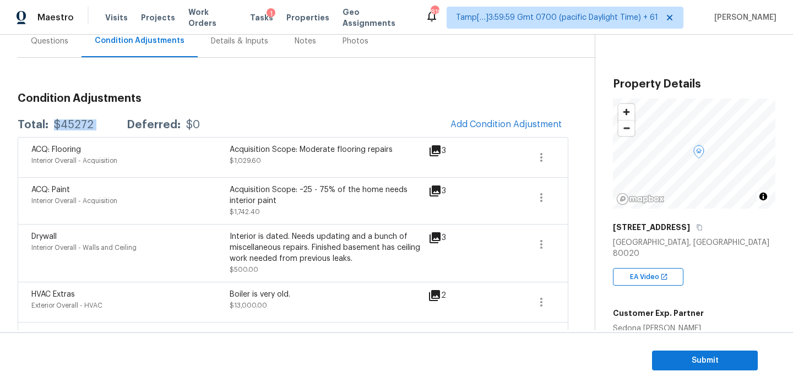
scroll to position [0, 0]
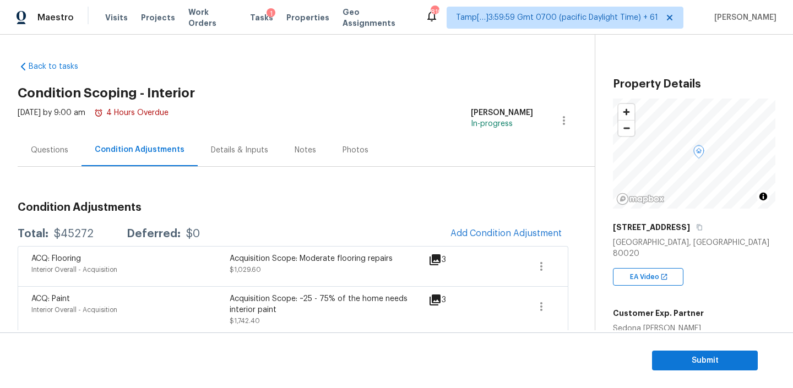
click at [301, 151] on div "Notes" at bounding box center [305, 150] width 21 height 11
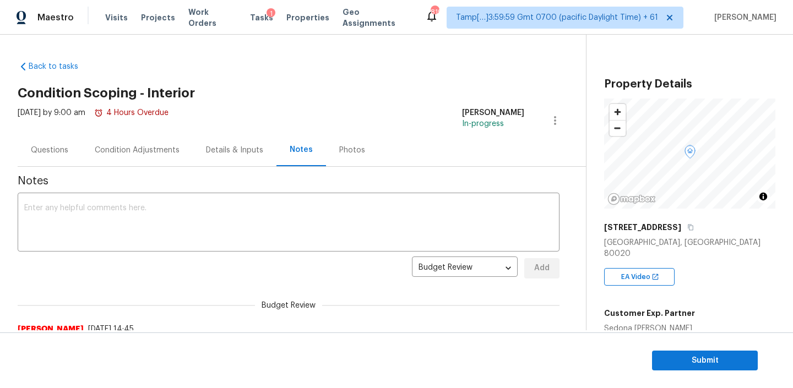
click at [116, 159] on div "Condition Adjustments" at bounding box center [136, 150] width 111 height 32
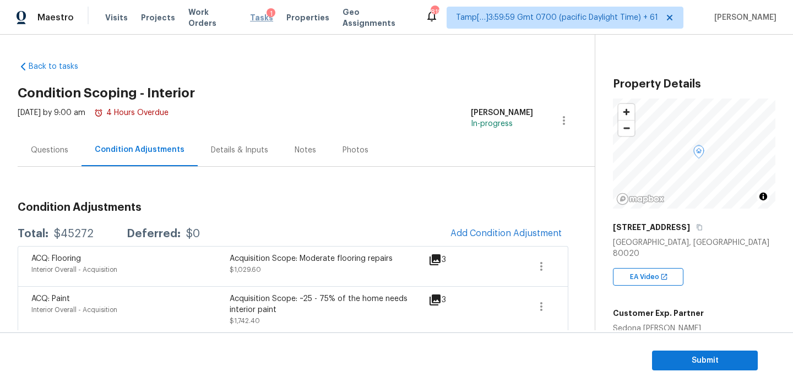
click at [250, 19] on span "Tasks" at bounding box center [261, 18] width 23 height 8
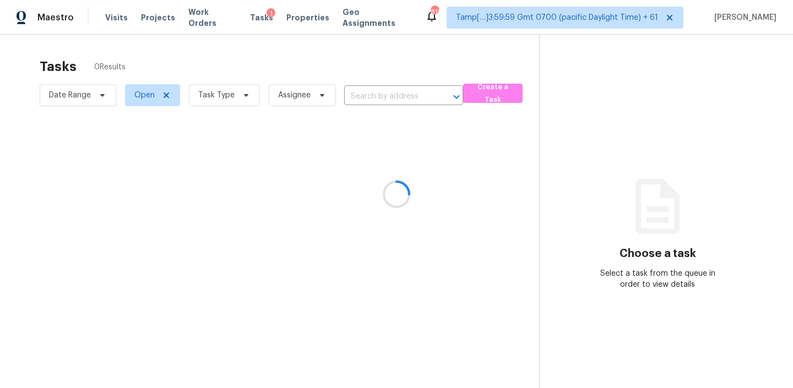
click at [391, 96] on div at bounding box center [396, 194] width 793 height 388
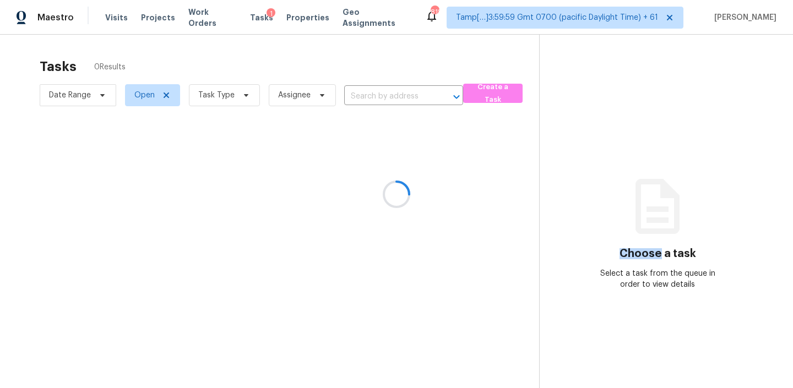
click at [391, 96] on div at bounding box center [396, 194] width 793 height 388
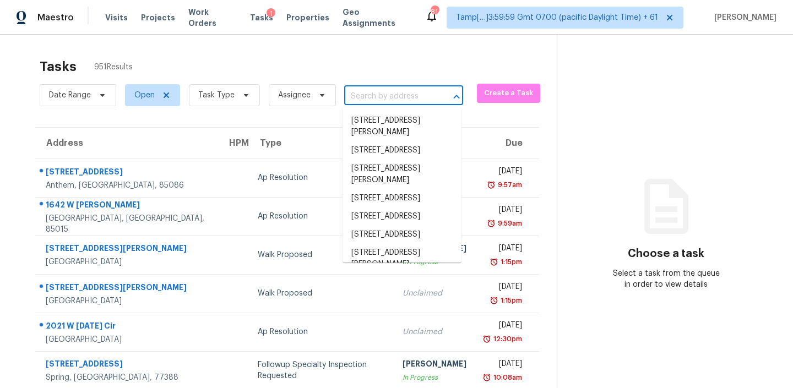
click at [391, 96] on input "text" at bounding box center [388, 96] width 88 height 17
paste input "[STREET_ADDRESS][PERSON_NAME]"
type input "[STREET_ADDRESS][PERSON_NAME]"
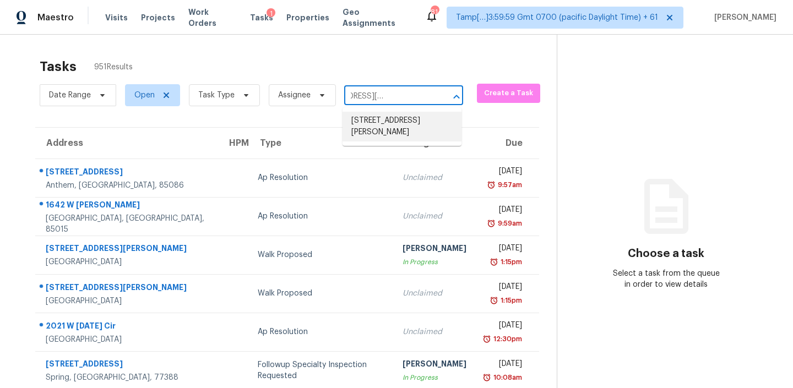
click at [372, 127] on li "[STREET_ADDRESS][PERSON_NAME]" at bounding box center [401, 127] width 119 height 30
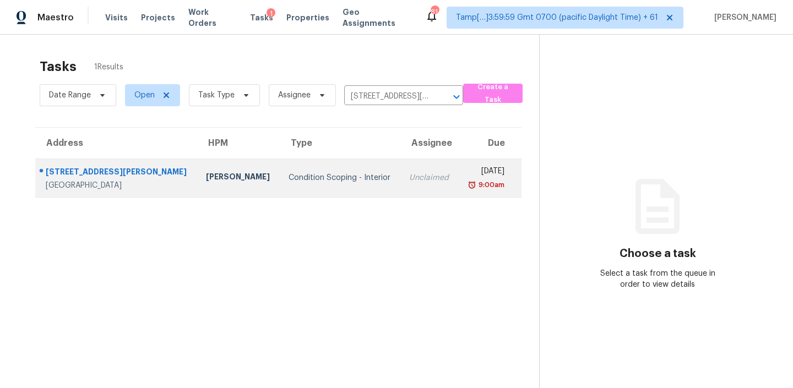
click at [288, 179] on div "Condition Scoping - Interior" at bounding box center [339, 177] width 103 height 11
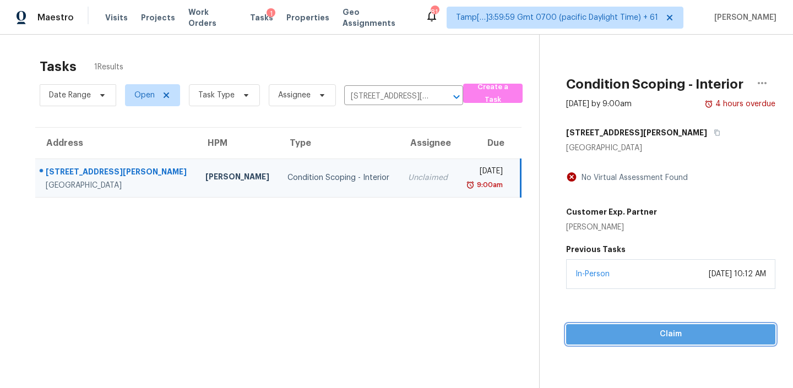
click at [651, 339] on span "Claim" at bounding box center [671, 335] width 192 height 14
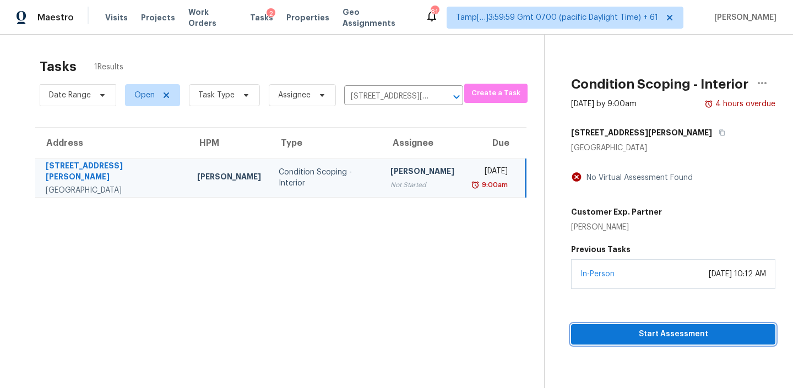
click at [631, 330] on span "Start Assessment" at bounding box center [673, 335] width 187 height 14
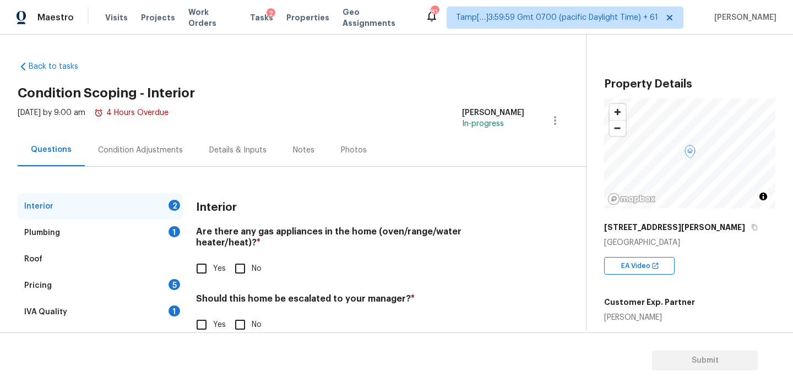
click at [210, 257] on input "Yes" at bounding box center [201, 268] width 23 height 23
checkbox input "true"
click at [372, 293] on h4 "Should this home be escalated to your manager? *" at bounding box center [360, 300] width 328 height 15
copy h4 "manager"
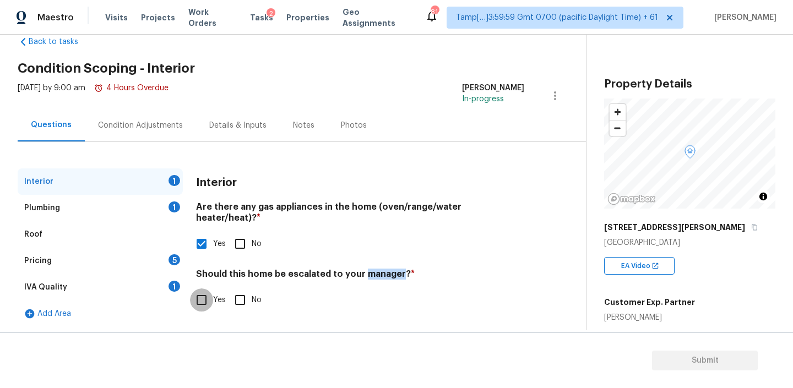
click at [197, 288] on input "Yes" at bounding box center [201, 299] width 23 height 23
checkbox input "true"
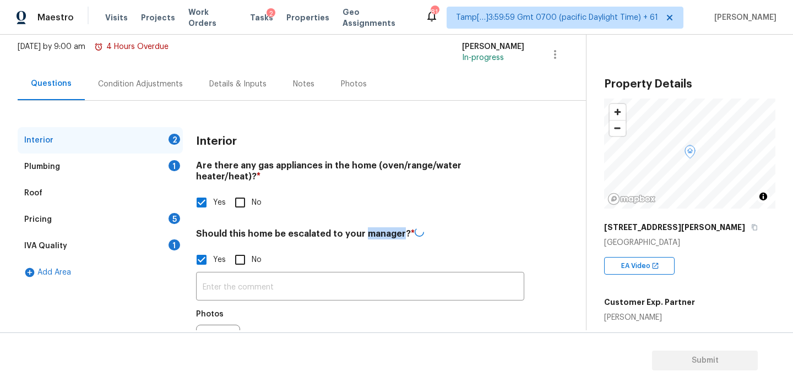
scroll to position [116, 0]
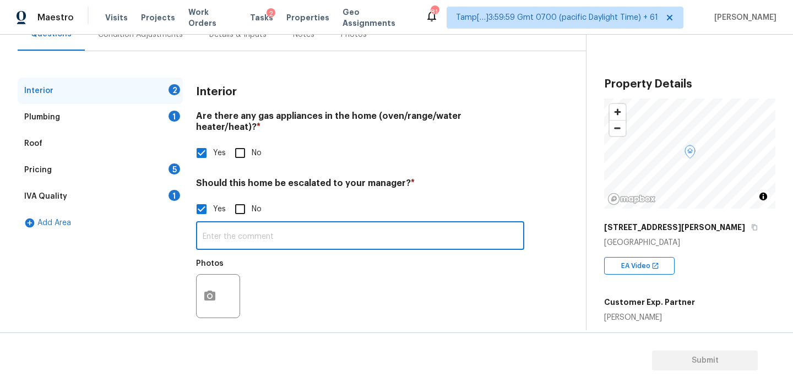
click at [249, 224] on input "text" at bounding box center [360, 237] width 328 height 26
paste input "Unfinished addition. Has a few electrical outlets but it is bare studs and exte…"
type input "Unfinished addition. Has a few electrical outlets but it is bare studs and exte…"
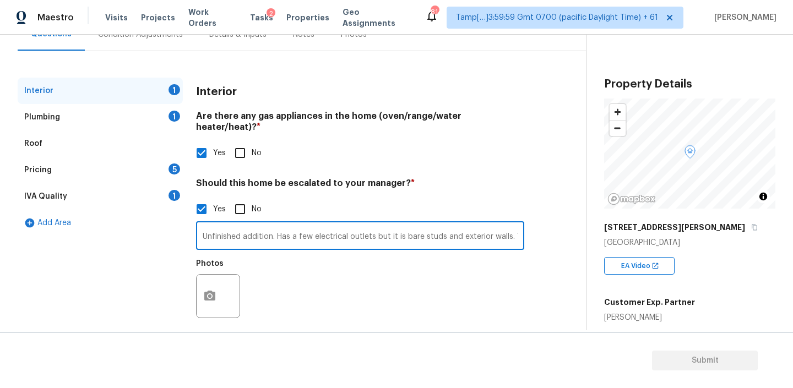
click at [89, 119] on div "Plumbing 1" at bounding box center [100, 117] width 165 height 26
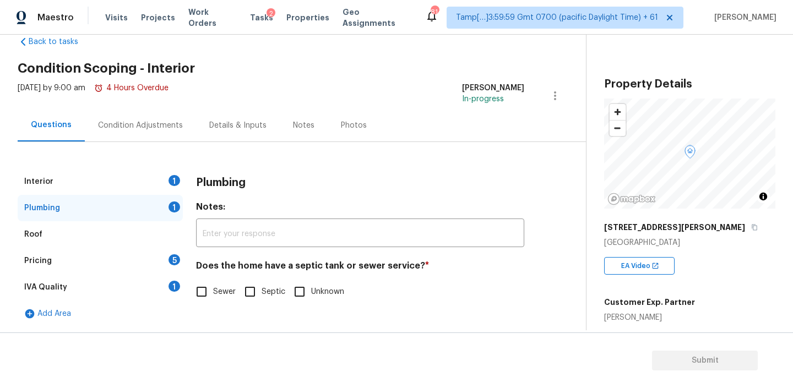
scroll to position [25, 0]
click at [208, 286] on input "Sewer" at bounding box center [201, 291] width 23 height 23
checkbox input "true"
click at [117, 263] on div "Pricing 5" at bounding box center [100, 261] width 165 height 26
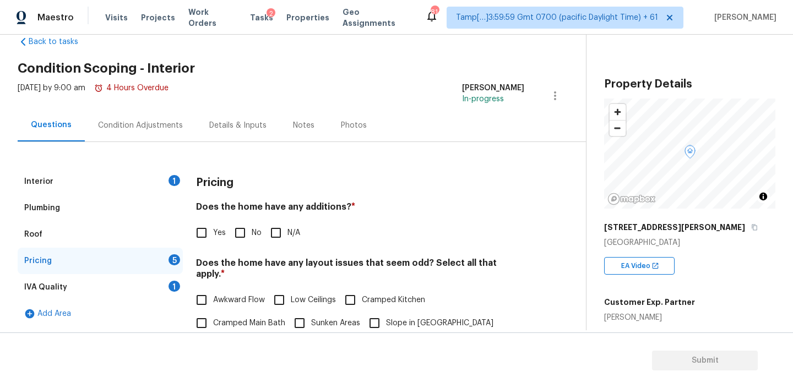
click at [321, 205] on h4 "Does the home have any additions? *" at bounding box center [360, 208] width 328 height 15
copy h4 "additions"
click at [198, 236] on input "Yes" at bounding box center [201, 232] width 23 height 23
checkbox input "true"
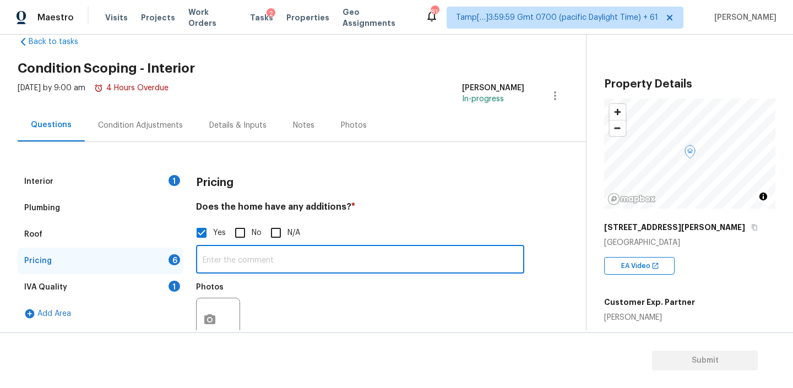
click at [239, 269] on input "text" at bounding box center [360, 261] width 328 height 26
click at [250, 263] on input "text" at bounding box center [360, 261] width 328 height 26
paste input "Unfinished addition. Has a few electrical outlets but it is bare studs and exte…"
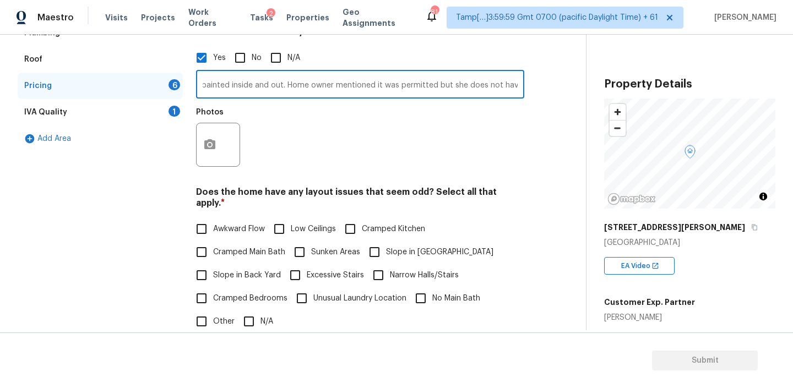
scroll to position [221, 0]
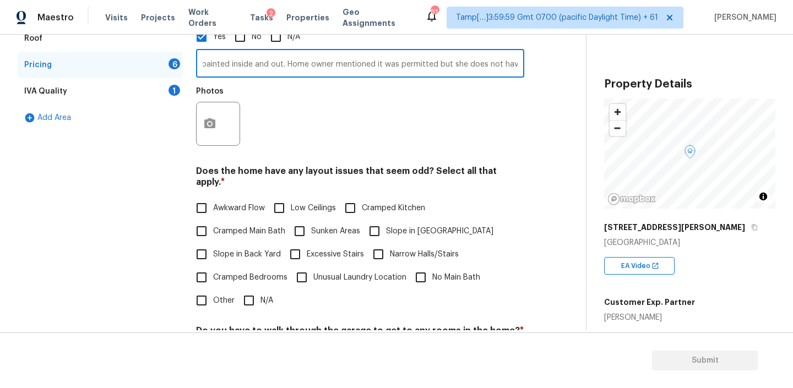
type input "Unfinished addition. Has a few electrical outlets but it is bare studs and exte…"
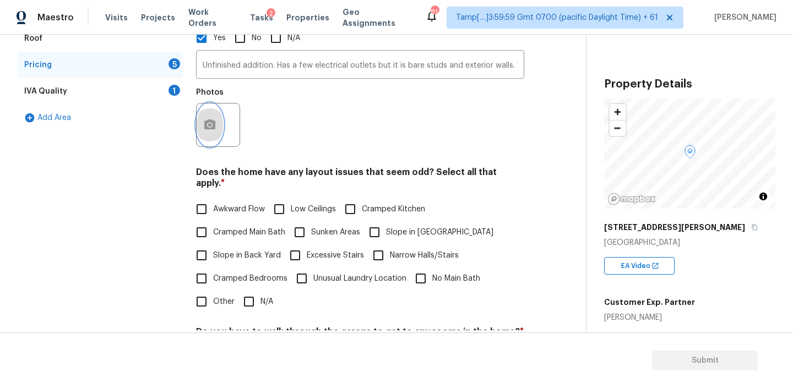
click at [215, 125] on icon "button" at bounding box center [209, 124] width 13 height 13
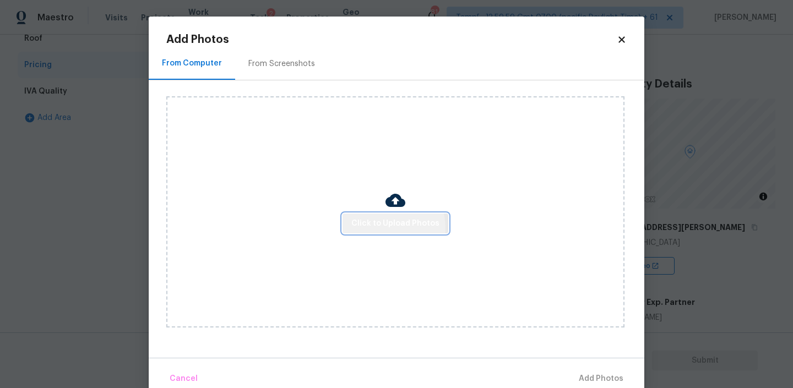
click at [384, 227] on span "Click to Upload Photos" at bounding box center [395, 224] width 88 height 14
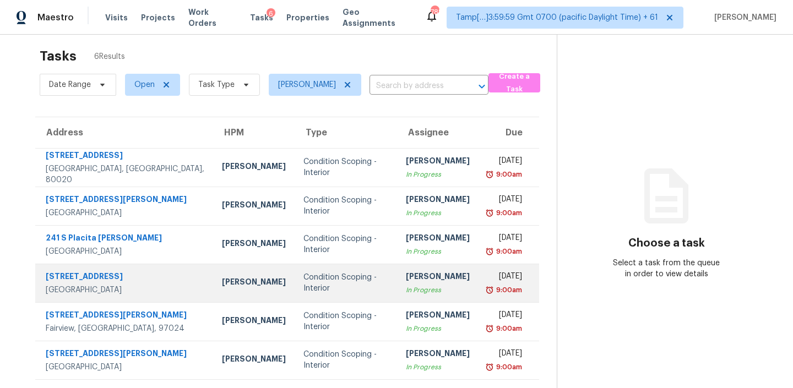
scroll to position [35, 0]
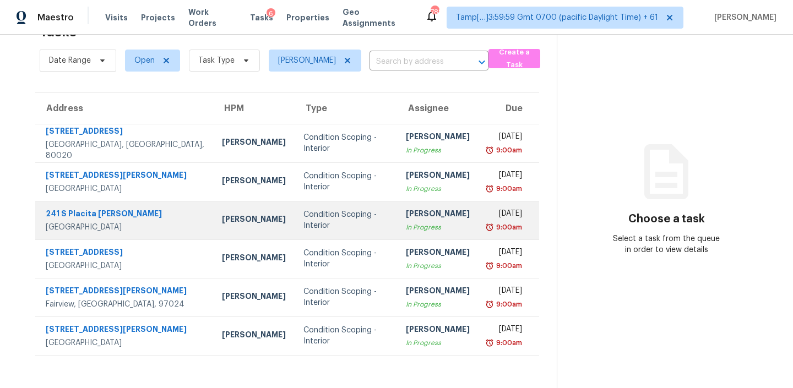
click at [303, 219] on div "Condition Scoping - Interior" at bounding box center [345, 220] width 85 height 22
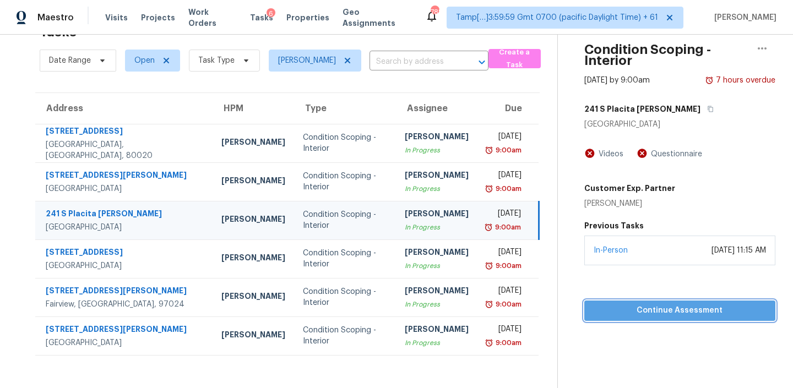
click at [640, 318] on button "Continue Assessment" at bounding box center [679, 311] width 191 height 20
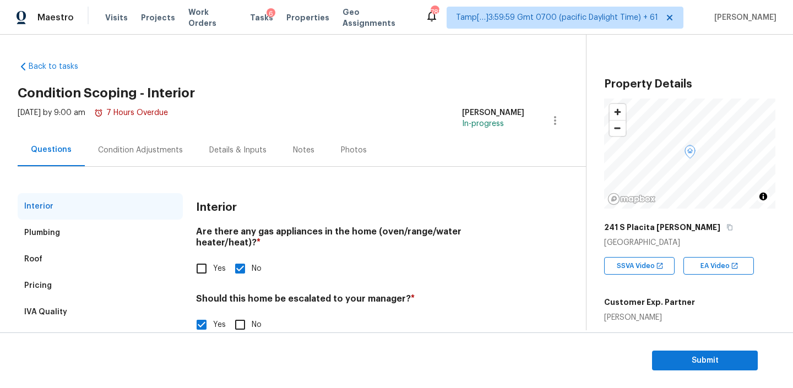
click at [172, 151] on div "Condition Adjustments" at bounding box center [140, 150] width 85 height 11
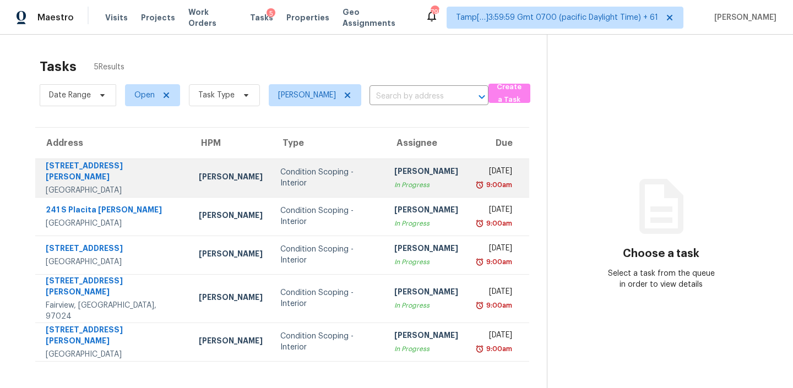
click at [349, 173] on div "Condition Scoping - Interior" at bounding box center [328, 178] width 96 height 22
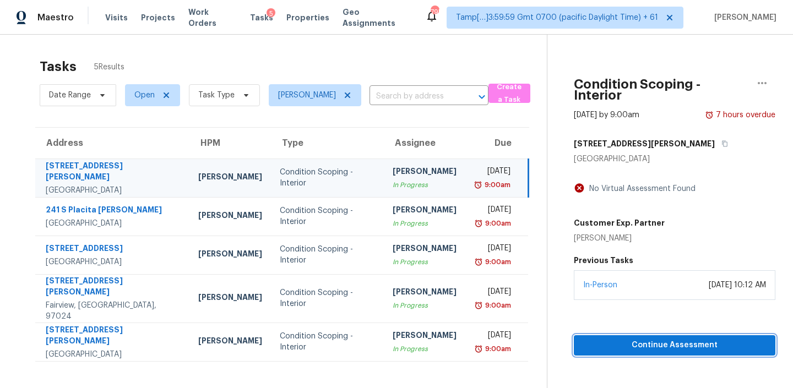
click at [622, 342] on span "Continue Assessment" at bounding box center [674, 346] width 184 height 14
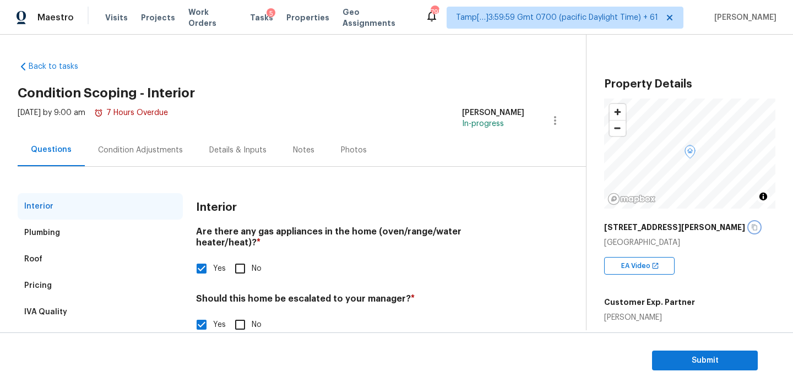
click at [751, 230] on icon "button" at bounding box center [754, 227] width 7 height 7
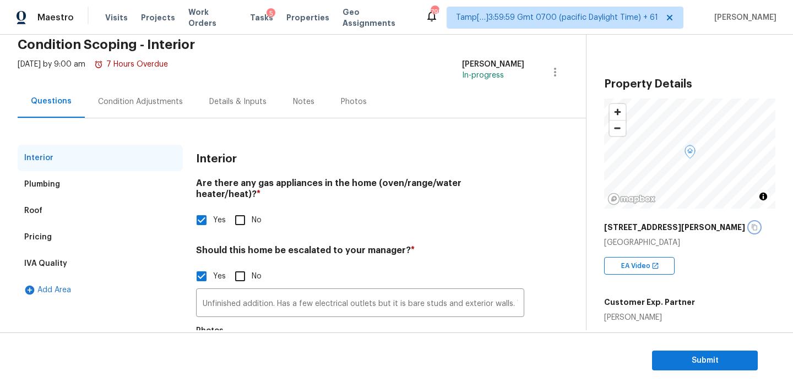
scroll to position [54, 0]
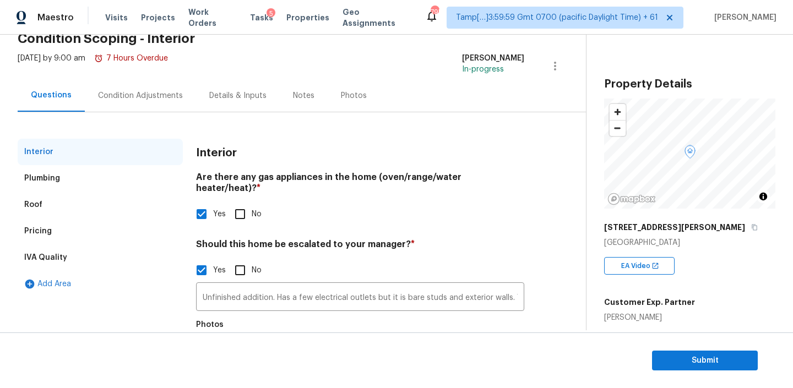
click at [152, 96] on div "Condition Adjustments" at bounding box center [140, 95] width 85 height 11
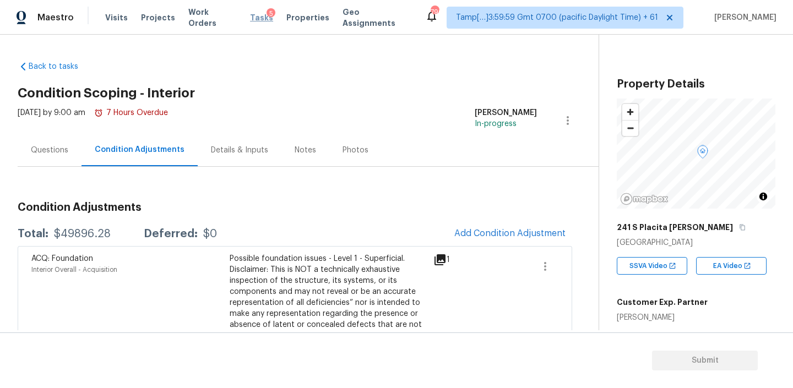
click at [253, 19] on span "Tasks" at bounding box center [261, 18] width 23 height 8
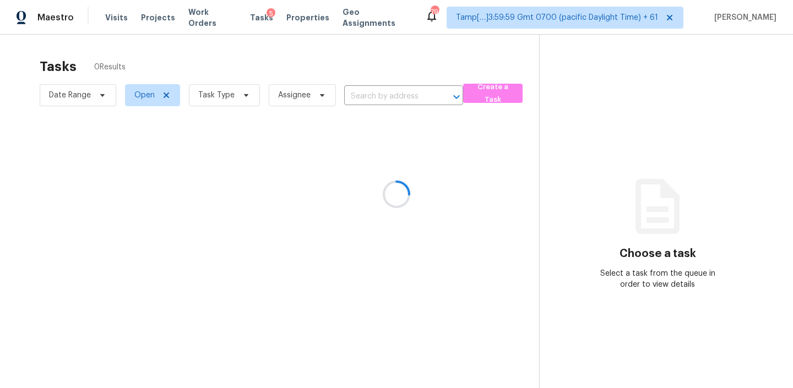
click at [287, 94] on div at bounding box center [396, 194] width 793 height 388
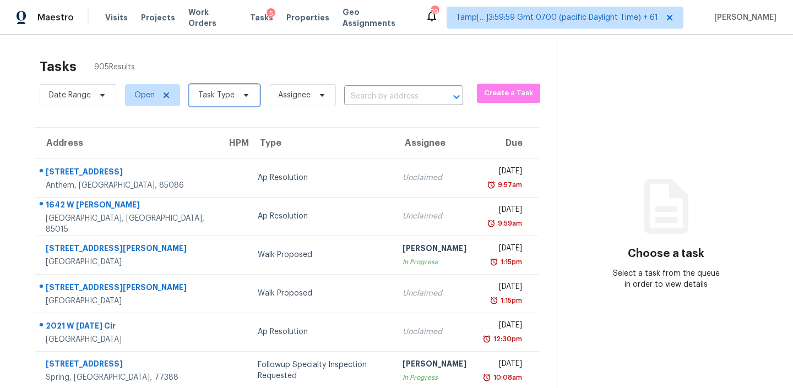
click at [243, 97] on icon at bounding box center [246, 95] width 9 height 9
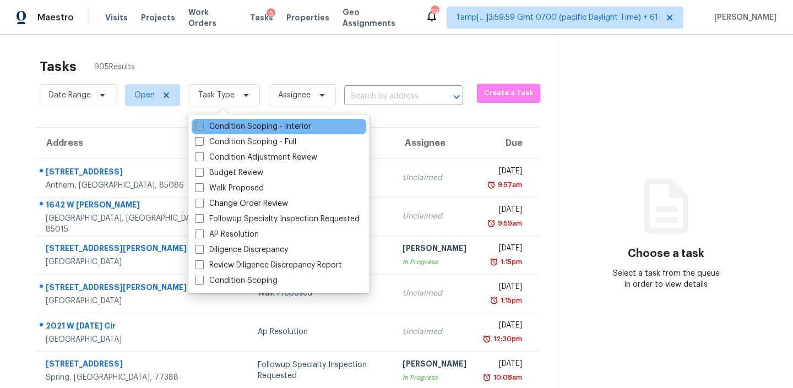
click at [244, 124] on label "Condition Scoping - Interior" at bounding box center [253, 126] width 116 height 11
click at [202, 124] on input "Condition Scoping - Interior" at bounding box center [198, 124] width 7 height 7
checkbox input "true"
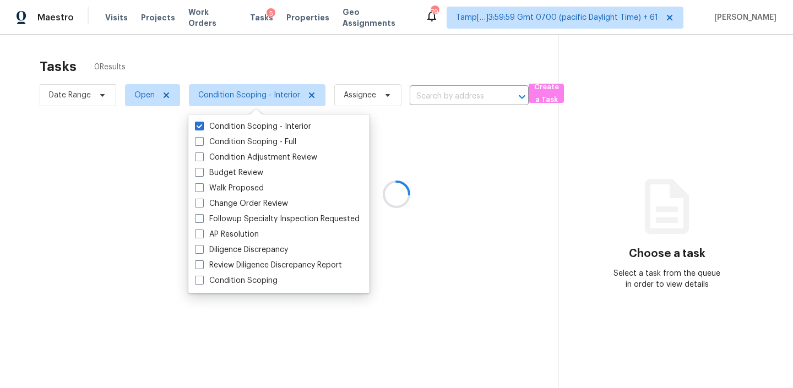
click at [328, 82] on div at bounding box center [396, 194] width 793 height 388
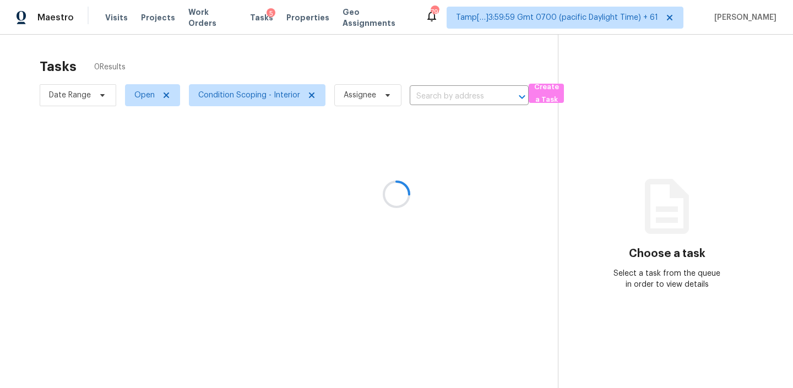
click at [80, 94] on div at bounding box center [396, 194] width 793 height 388
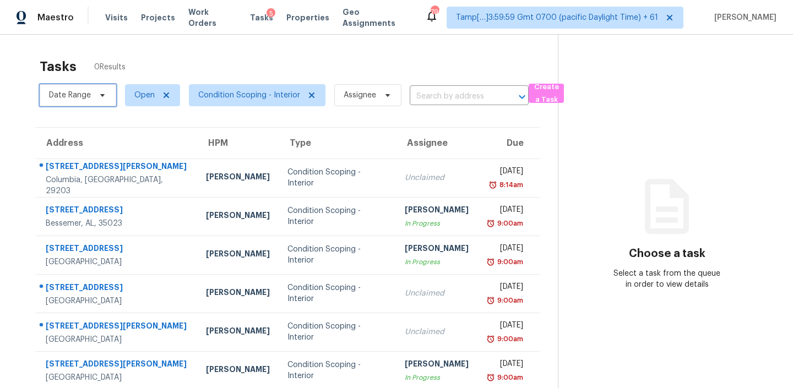
click at [80, 94] on span "Date Range" at bounding box center [70, 95] width 42 height 11
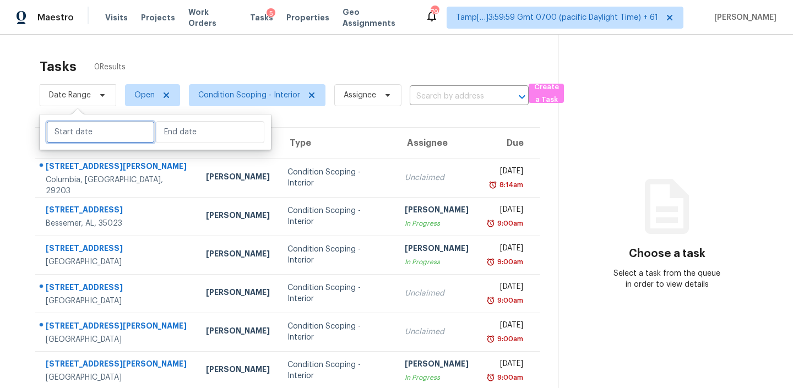
click at [82, 135] on input "text" at bounding box center [100, 132] width 108 height 22
select select "7"
select select "2025"
select select "8"
select select "2025"
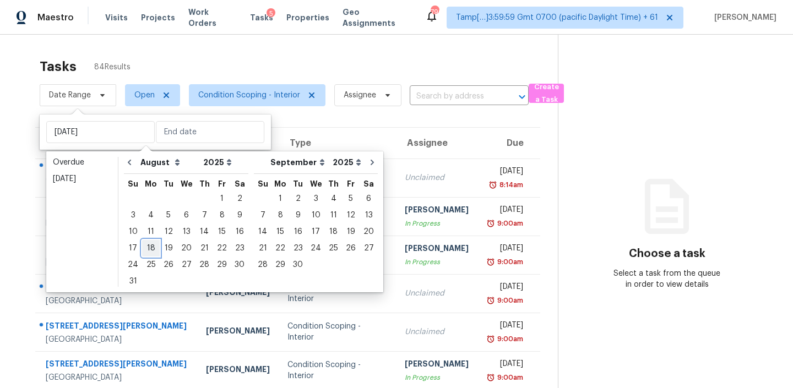
click at [149, 248] on div "18" at bounding box center [151, 248] width 18 height 15
type input "[DATE]"
click at [149, 248] on div "18" at bounding box center [151, 248] width 18 height 15
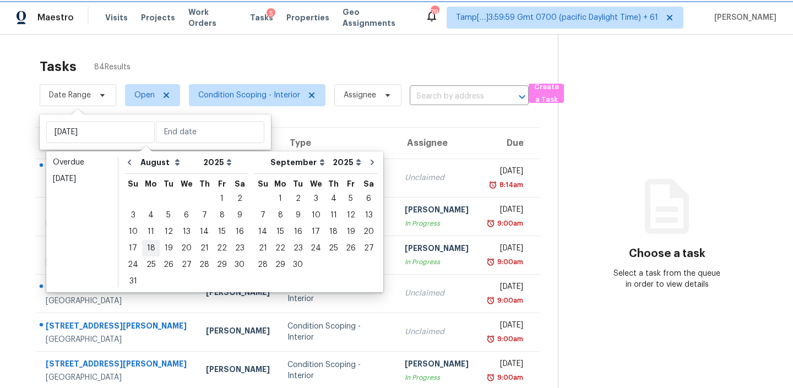
type input "Mon, Aug 18"
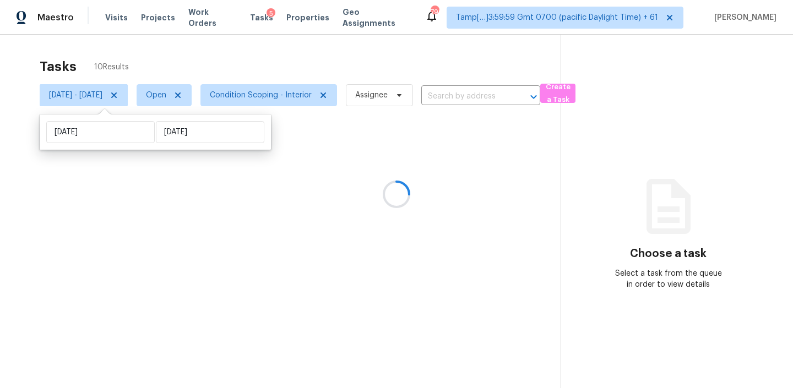
click at [306, 54] on div at bounding box center [396, 194] width 793 height 388
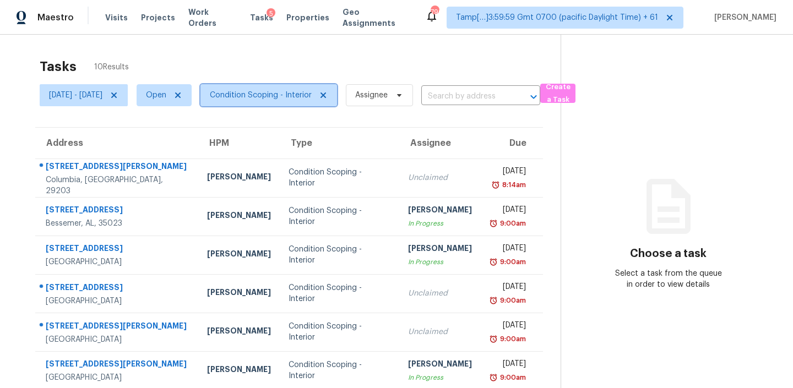
click at [296, 101] on span "Condition Scoping - Interior" at bounding box center [268, 95] width 137 height 22
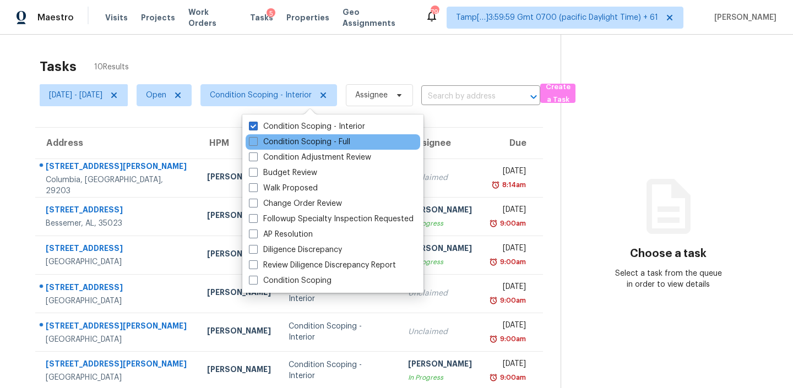
click at [274, 135] on div "Condition Scoping - Full" at bounding box center [333, 141] width 175 height 15
click at [276, 139] on label "Condition Scoping - Full" at bounding box center [299, 142] width 101 height 11
click at [256, 139] on input "Condition Scoping - Full" at bounding box center [252, 140] width 7 height 7
checkbox input "true"
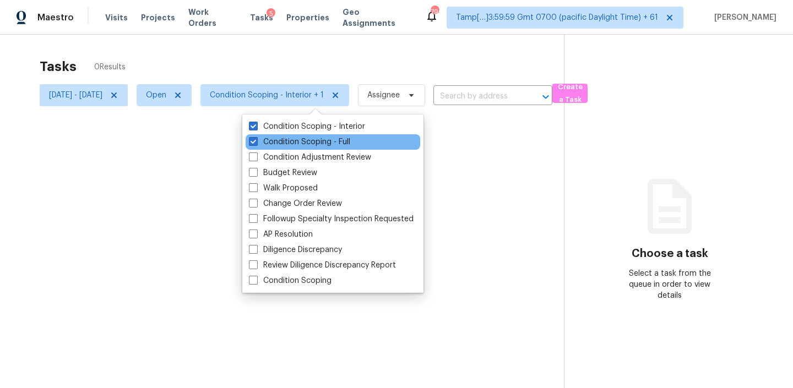
click at [277, 134] on div "Condition Scoping - Full" at bounding box center [333, 141] width 175 height 15
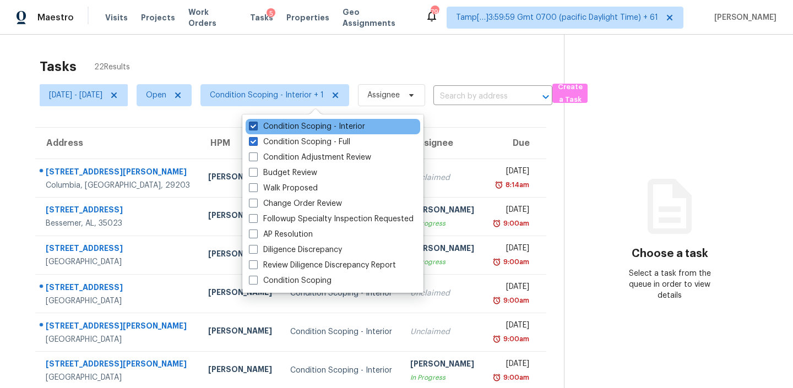
click at [281, 127] on label "Condition Scoping - Interior" at bounding box center [307, 126] width 116 height 11
click at [256, 127] on input "Condition Scoping - Interior" at bounding box center [252, 124] width 7 height 7
checkbox input "false"
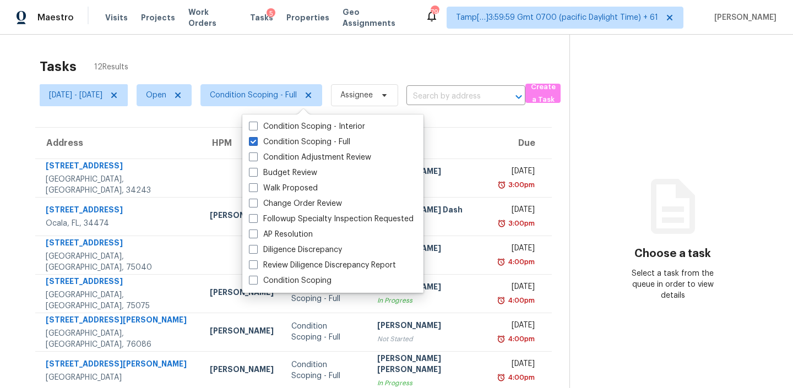
click at [342, 54] on div "Tasks 12 Results" at bounding box center [305, 66] width 530 height 29
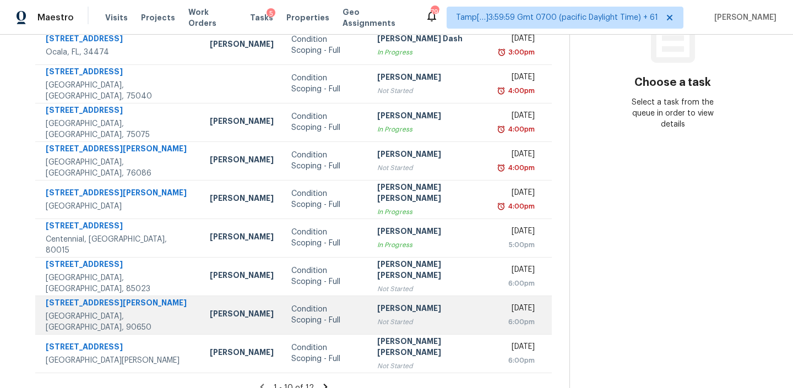
scroll to position [185, 0]
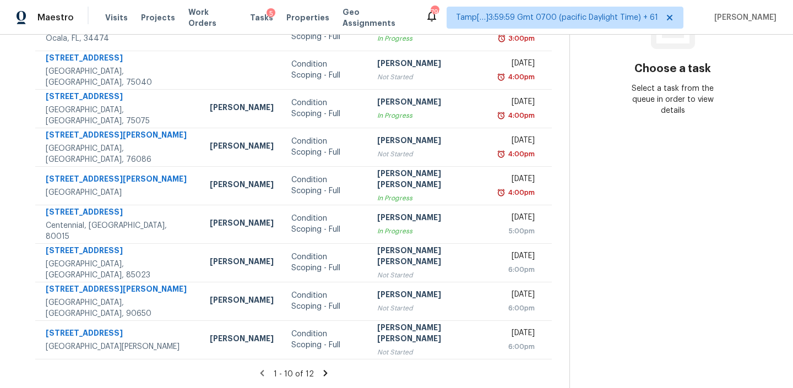
click at [320, 372] on icon at bounding box center [325, 373] width 10 height 10
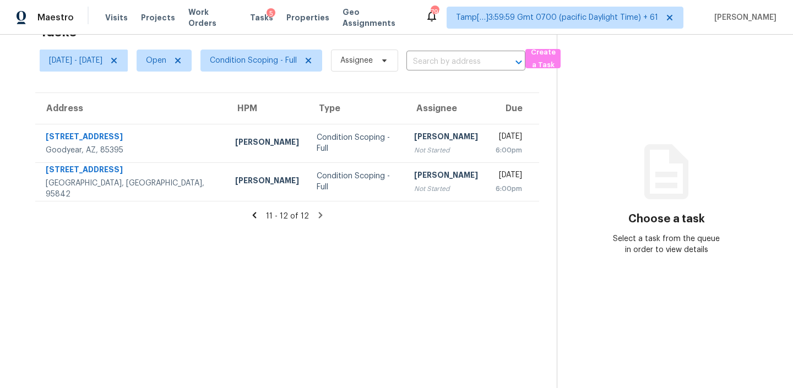
click at [259, 218] on icon at bounding box center [254, 215] width 10 height 10
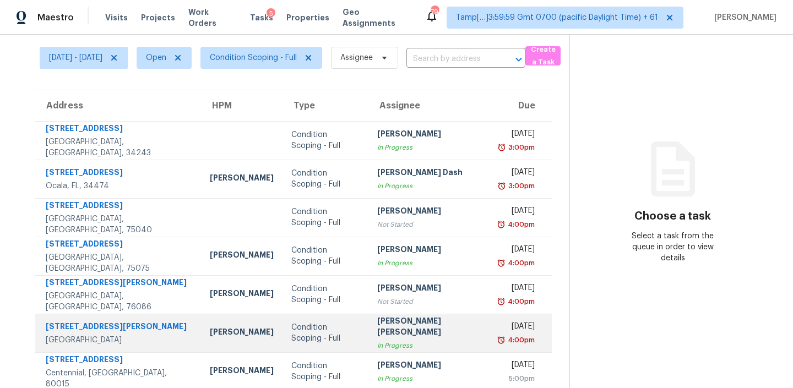
scroll to position [0, 0]
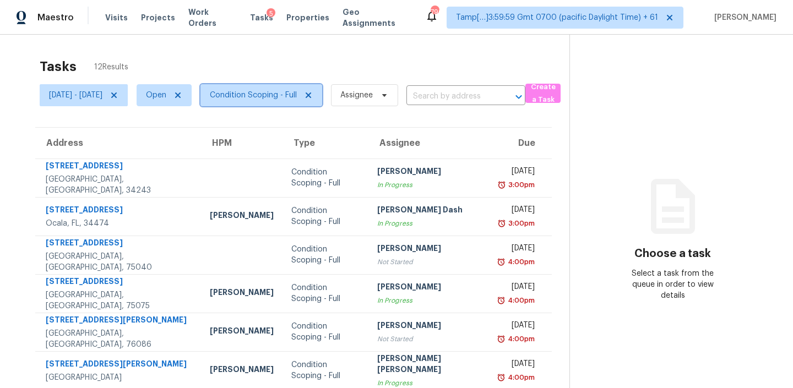
click at [297, 92] on span "Condition Scoping - Full" at bounding box center [253, 95] width 87 height 11
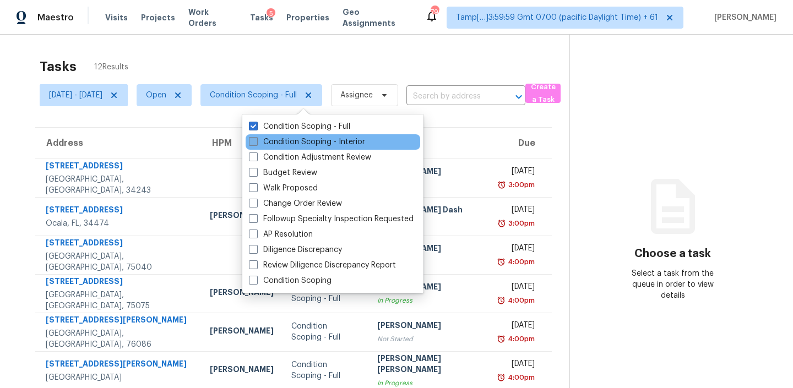
click at [297, 141] on label "Condition Scoping - Interior" at bounding box center [307, 142] width 116 height 11
click at [256, 141] on input "Condition Scoping - Interior" at bounding box center [252, 140] width 7 height 7
checkbox input "true"
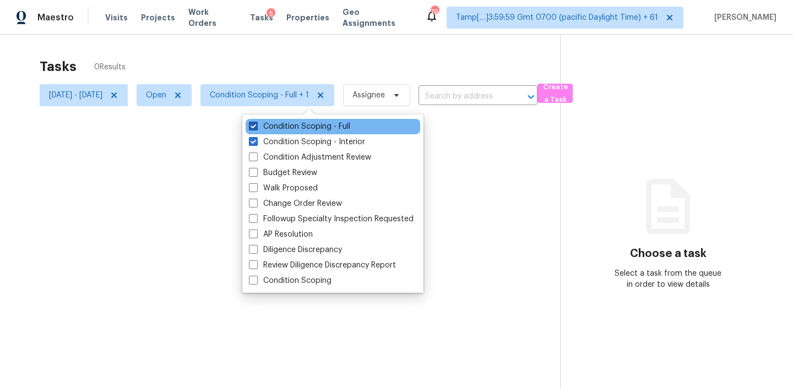
click at [302, 127] on label "Condition Scoping - Full" at bounding box center [299, 126] width 101 height 11
click at [256, 127] on input "Condition Scoping - Full" at bounding box center [252, 124] width 7 height 7
checkbox input "false"
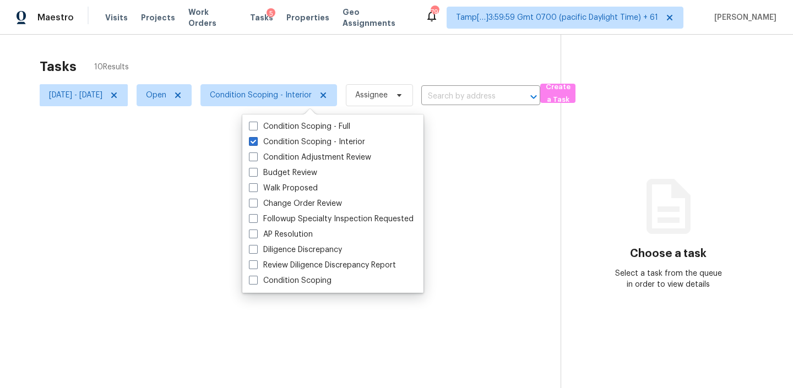
click at [334, 64] on div at bounding box center [396, 194] width 793 height 388
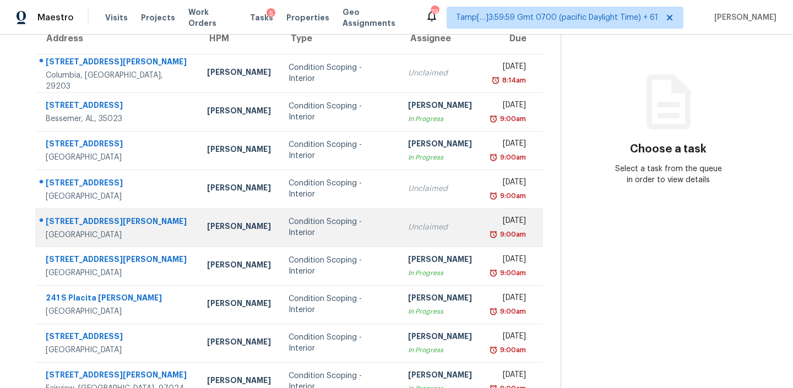
scroll to position [165, 0]
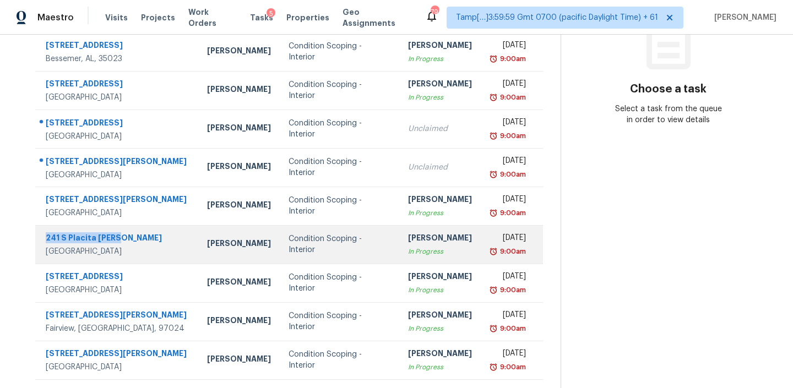
drag, startPoint x: 121, startPoint y: 233, endPoint x: 41, endPoint y: 236, distance: 79.9
click at [41, 236] on div "241 S Placita Arcos Green Valley, AZ, 85614" at bounding box center [113, 244] width 154 height 25
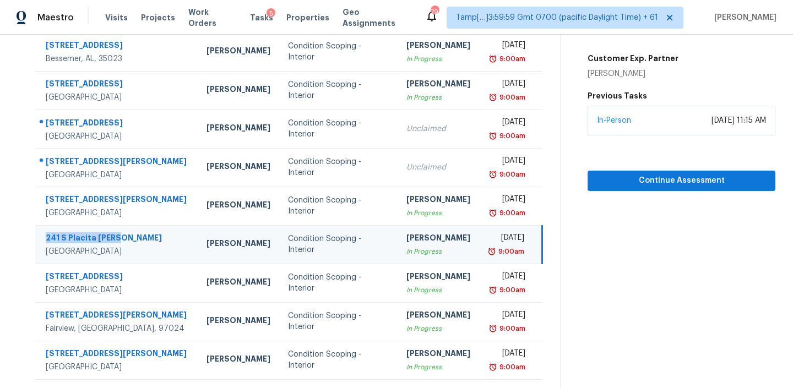
copy div "241 S Placita [PERSON_NAME]"
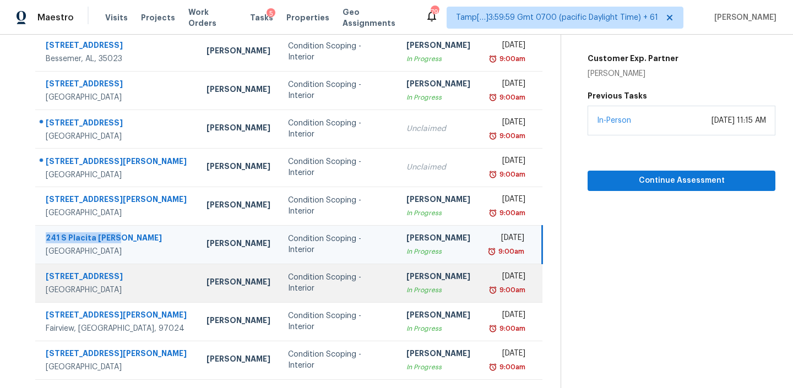
drag, startPoint x: 123, startPoint y: 276, endPoint x: 43, endPoint y: 273, distance: 80.4
click at [43, 273] on div "9022 Villa Park Cir Dallas, TX, 75225" at bounding box center [112, 283] width 153 height 25
copy div "[STREET_ADDRESS]"
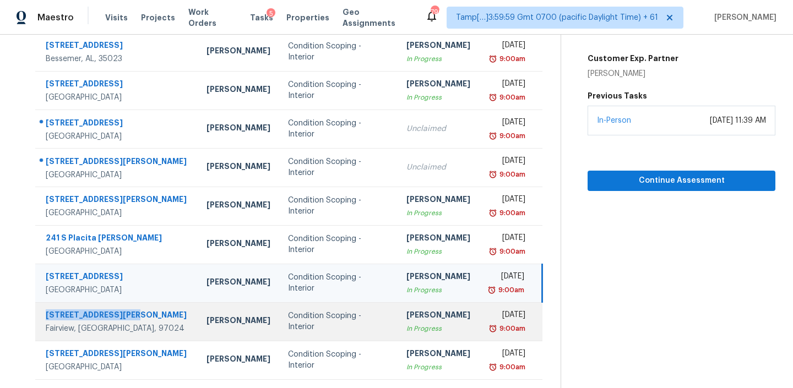
copy div "[STREET_ADDRESS][PERSON_NAME]"
drag, startPoint x: 133, startPoint y: 315, endPoint x: 41, endPoint y: 318, distance: 92.0
click at [41, 318] on div "20379 NE Thompson St Fairview, OR, 97024" at bounding box center [112, 321] width 153 height 25
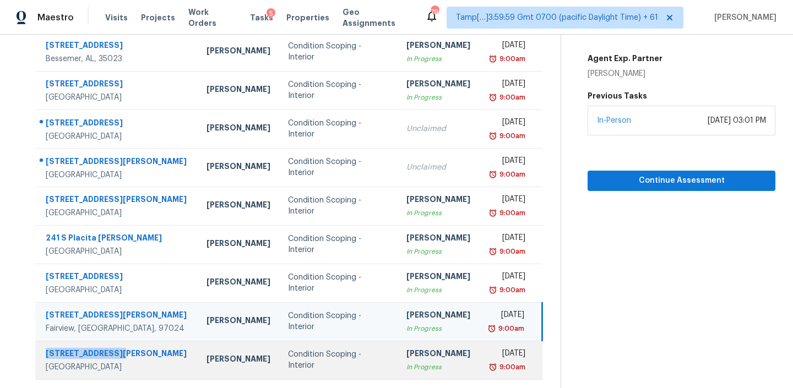
drag, startPoint x: 122, startPoint y: 356, endPoint x: 43, endPoint y: 356, distance: 78.2
click at [43, 356] on div "1192 Sarabeth Way Austin, TX, 78721" at bounding box center [112, 360] width 153 height 25
copy div "[STREET_ADDRESS][PERSON_NAME]"
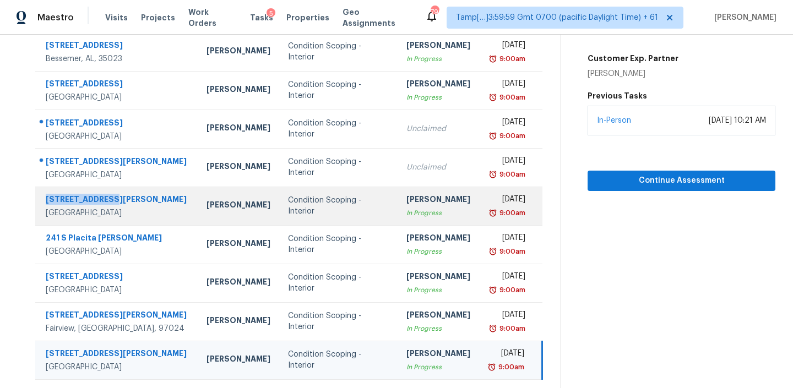
drag, startPoint x: 122, startPoint y: 194, endPoint x: 42, endPoint y: 194, distance: 79.8
click at [42, 194] on div "1202 Amthor Ave Copperas Cove, TX, 76522" at bounding box center [112, 206] width 153 height 25
copy div "[STREET_ADDRESS][PERSON_NAME]"
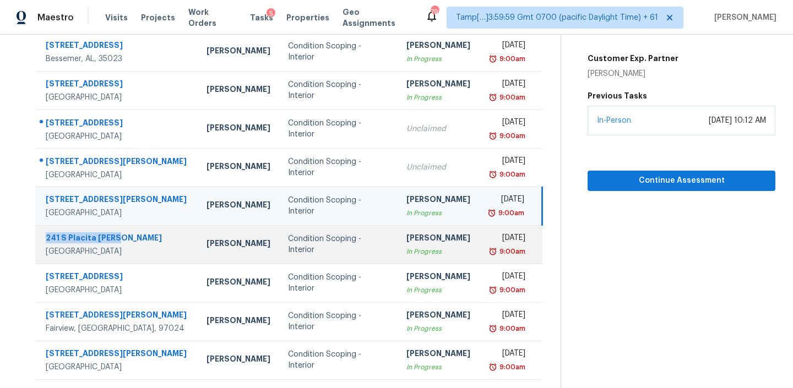
drag, startPoint x: 127, startPoint y: 238, endPoint x: 43, endPoint y: 237, distance: 83.7
click at [43, 237] on div "241 S Placita Arcos Green Valley, AZ, 85614" at bounding box center [112, 244] width 153 height 25
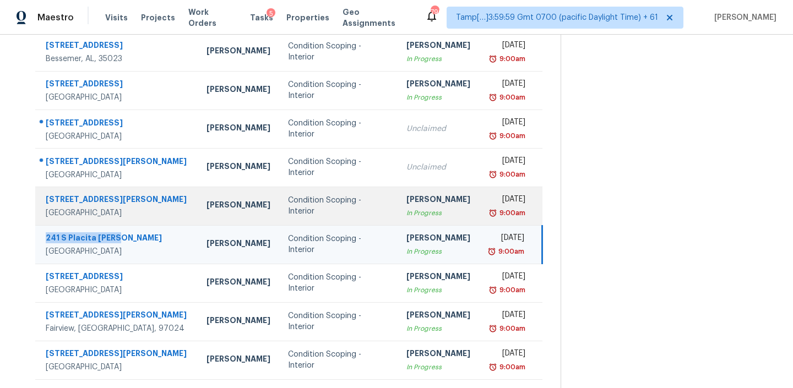
copy div "241 S Placita [PERSON_NAME]"
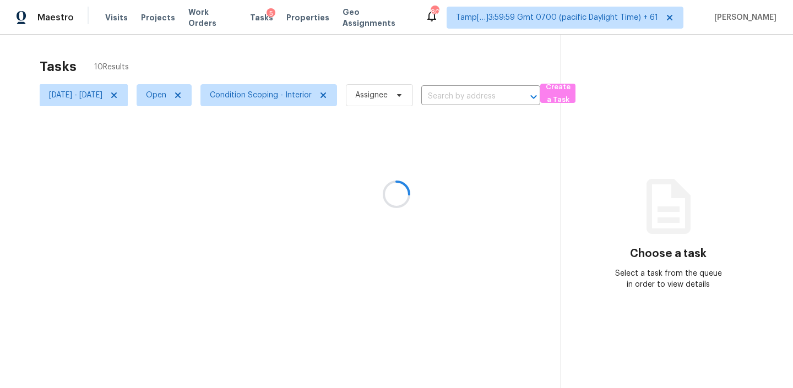
click at [494, 92] on div at bounding box center [396, 194] width 793 height 388
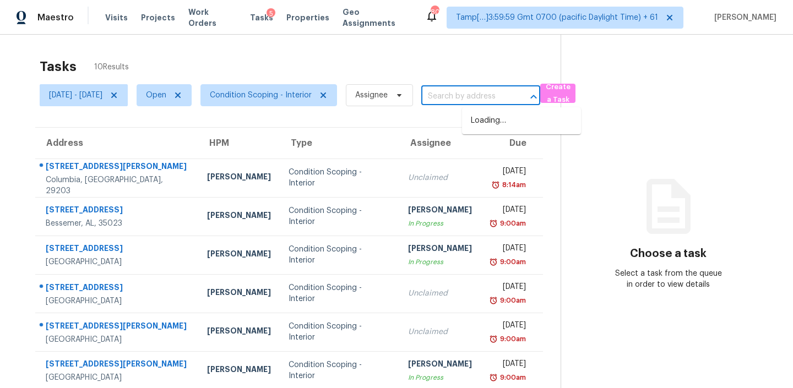
click at [494, 92] on input "text" at bounding box center [465, 96] width 88 height 17
paste input "241 S Placita [PERSON_NAME]"
type input "241 S Placita [PERSON_NAME]"
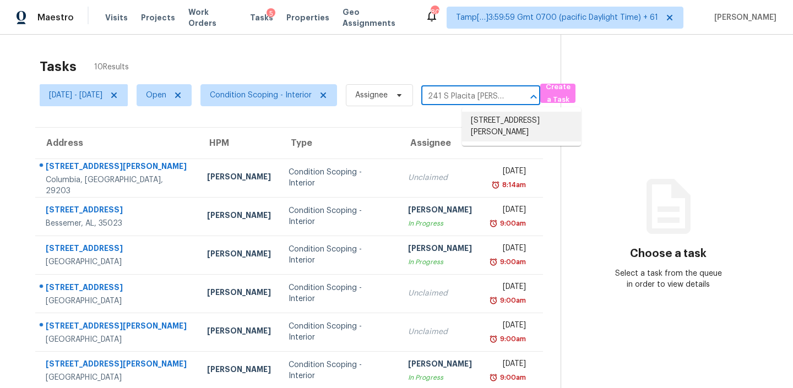
click at [494, 124] on li "[STREET_ADDRESS][PERSON_NAME]" at bounding box center [521, 127] width 119 height 30
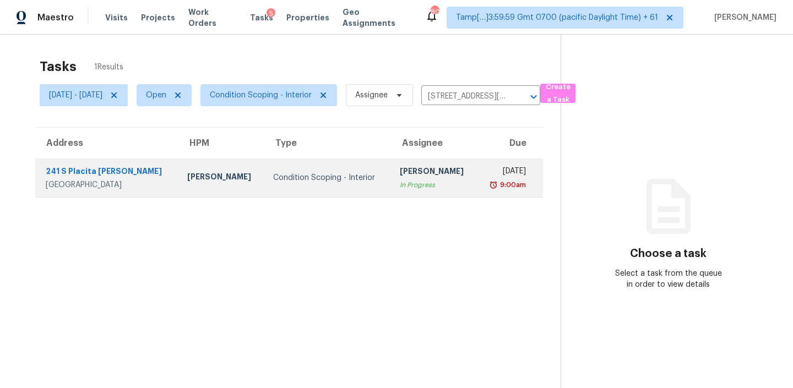
click at [320, 176] on div "Condition Scoping - Interior" at bounding box center [327, 177] width 108 height 11
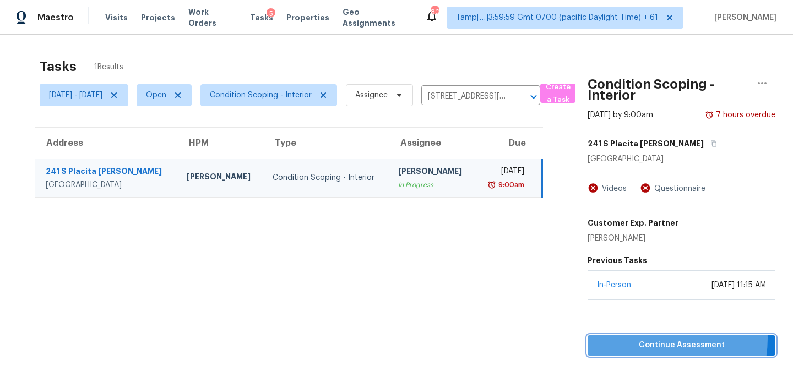
click at [656, 339] on span "Continue Assessment" at bounding box center [681, 346] width 170 height 14
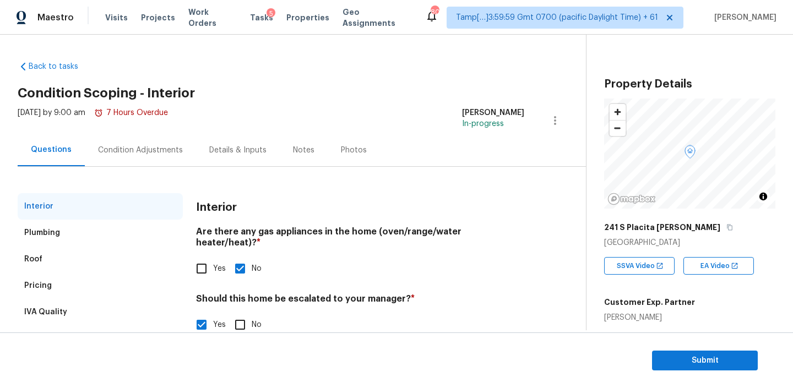
click at [160, 151] on div "Condition Adjustments" at bounding box center [140, 150] width 85 height 11
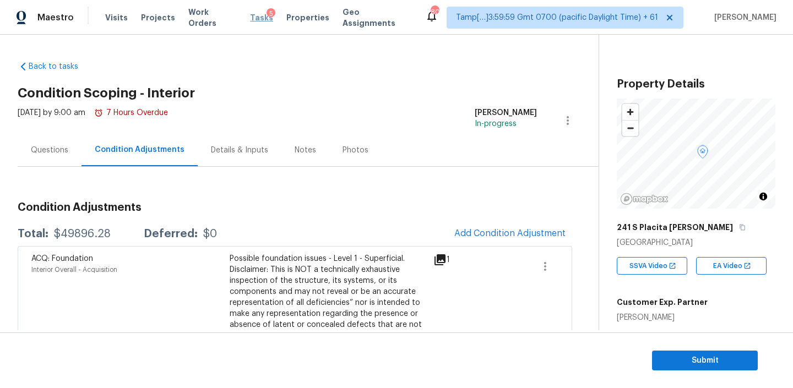
click at [250, 18] on span "Tasks" at bounding box center [261, 18] width 23 height 8
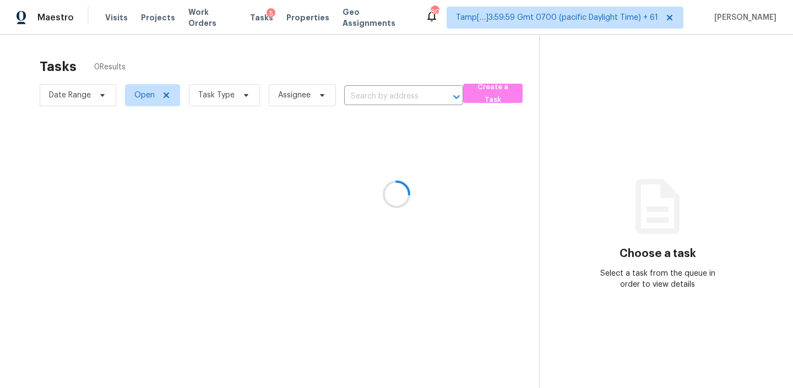
click at [405, 88] on div at bounding box center [396, 194] width 793 height 388
click at [405, 89] on div at bounding box center [396, 194] width 793 height 388
click at [405, 95] on div at bounding box center [396, 194] width 793 height 388
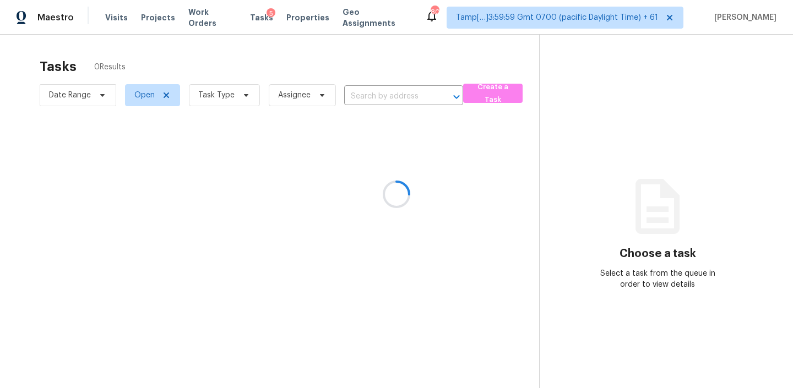
click at [405, 95] on div at bounding box center [396, 194] width 793 height 388
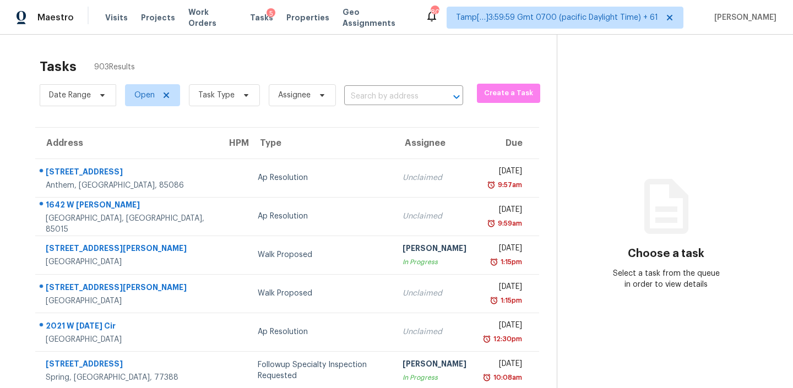
click at [417, 58] on div "Tasks 903 Results" at bounding box center [298, 66] width 517 height 29
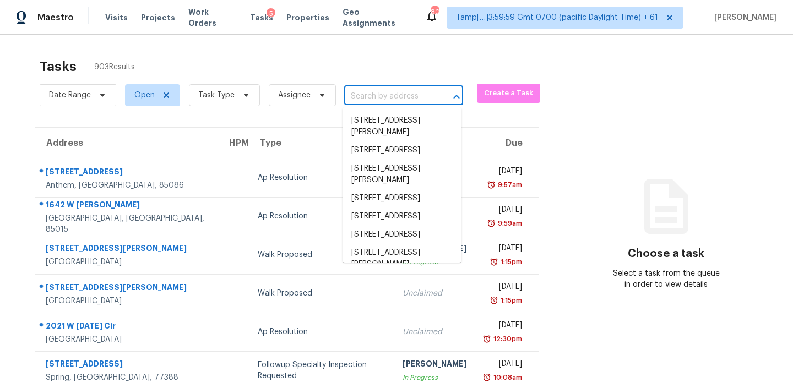
click at [367, 95] on input "text" at bounding box center [388, 96] width 88 height 17
paste input "[STREET_ADDRESS]"
type input "[STREET_ADDRESS]"
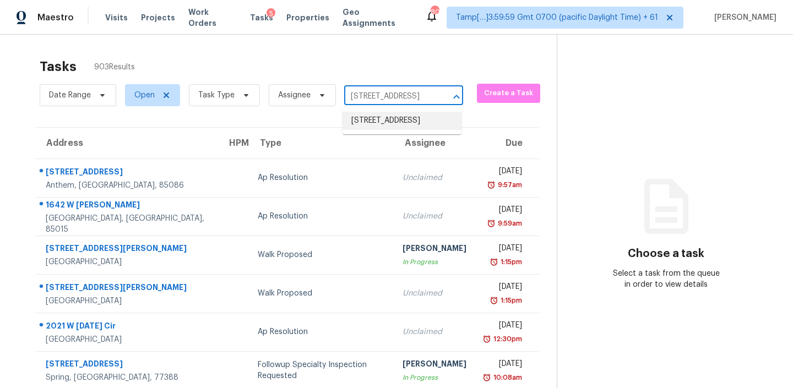
click at [372, 117] on li "[STREET_ADDRESS]" at bounding box center [401, 121] width 119 height 18
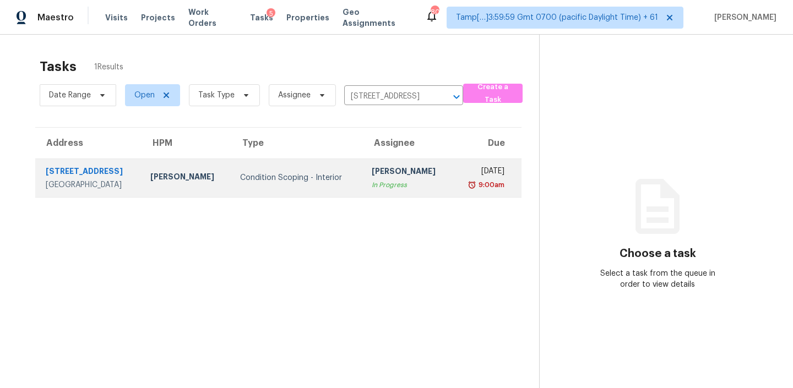
click at [461, 167] on div "[DATE]" at bounding box center [482, 173] width 43 height 14
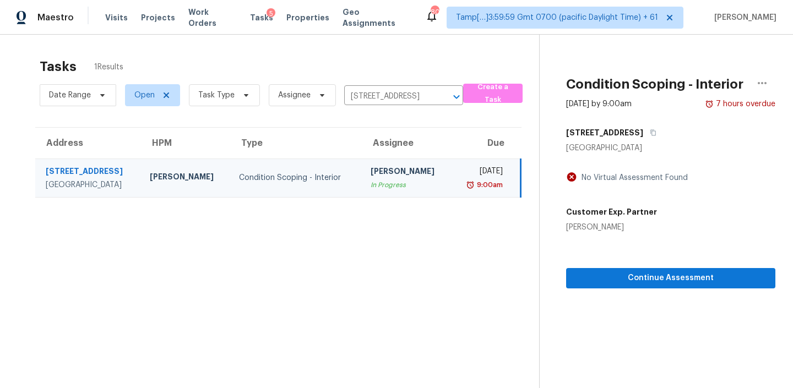
scroll to position [35, 0]
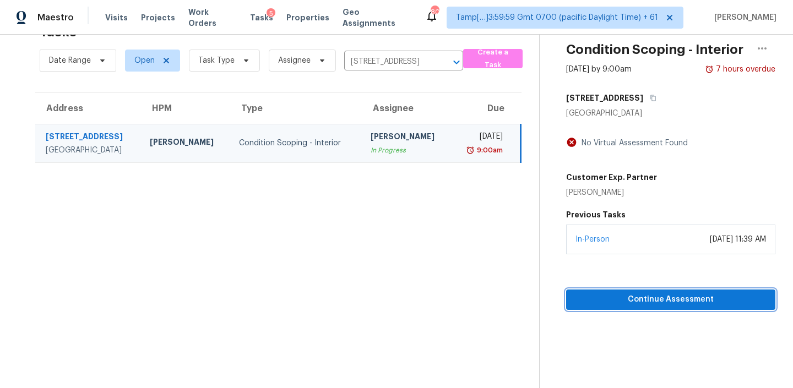
click at [608, 299] on span "Continue Assessment" at bounding box center [671, 300] width 192 height 14
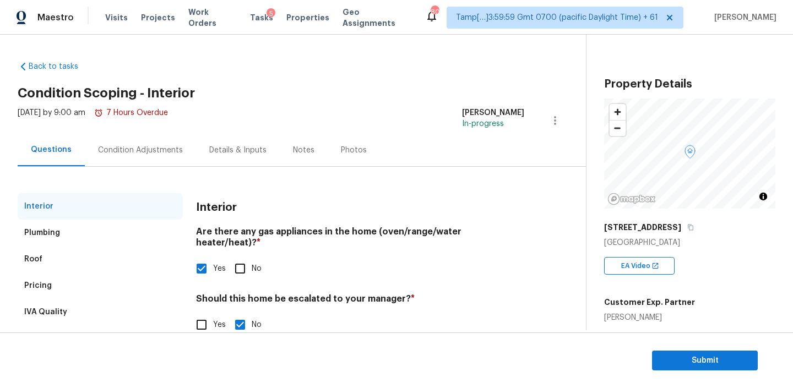
click at [118, 151] on div "Condition Adjustments" at bounding box center [140, 150] width 85 height 11
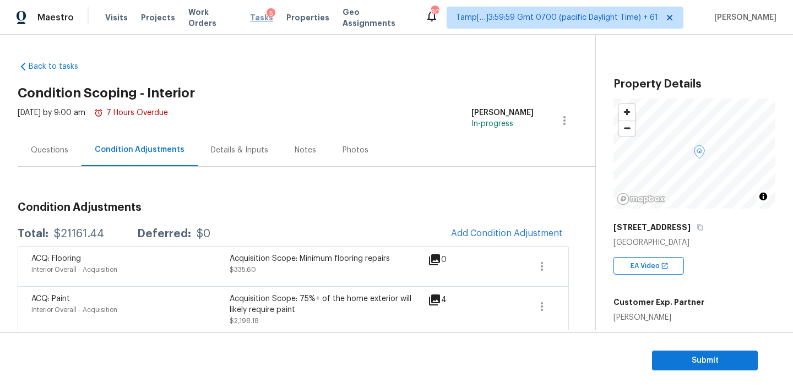
click at [250, 16] on span "Tasks" at bounding box center [261, 18] width 23 height 8
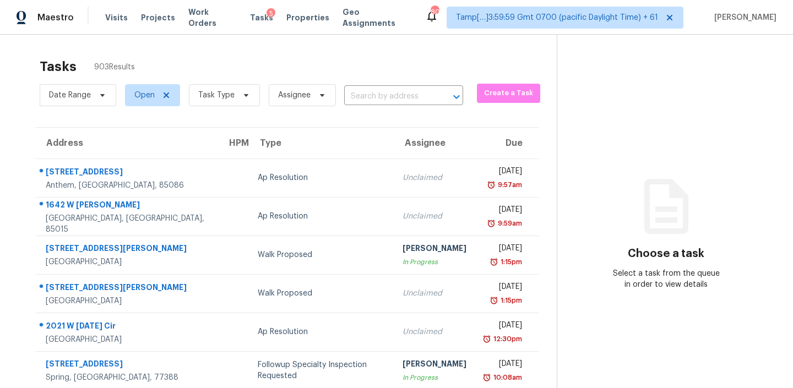
click at [399, 95] on input "text" at bounding box center [388, 96] width 88 height 17
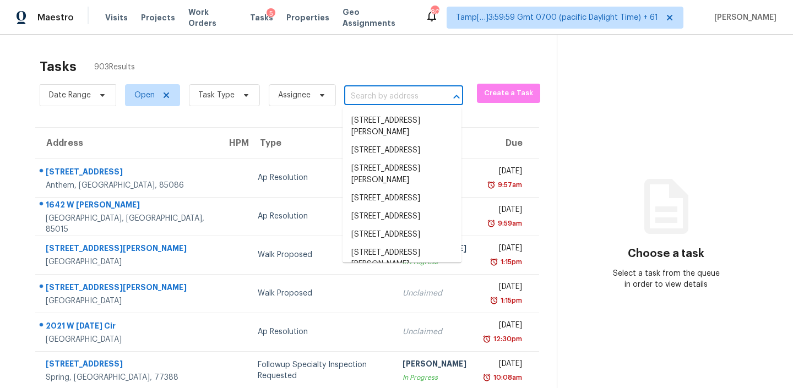
paste input "[STREET_ADDRESS][PERSON_NAME]"
type input "[STREET_ADDRESS][PERSON_NAME]"
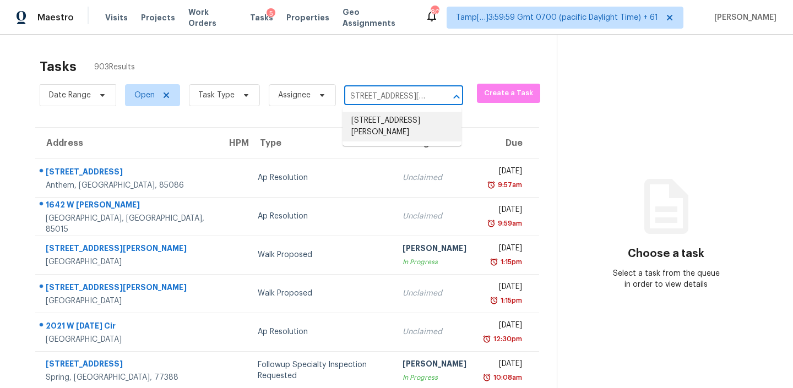
click at [401, 125] on li "[STREET_ADDRESS][PERSON_NAME]" at bounding box center [401, 127] width 119 height 30
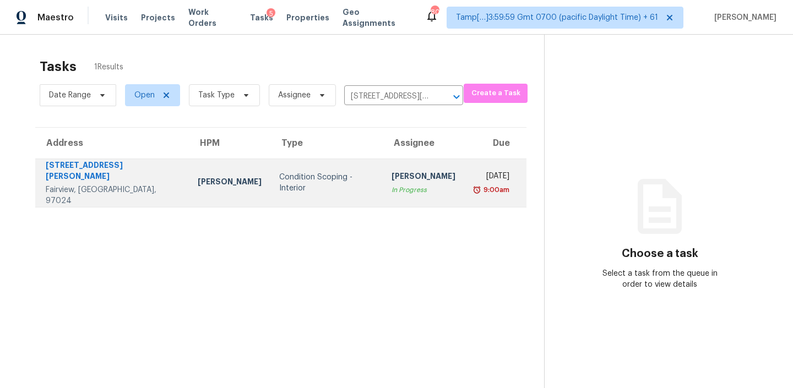
click at [279, 178] on div "Condition Scoping - Interior" at bounding box center [326, 183] width 95 height 22
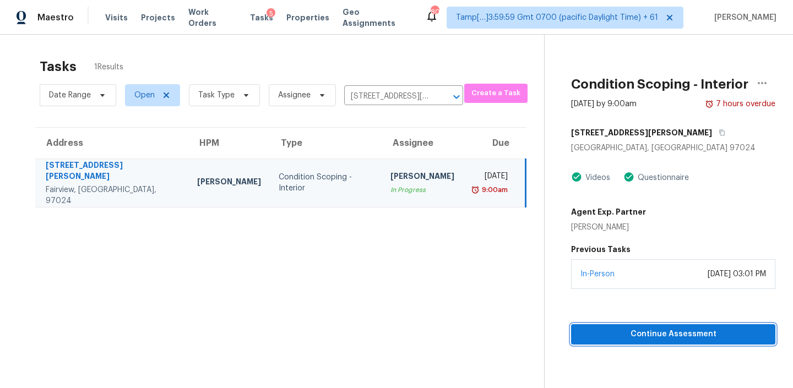
click at [634, 330] on span "Continue Assessment" at bounding box center [673, 335] width 187 height 14
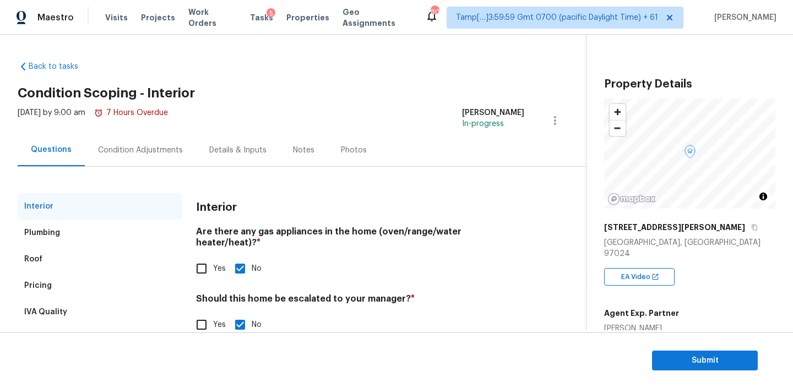
click at [145, 146] on div "Condition Adjustments" at bounding box center [140, 150] width 85 height 11
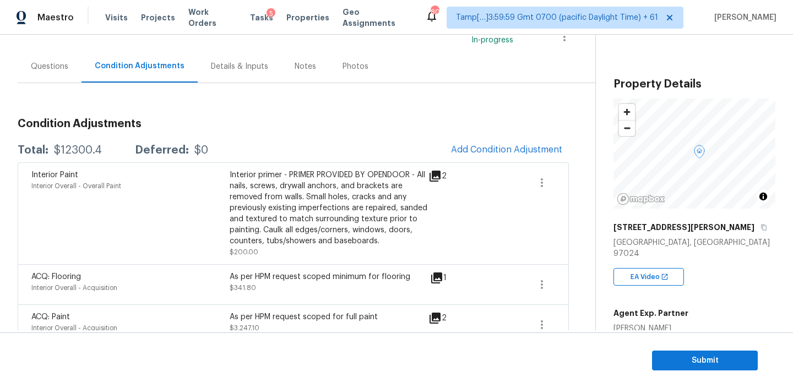
scroll to position [83, 0]
click at [250, 17] on span "Tasks" at bounding box center [261, 18] width 23 height 8
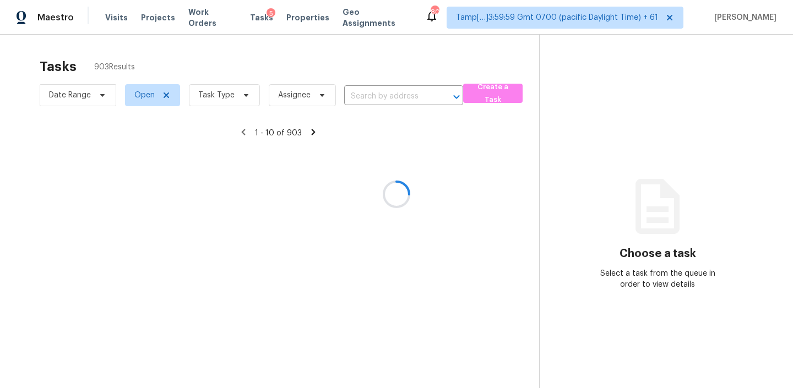
click at [385, 96] on div at bounding box center [396, 194] width 793 height 388
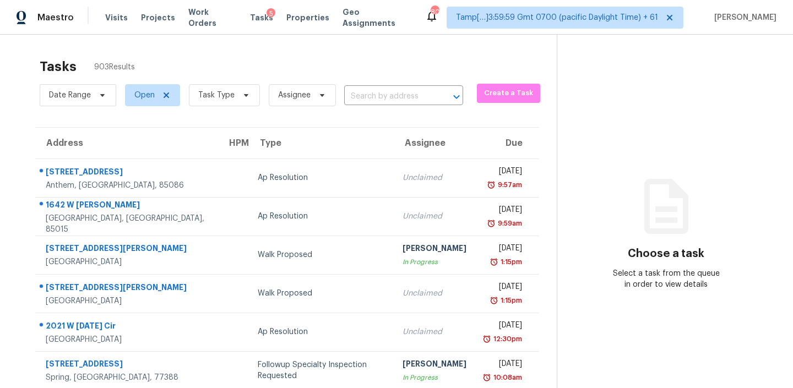
click at [385, 97] on input "text" at bounding box center [388, 96] width 88 height 17
paste input "[STREET_ADDRESS][PERSON_NAME]"
type input "[STREET_ADDRESS][PERSON_NAME]"
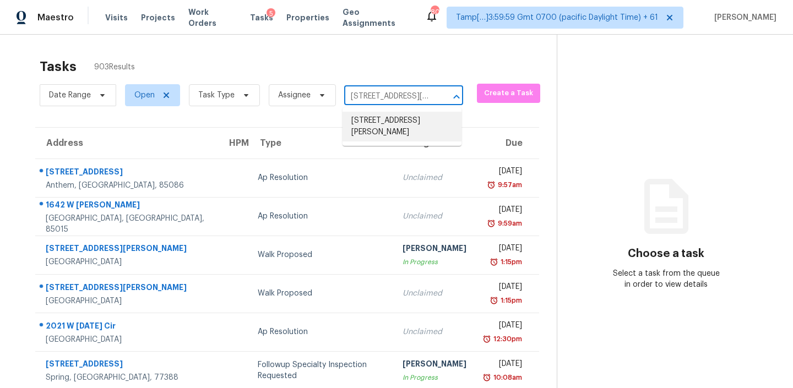
click at [382, 122] on li "[STREET_ADDRESS][PERSON_NAME]" at bounding box center [401, 127] width 119 height 30
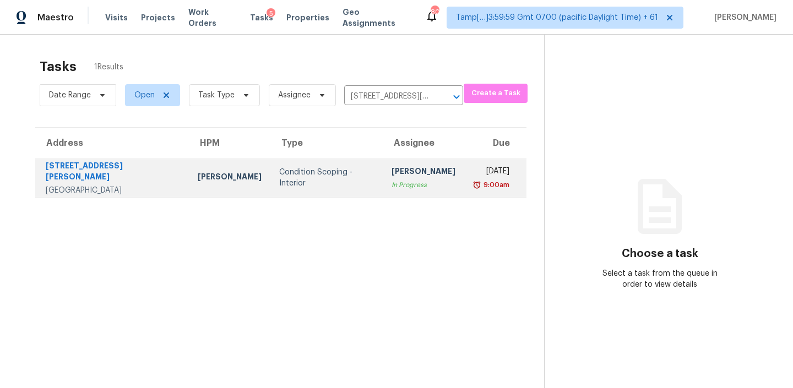
click at [270, 175] on td "Condition Scoping - Interior" at bounding box center [326, 178] width 112 height 39
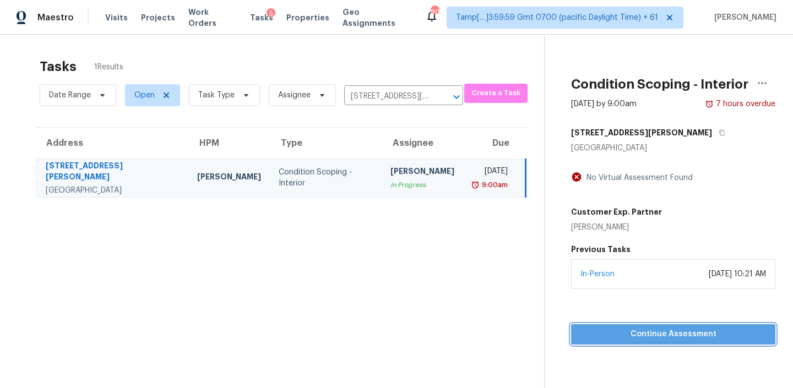
click at [627, 331] on span "Continue Assessment" at bounding box center [673, 335] width 187 height 14
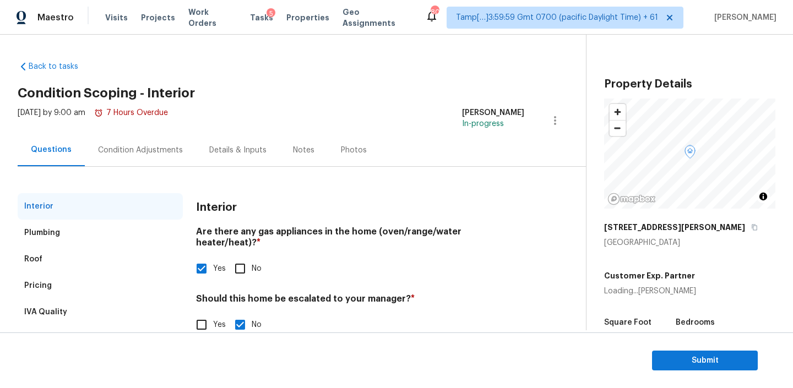
click at [159, 152] on div "Condition Adjustments" at bounding box center [140, 150] width 85 height 11
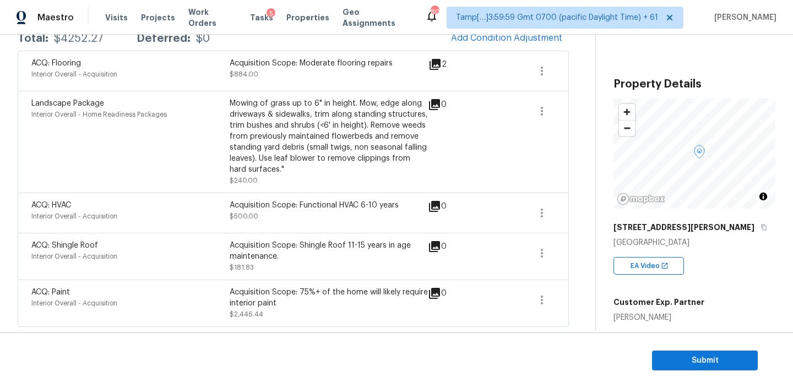
scroll to position [27, 0]
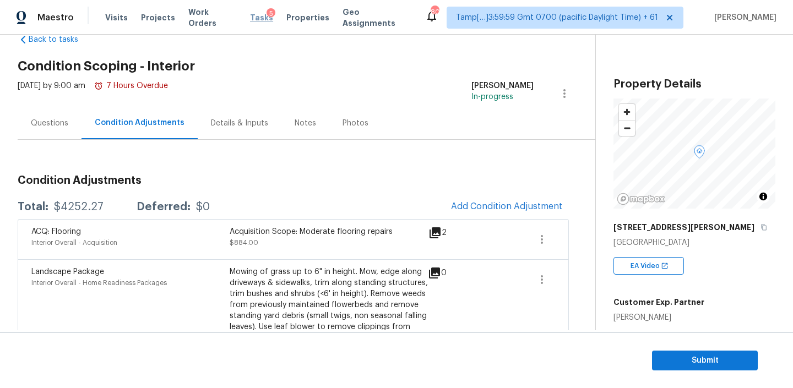
click at [250, 19] on span "Tasks" at bounding box center [261, 18] width 23 height 8
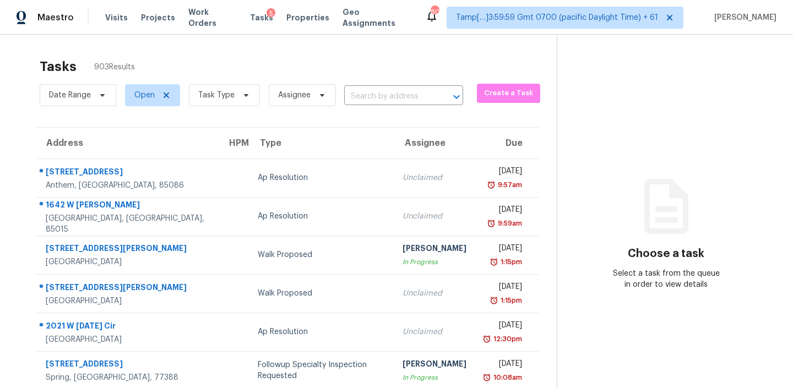
click at [379, 95] on input "text" at bounding box center [388, 96] width 88 height 17
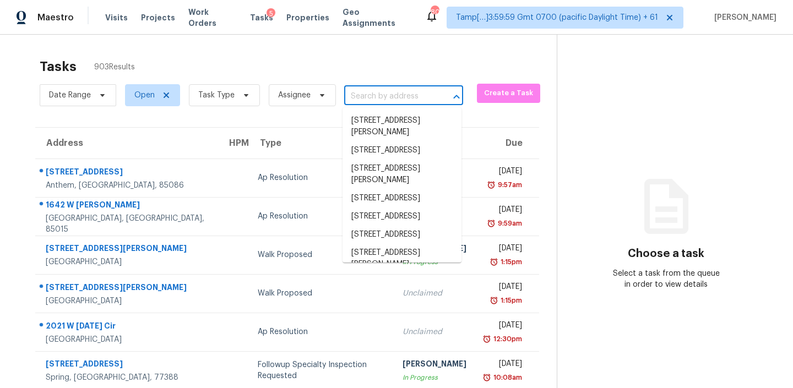
paste input "[STREET_ADDRESS][PERSON_NAME]"
type input "[STREET_ADDRESS][PERSON_NAME]"
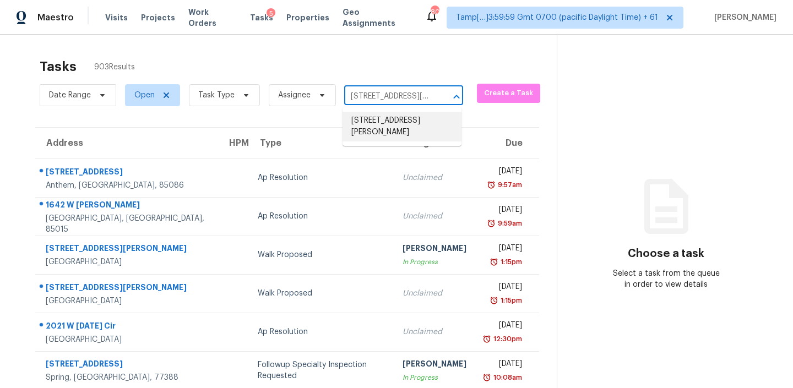
click at [378, 124] on li "[STREET_ADDRESS][PERSON_NAME]" at bounding box center [401, 127] width 119 height 30
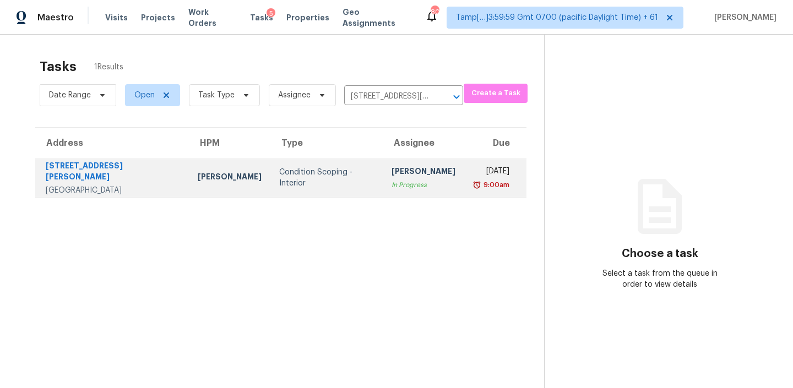
click at [223, 182] on td "[PERSON_NAME]" at bounding box center [229, 178] width 81 height 39
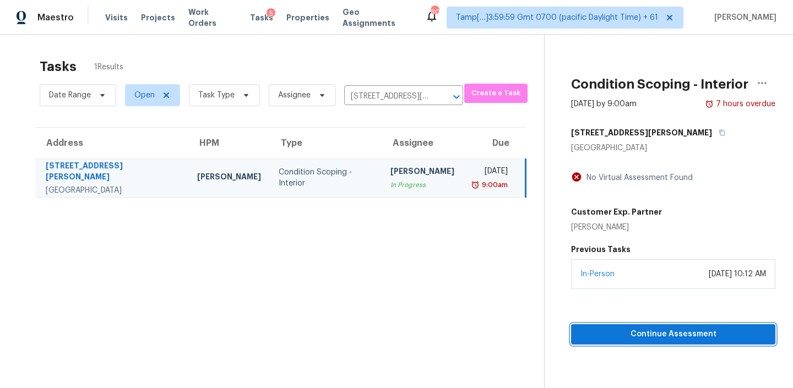
click at [613, 334] on span "Continue Assessment" at bounding box center [673, 335] width 187 height 14
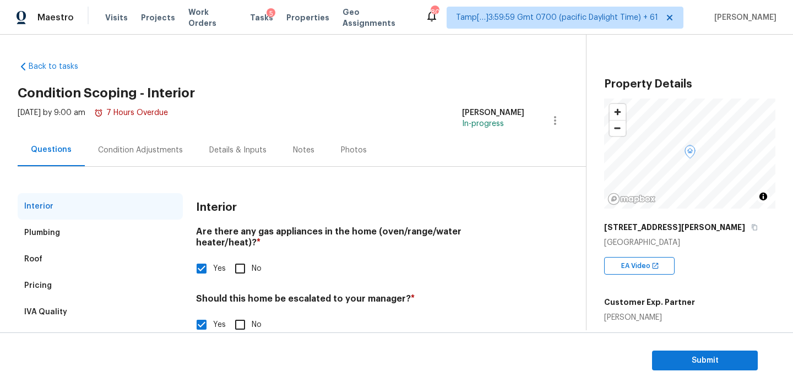
click at [126, 151] on div "Condition Adjustments" at bounding box center [140, 150] width 85 height 11
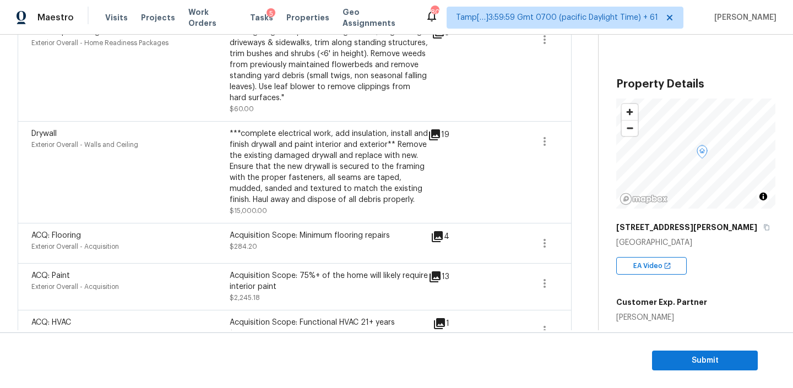
scroll to position [258, 0]
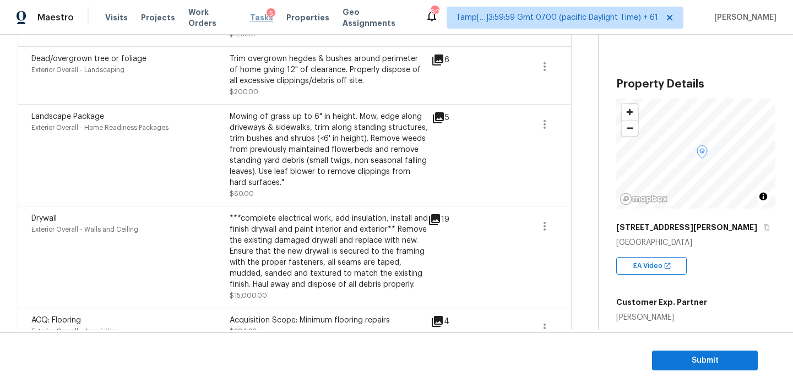
click at [253, 14] on span "Tasks" at bounding box center [261, 18] width 23 height 8
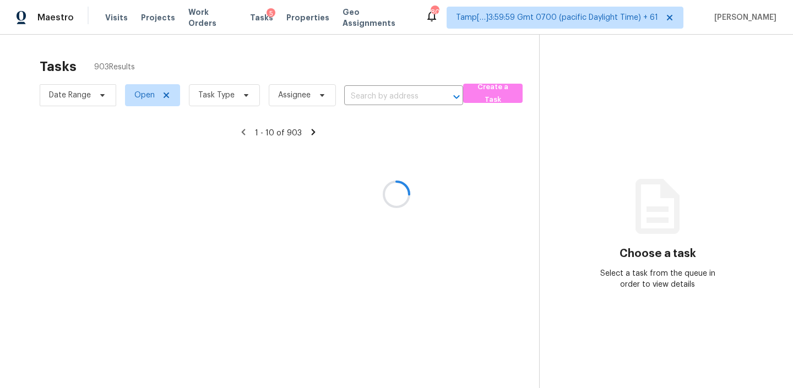
click at [402, 95] on div at bounding box center [396, 194] width 793 height 388
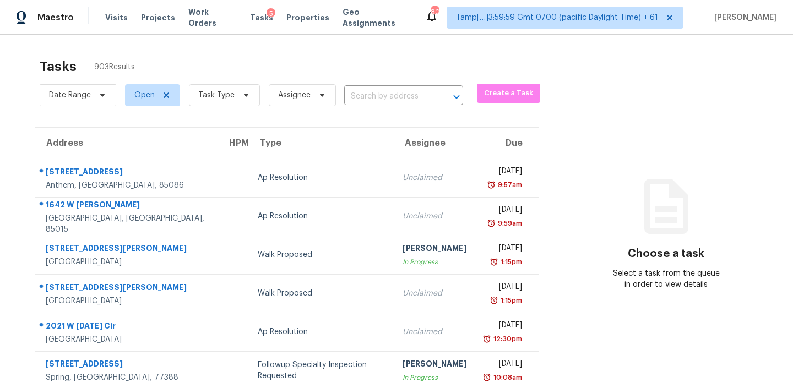
click at [402, 95] on input "text" at bounding box center [388, 96] width 88 height 17
paste input "241 S Placita [PERSON_NAME]"
type input "241 S Placita [PERSON_NAME]"
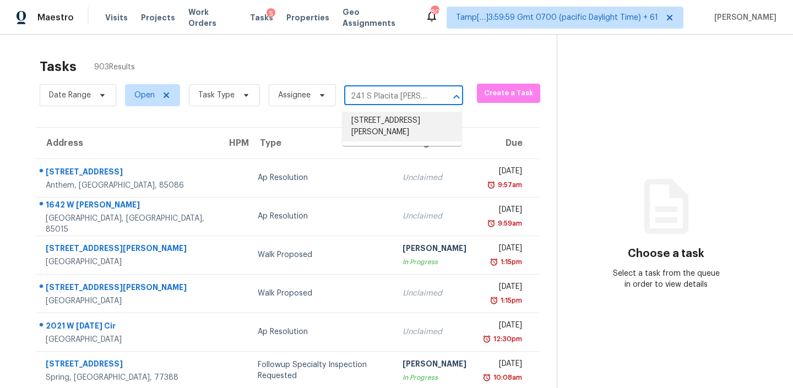
click at [387, 129] on li "[STREET_ADDRESS][PERSON_NAME]" at bounding box center [401, 127] width 119 height 30
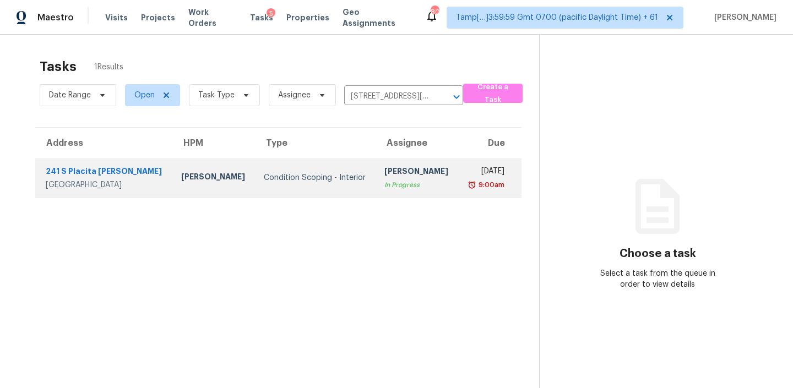
click at [174, 170] on td "[PERSON_NAME]" at bounding box center [213, 178] width 83 height 39
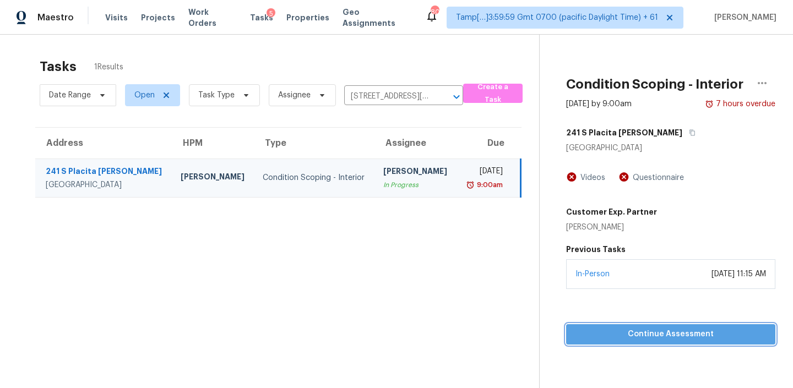
click at [631, 340] on span "Continue Assessment" at bounding box center [671, 335] width 192 height 14
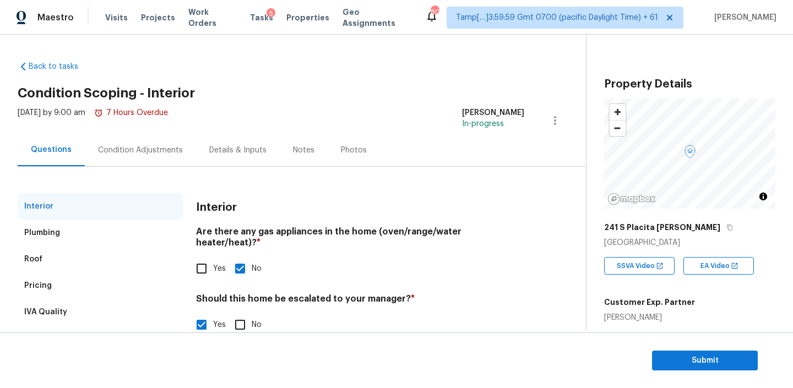
click at [136, 164] on div "Condition Adjustments" at bounding box center [140, 150] width 111 height 32
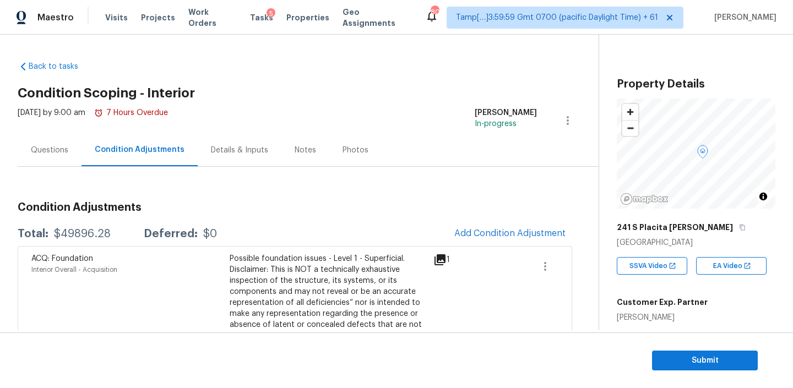
click at [61, 154] on div "Questions" at bounding box center [49, 150] width 37 height 11
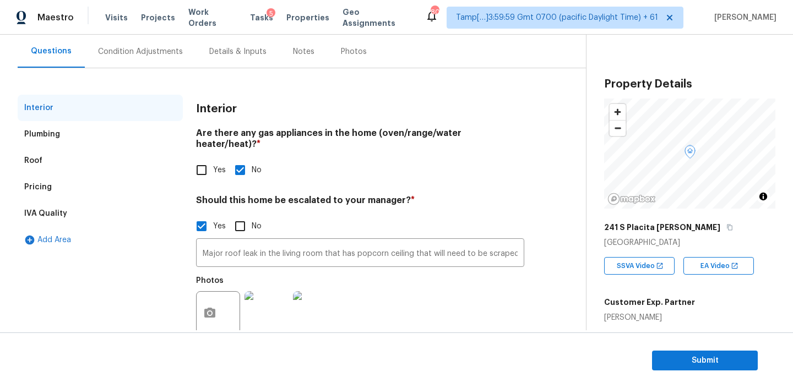
scroll to position [116, 0]
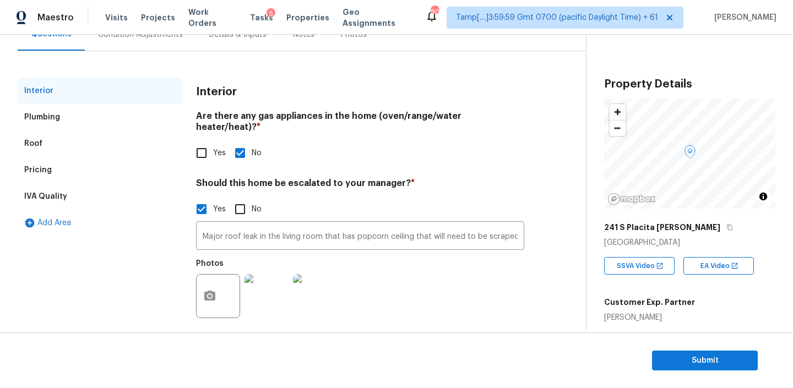
click at [276, 278] on img at bounding box center [266, 296] width 44 height 44
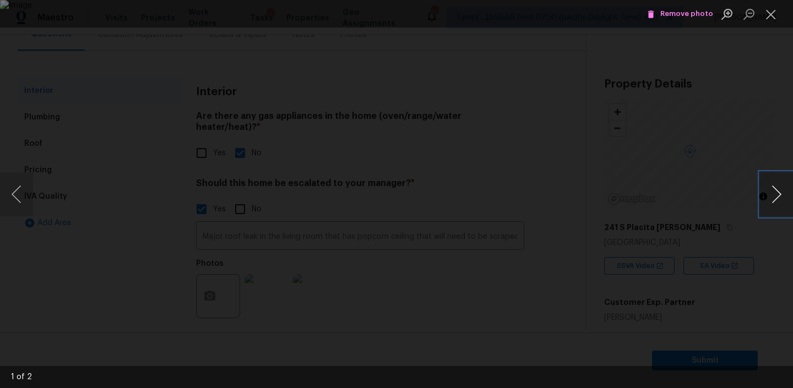
click at [776, 193] on button "Next image" at bounding box center [776, 194] width 33 height 44
click at [762, 13] on button "Close lightbox" at bounding box center [771, 13] width 22 height 19
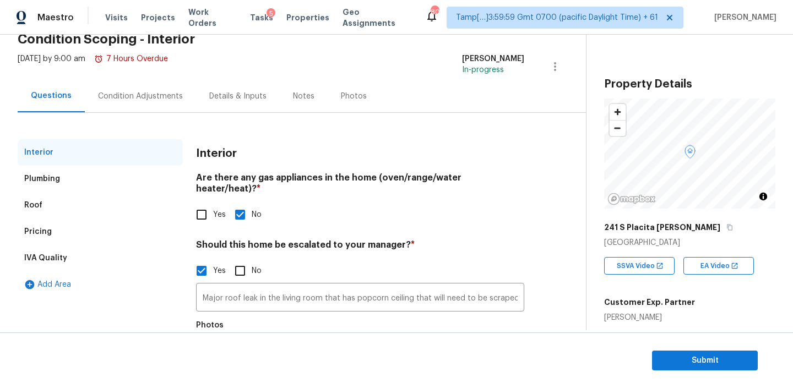
scroll to position [0, 0]
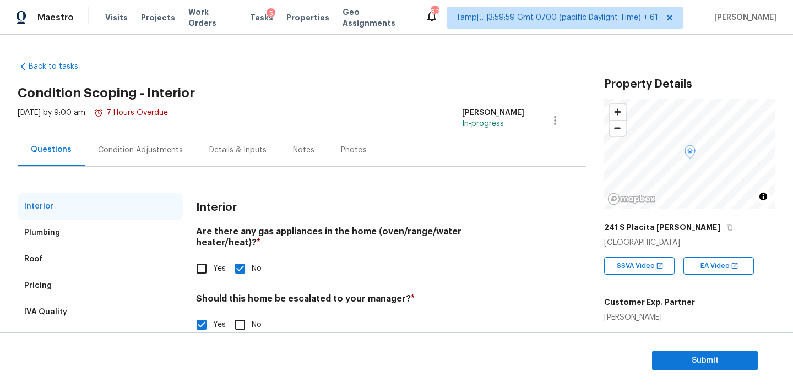
click at [112, 150] on div "Condition Adjustments" at bounding box center [140, 150] width 85 height 11
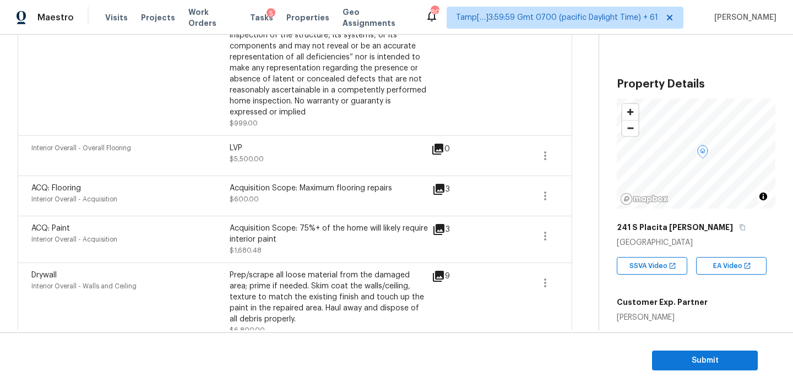
scroll to position [256, 0]
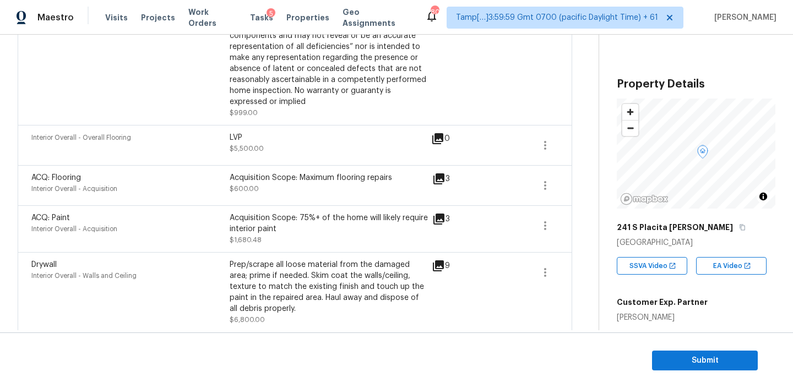
click at [696, 232] on div "241 S Placita [PERSON_NAME]" at bounding box center [696, 227] width 159 height 20
click at [737, 231] on button "button" at bounding box center [742, 227] width 10 height 10
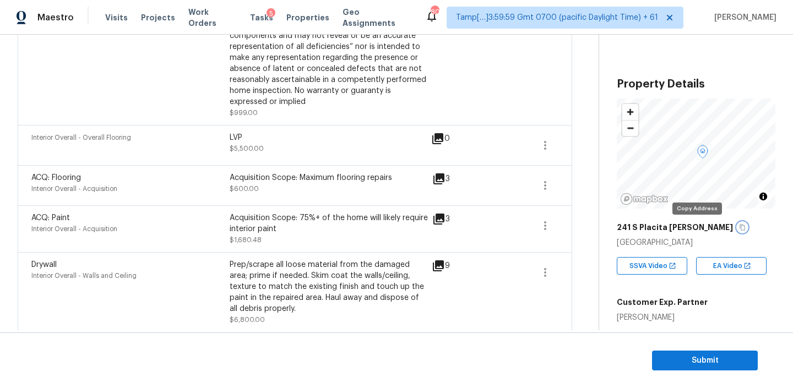
click at [737, 231] on button "button" at bounding box center [742, 227] width 10 height 10
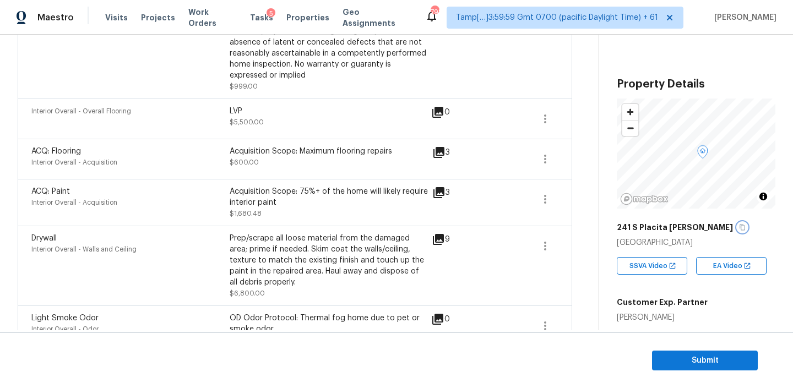
scroll to position [288, 0]
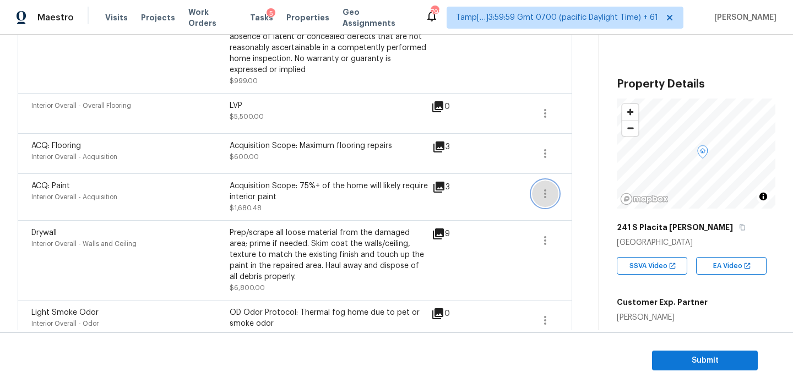
click at [539, 194] on icon "button" at bounding box center [544, 193] width 13 height 13
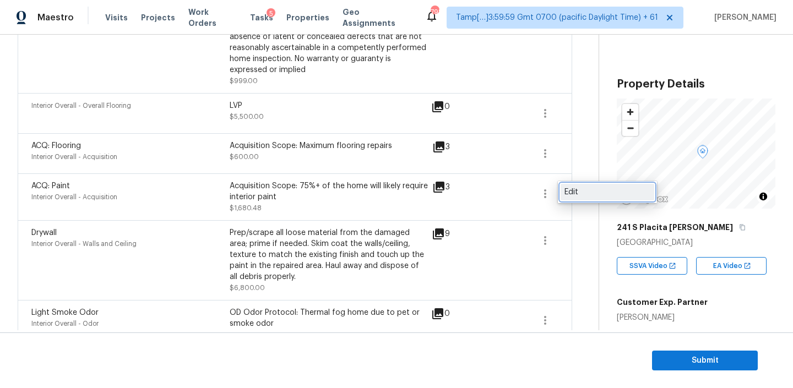
click at [574, 194] on div "Edit" at bounding box center [607, 192] width 86 height 11
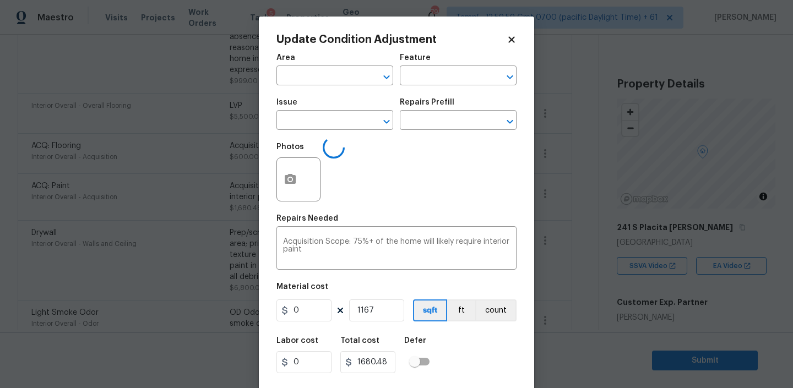
type input "Interior Overall"
type input "Acquisition"
type input "ACQ: Paint"
type input "1.44"
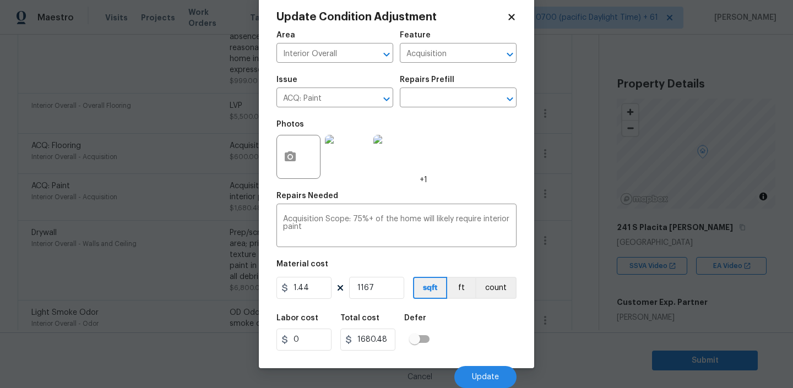
click at [246, 159] on body "Maestro Visits Projects Work Orders Tasks 5 Properties Geo Assignments 798 Tamp…" at bounding box center [396, 194] width 793 height 388
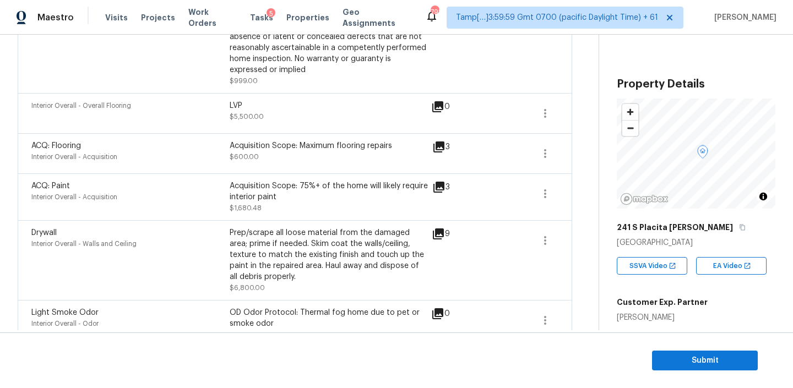
scroll to position [0, 0]
click at [539, 148] on icon "button" at bounding box center [544, 153] width 13 height 13
click at [558, 158] on ul "Edit" at bounding box center [607, 152] width 99 height 22
click at [563, 155] on link "Edit" at bounding box center [607, 152] width 94 height 17
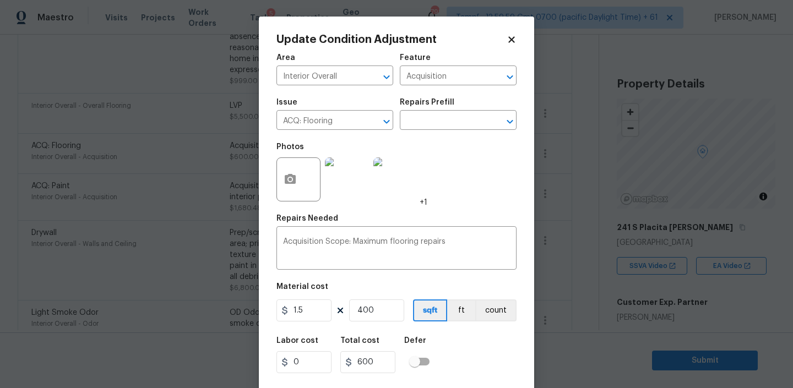
click at [206, 230] on body "Maestro Visits Projects Work Orders Tasks 5 Properties Geo Assignments 798 Tamp…" at bounding box center [396, 194] width 793 height 388
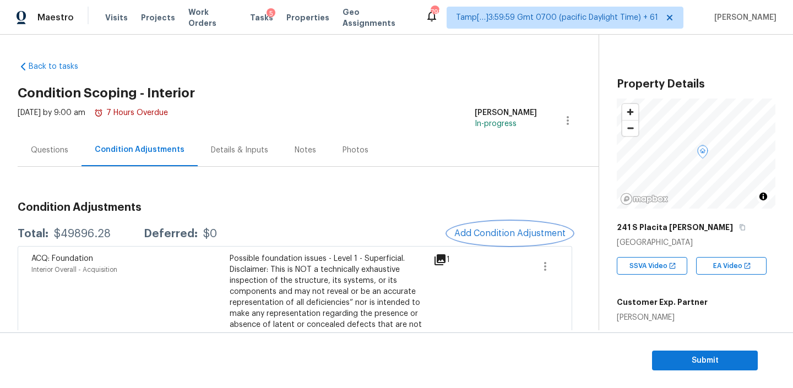
click at [483, 241] on button "Add Condition Adjustment" at bounding box center [510, 233] width 124 height 23
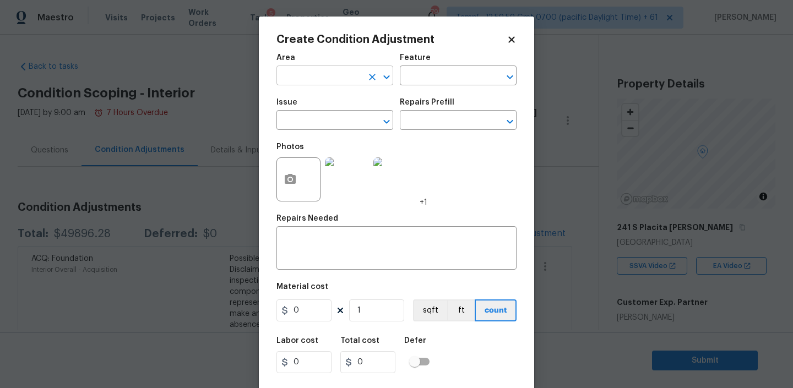
click at [321, 77] on input "text" at bounding box center [319, 76] width 86 height 17
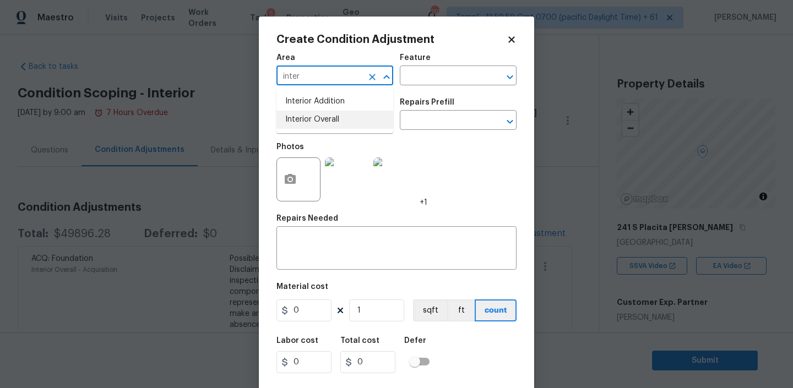
click at [325, 131] on ul "Interior Addition Interior Overall" at bounding box center [334, 110] width 117 height 45
click at [323, 122] on li "Interior Overall" at bounding box center [334, 120] width 117 height 18
type input "Interior Overall"
click at [411, 89] on div "Area Interior Overall ​ Feature ​" at bounding box center [396, 69] width 240 height 45
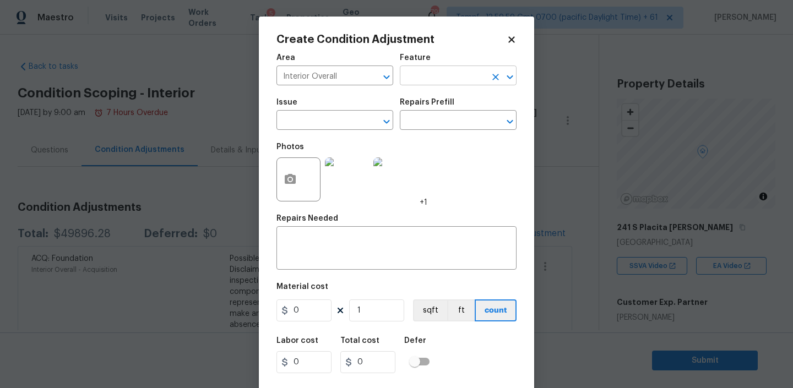
click at [413, 79] on input "text" at bounding box center [443, 76] width 86 height 17
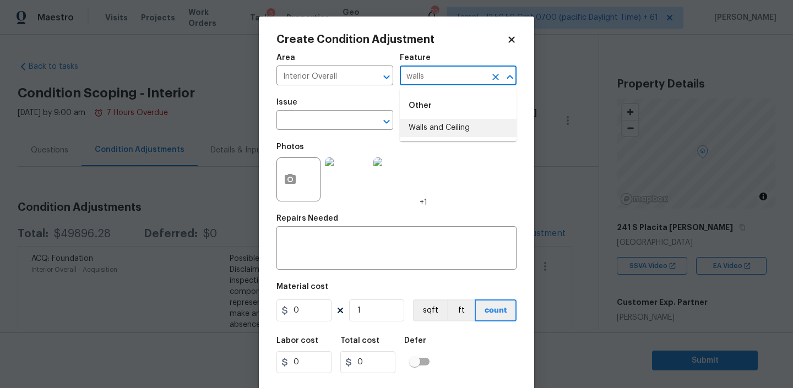
click at [421, 134] on li "Walls and Ceiling" at bounding box center [458, 128] width 117 height 18
type input "Walls and Ceiling"
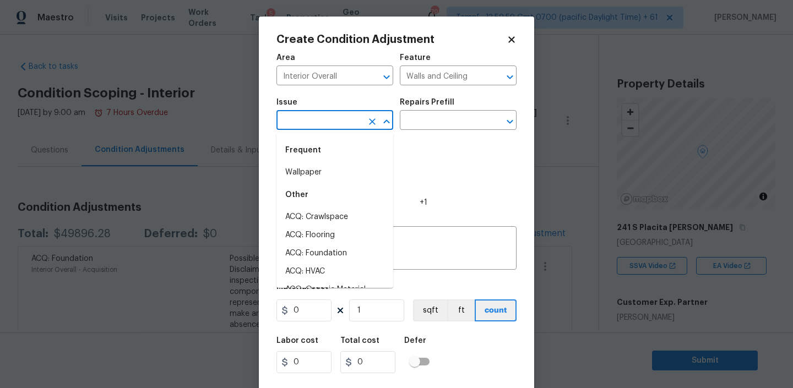
click at [324, 124] on input "text" at bounding box center [319, 121] width 86 height 17
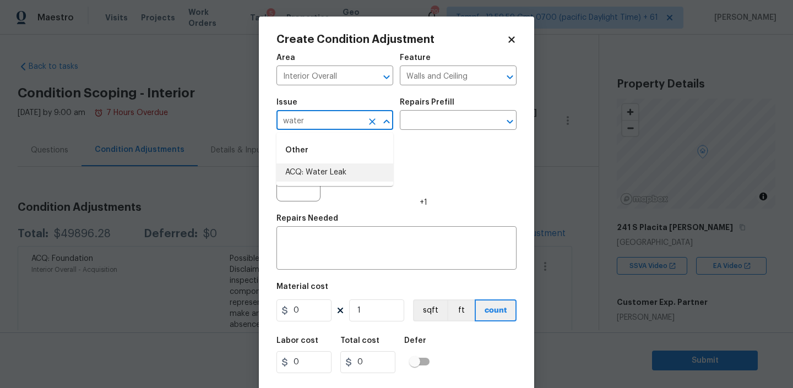
click at [307, 172] on li "ACQ: Water Leak" at bounding box center [334, 172] width 117 height 18
type input "ACQ: Water Leak"
click at [400, 140] on div "Photos +1" at bounding box center [351, 173] width 151 height 72
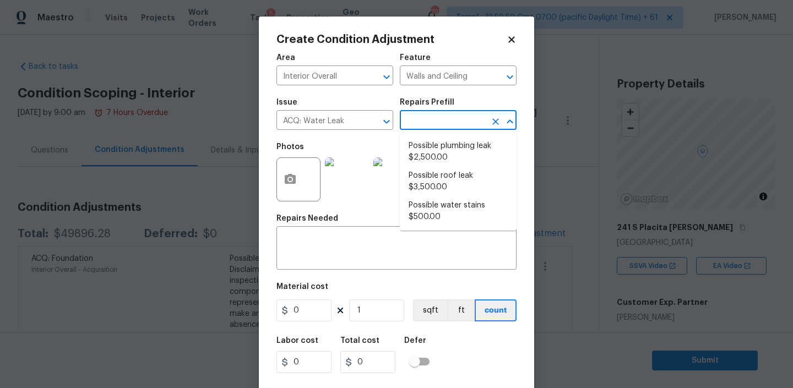
click at [425, 121] on input "text" at bounding box center [443, 121] width 86 height 17
click at [451, 161] on li "Possible plumbing leak $2,500.00" at bounding box center [458, 152] width 117 height 30
type input "Acquisition"
type textarea "Acquisition Scope: Possible plumbing leak"
type input "2500"
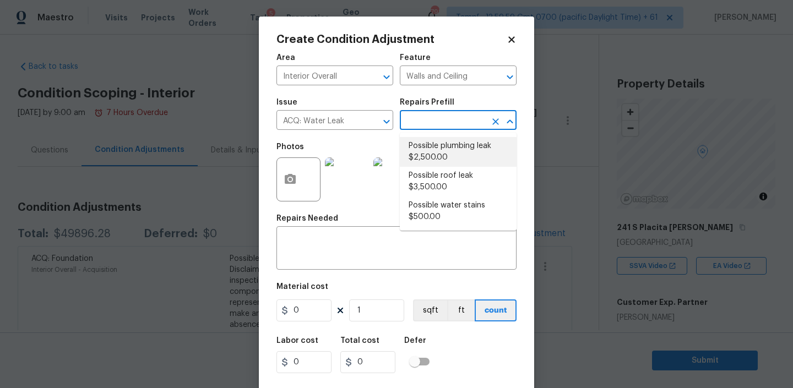
type input "2500"
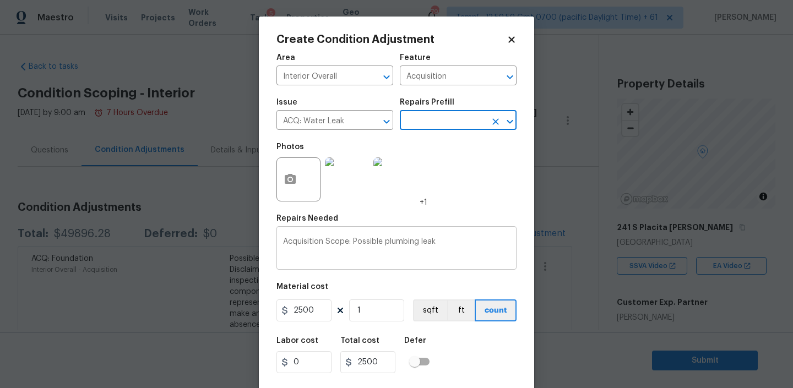
scroll to position [23, 0]
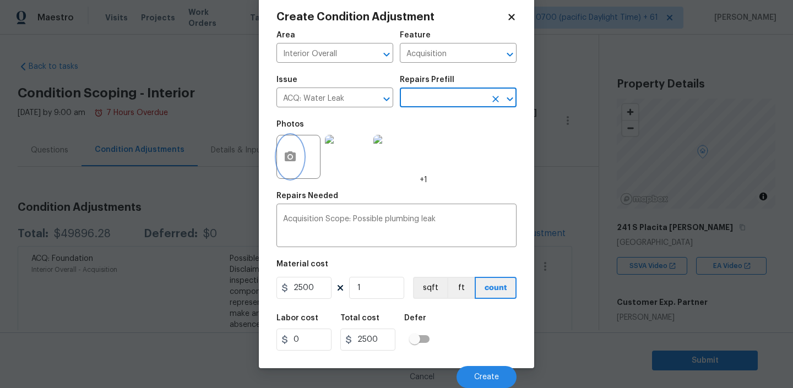
click at [281, 155] on button "button" at bounding box center [290, 156] width 26 height 43
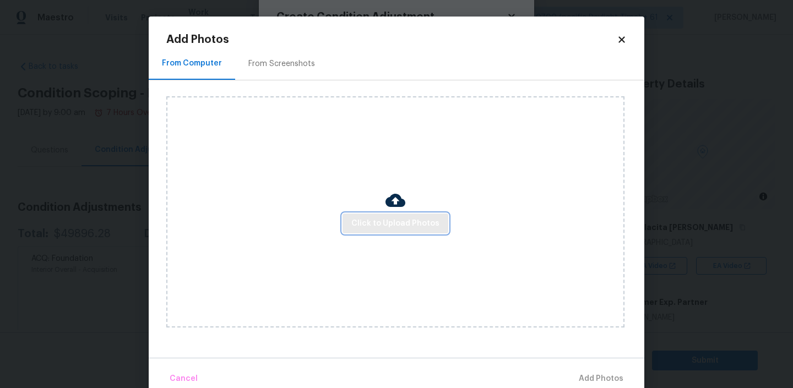
click at [383, 221] on span "Click to Upload Photos" at bounding box center [395, 224] width 88 height 14
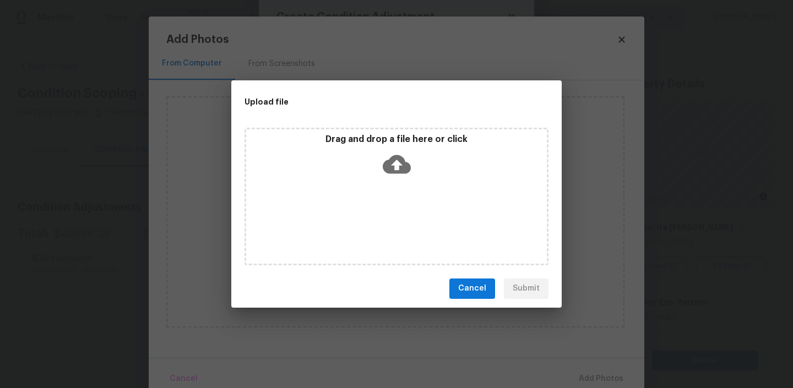
click at [400, 166] on icon at bounding box center [397, 164] width 28 height 19
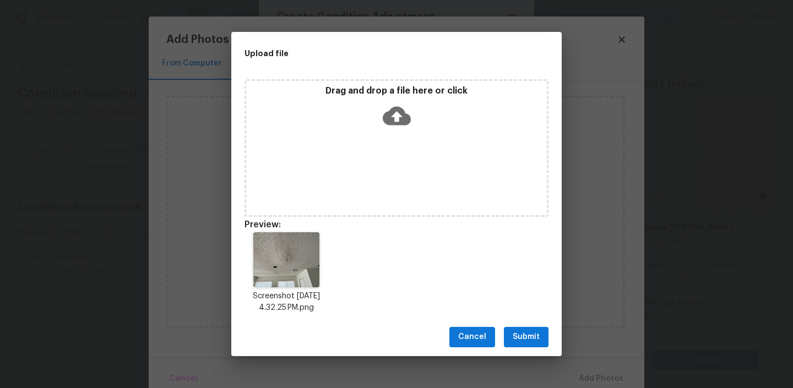
click at [518, 330] on span "Submit" at bounding box center [525, 337] width 27 height 14
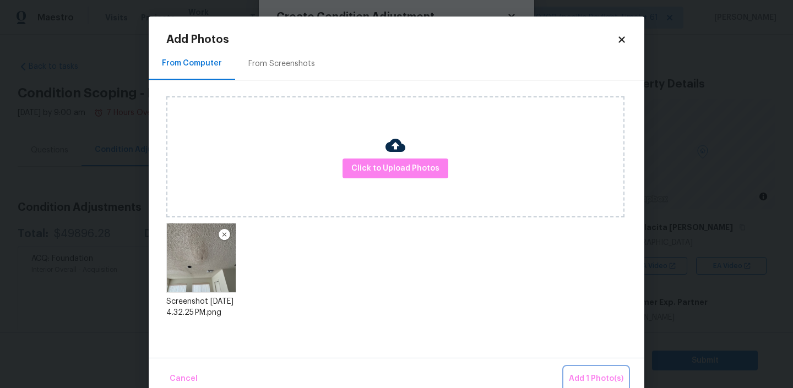
click at [580, 378] on span "Add 1 Photo(s)" at bounding box center [596, 379] width 54 height 14
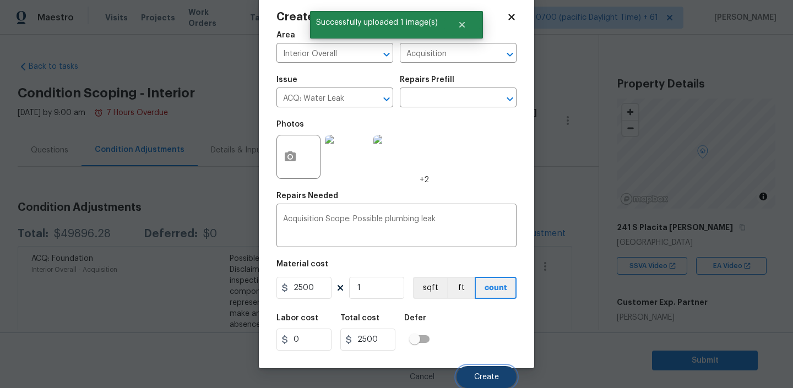
click at [472, 373] on button "Create" at bounding box center [486, 377] width 60 height 22
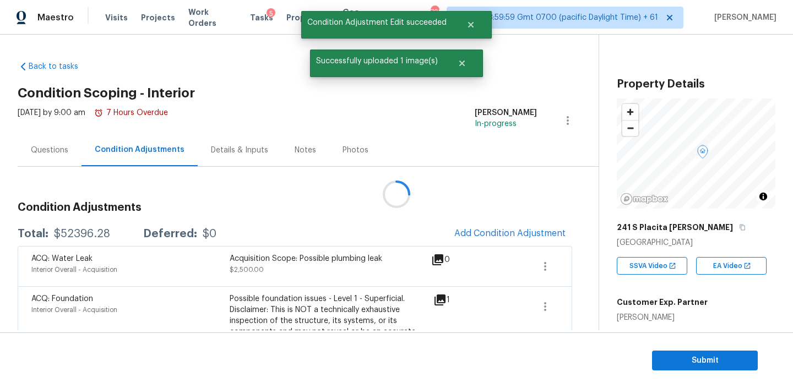
scroll to position [0, 0]
click at [46, 151] on div at bounding box center [396, 194] width 793 height 388
click at [46, 151] on div "Questions" at bounding box center [49, 150] width 37 height 11
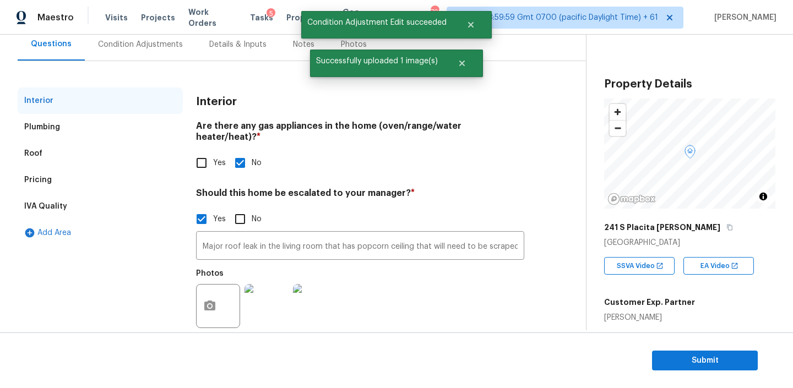
scroll to position [116, 0]
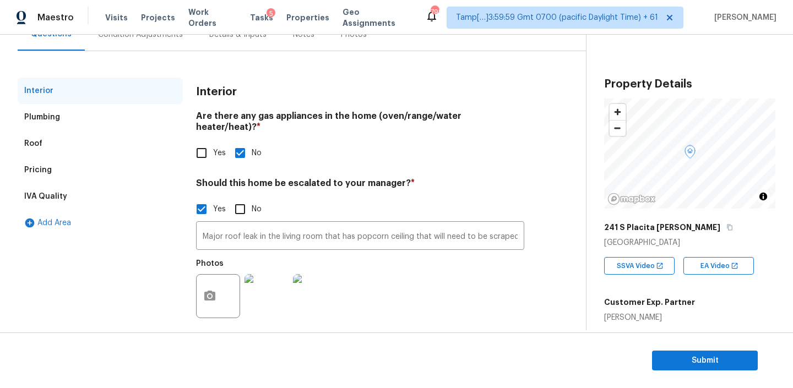
click at [268, 287] on img at bounding box center [266, 296] width 44 height 44
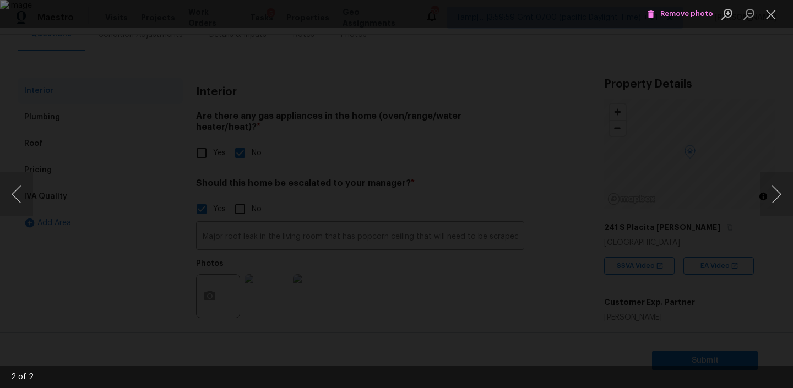
click at [702, 275] on div "Lightbox" at bounding box center [396, 194] width 793 height 388
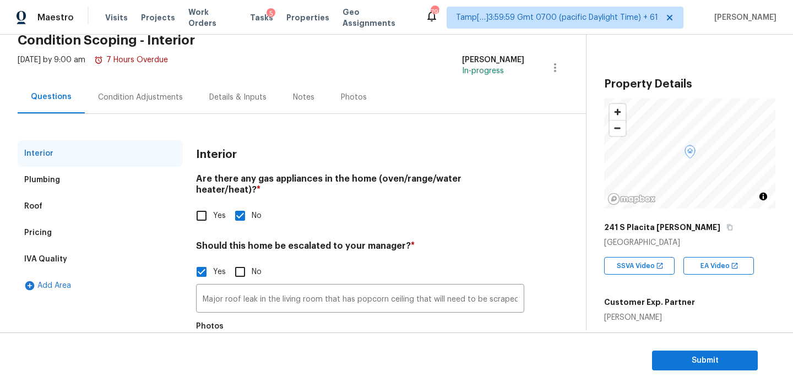
scroll to position [0, 0]
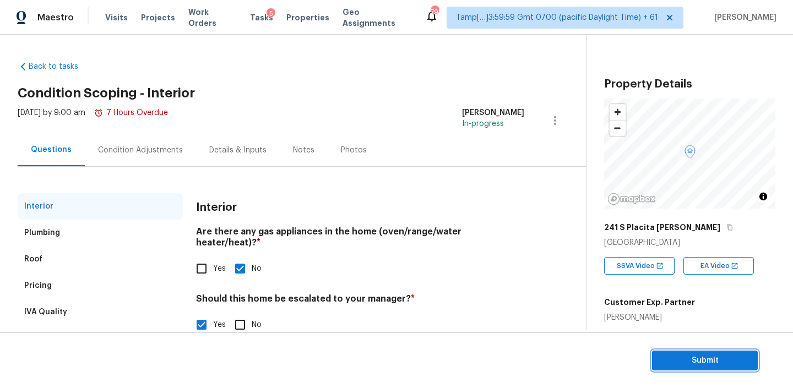
click at [677, 355] on span "Submit" at bounding box center [705, 361] width 88 height 14
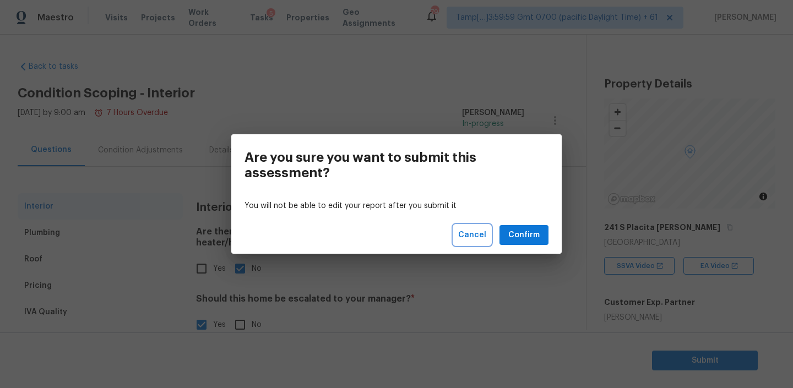
click at [483, 239] on span "Cancel" at bounding box center [472, 235] width 28 height 14
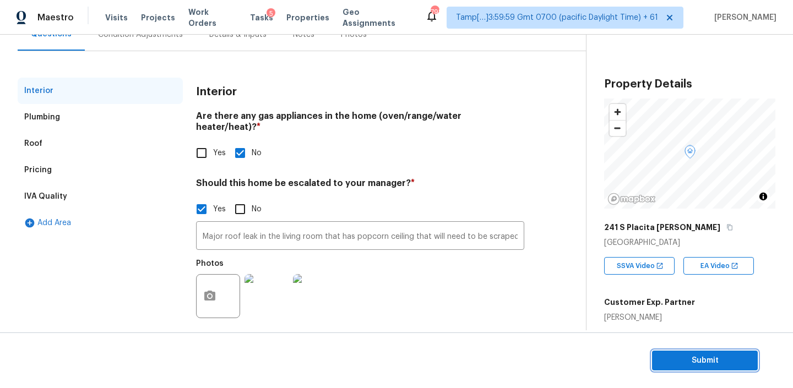
scroll to position [35, 0]
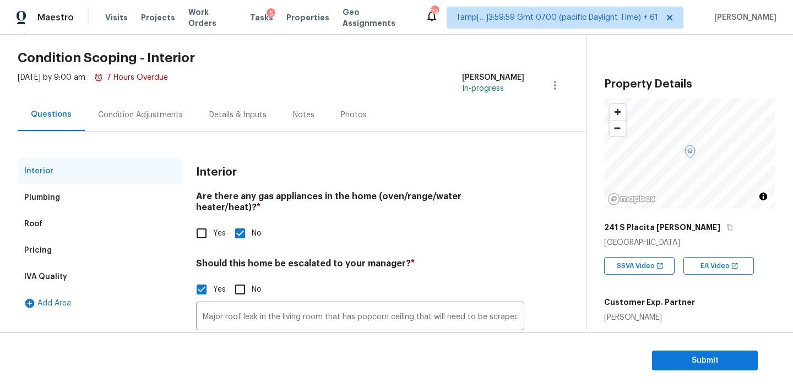
click at [123, 111] on div "Condition Adjustments" at bounding box center [140, 115] width 85 height 11
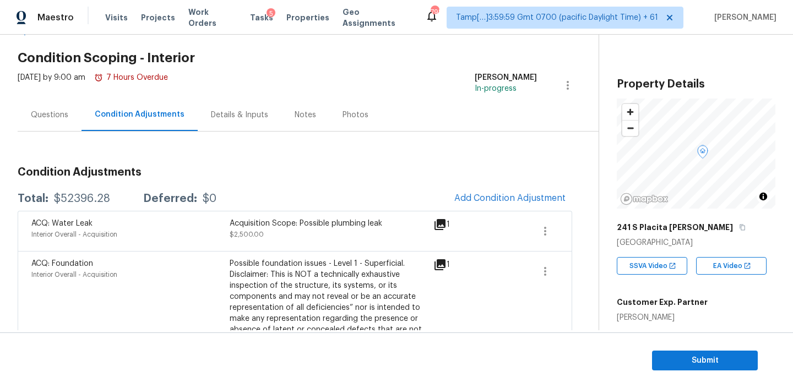
click at [63, 107] on div "Questions" at bounding box center [50, 115] width 64 height 32
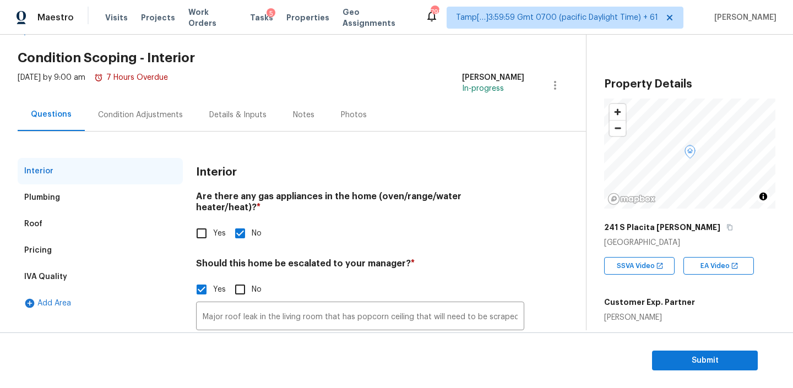
scroll to position [35, 0]
click at [661, 346] on section "Submit" at bounding box center [396, 360] width 793 height 56
click at [661, 355] on span "Submit" at bounding box center [705, 361] width 88 height 14
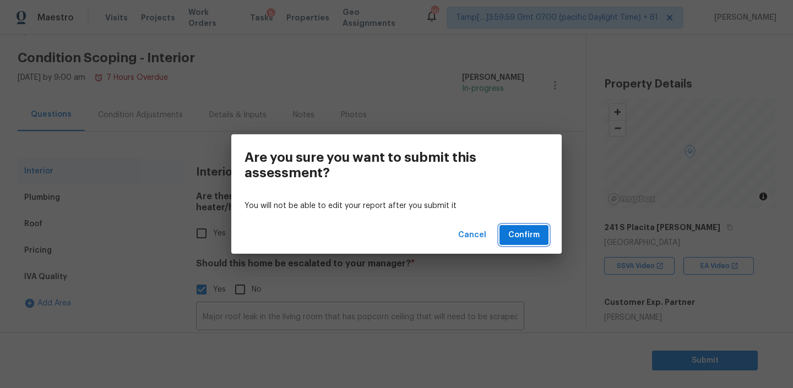
click at [503, 227] on button "Confirm" at bounding box center [523, 235] width 49 height 20
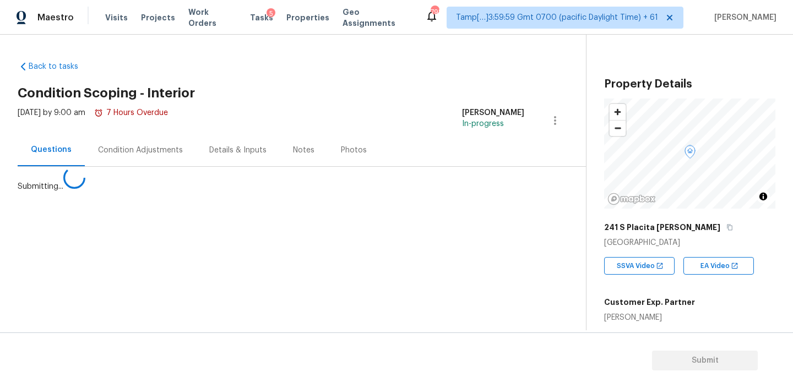
scroll to position [0, 0]
